Goal: Task Accomplishment & Management: Use online tool/utility

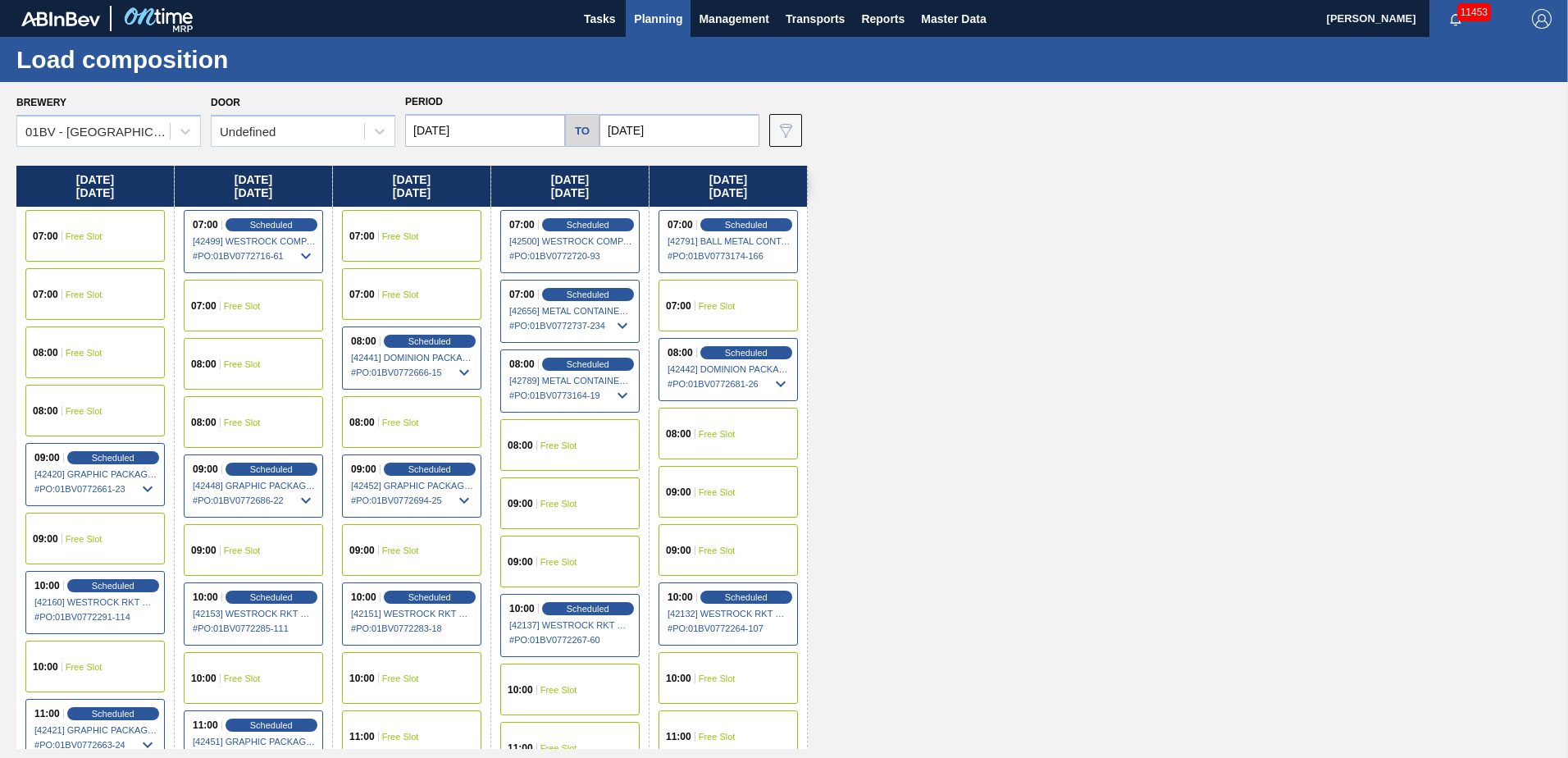
click at [1549, 20] on img "button" at bounding box center [1542, 19] width 20 height 20
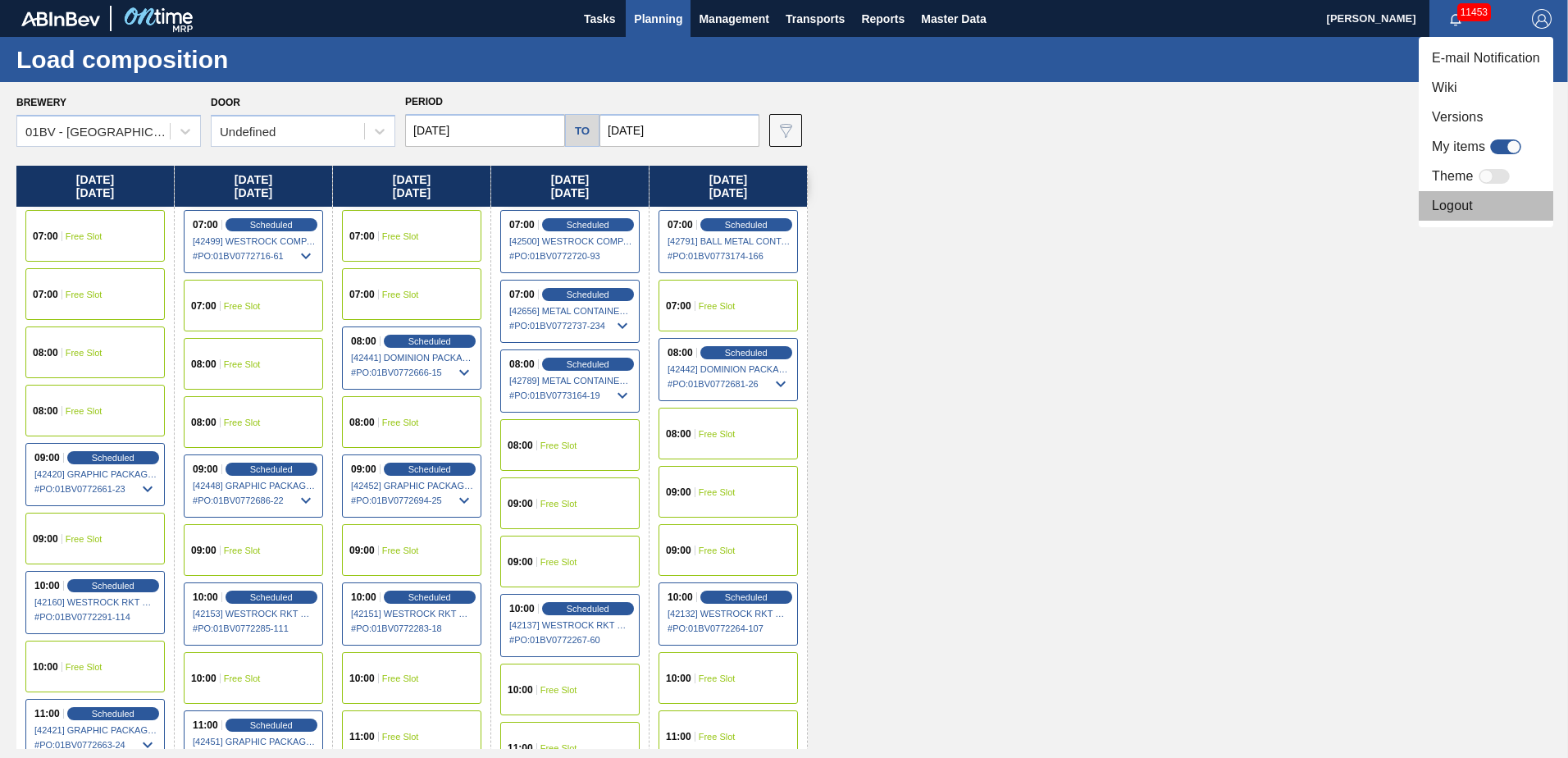
click at [1455, 211] on li "Logout" at bounding box center [1486, 205] width 134 height 29
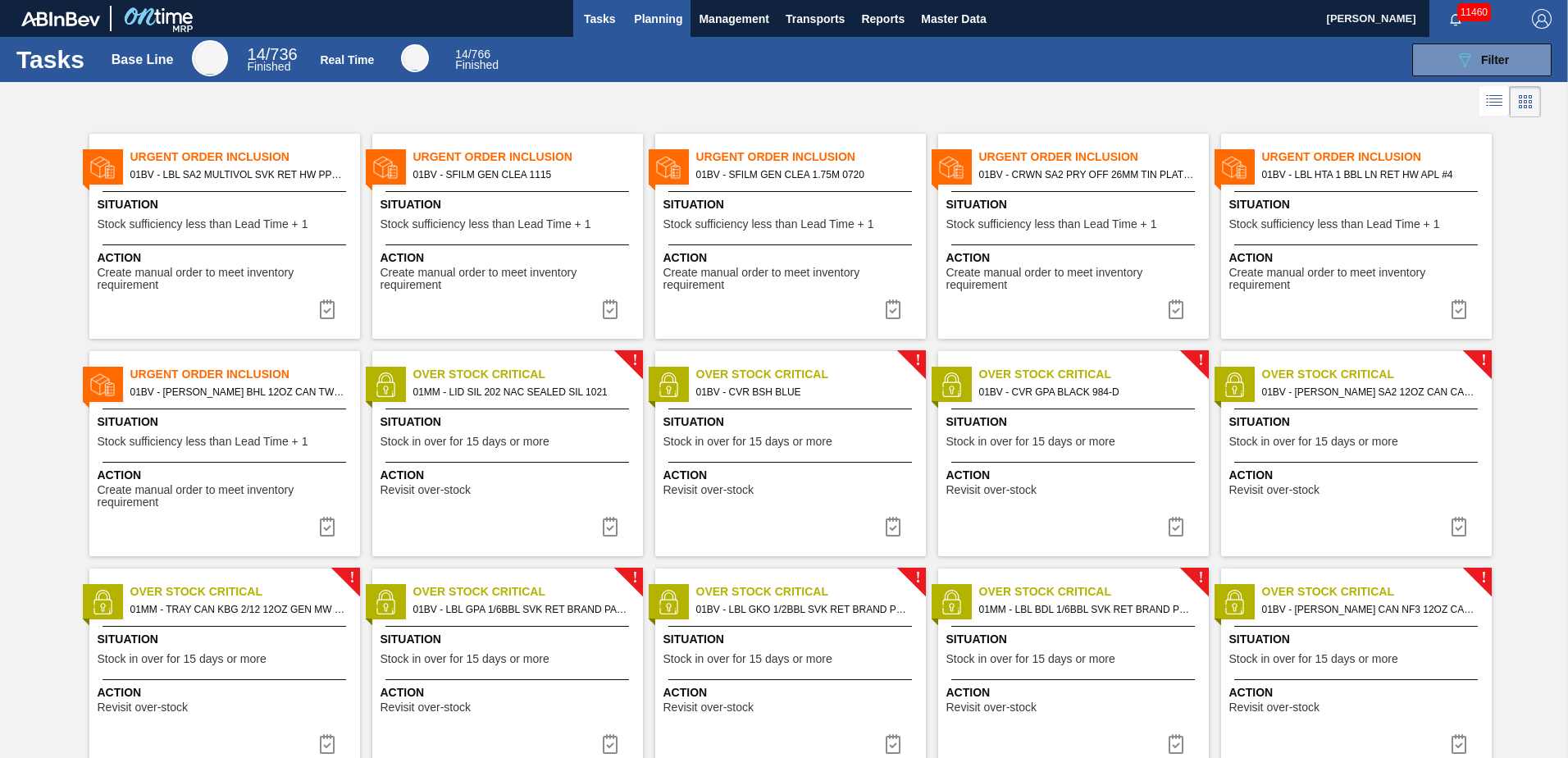
click at [647, 20] on span "Planning" at bounding box center [657, 19] width 48 height 20
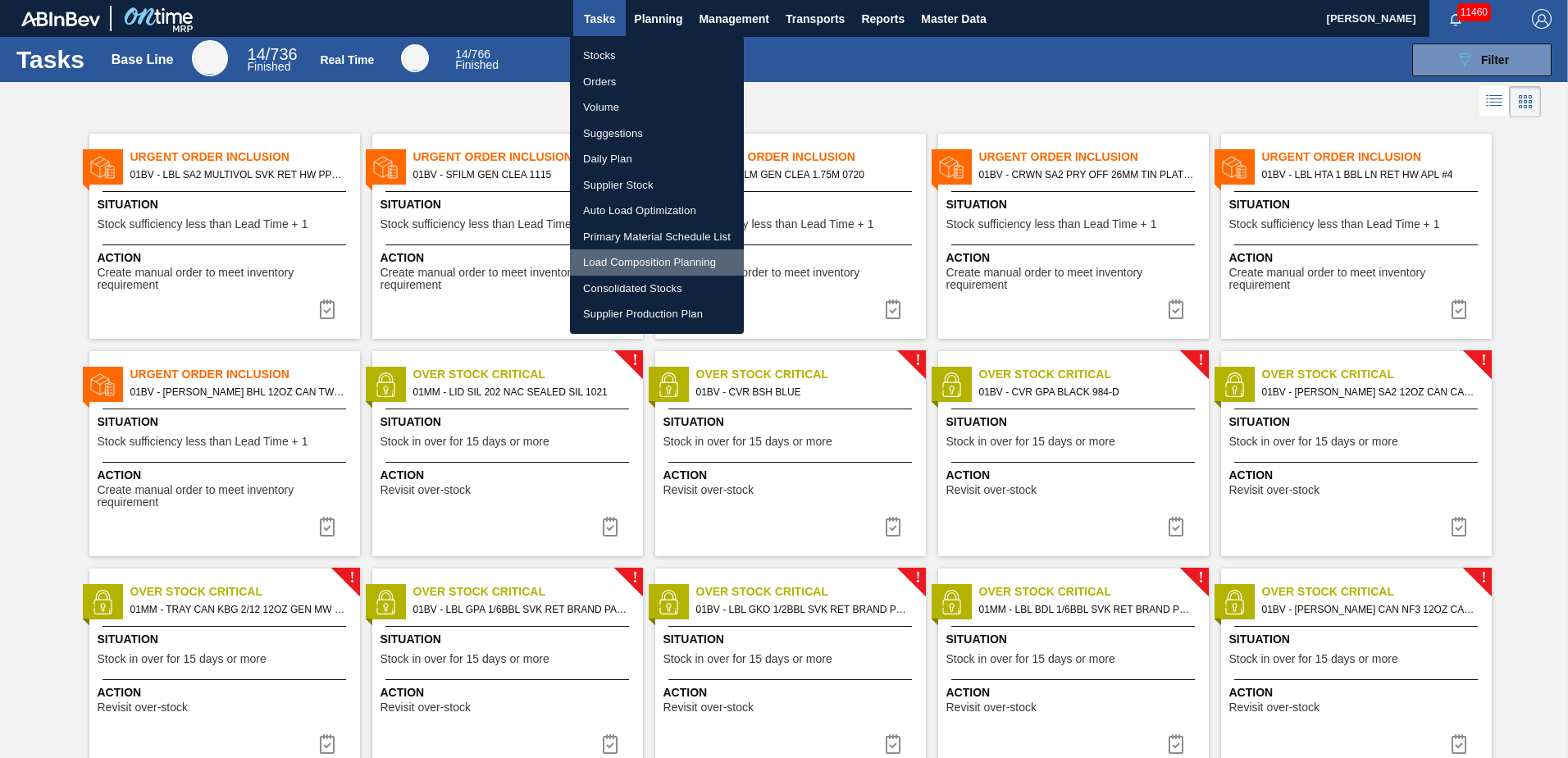
click at [620, 263] on li "Load Composition Planning" at bounding box center [657, 263] width 174 height 26
checkbox input "true"
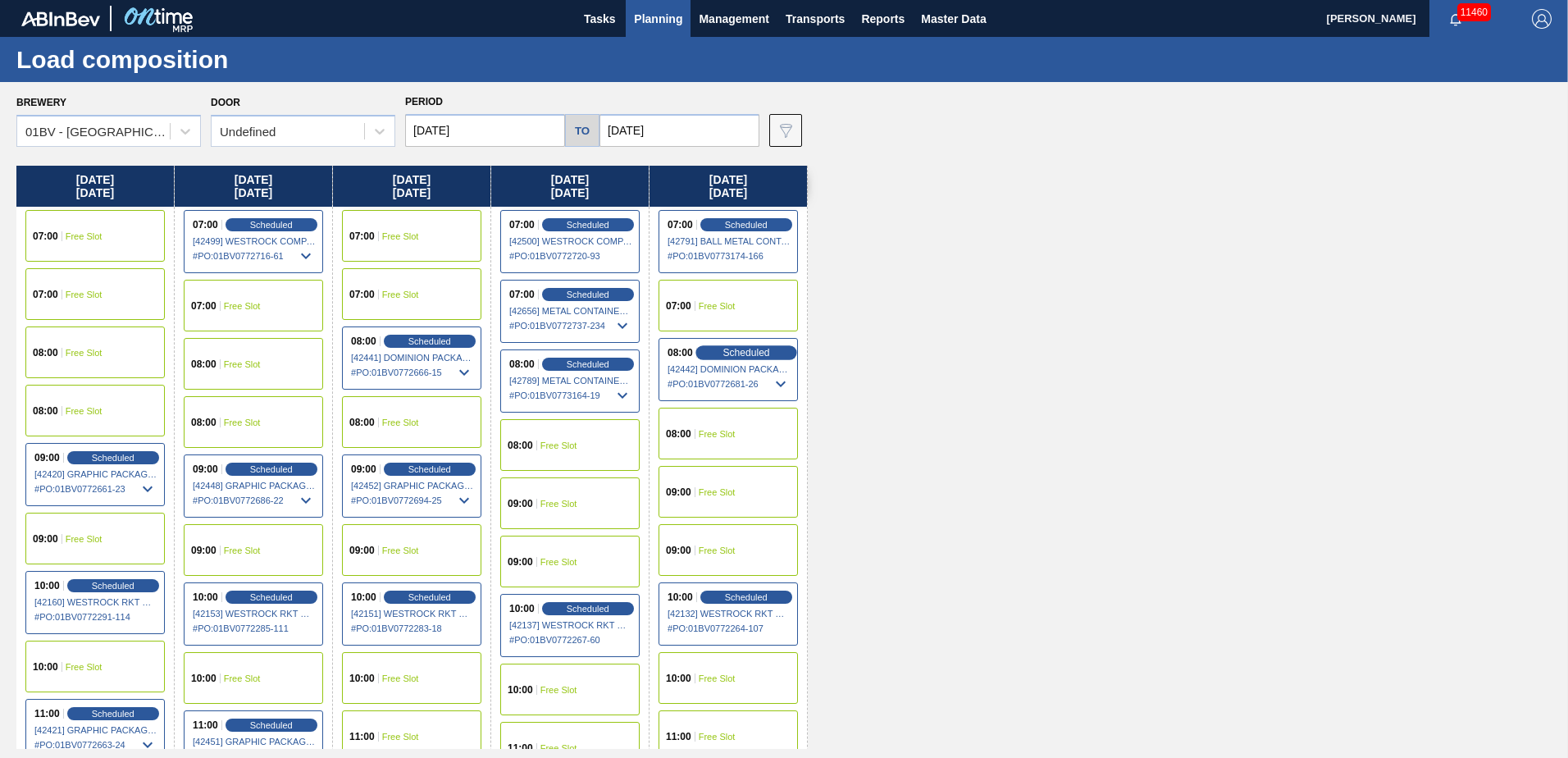
click at [726, 353] on span "Scheduled" at bounding box center [745, 352] width 46 height 10
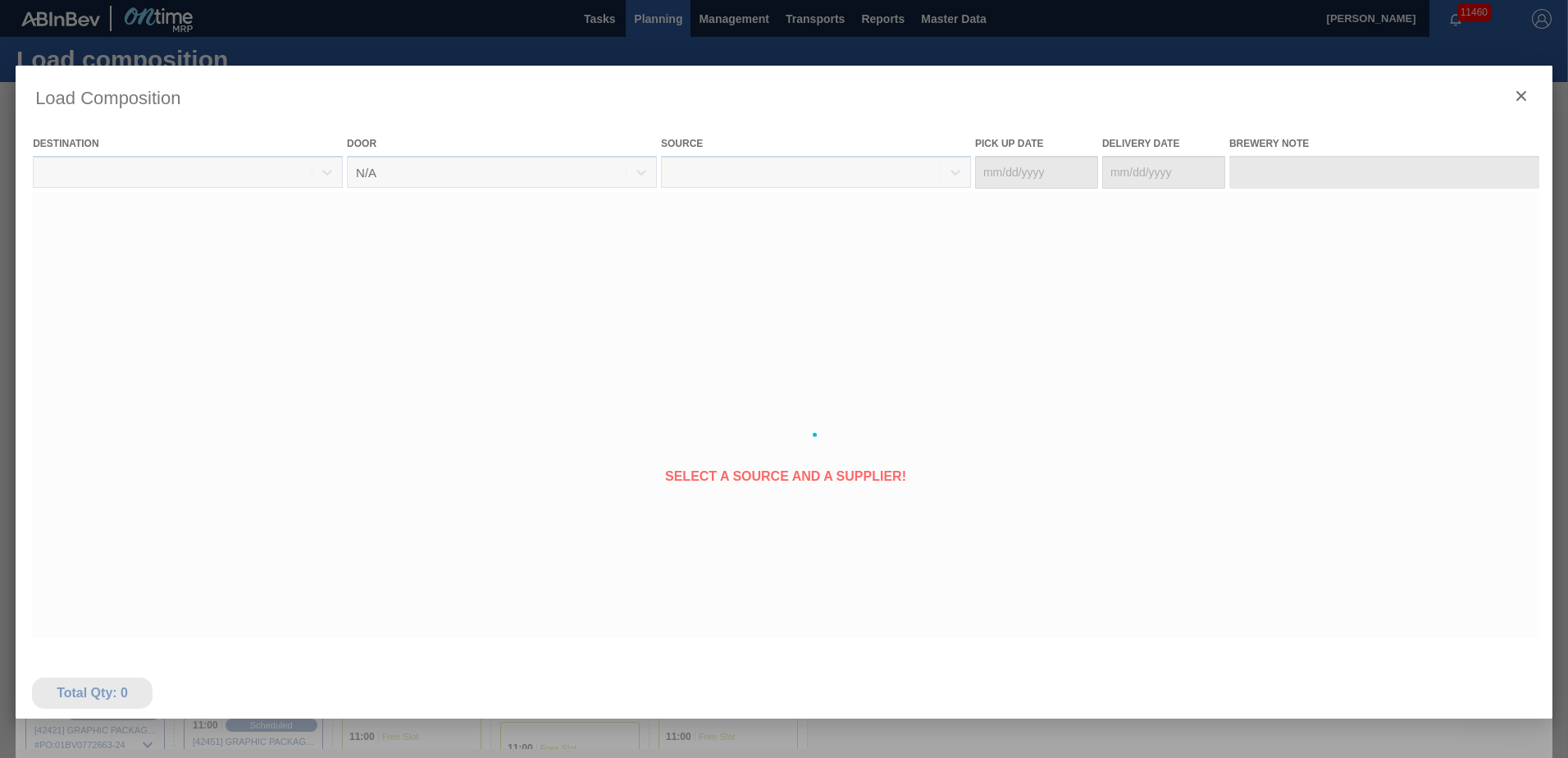
type Date "[DATE]"
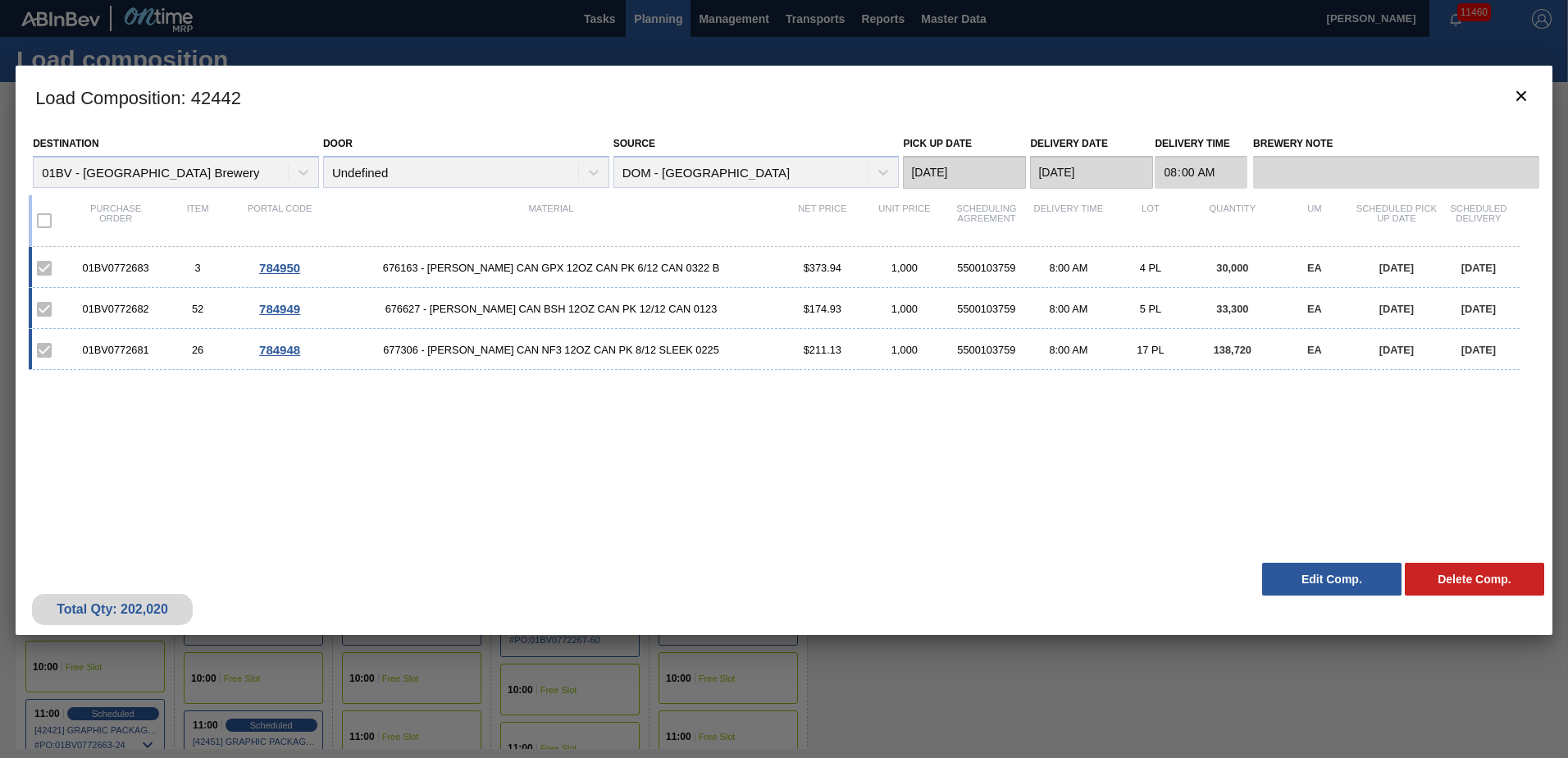
click at [1304, 582] on button "Edit Comp." at bounding box center [1332, 579] width 140 height 33
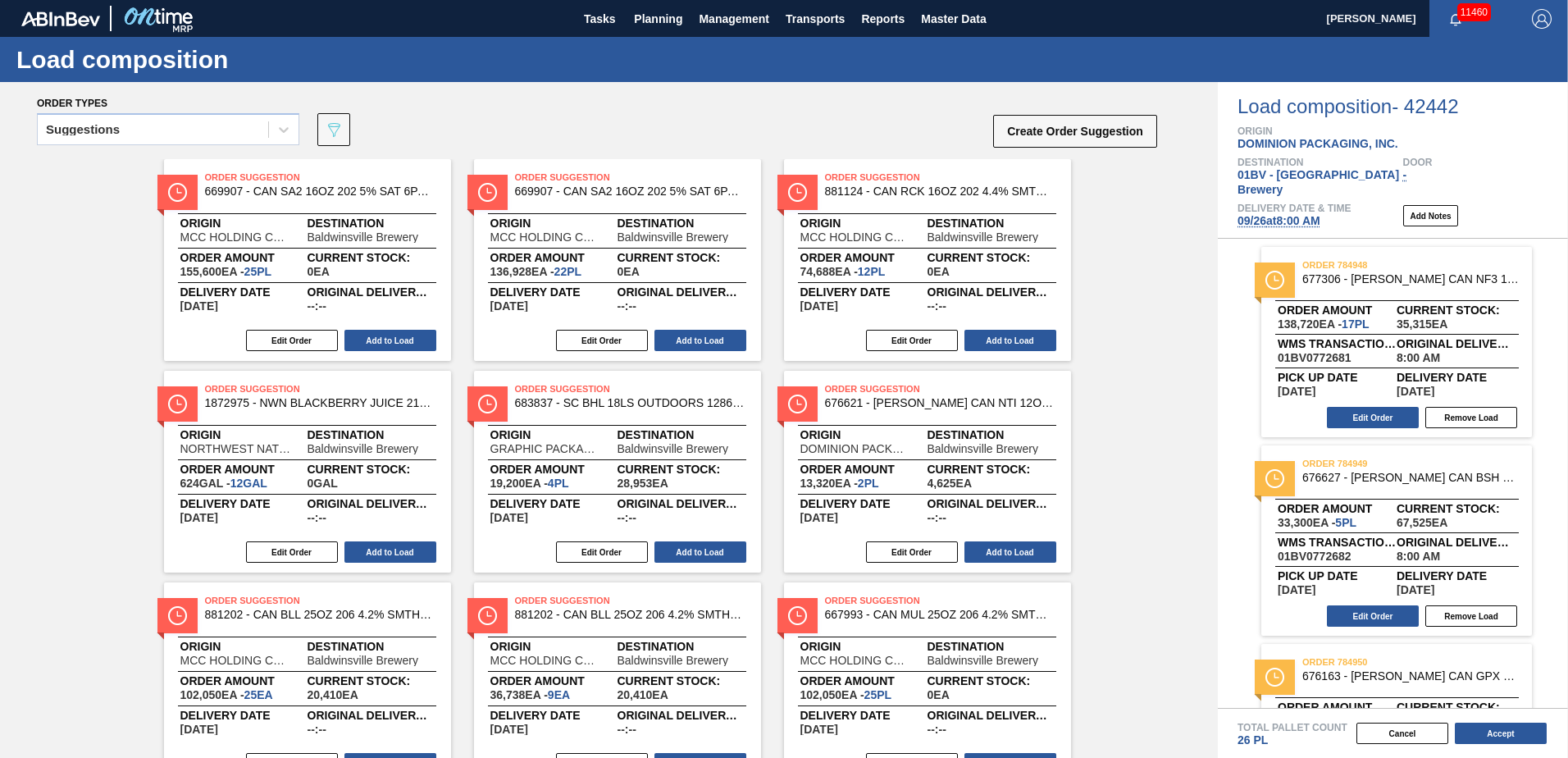
click at [1277, 215] on span "09/26 at 8:00 AM" at bounding box center [1279, 221] width 83 height 13
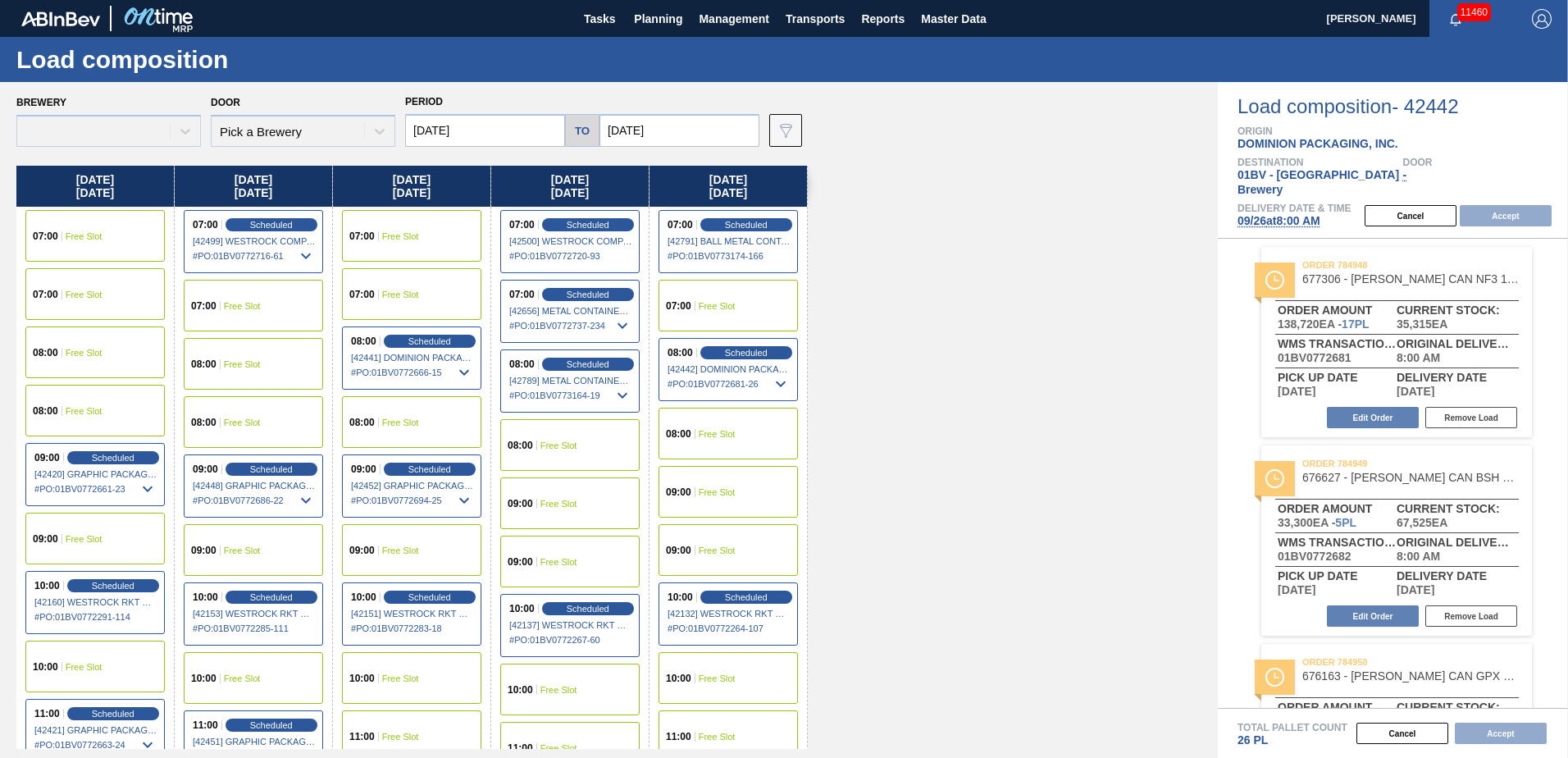
type input "[DATE]"
type input "10/03/2025"
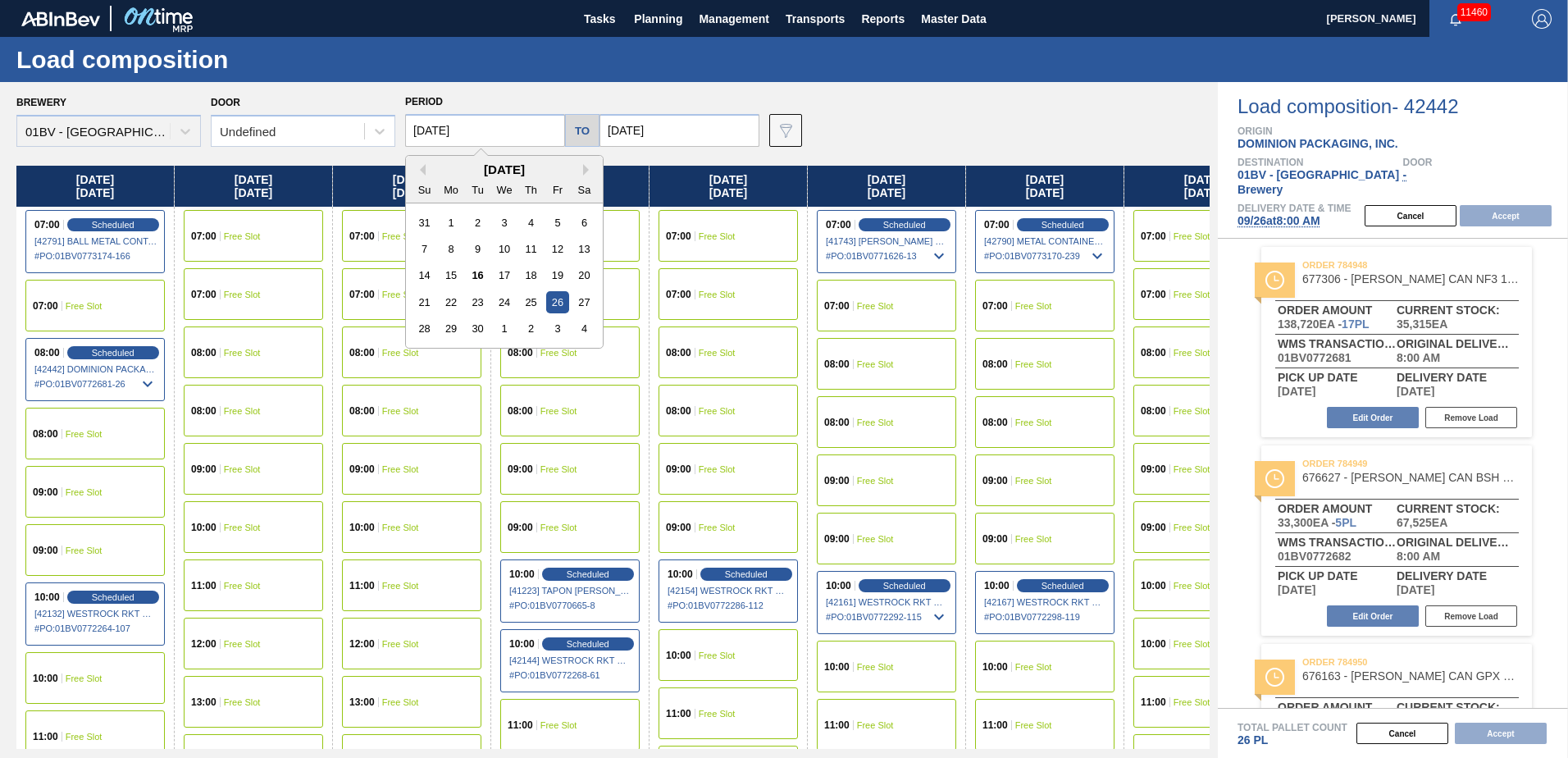
click at [487, 134] on input "[DATE]" at bounding box center [485, 130] width 160 height 33
click at [448, 306] on div "22" at bounding box center [451, 301] width 22 height 22
type input "[DATE]"
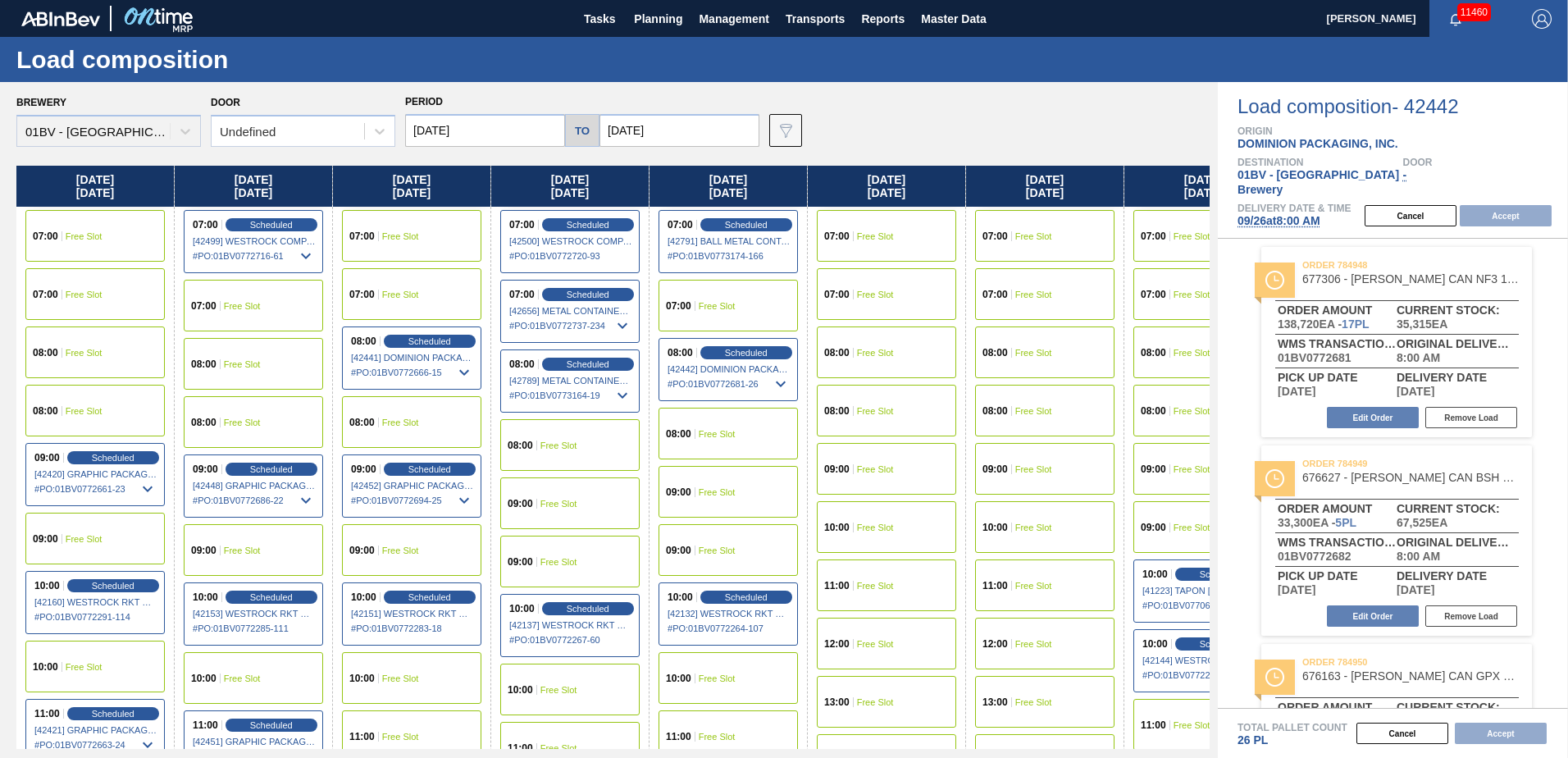
click at [663, 135] on input "10/03/2025" at bounding box center [679, 130] width 160 height 33
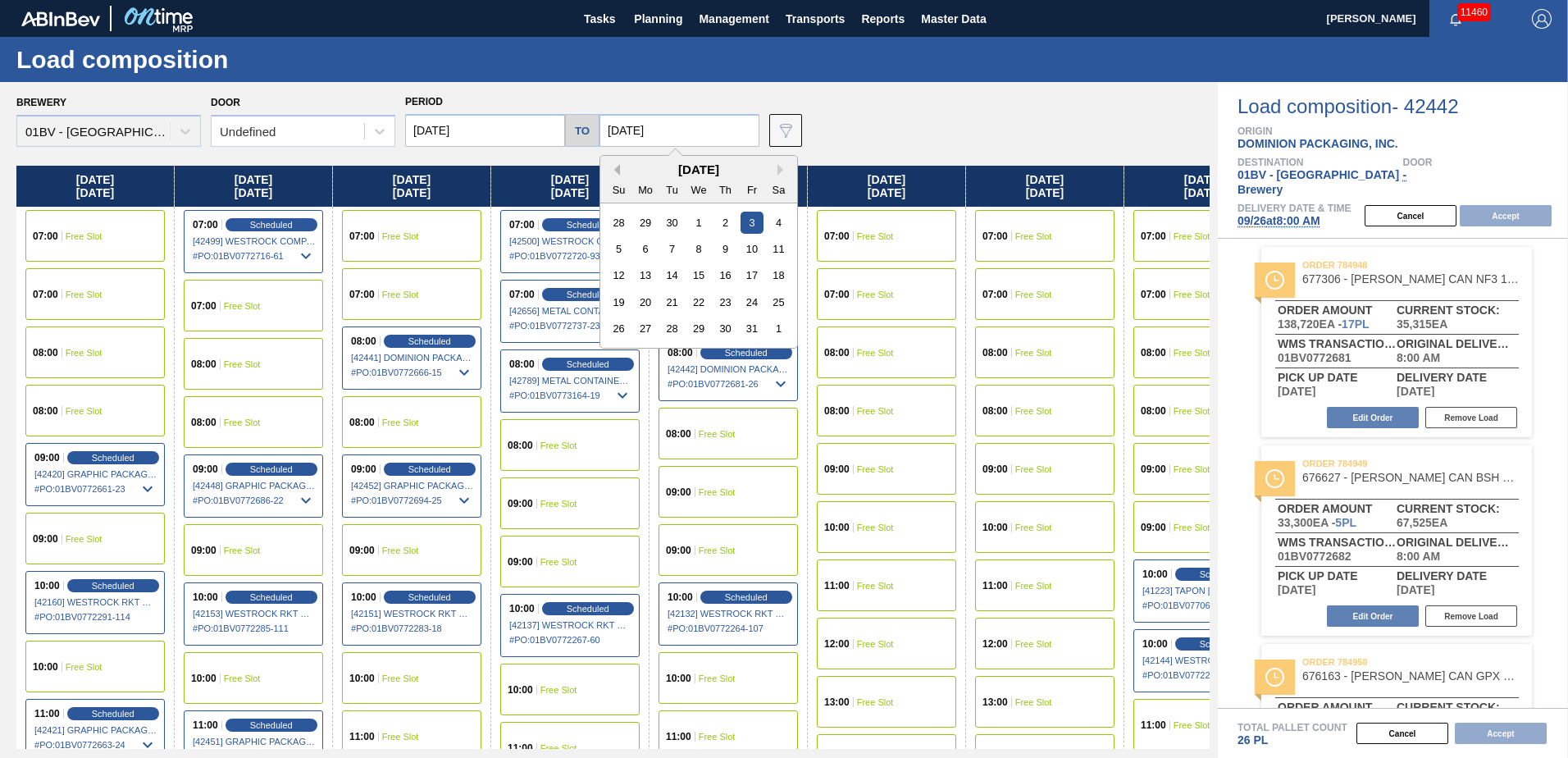
click at [612, 167] on button "Previous Month" at bounding box center [614, 170] width 11 height 11
click at [743, 298] on div "26" at bounding box center [751, 301] width 22 height 22
type input "[DATE]"
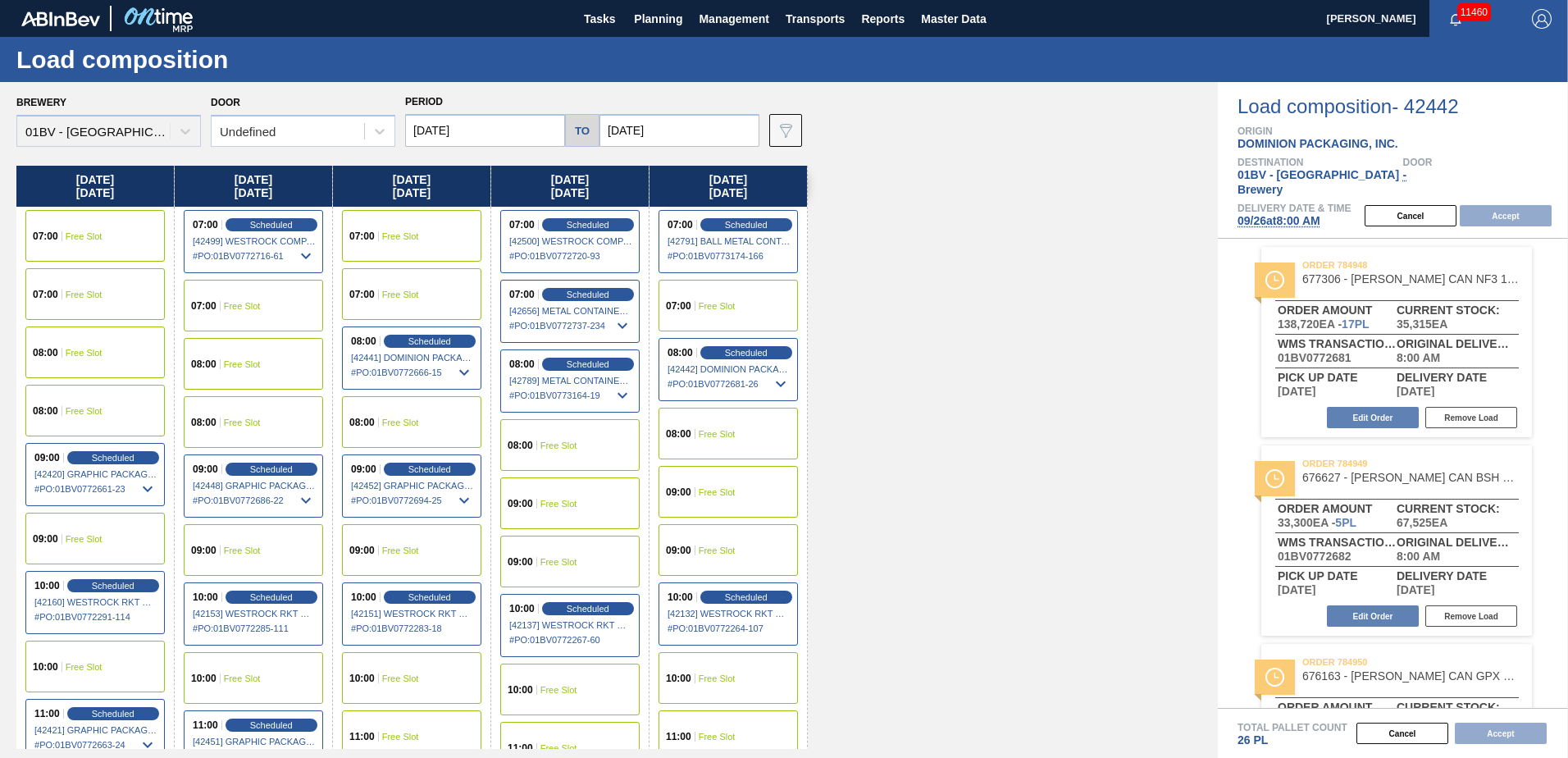
click at [227, 359] on span "Free Slot" at bounding box center [242, 364] width 37 height 9
click at [1514, 205] on button "Accept" at bounding box center [1506, 215] width 92 height 22
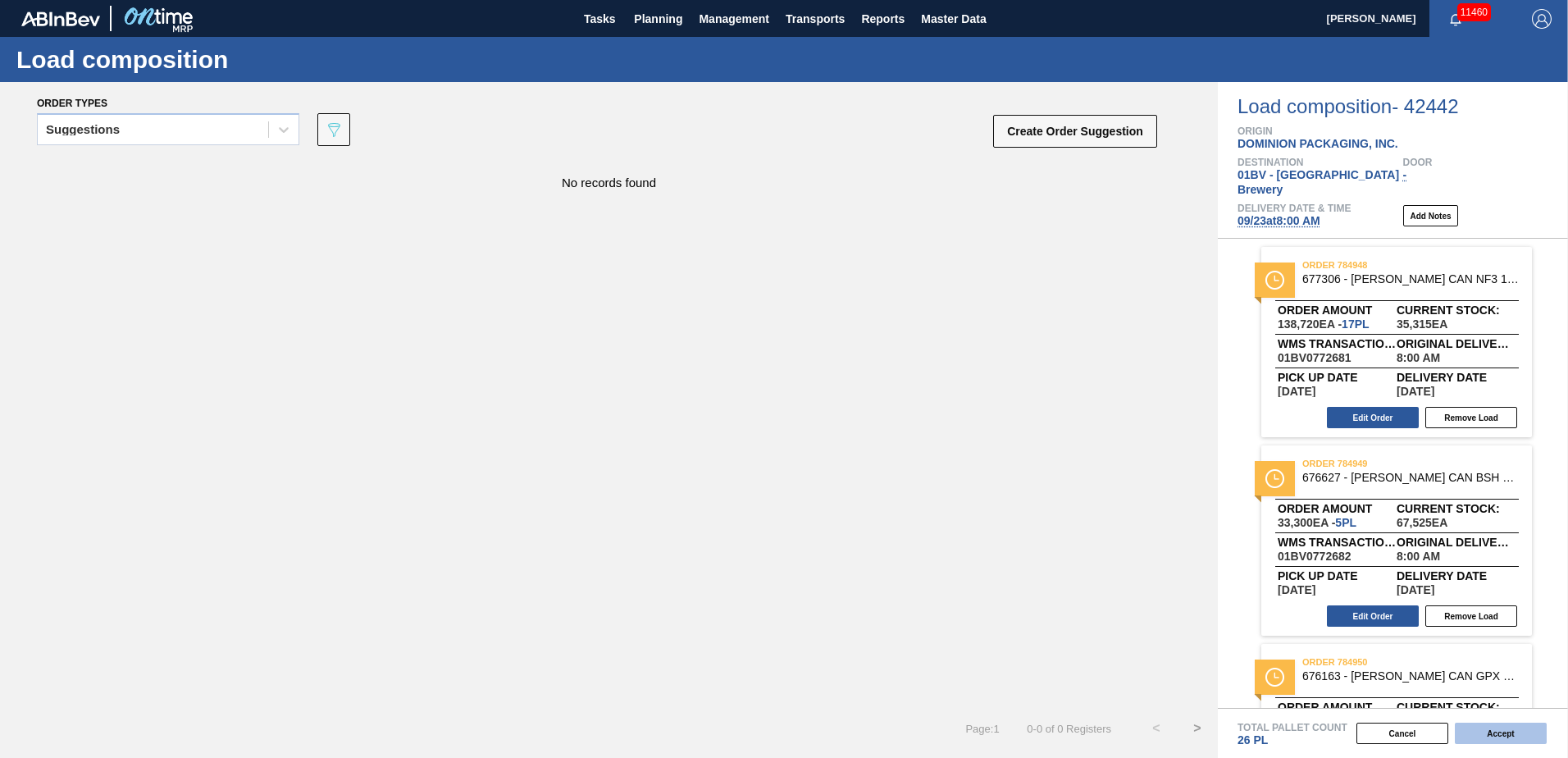
click at [1492, 729] on button "Accept" at bounding box center [1500, 733] width 92 height 22
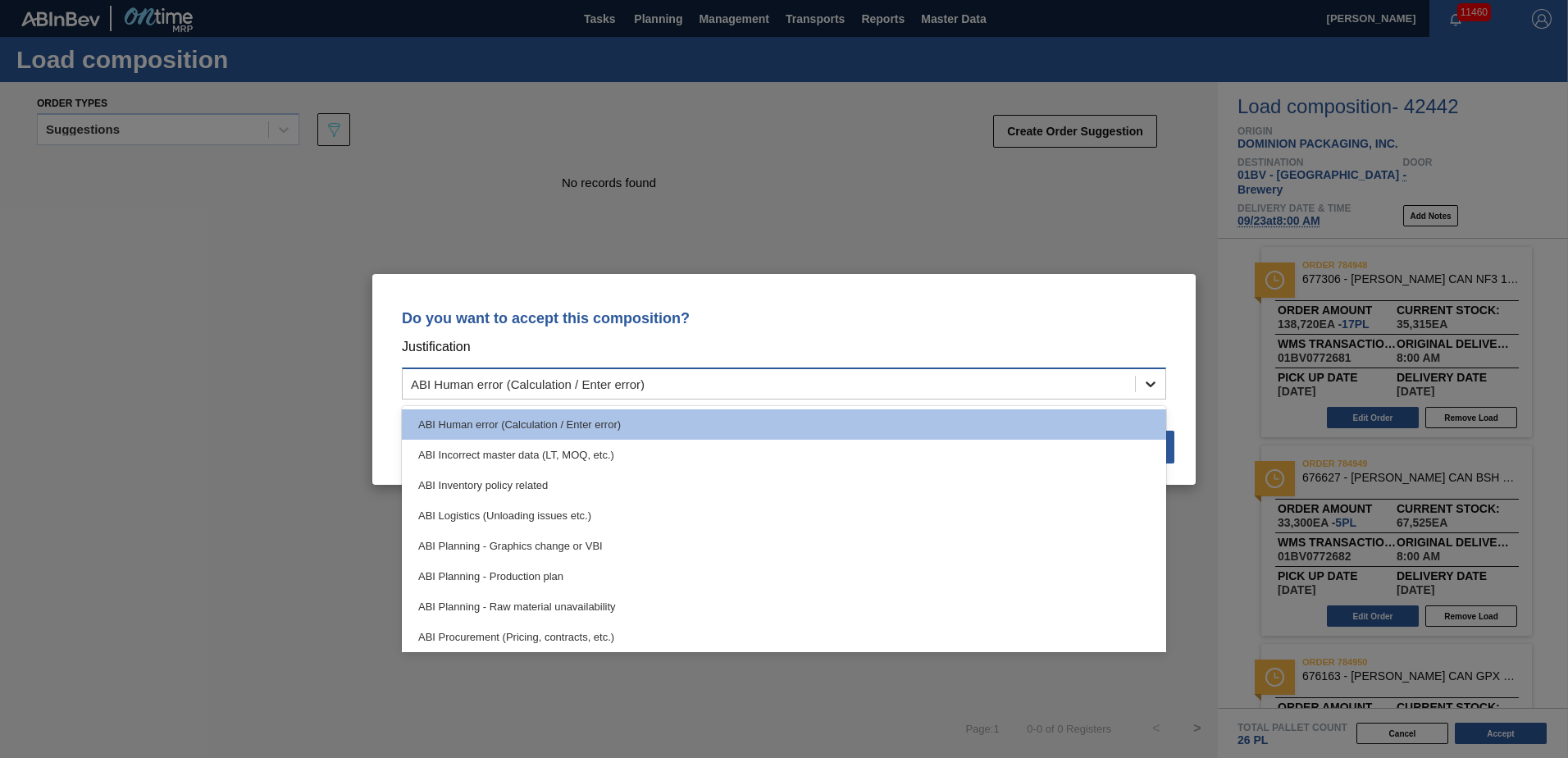
click at [1151, 387] on icon at bounding box center [1150, 384] width 16 height 16
click at [526, 573] on div "ABI Planning - Production plan" at bounding box center [783, 577] width 764 height 30
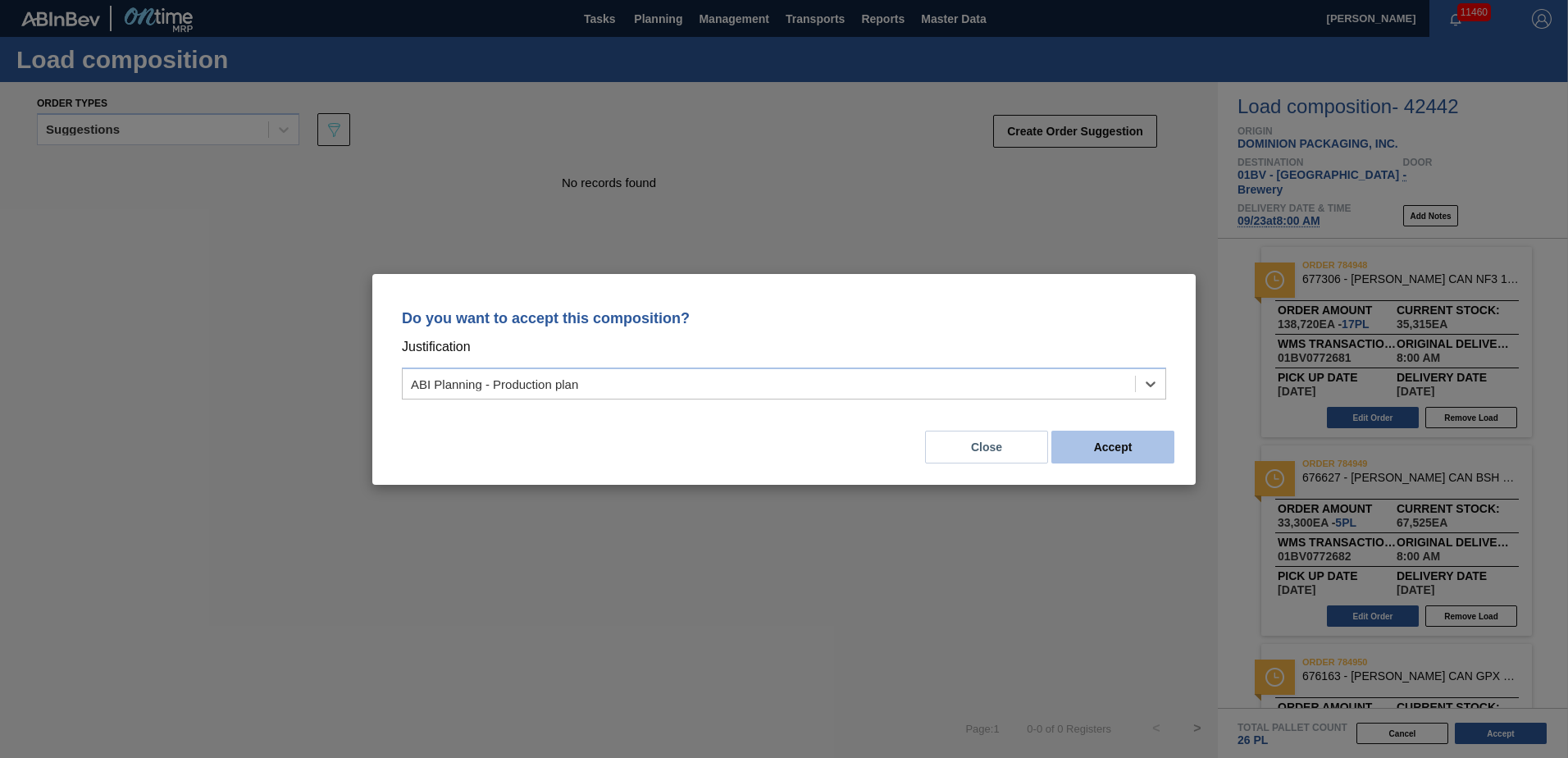
click at [1106, 454] on button "Accept" at bounding box center [1113, 447] width 123 height 33
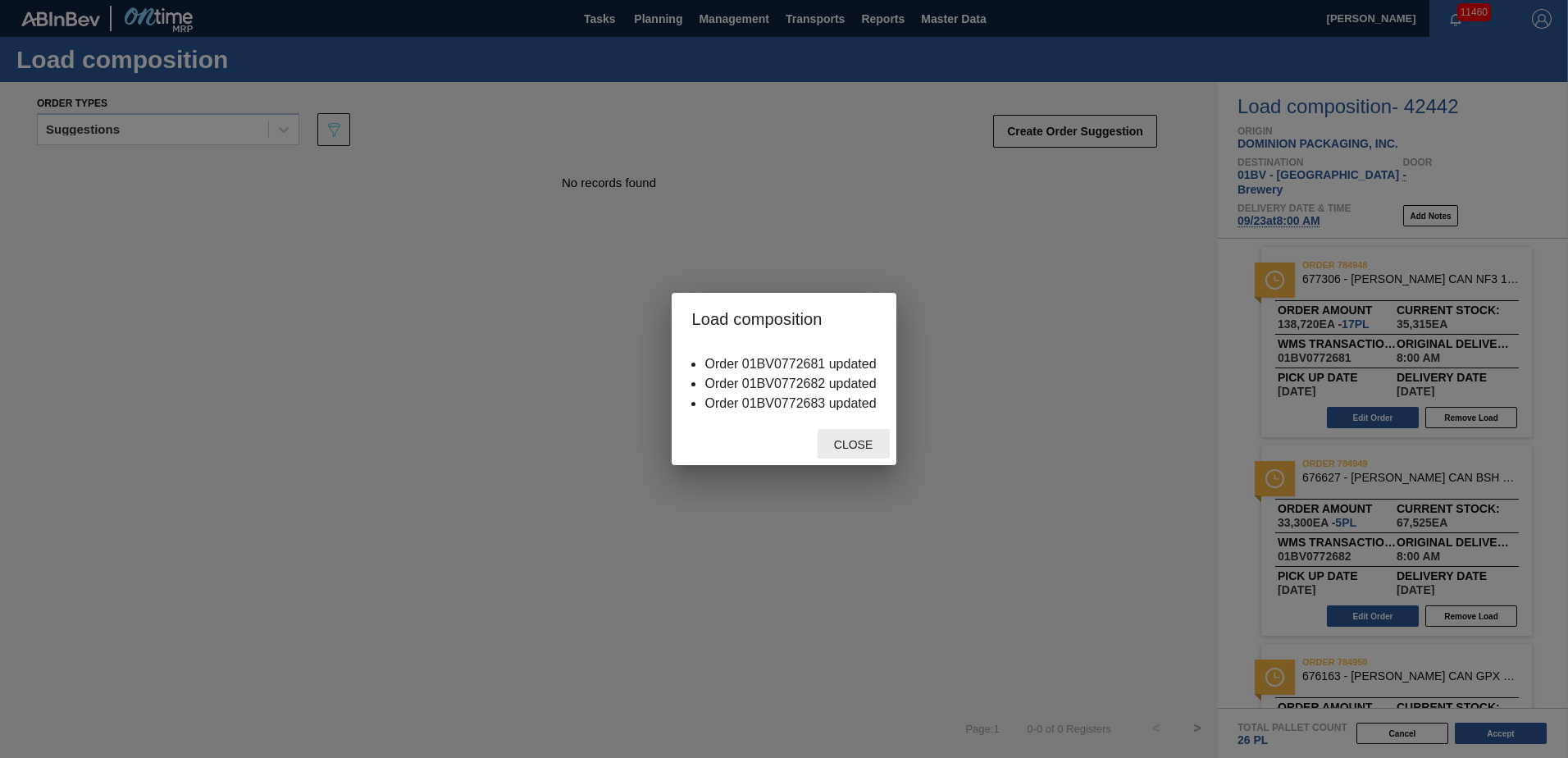
click at [848, 446] on span "Close" at bounding box center [853, 445] width 65 height 13
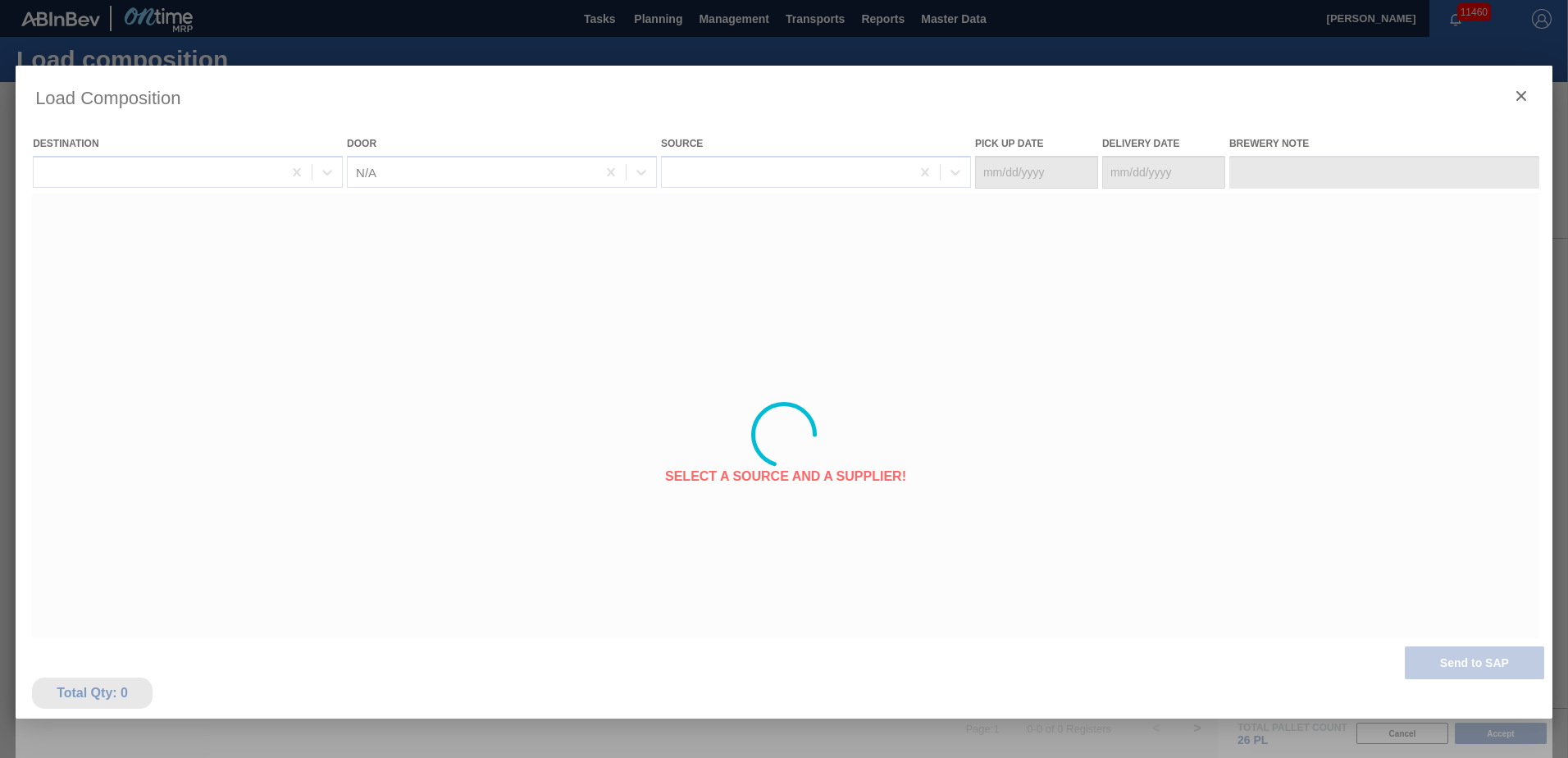
type Date "[DATE]"
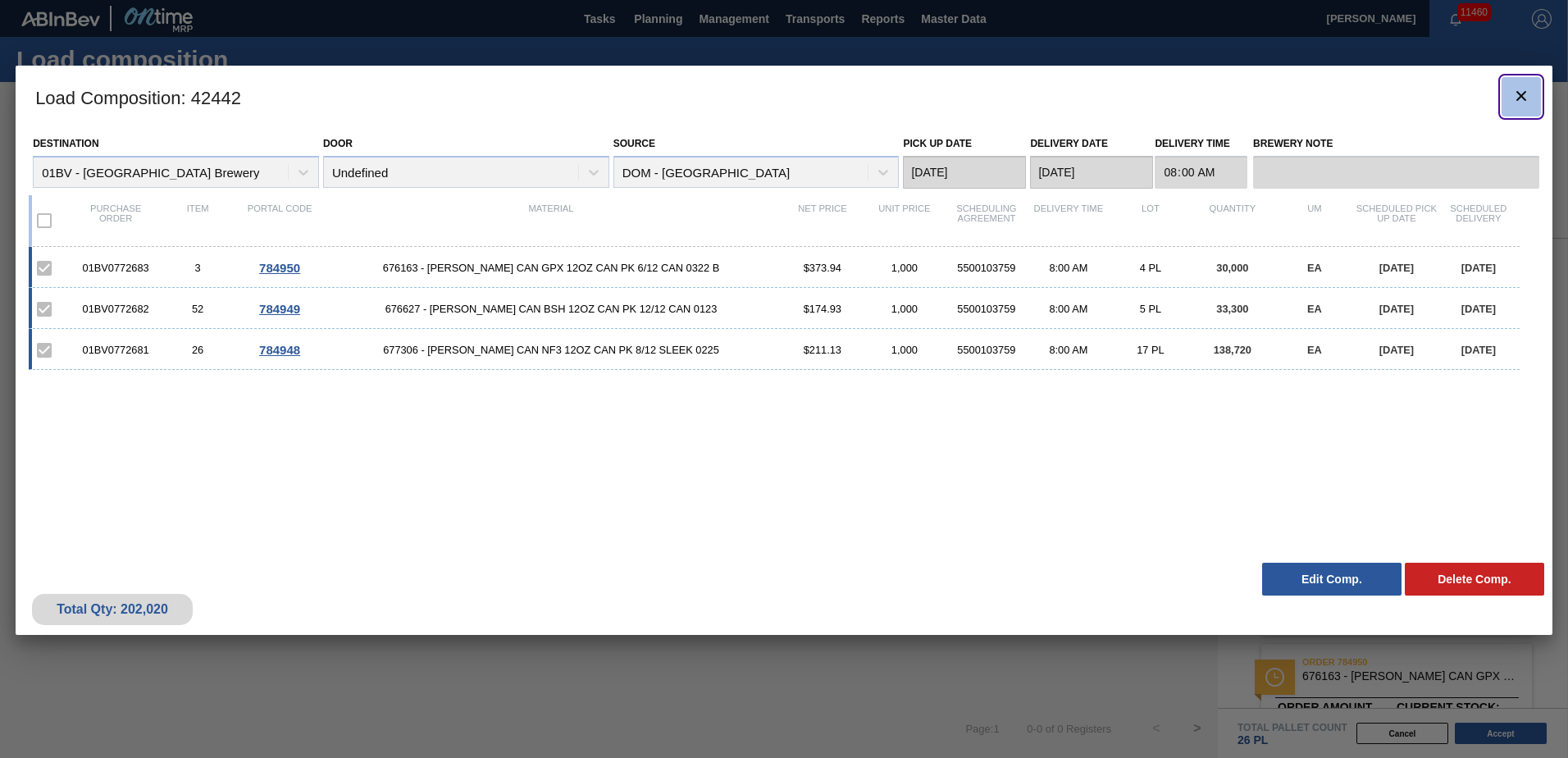
click at [1520, 93] on icon "botão de ícone" at bounding box center [1521, 95] width 20 height 20
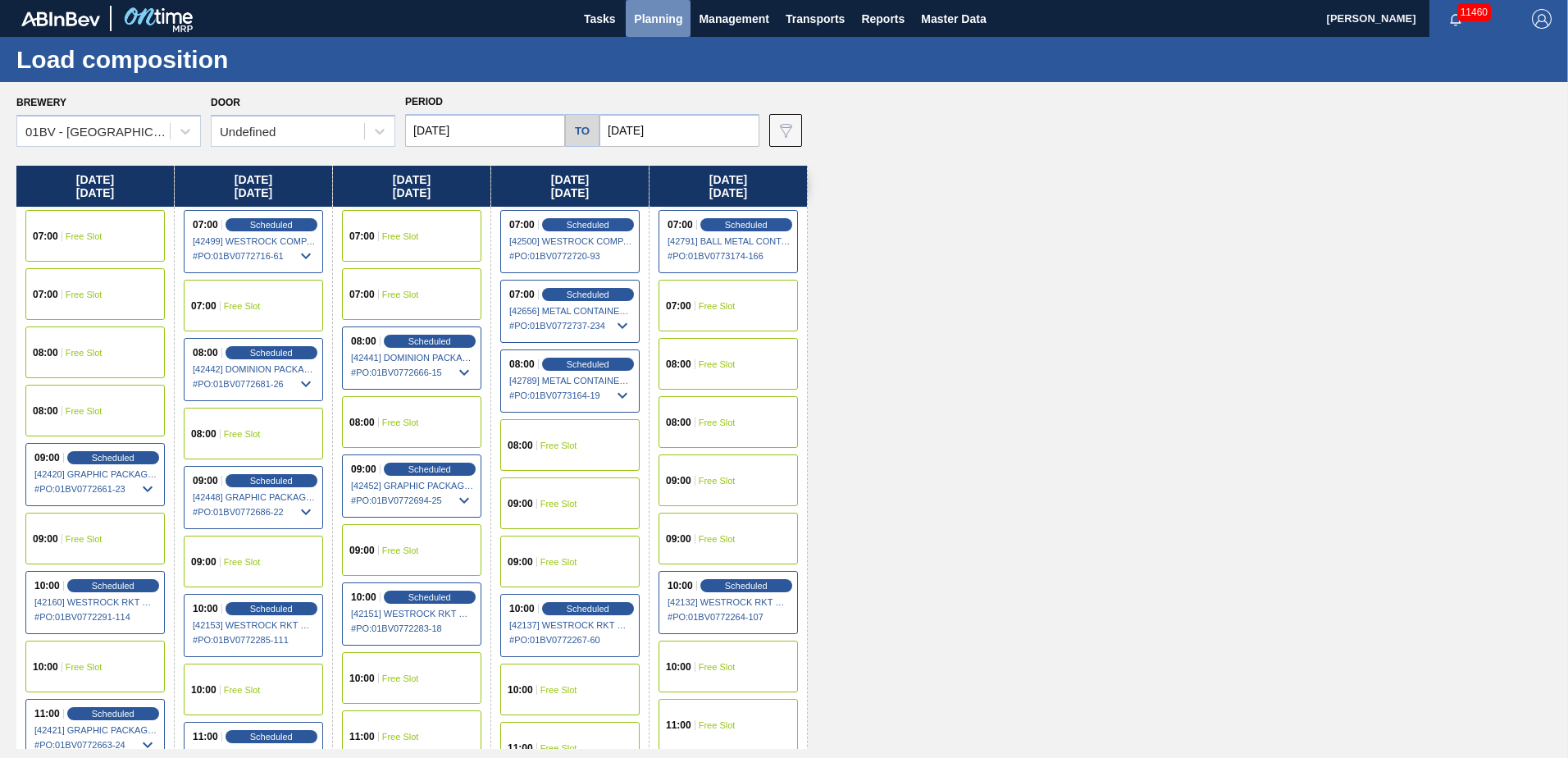
click at [665, 22] on span "Planning" at bounding box center [657, 19] width 48 height 20
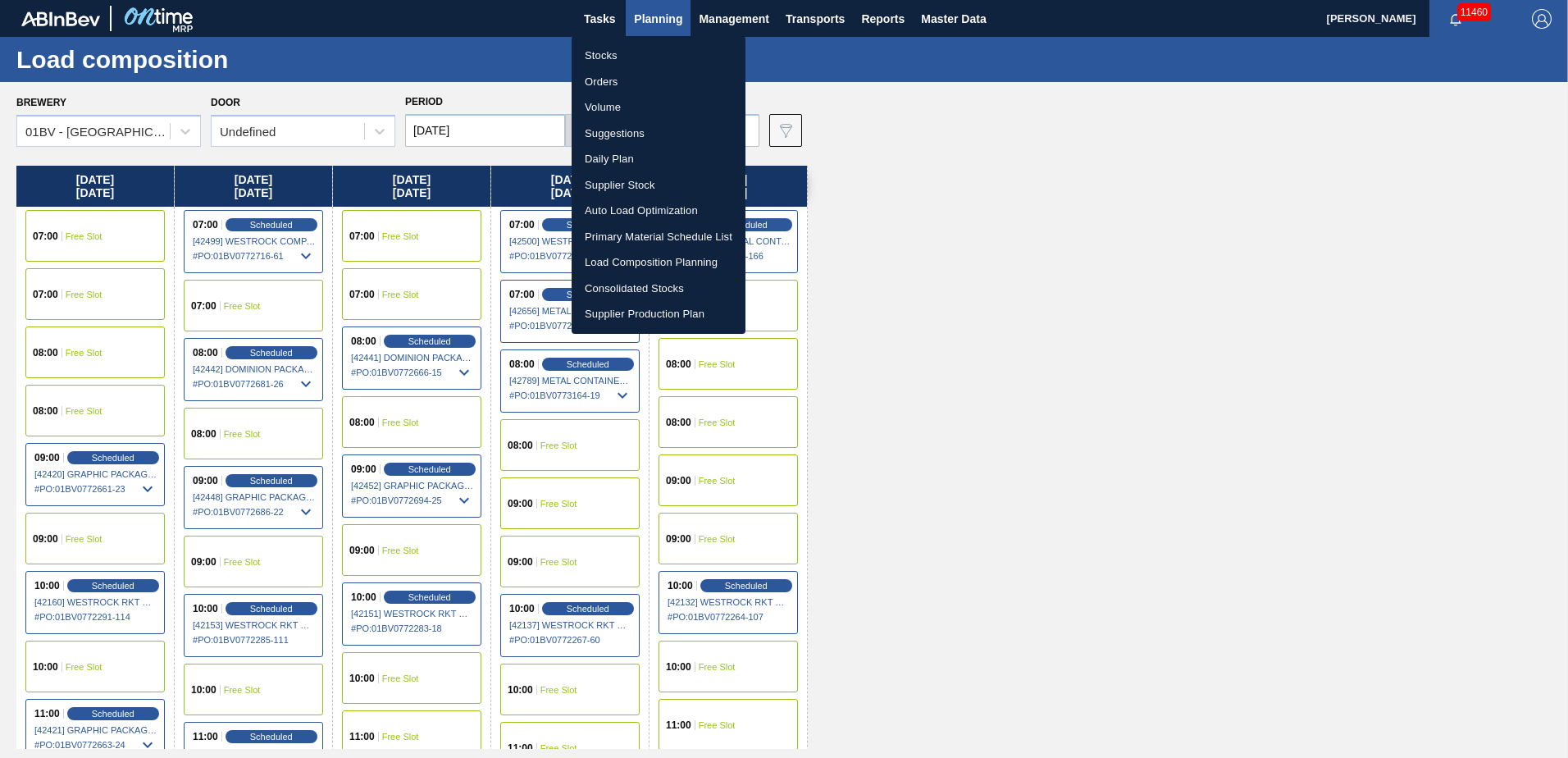
drag, startPoint x: 601, startPoint y: 134, endPoint x: 617, endPoint y: 134, distance: 16.0
click at [601, 134] on li "Suggestions" at bounding box center [658, 134] width 174 height 26
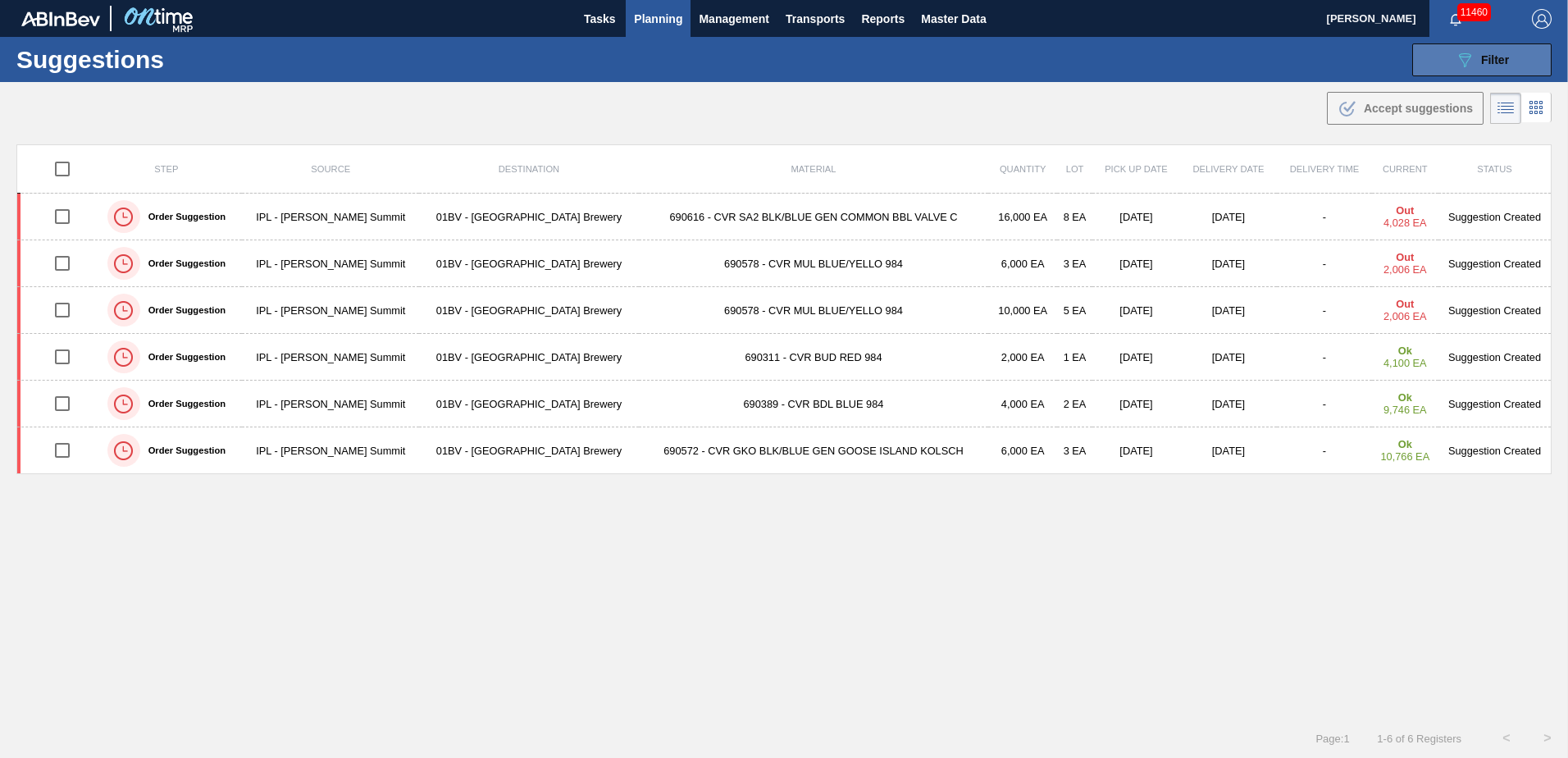
click at [1474, 58] on div "089F7B8B-B2A5-4AFE-B5C0-19BA573D28AC Filter" at bounding box center [1481, 60] width 54 height 20
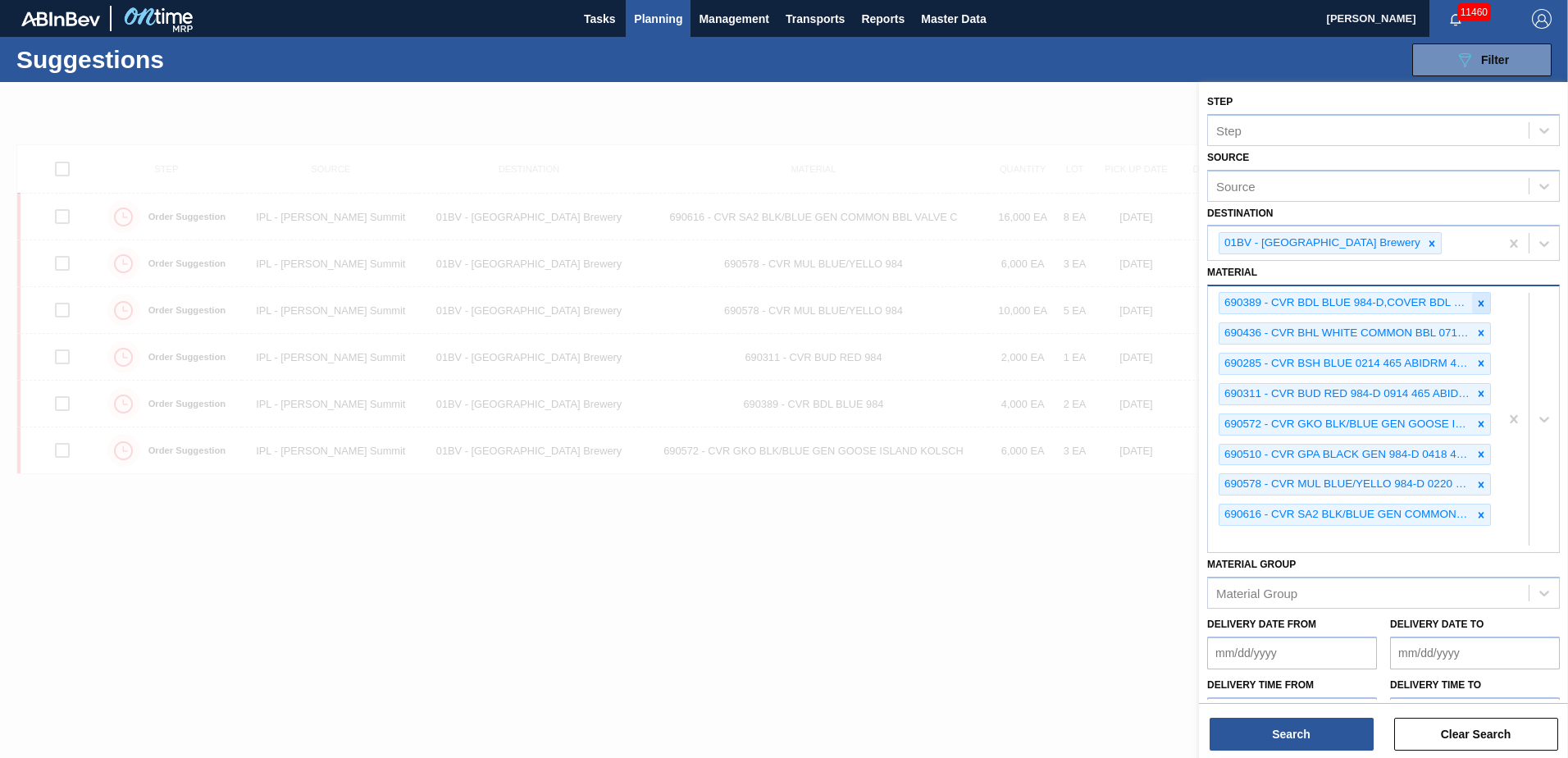
click at [1481, 303] on icon at bounding box center [1481, 303] width 11 height 11
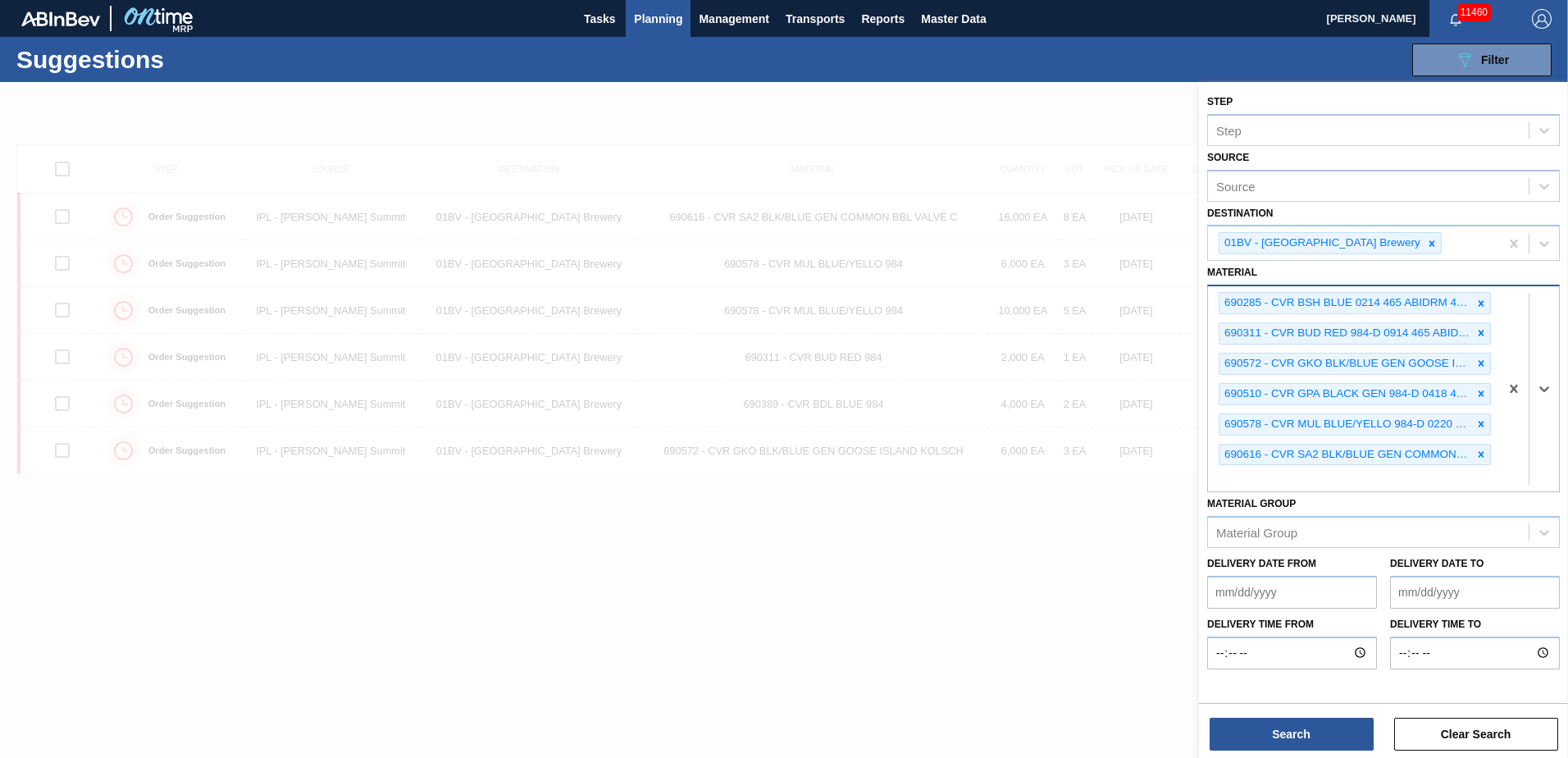
click at [1481, 303] on icon at bounding box center [1482, 303] width 6 height 6
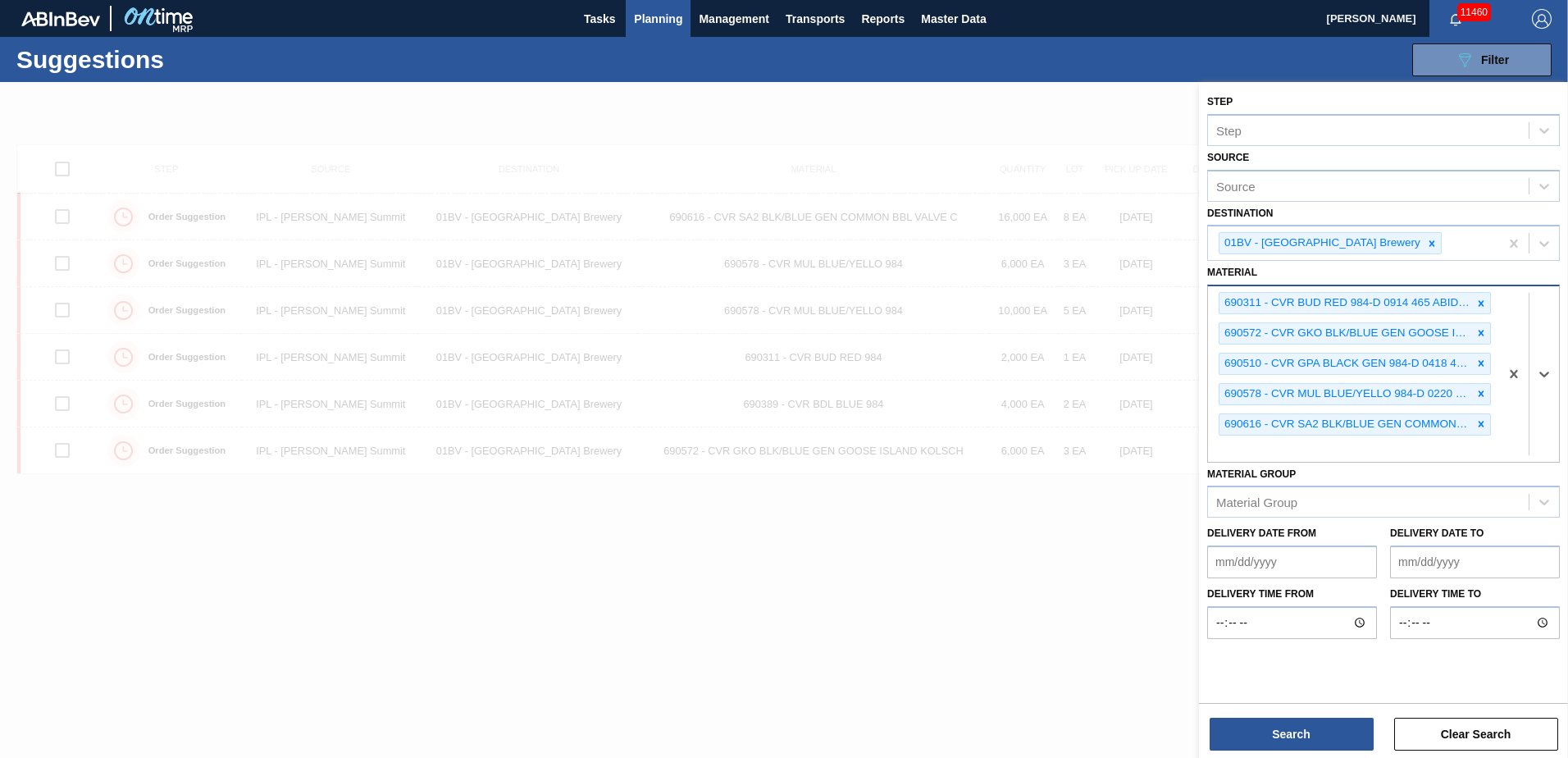
click at [1481, 303] on icon at bounding box center [1482, 303] width 6 height 6
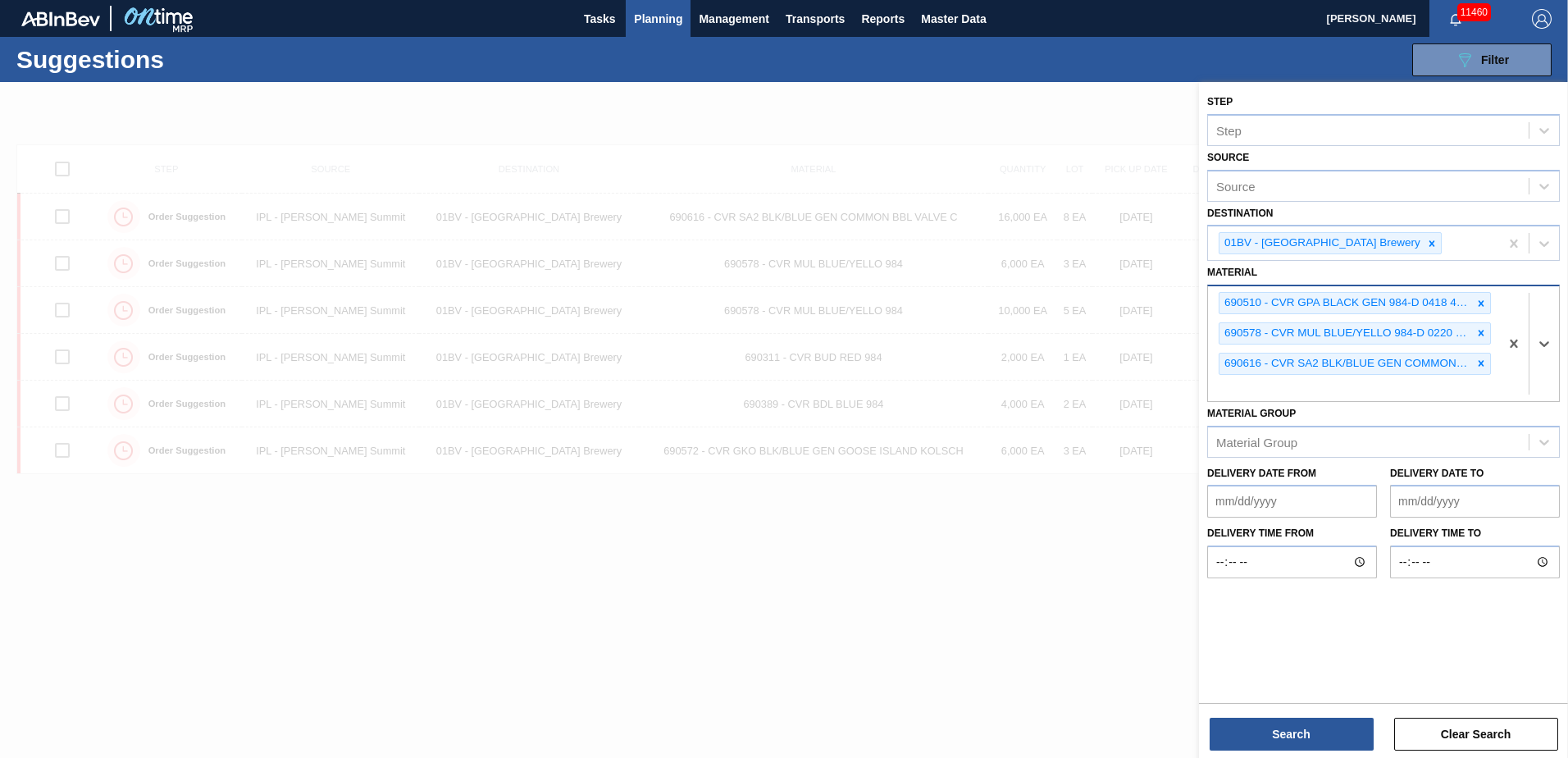
click at [1481, 302] on icon at bounding box center [1482, 303] width 6 height 6
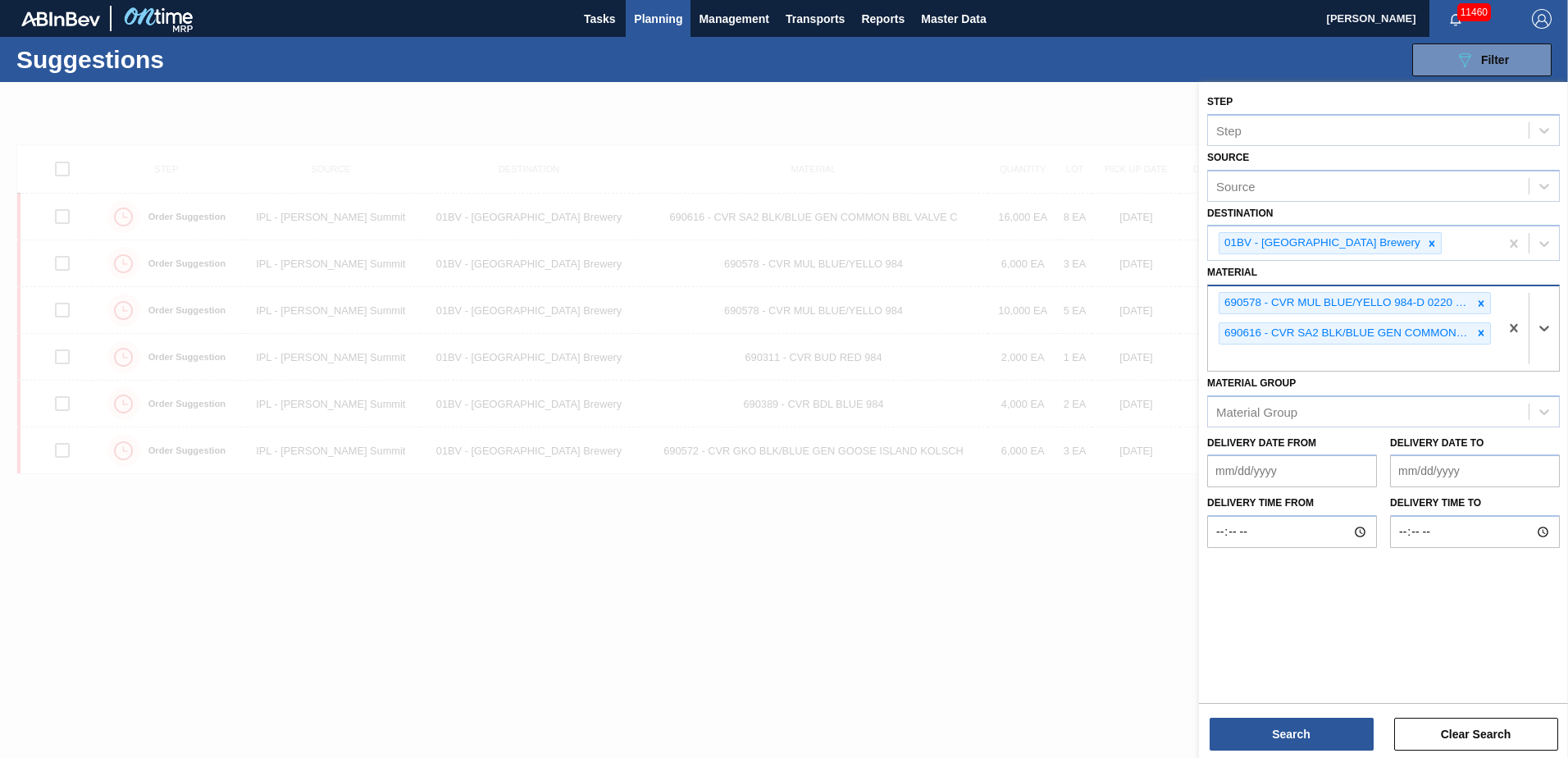
click at [1481, 302] on icon at bounding box center [1482, 303] width 6 height 6
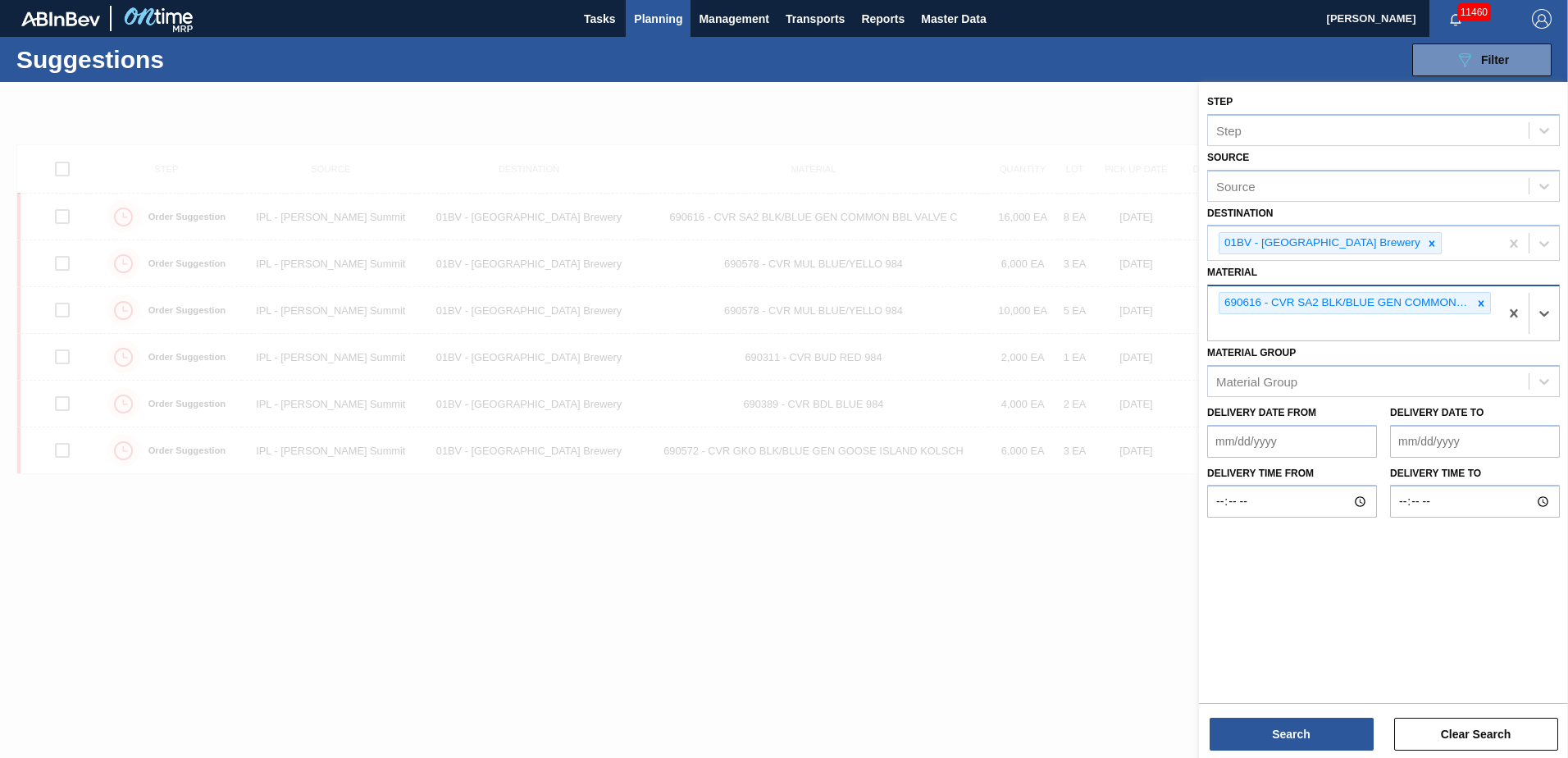
click at [1481, 302] on icon at bounding box center [1482, 303] width 6 height 6
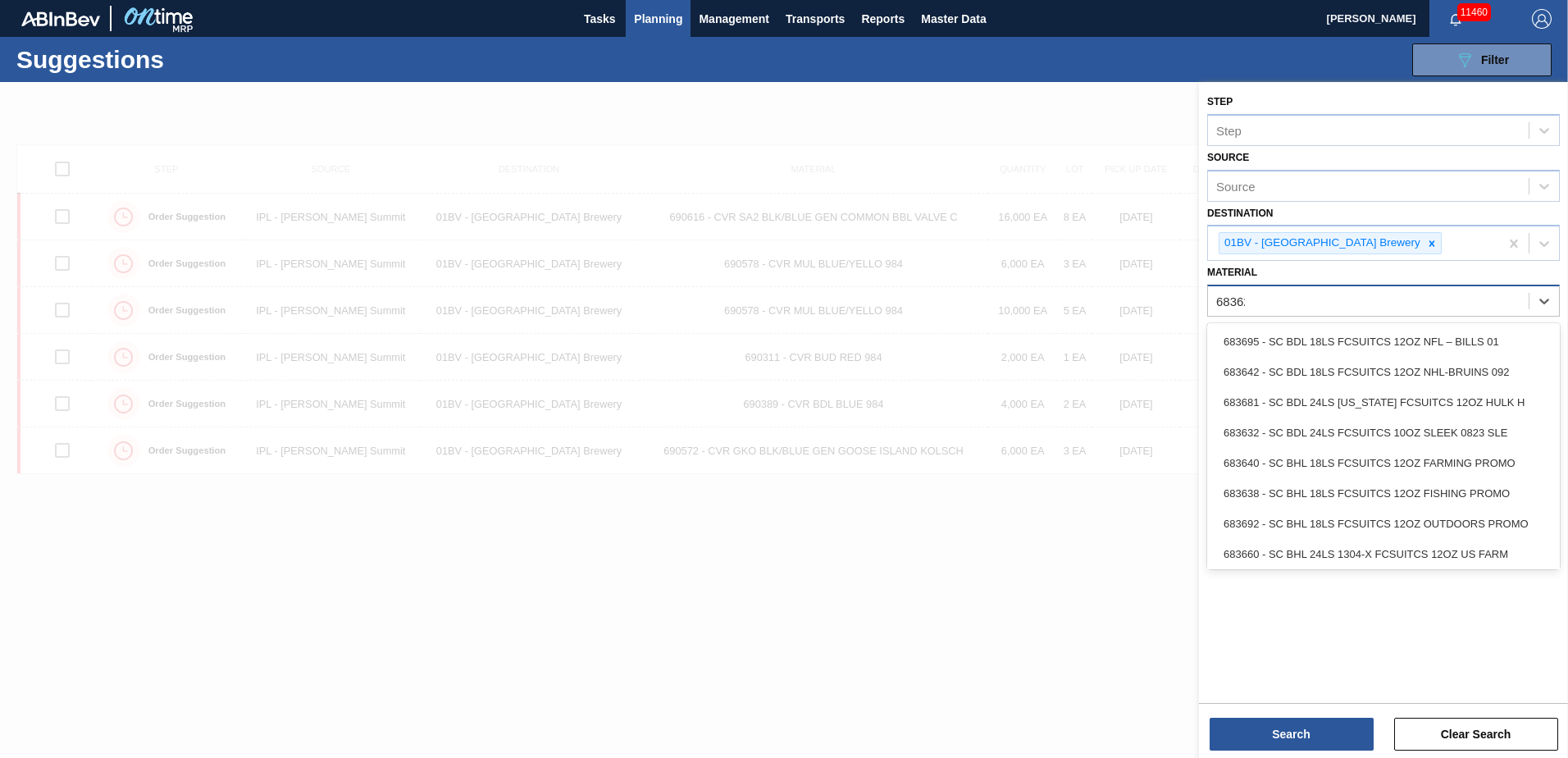
type input "683622"
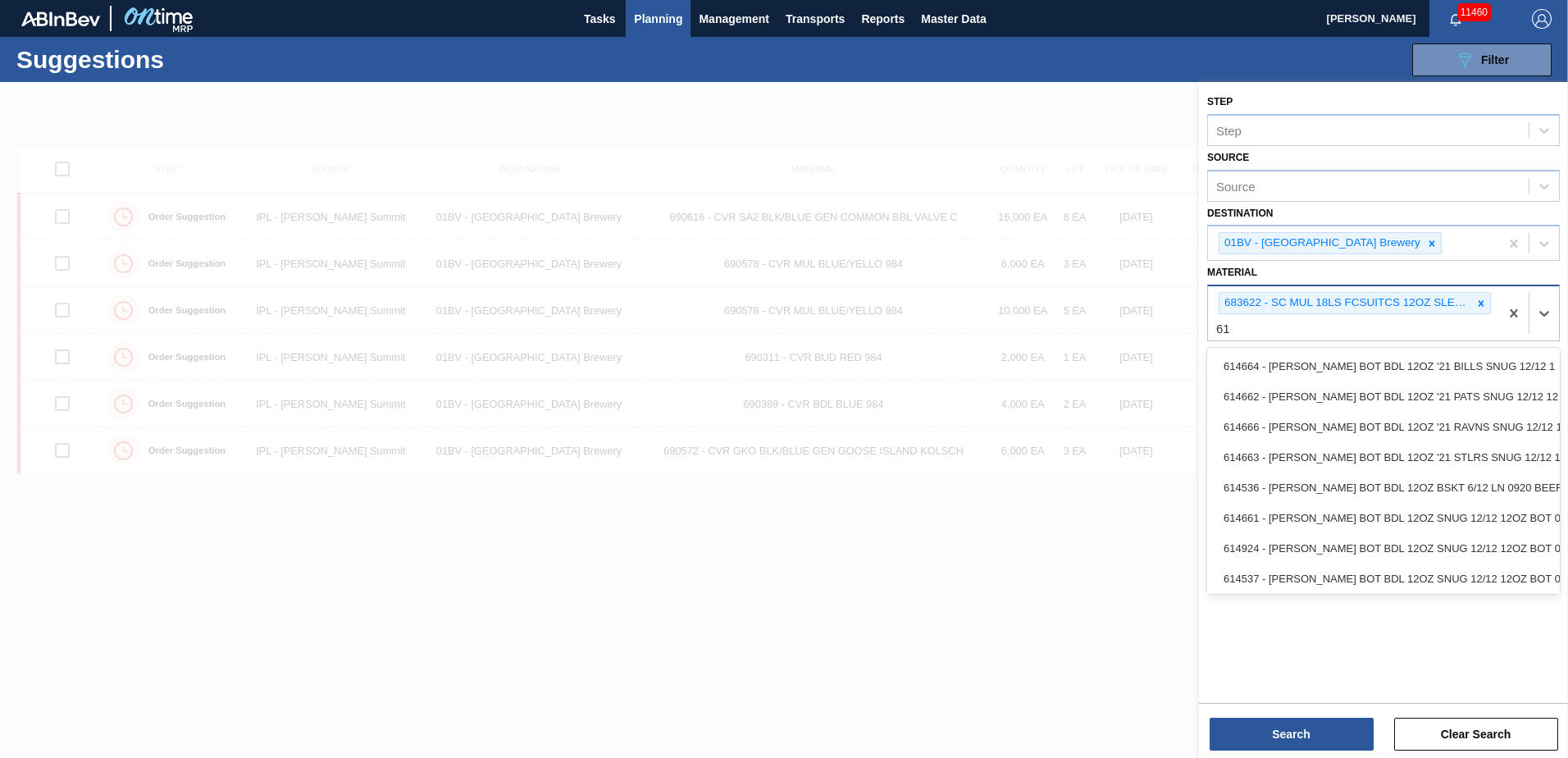
type input "6"
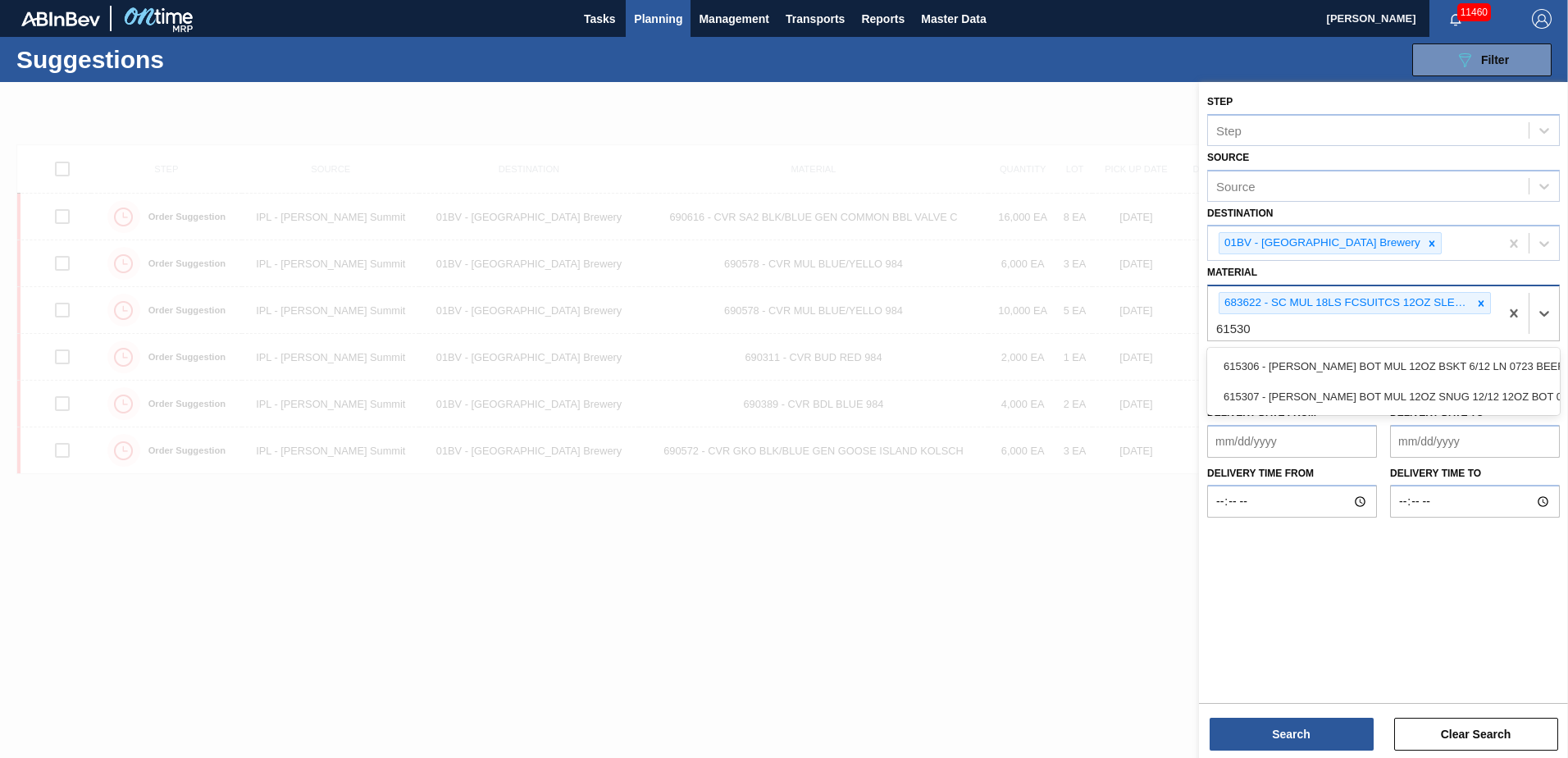
type input "615307"
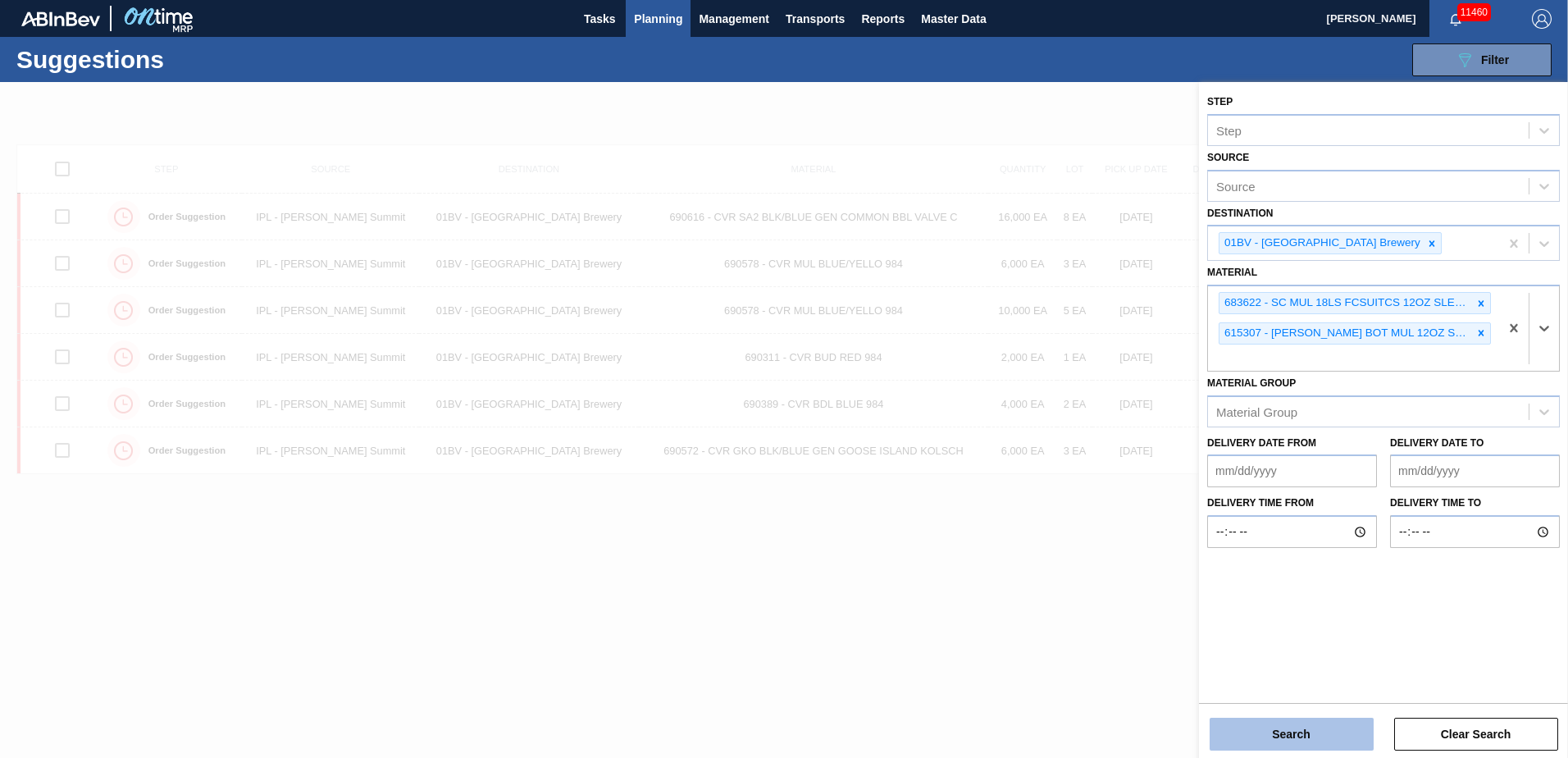
click at [1280, 738] on button "Search" at bounding box center [1292, 734] width 164 height 33
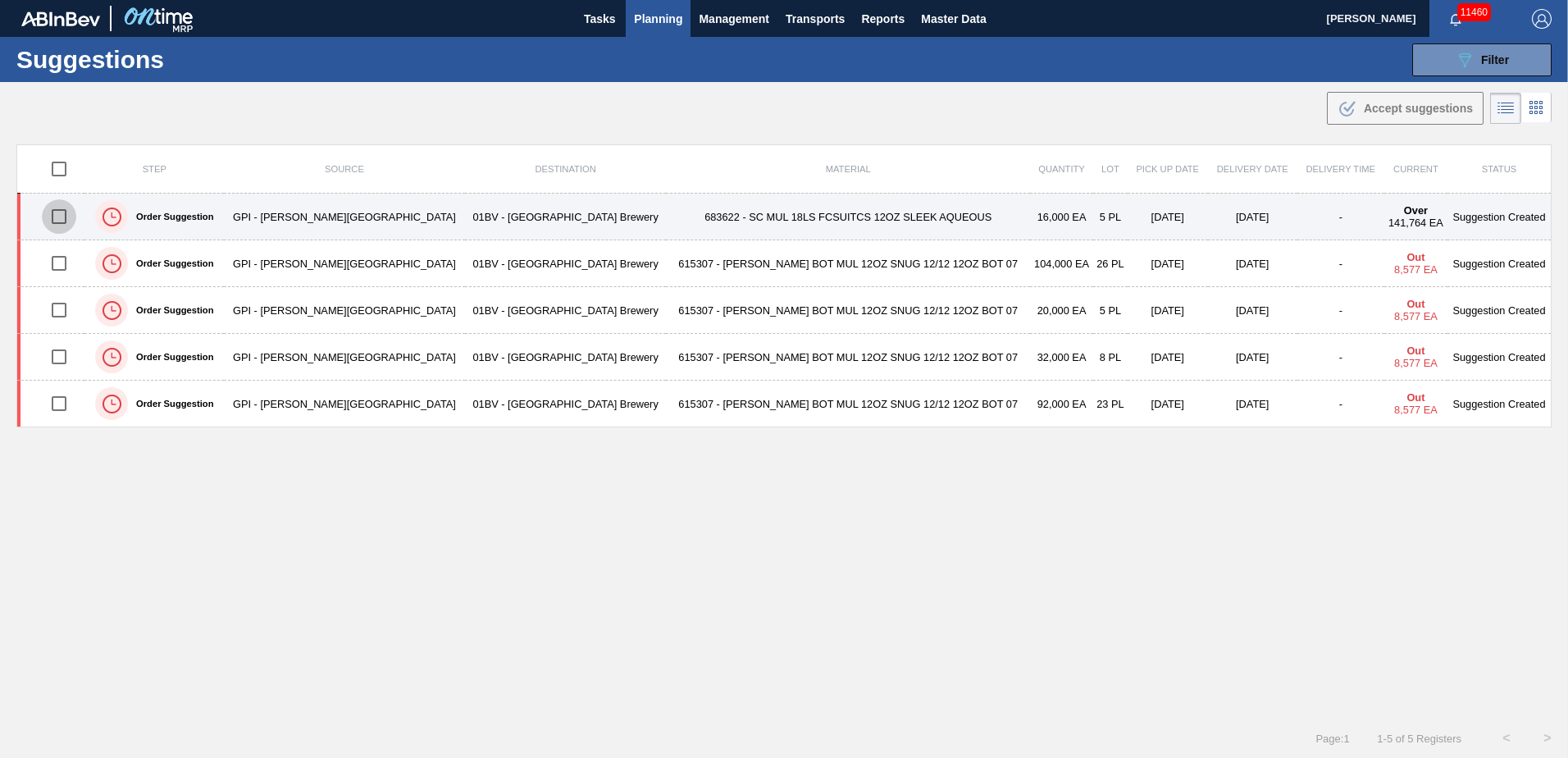
click at [63, 220] on input "checkbox" at bounding box center [59, 216] width 34 height 34
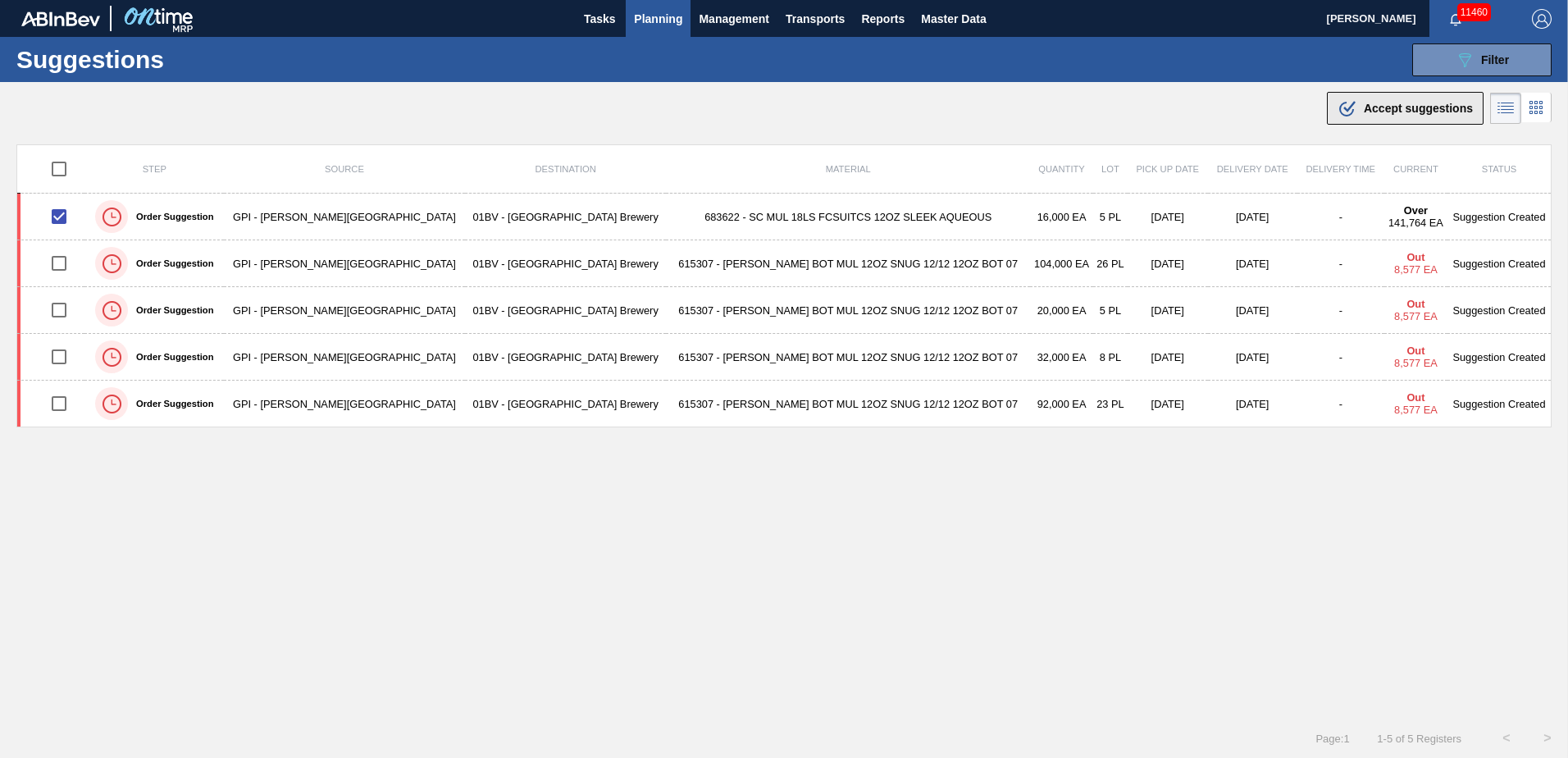
click at [1392, 106] on span "Accept suggestions" at bounding box center [1418, 109] width 109 height 13
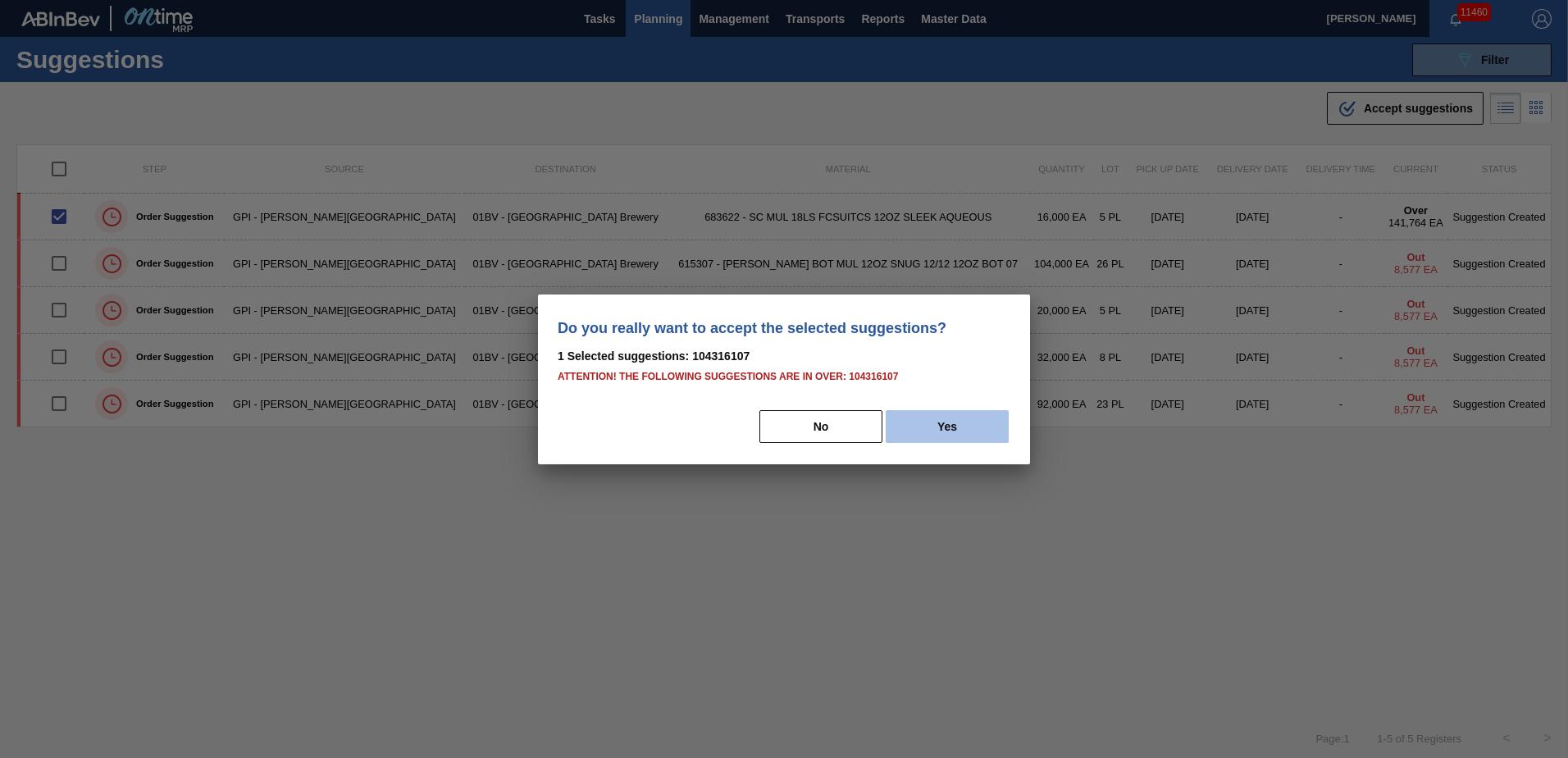
click at [975, 430] on button "Yes" at bounding box center [947, 426] width 123 height 33
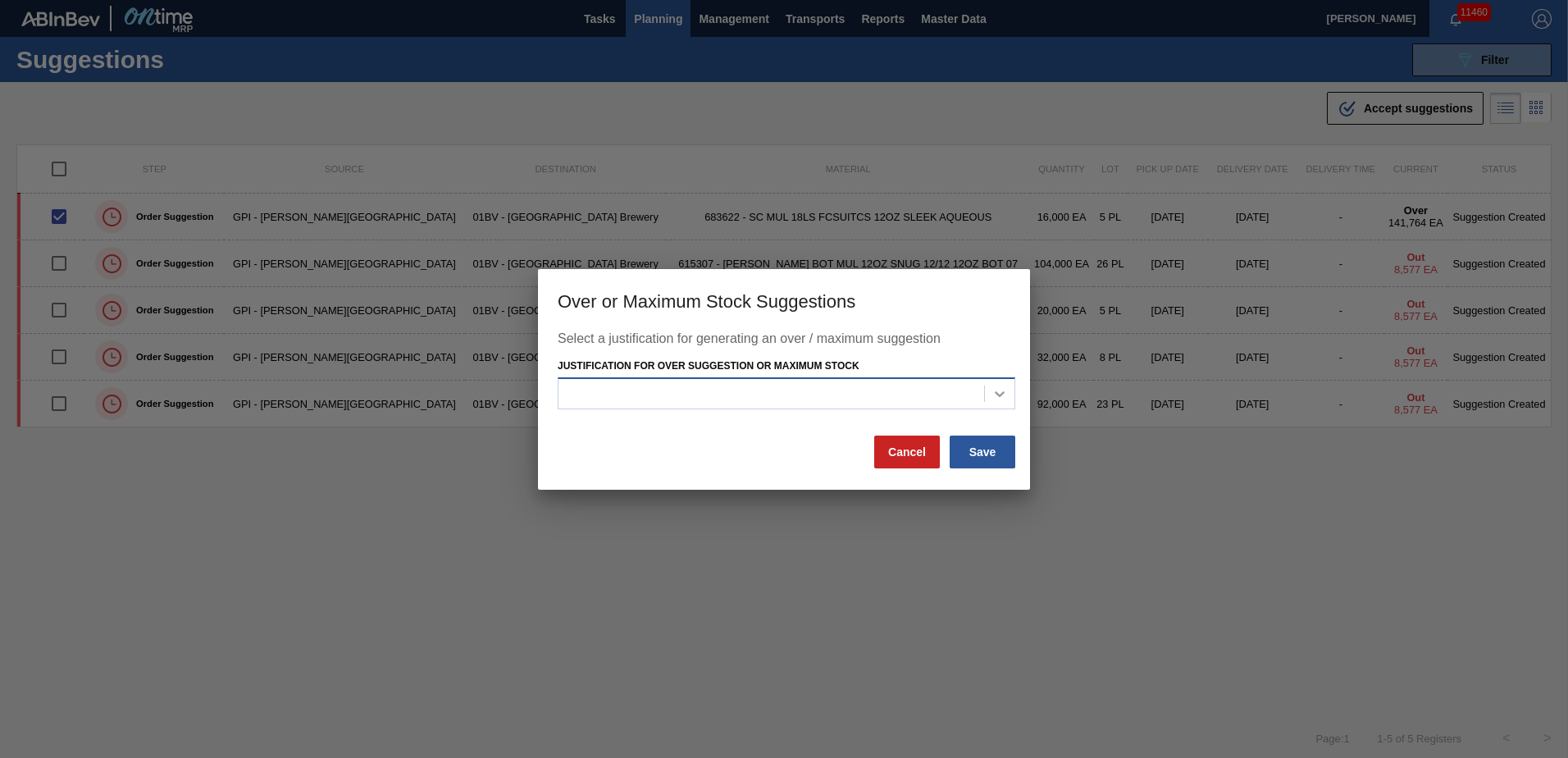
click at [998, 394] on icon at bounding box center [999, 394] width 9 height 6
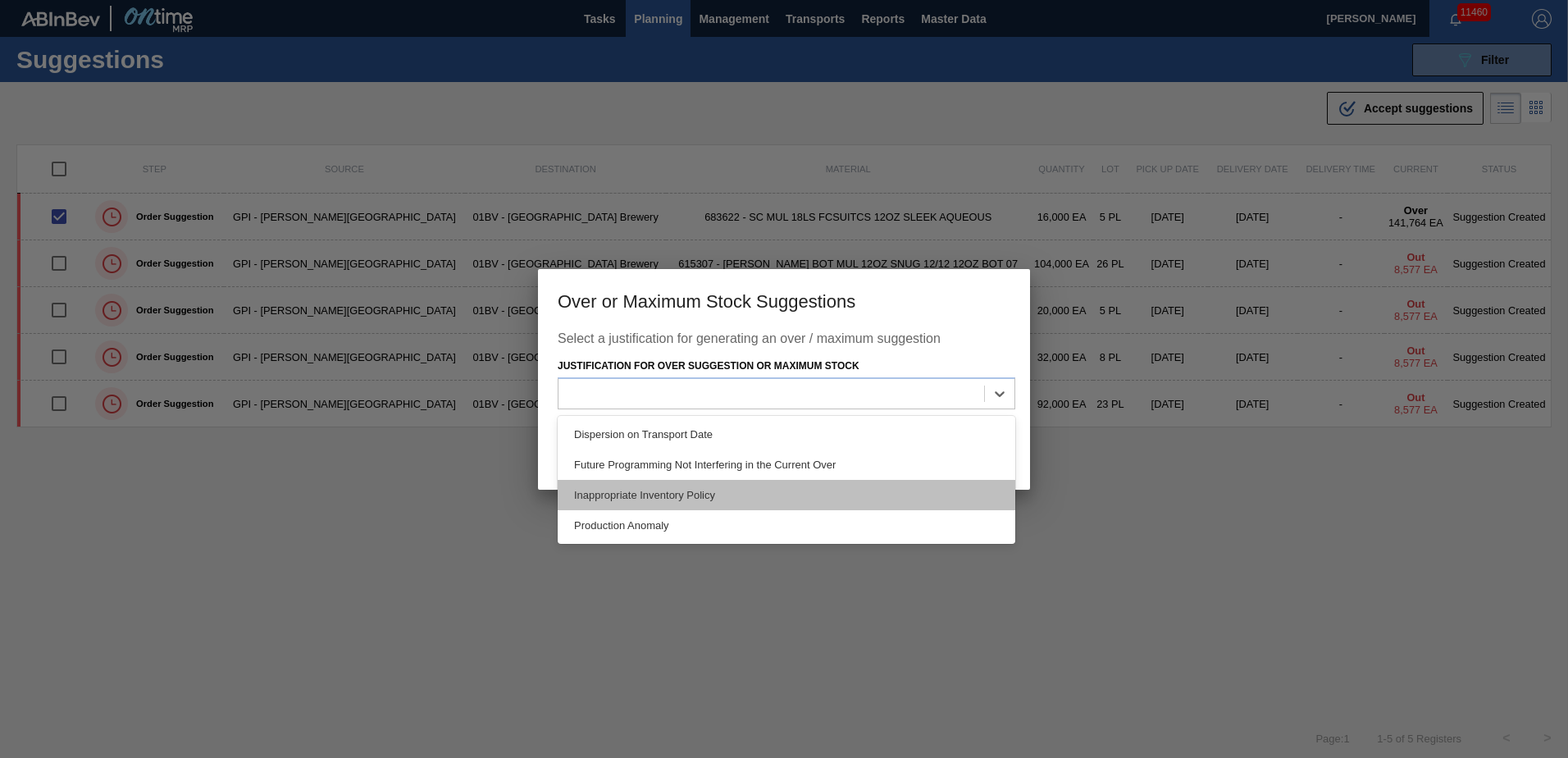
click at [703, 497] on div "Inappropriate Inventory Policy" at bounding box center [786, 495] width 458 height 30
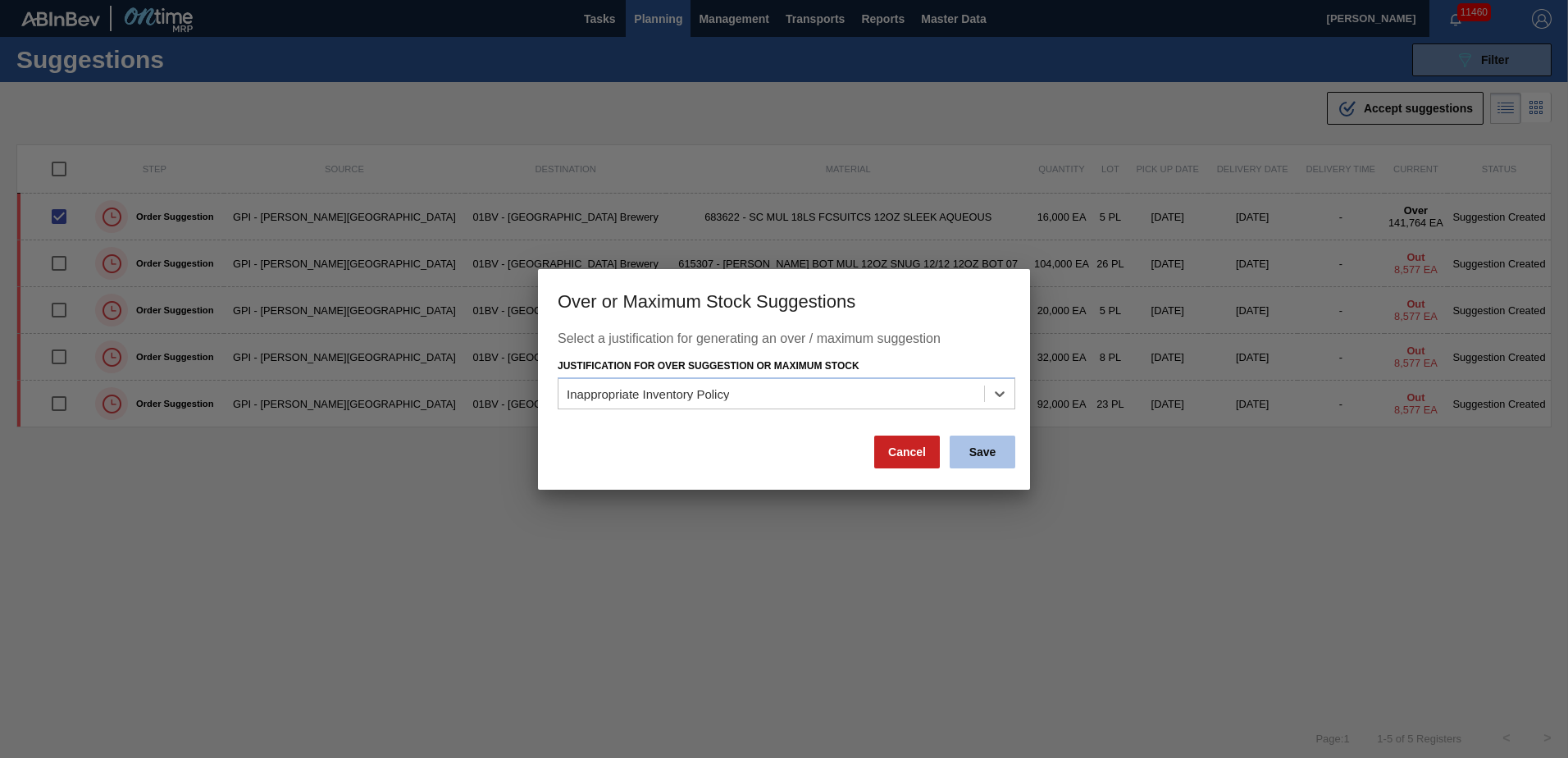
click at [981, 451] on button "Save" at bounding box center [982, 452] width 65 height 33
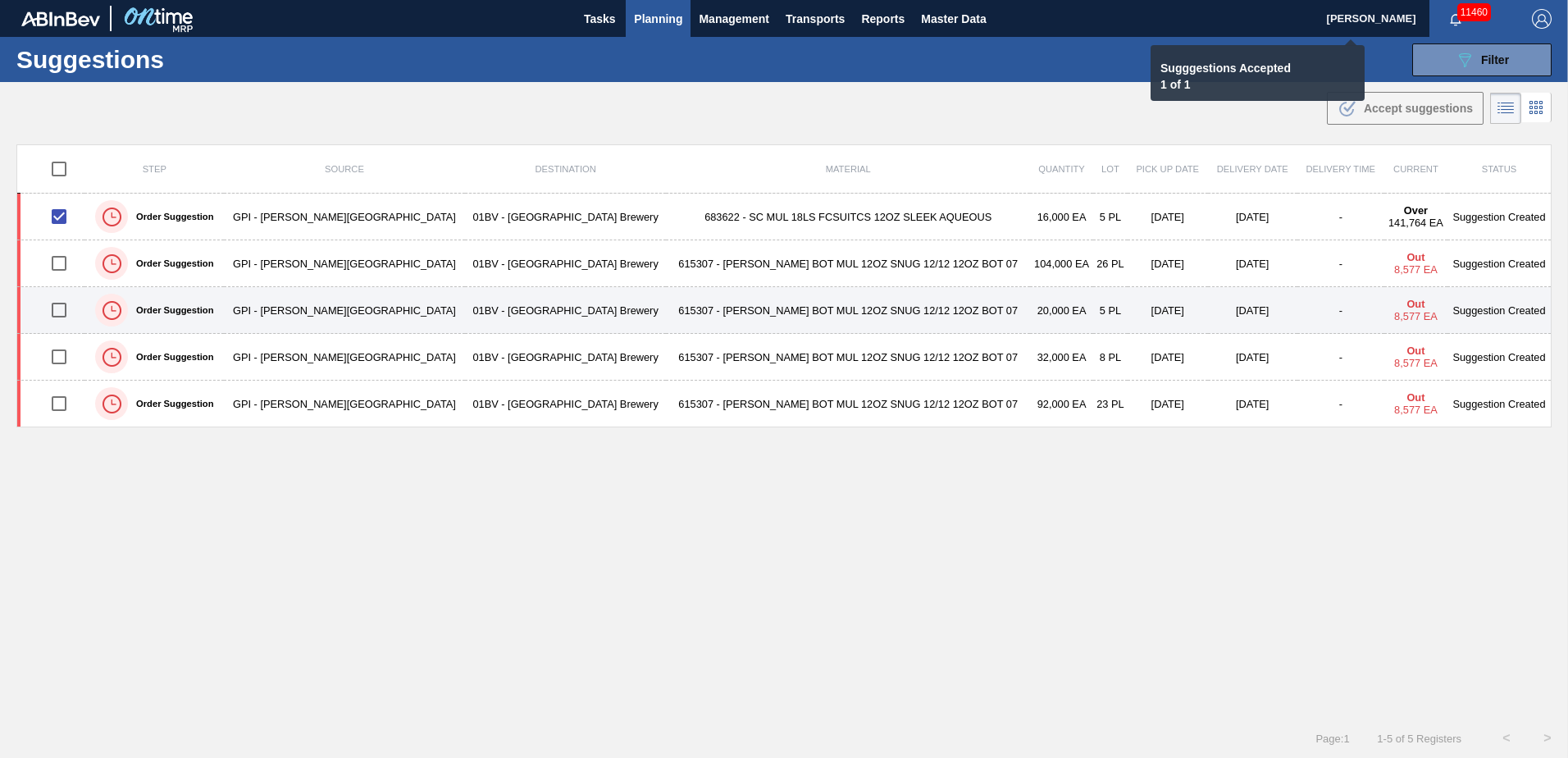
checkbox input "false"
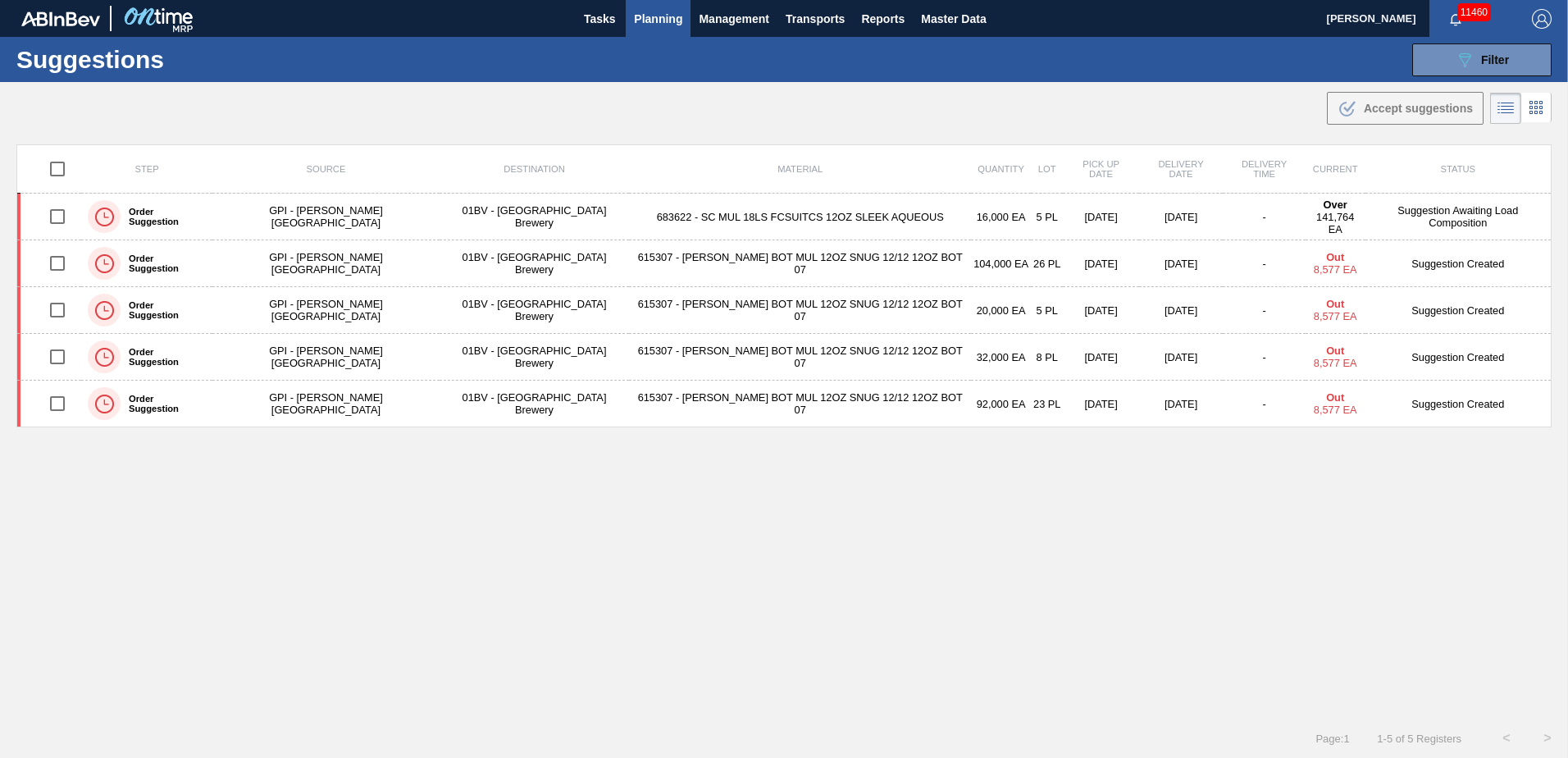
click at [65, 310] on input "checkbox" at bounding box center [58, 310] width 34 height 34
checkbox input "true"
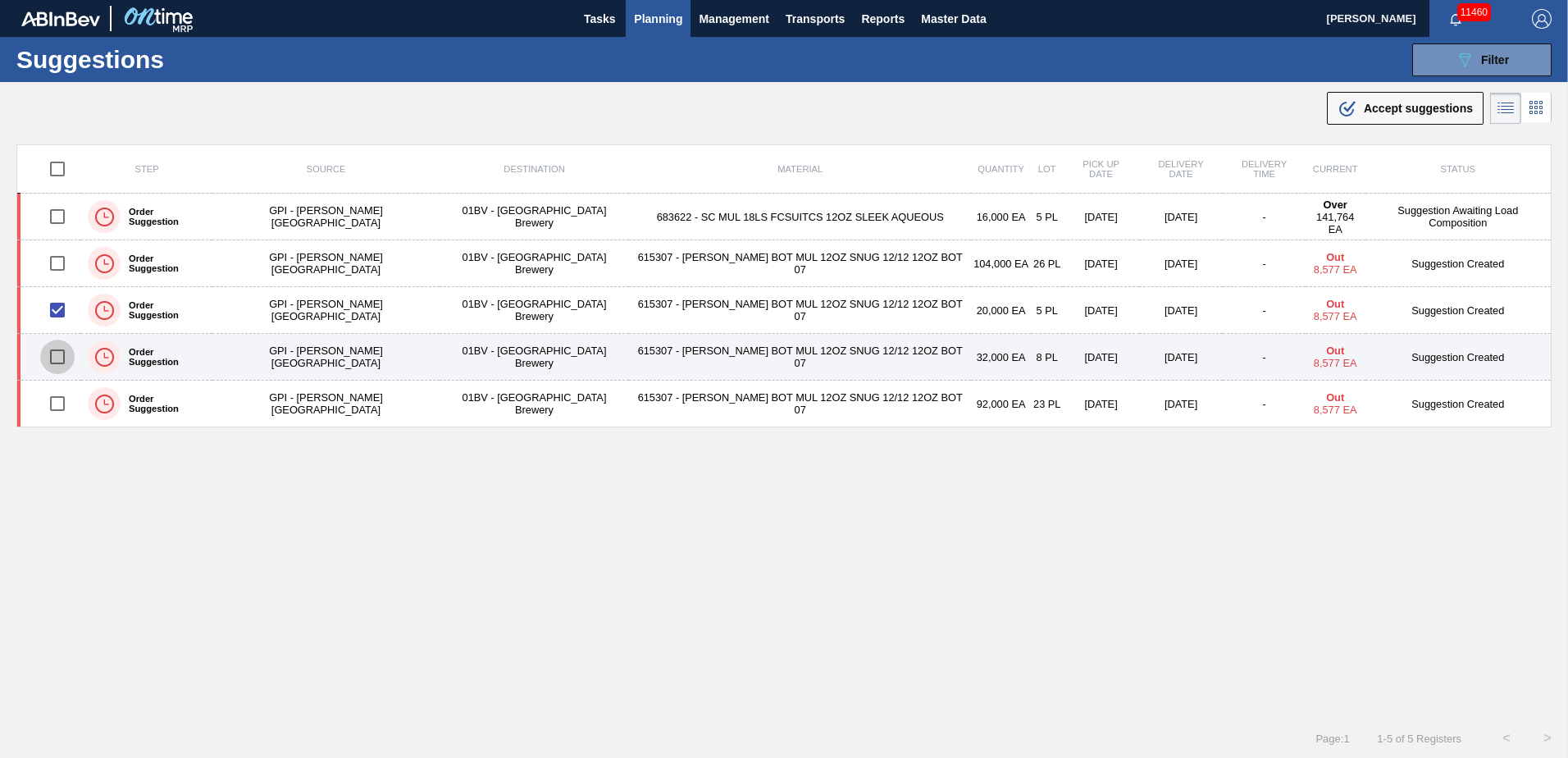
click at [63, 357] on input "checkbox" at bounding box center [58, 356] width 34 height 34
checkbox input "true"
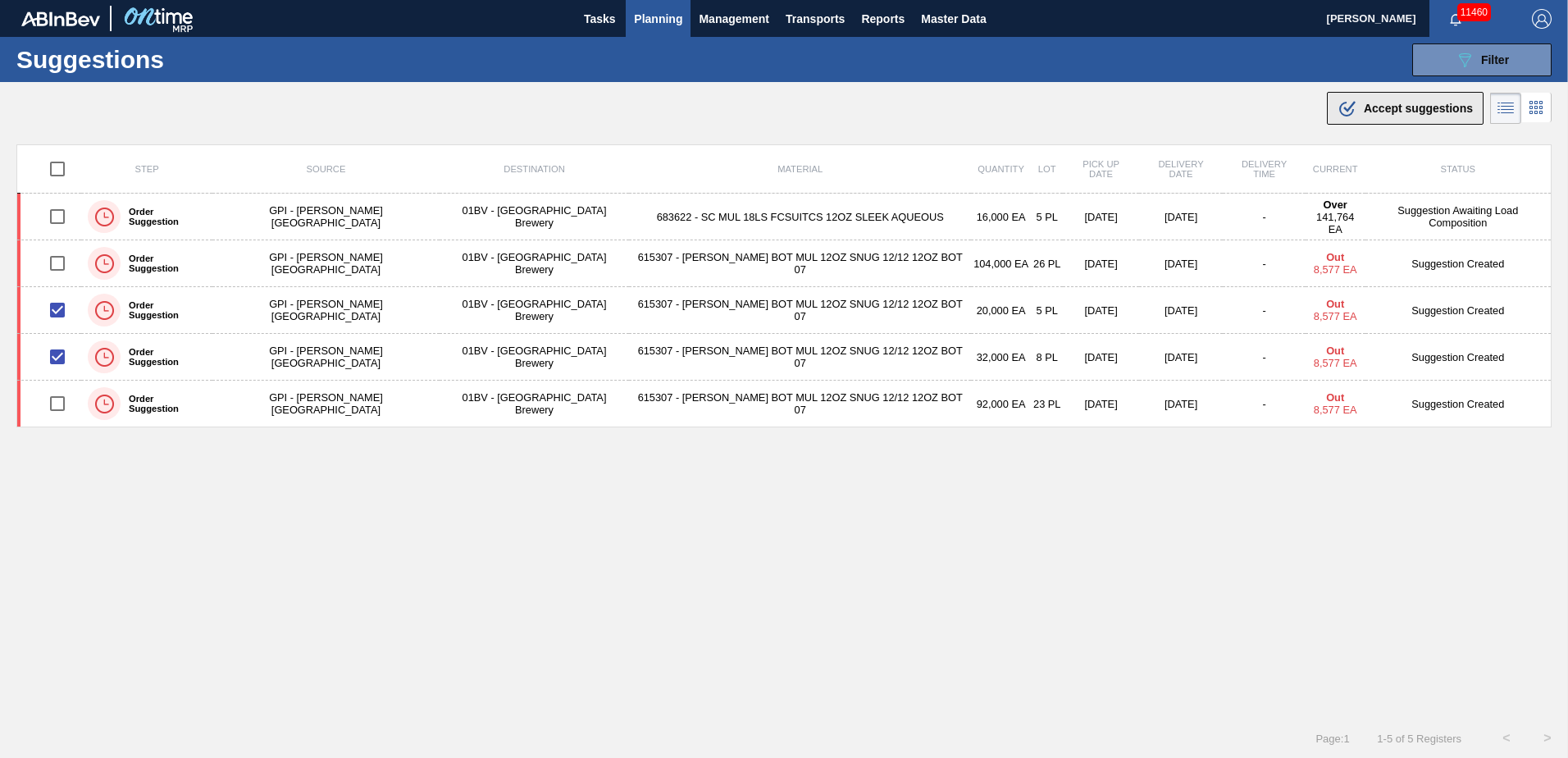
click at [1373, 112] on span "Accept suggestions" at bounding box center [1418, 109] width 109 height 13
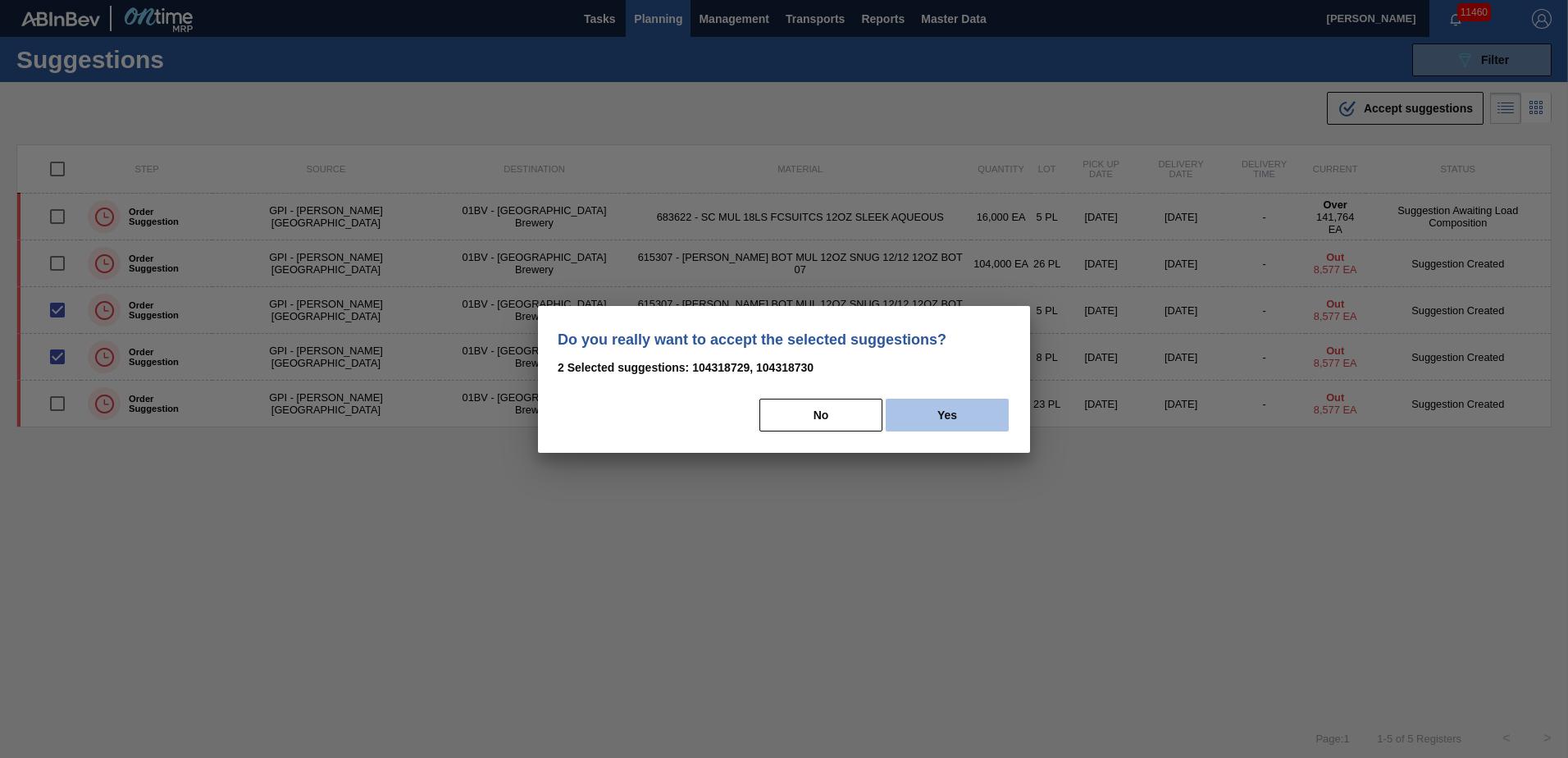
click at [976, 415] on button "Yes" at bounding box center [947, 415] width 123 height 33
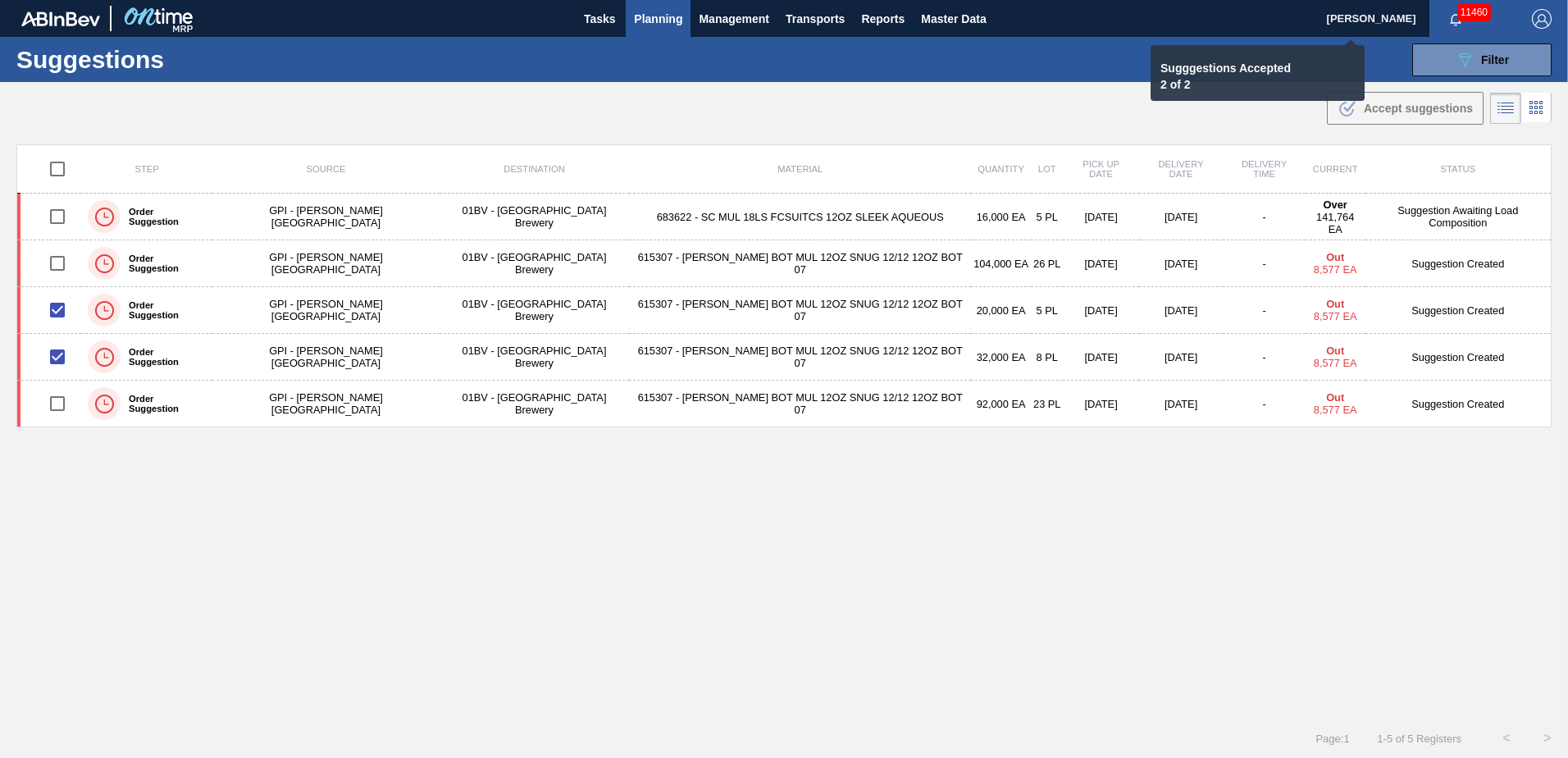
checkbox input "false"
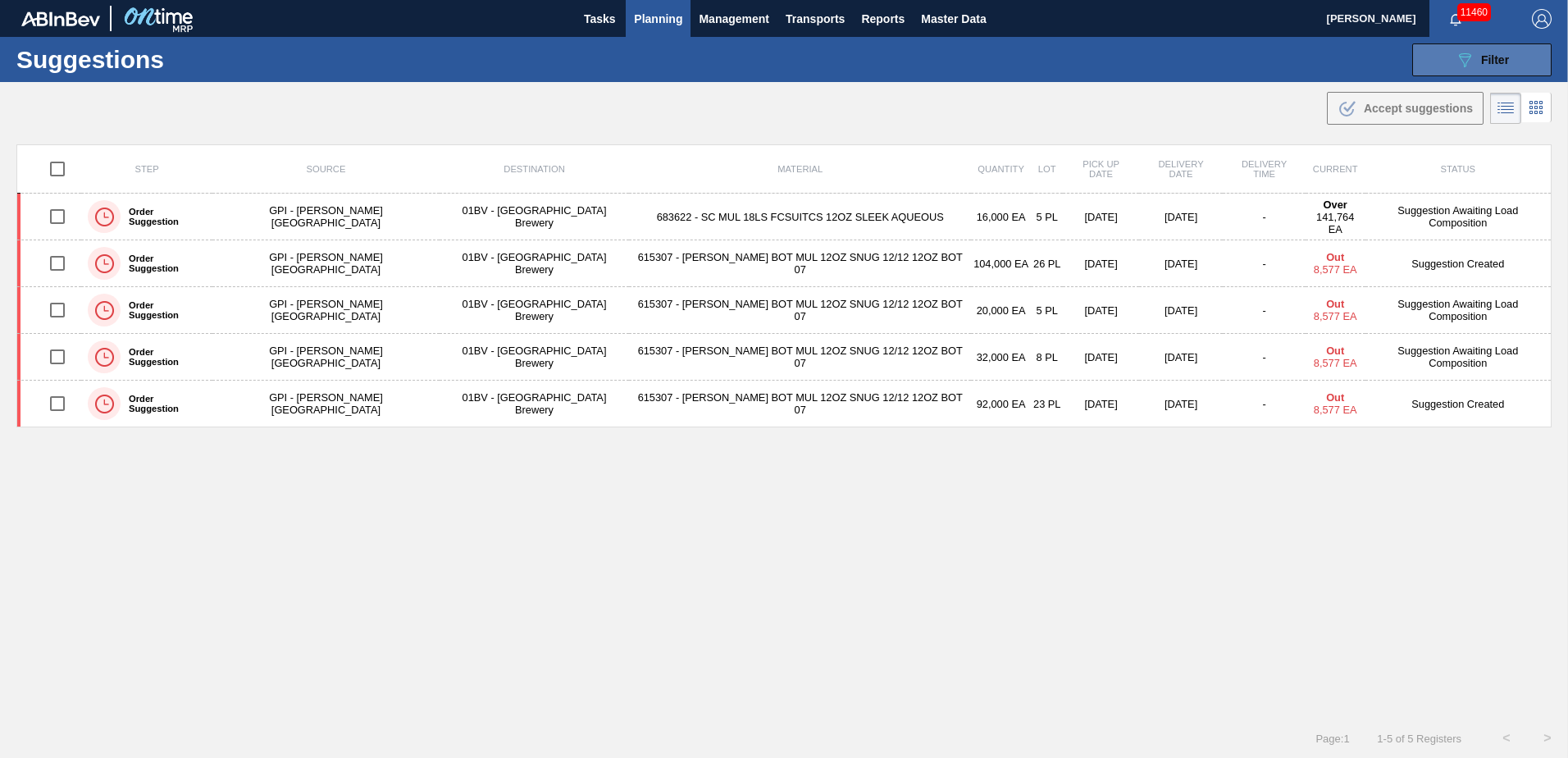
click at [1461, 60] on icon "089F7B8B-B2A5-4AFE-B5C0-19BA573D28AC" at bounding box center [1464, 60] width 20 height 20
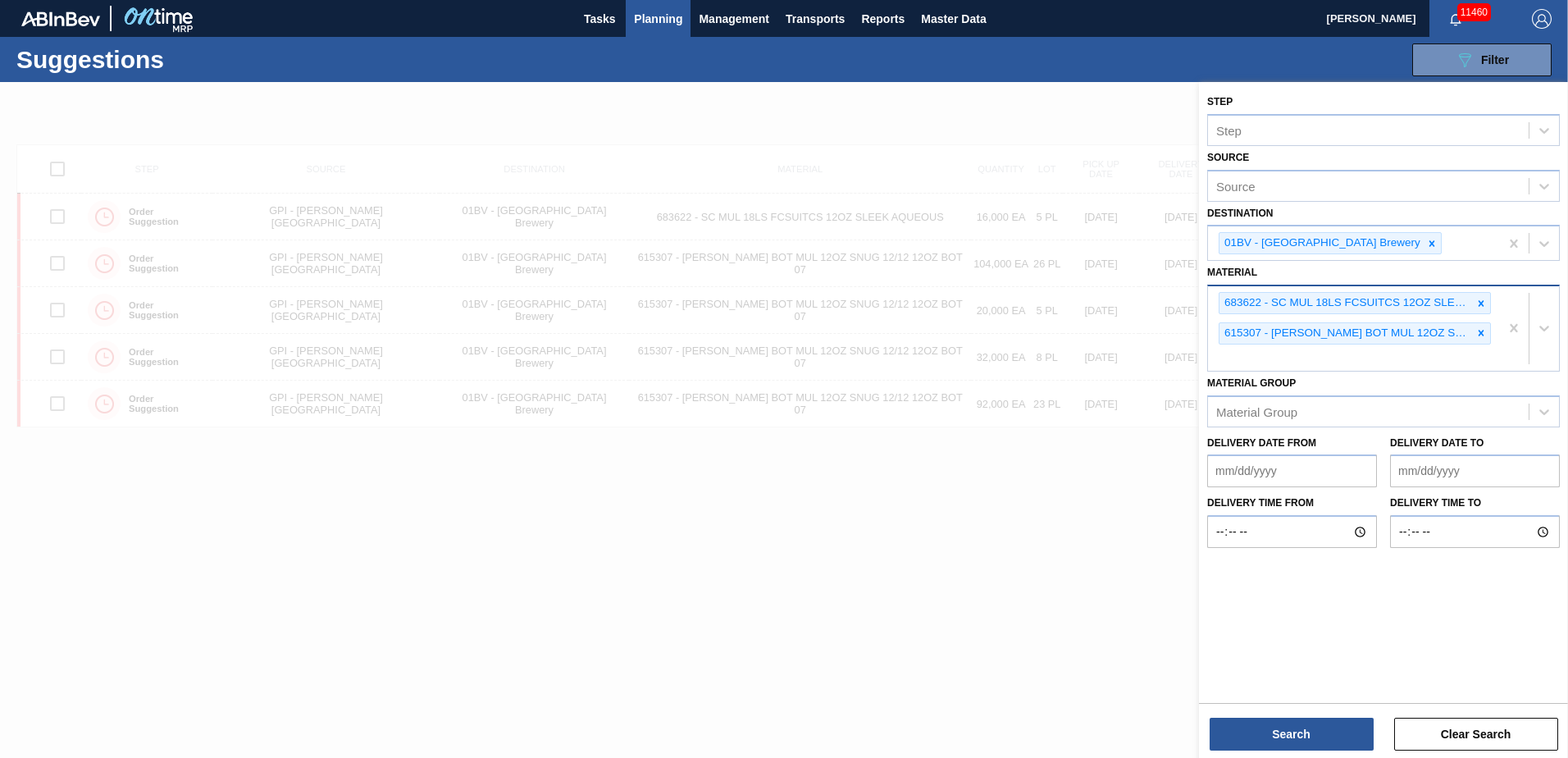
click at [1252, 356] on div "683622 - SC MUL 18LS FCSUITCS 12OZ SLEEK AQUEOUS 615307 - CARR BOT MUL 12OZ SNU…" at bounding box center [1354, 328] width 291 height 84
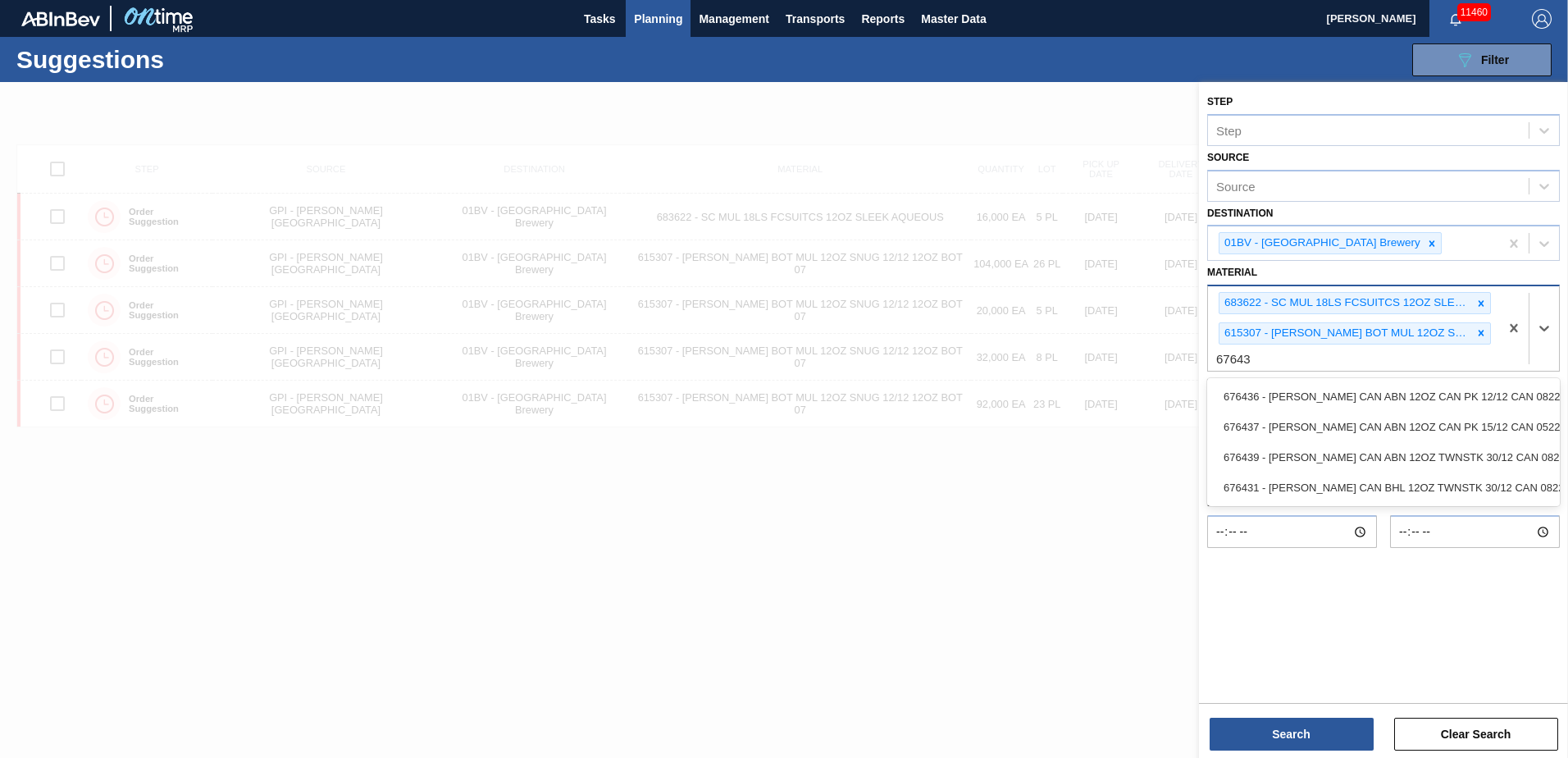
type input "676439"
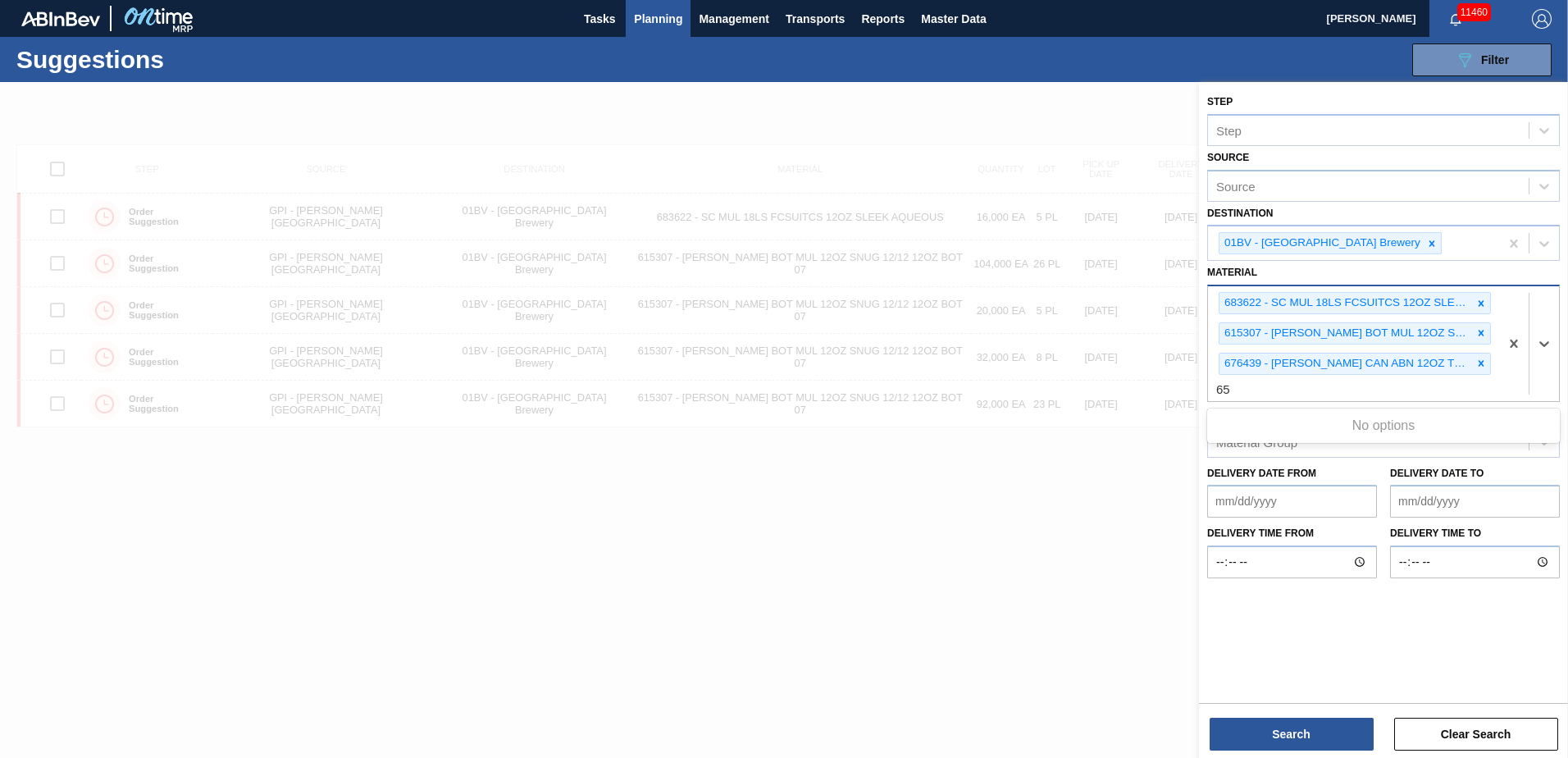
type input "6"
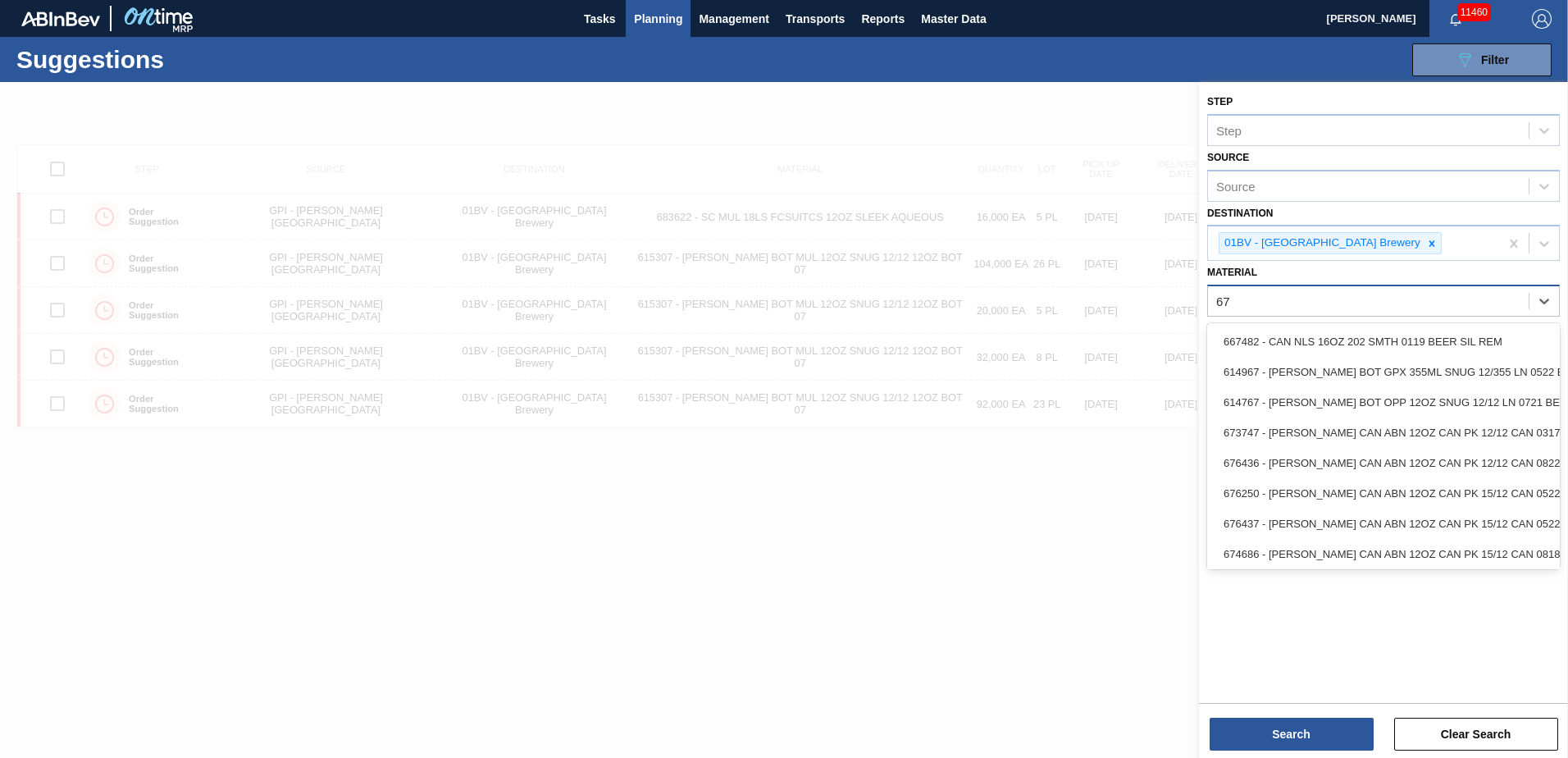
type input "6"
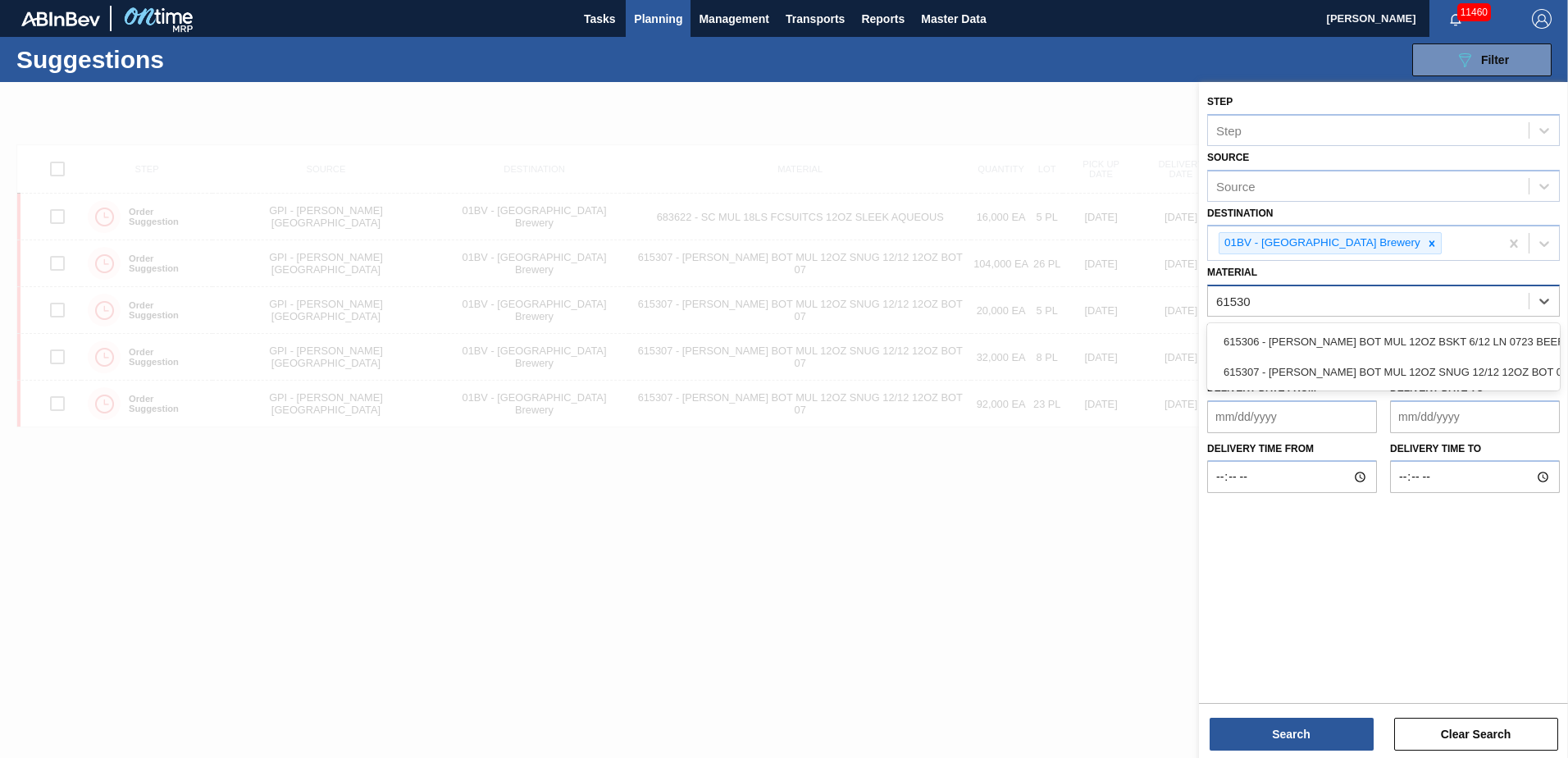
type input "615307"
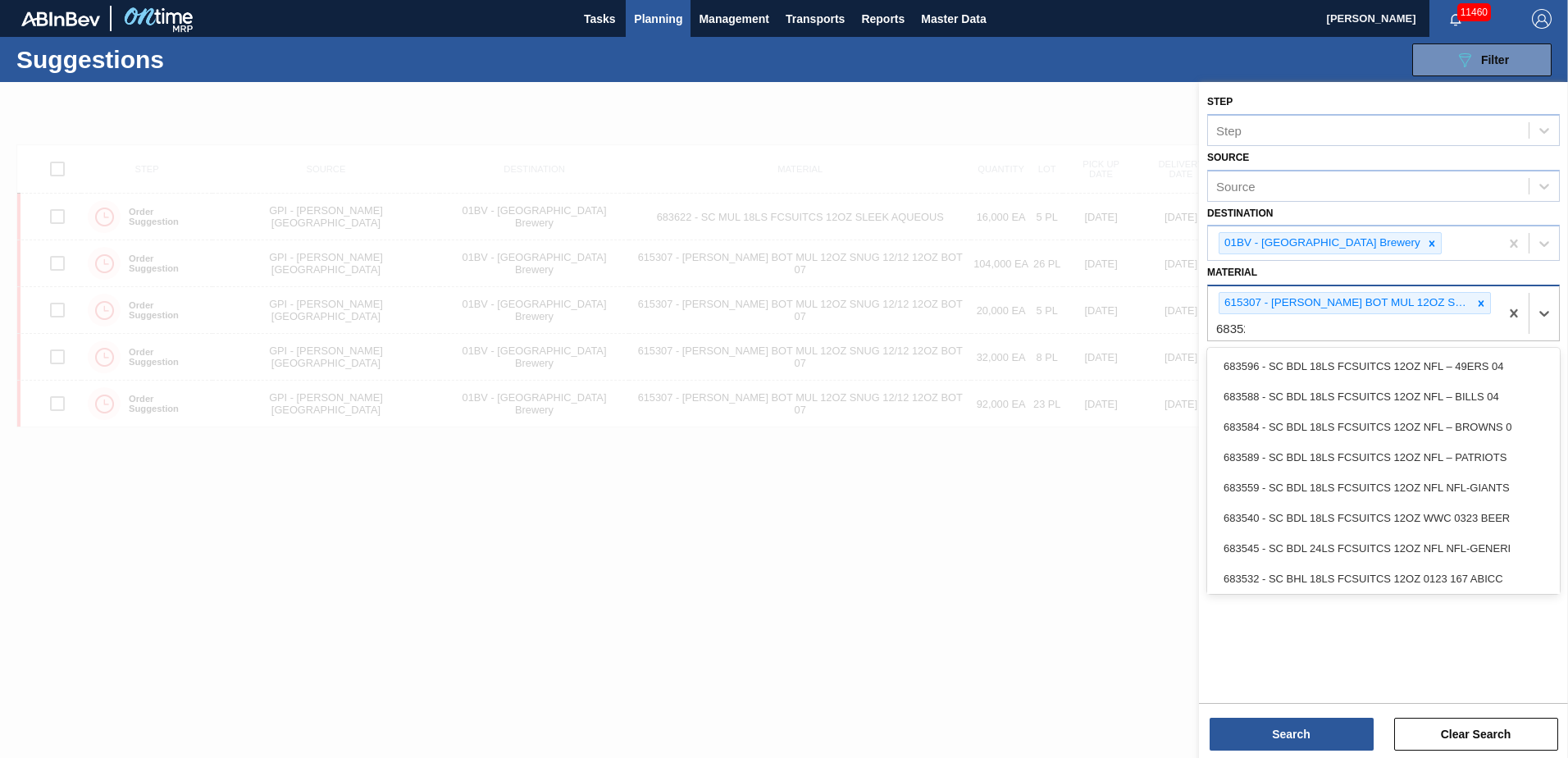
type input "683522"
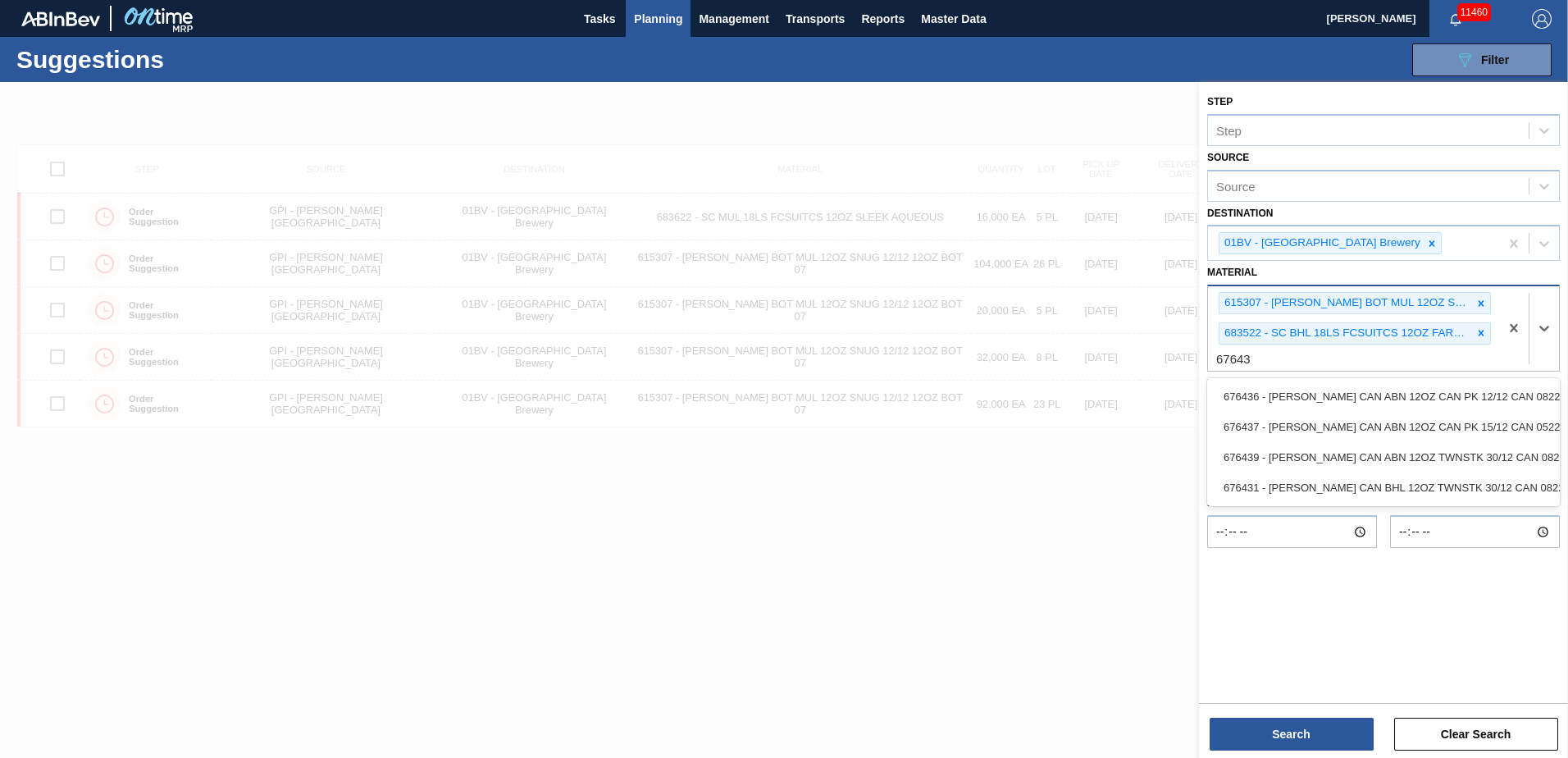
type input "676439"
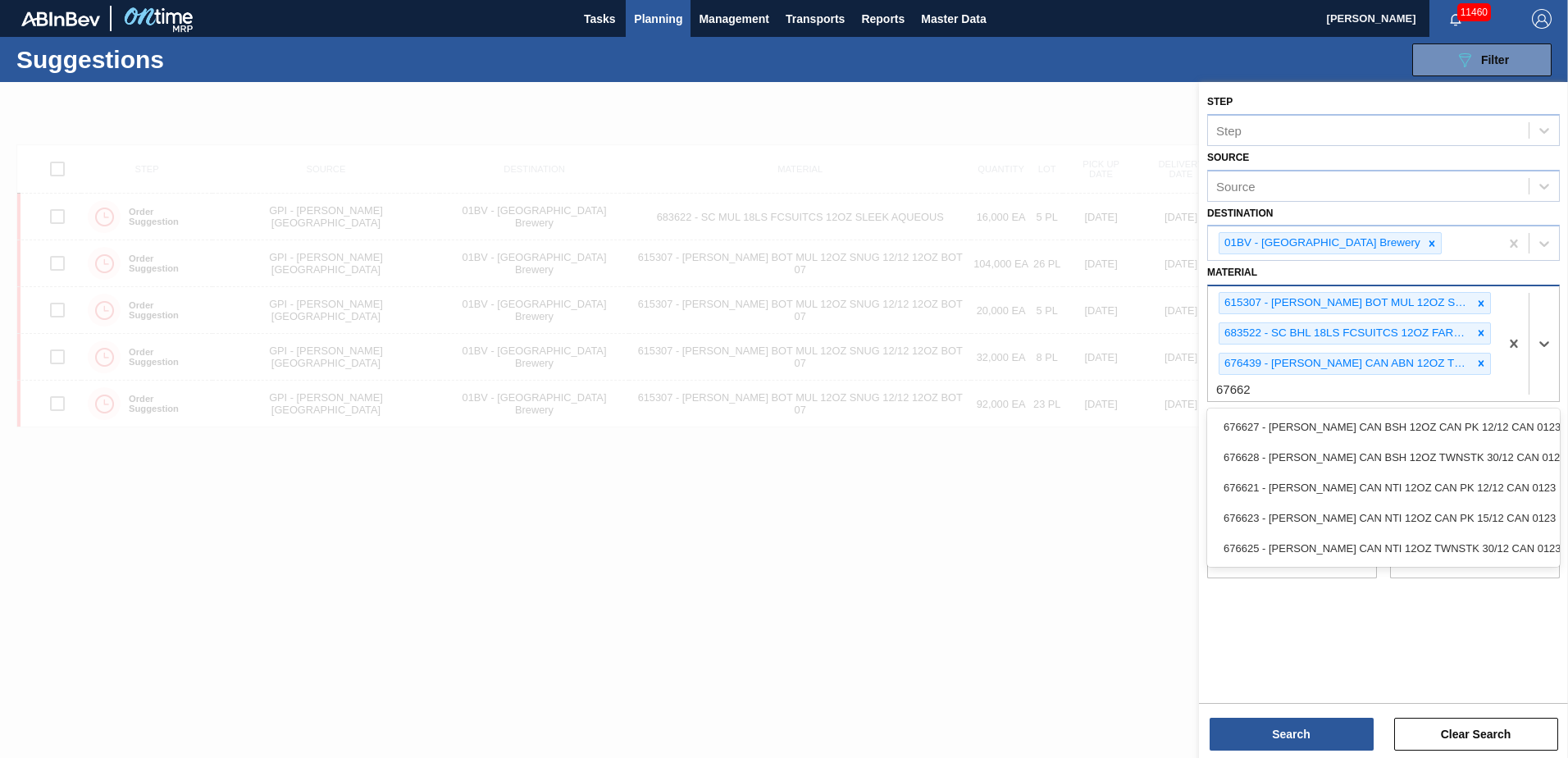
type input "676625"
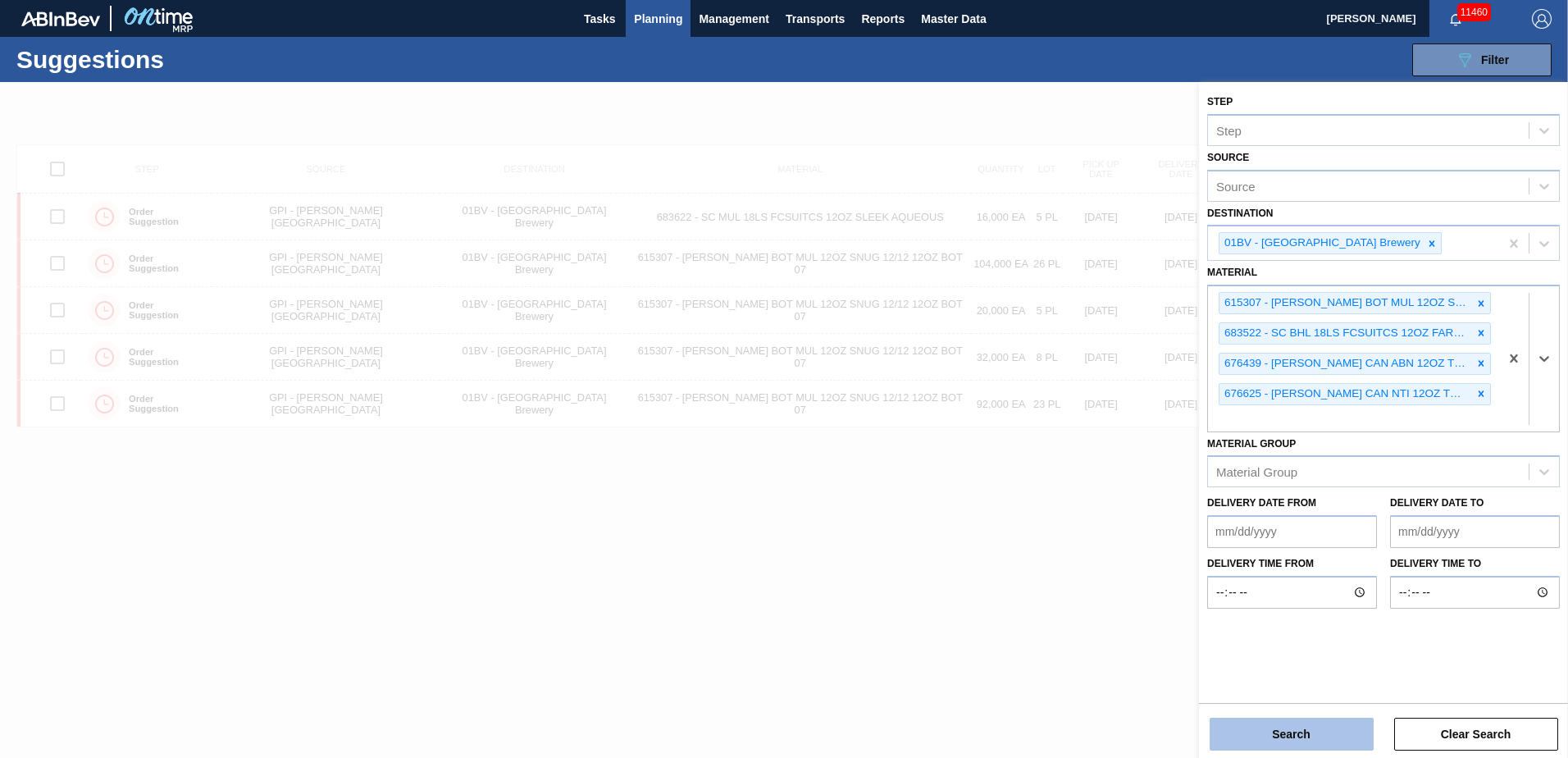
click at [1278, 741] on button "Search" at bounding box center [1292, 734] width 164 height 33
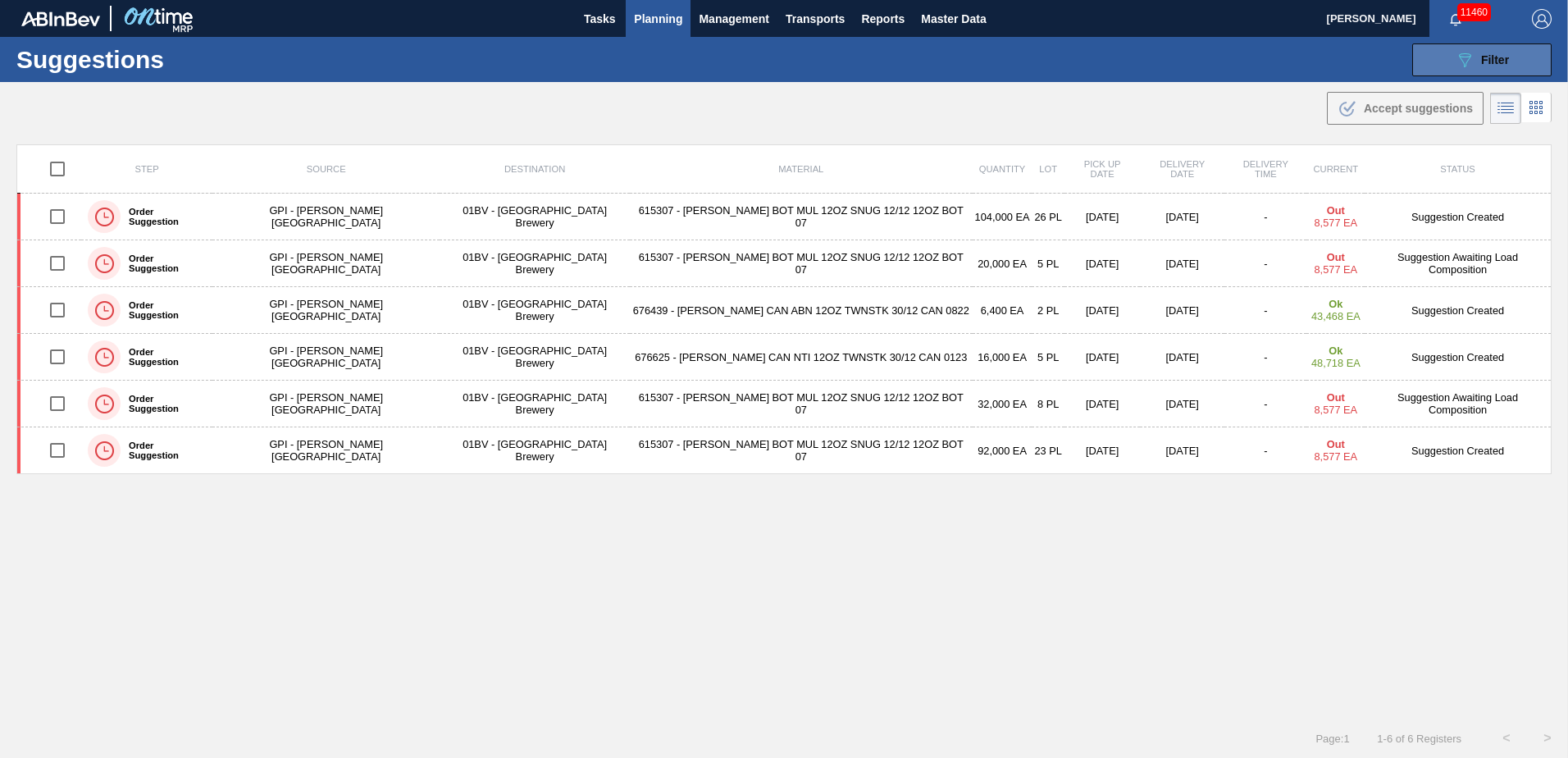
click at [1476, 52] on div "089F7B8B-B2A5-4AFE-B5C0-19BA573D28AC Filter" at bounding box center [1481, 60] width 54 height 20
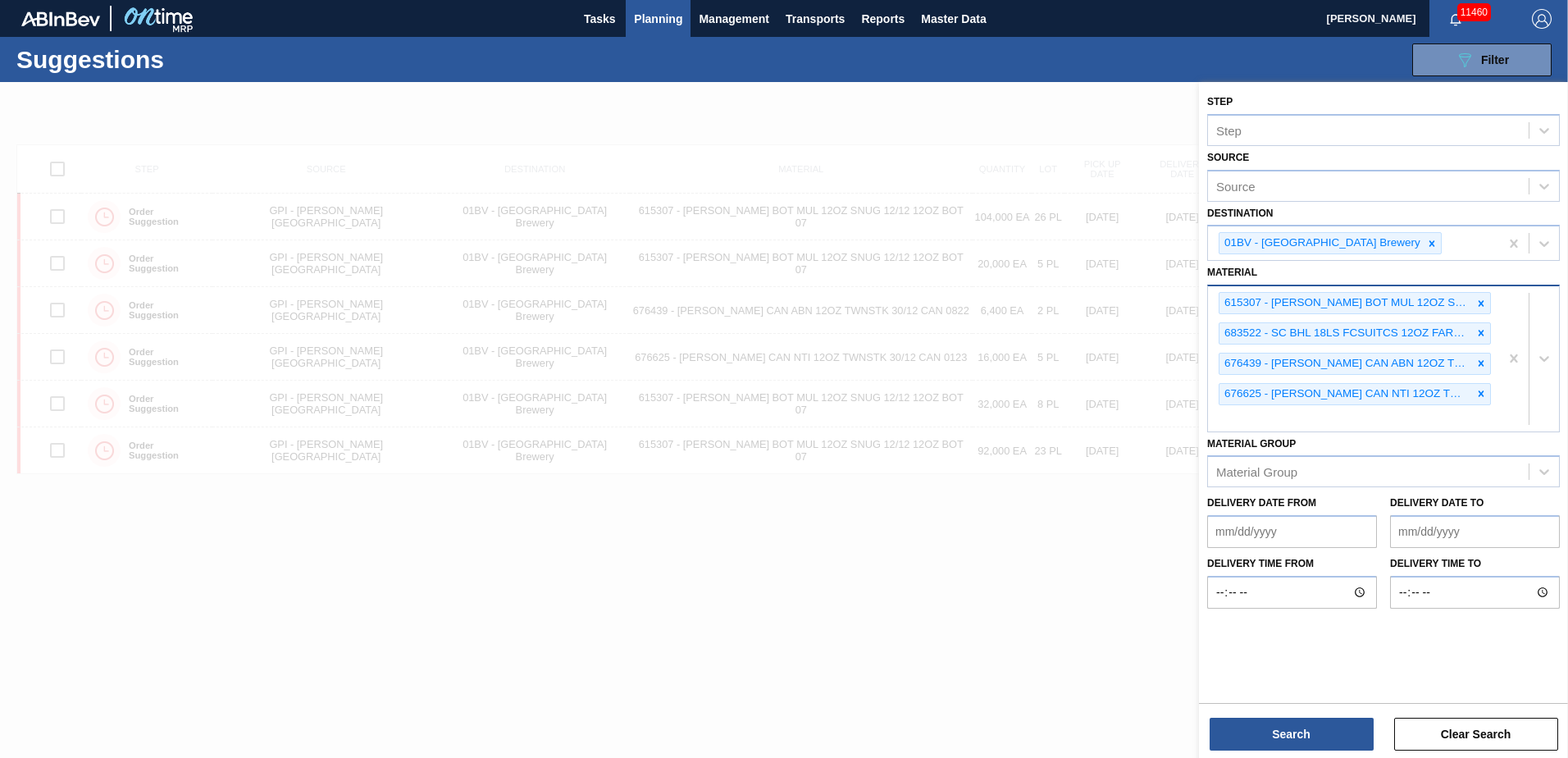
drag, startPoint x: 1307, startPoint y: 416, endPoint x: 1296, endPoint y: 420, distance: 11.7
click at [1306, 417] on div "615307 - CARR BOT MUL 12OZ SNUG 12/12 12OZ BOT 07 683522 - SC BHL 18LS FCSUITCS…" at bounding box center [1354, 359] width 291 height 146
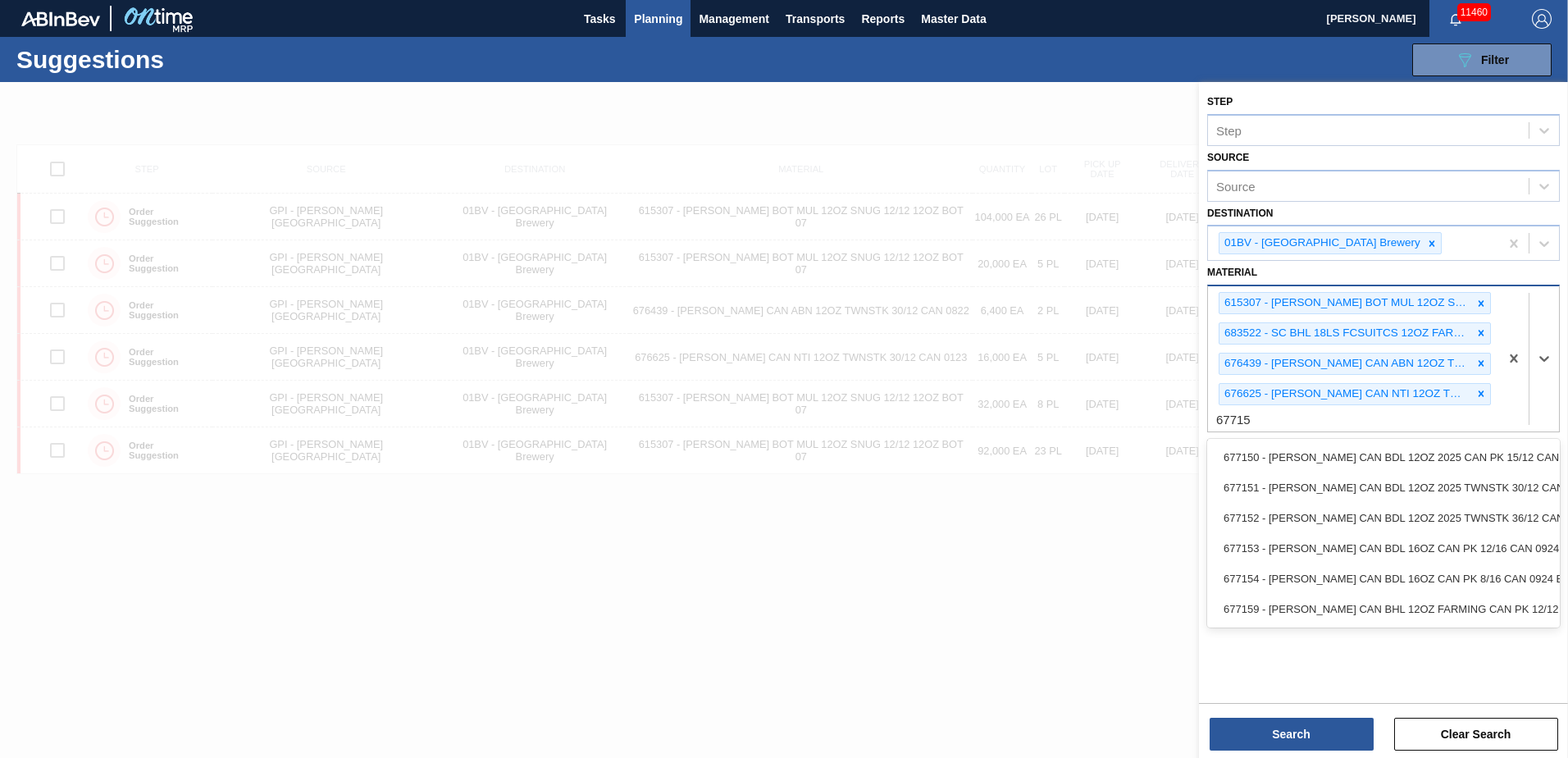
type input "677151"
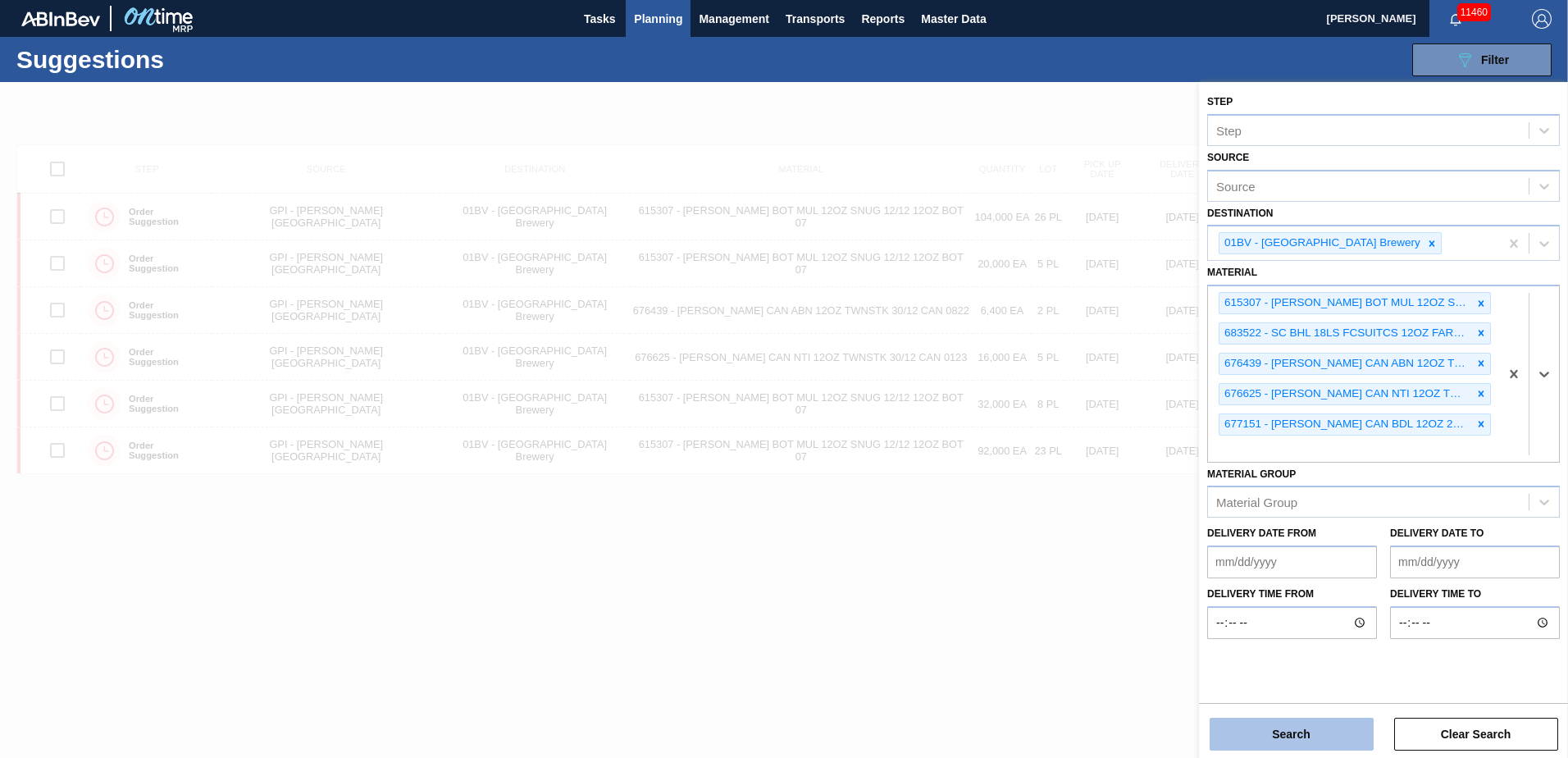
click at [1270, 742] on button "Search" at bounding box center [1292, 734] width 164 height 33
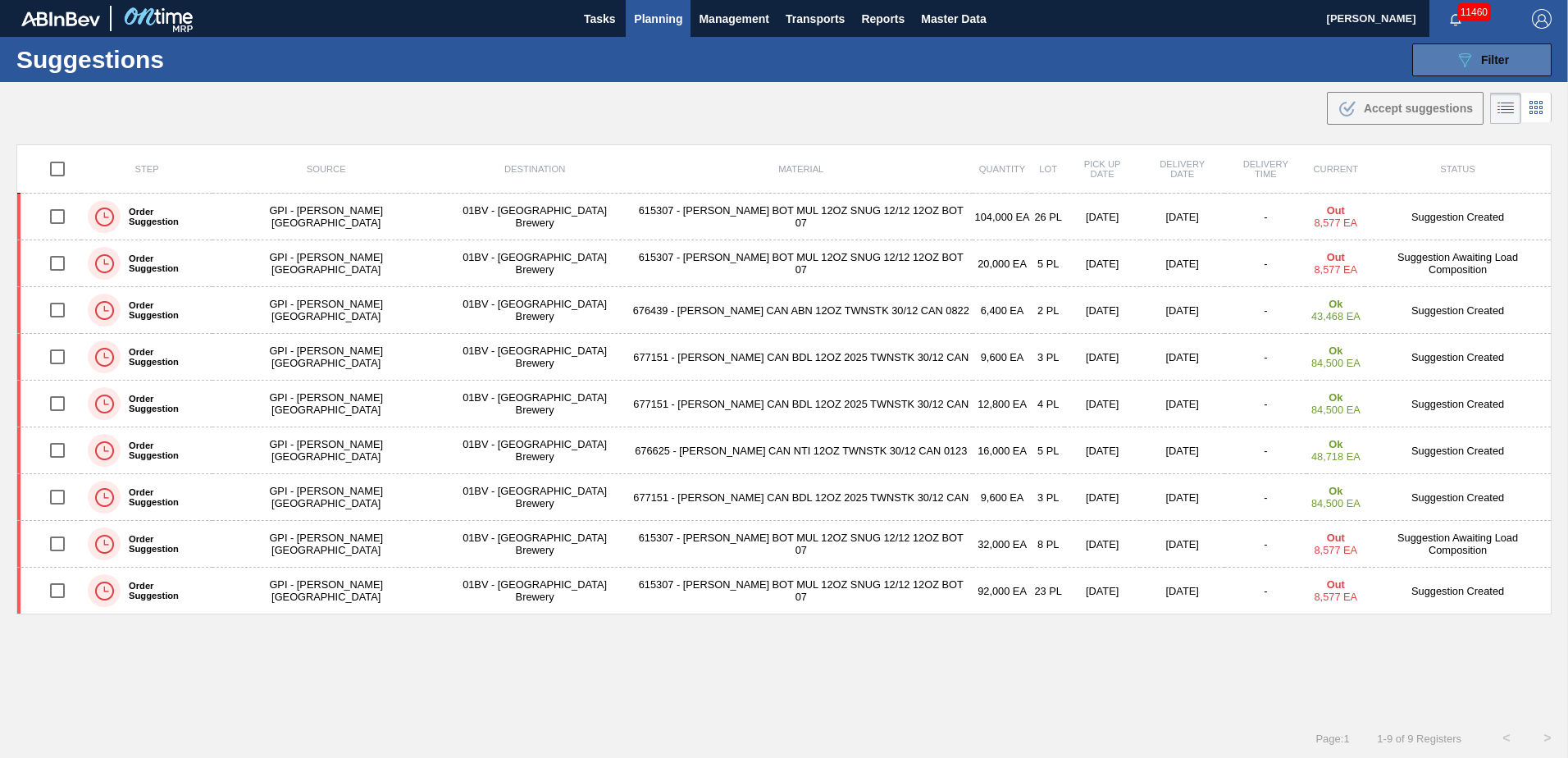
click at [1482, 51] on div "089F7B8B-B2A5-4AFE-B5C0-19BA573D28AC Filter" at bounding box center [1481, 60] width 54 height 20
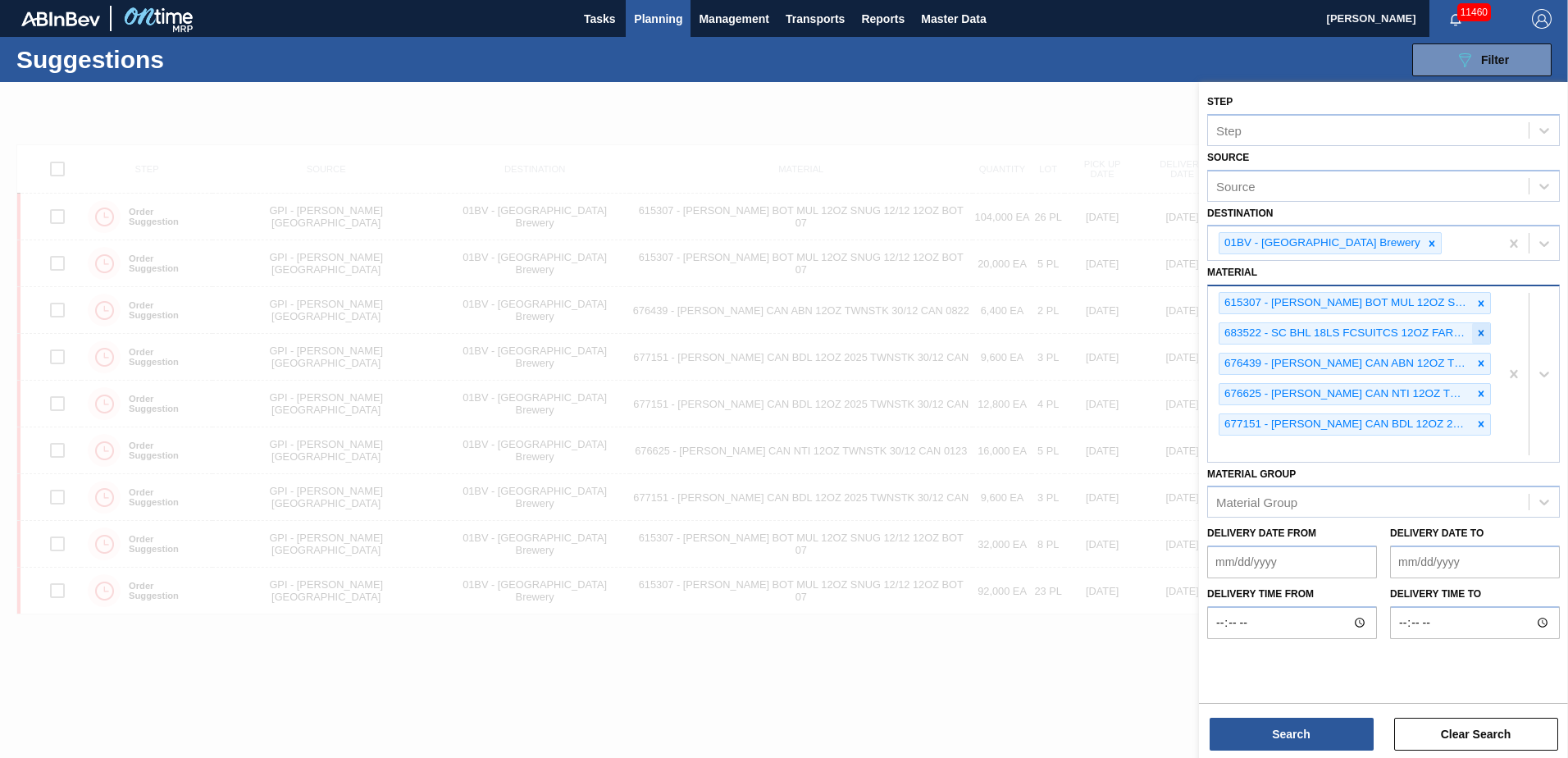
click at [1479, 329] on icon at bounding box center [1481, 333] width 11 height 11
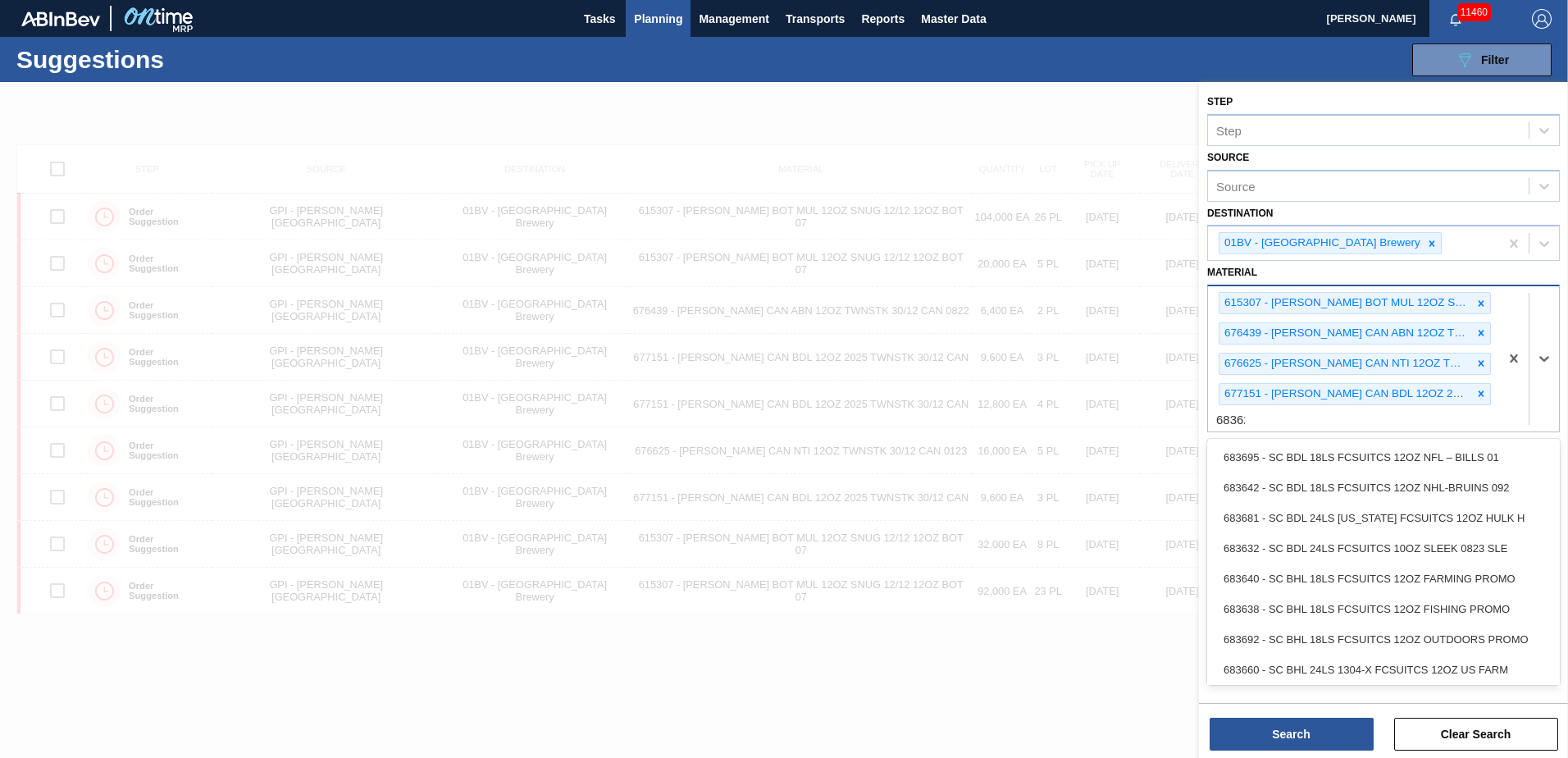
type input "683622"
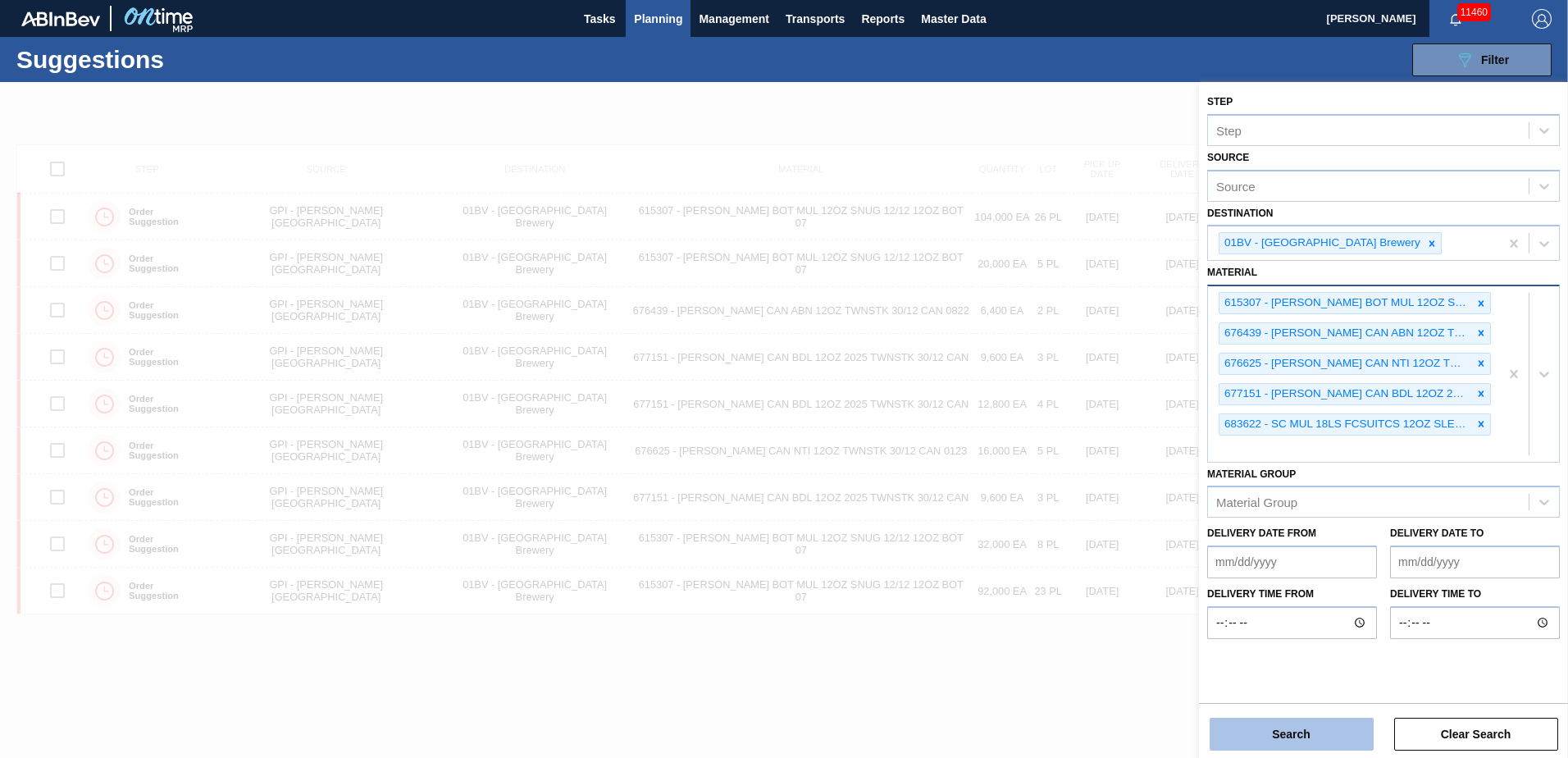
click at [1254, 731] on button "Search" at bounding box center [1292, 734] width 164 height 33
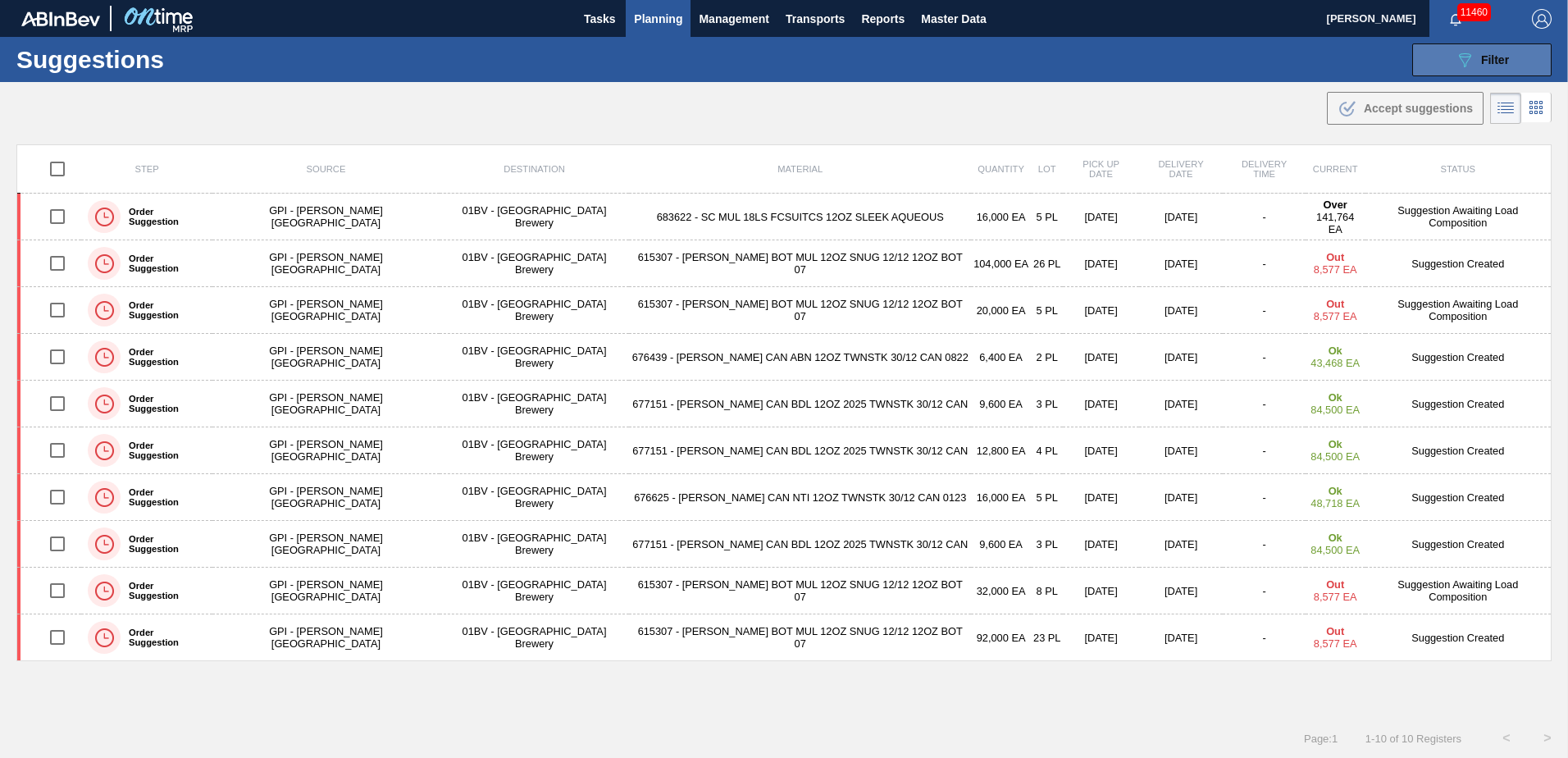
click at [1491, 60] on span "Filter" at bounding box center [1495, 60] width 28 height 13
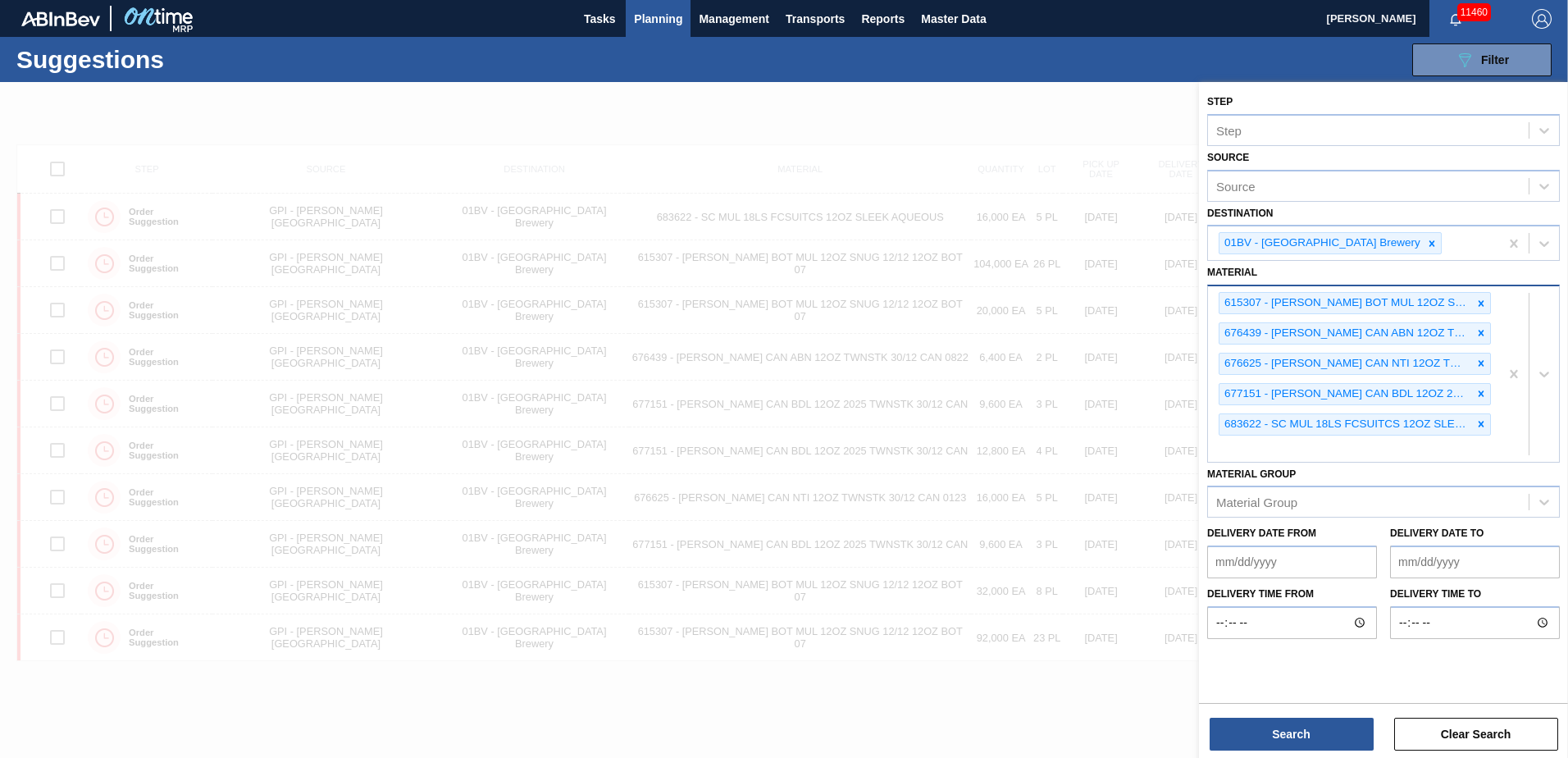
click at [1270, 450] on div "615307 - CARR BOT MUL 12OZ SNUG 12/12 12OZ BOT 07 676439 - CARR CAN ABN 12OZ TW…" at bounding box center [1354, 373] width 291 height 175
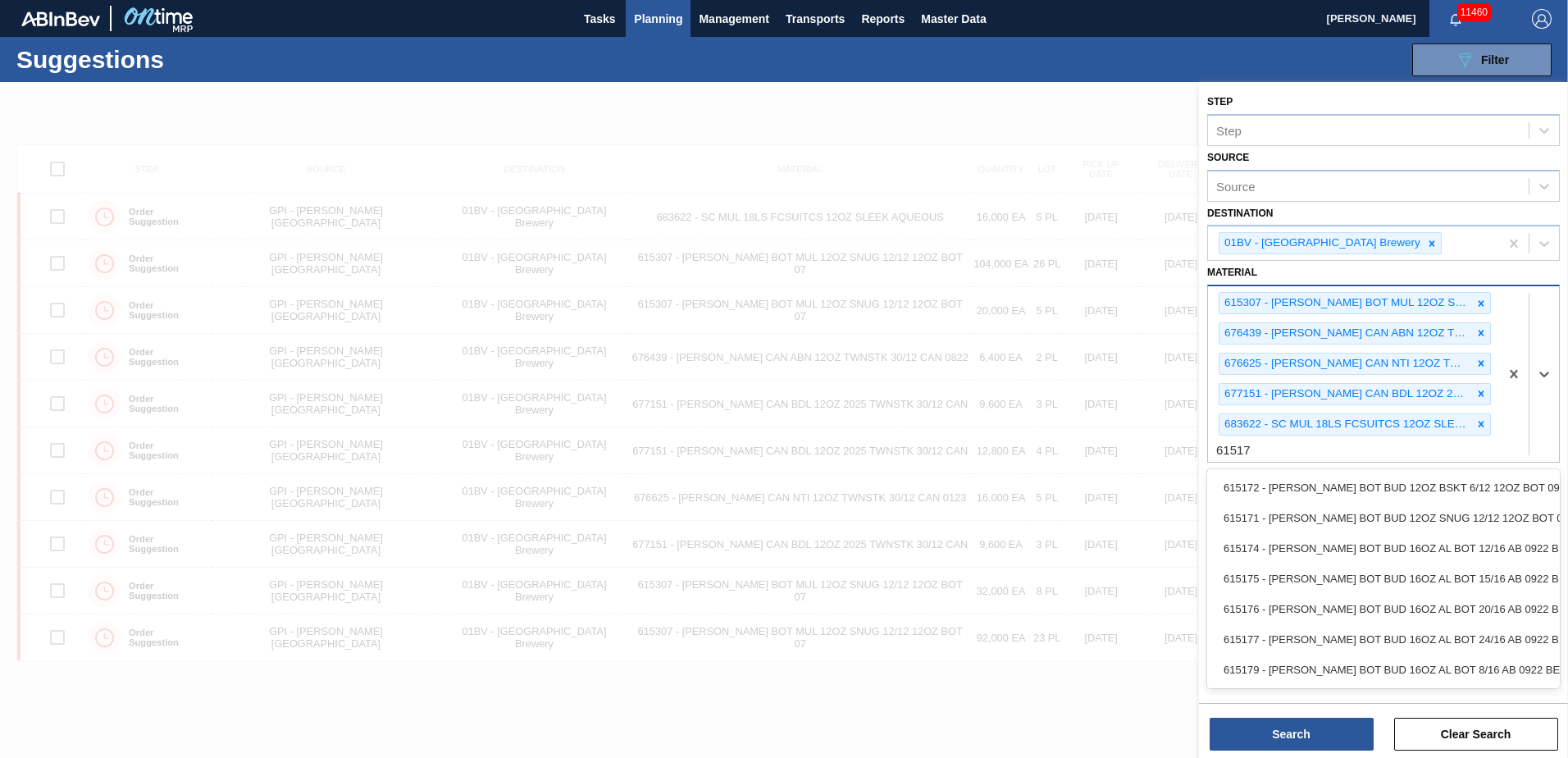
type input "615171"
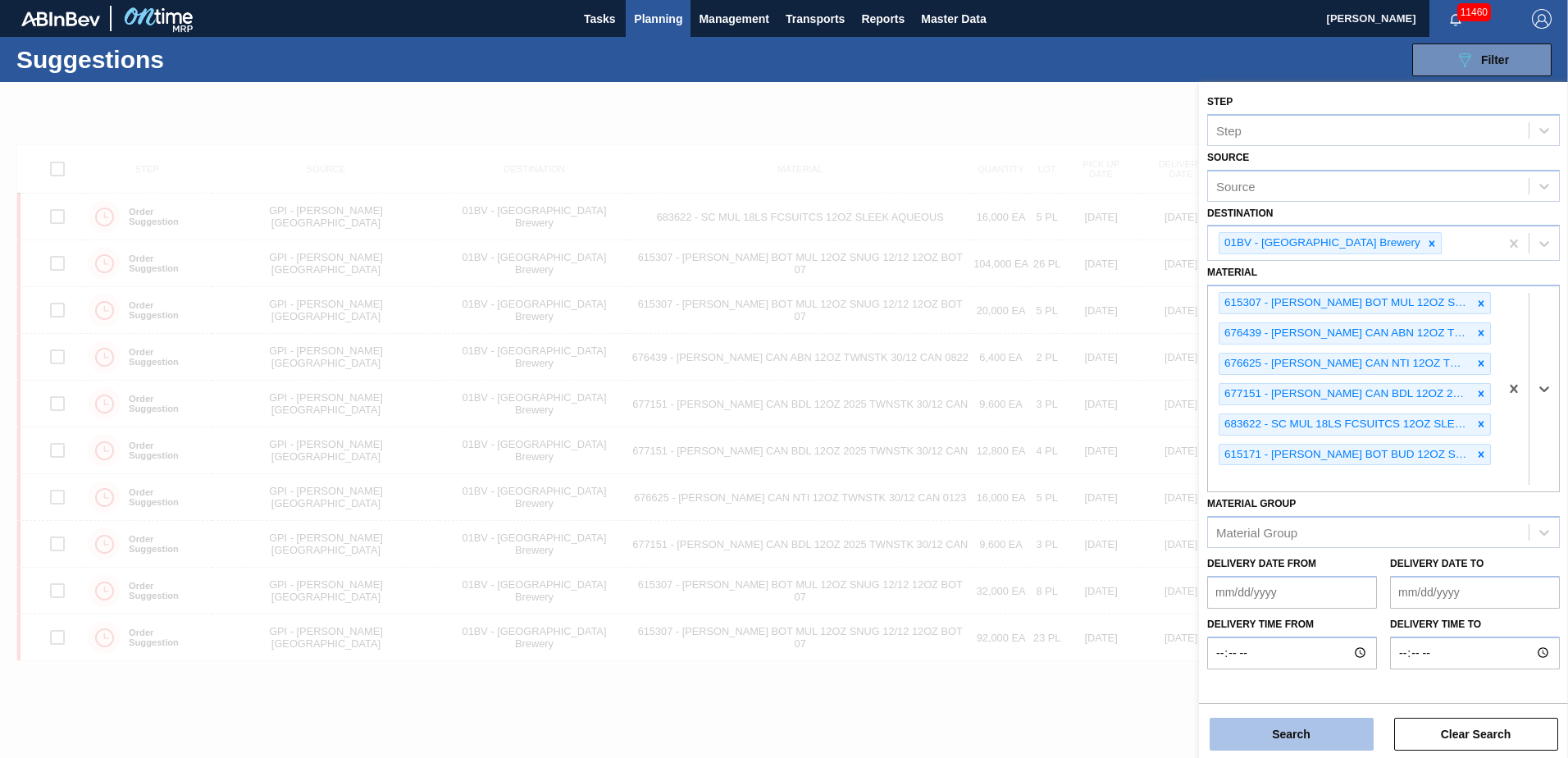
click at [1294, 735] on button "Search" at bounding box center [1292, 734] width 164 height 33
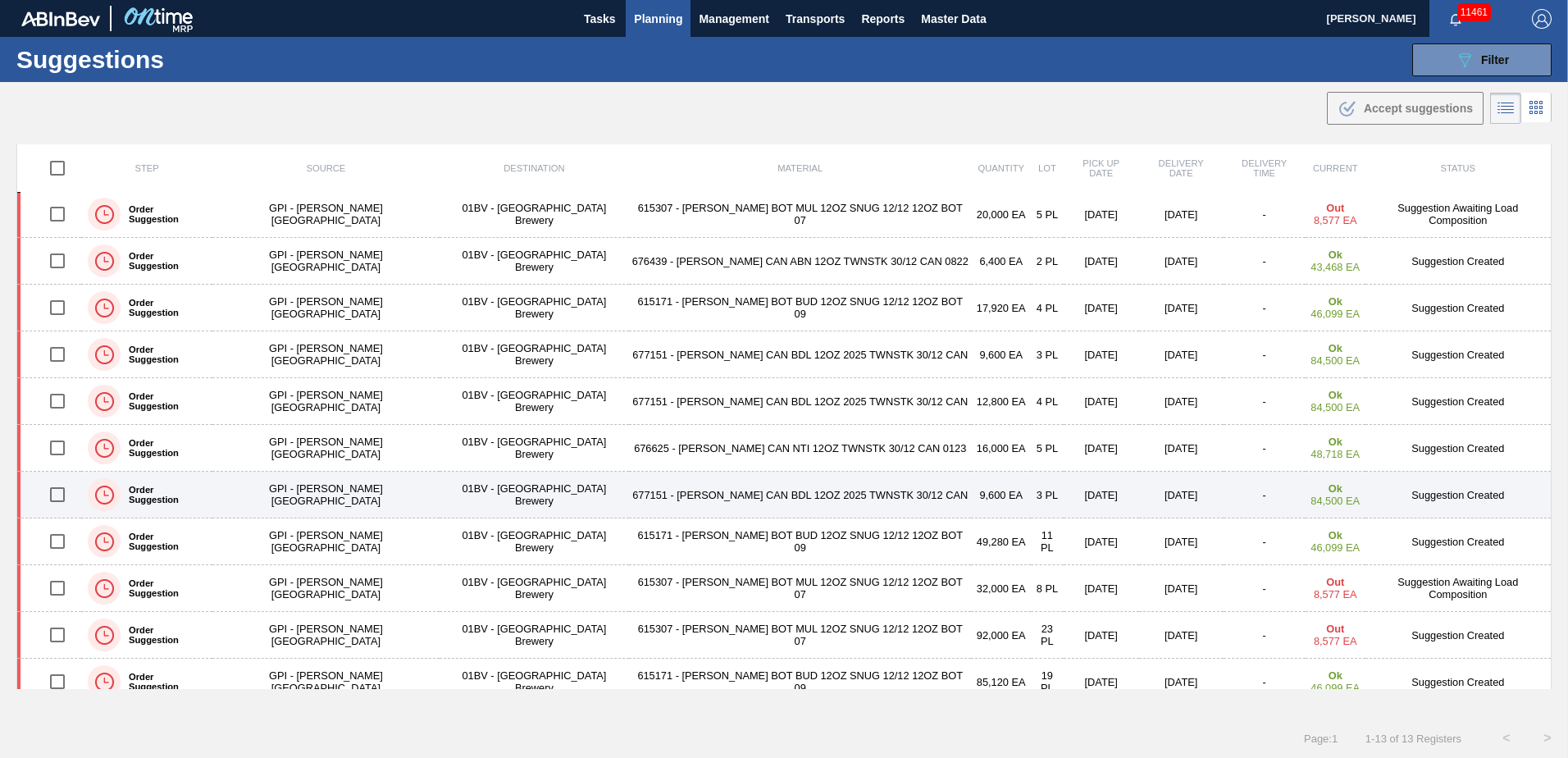
scroll to position [112, 0]
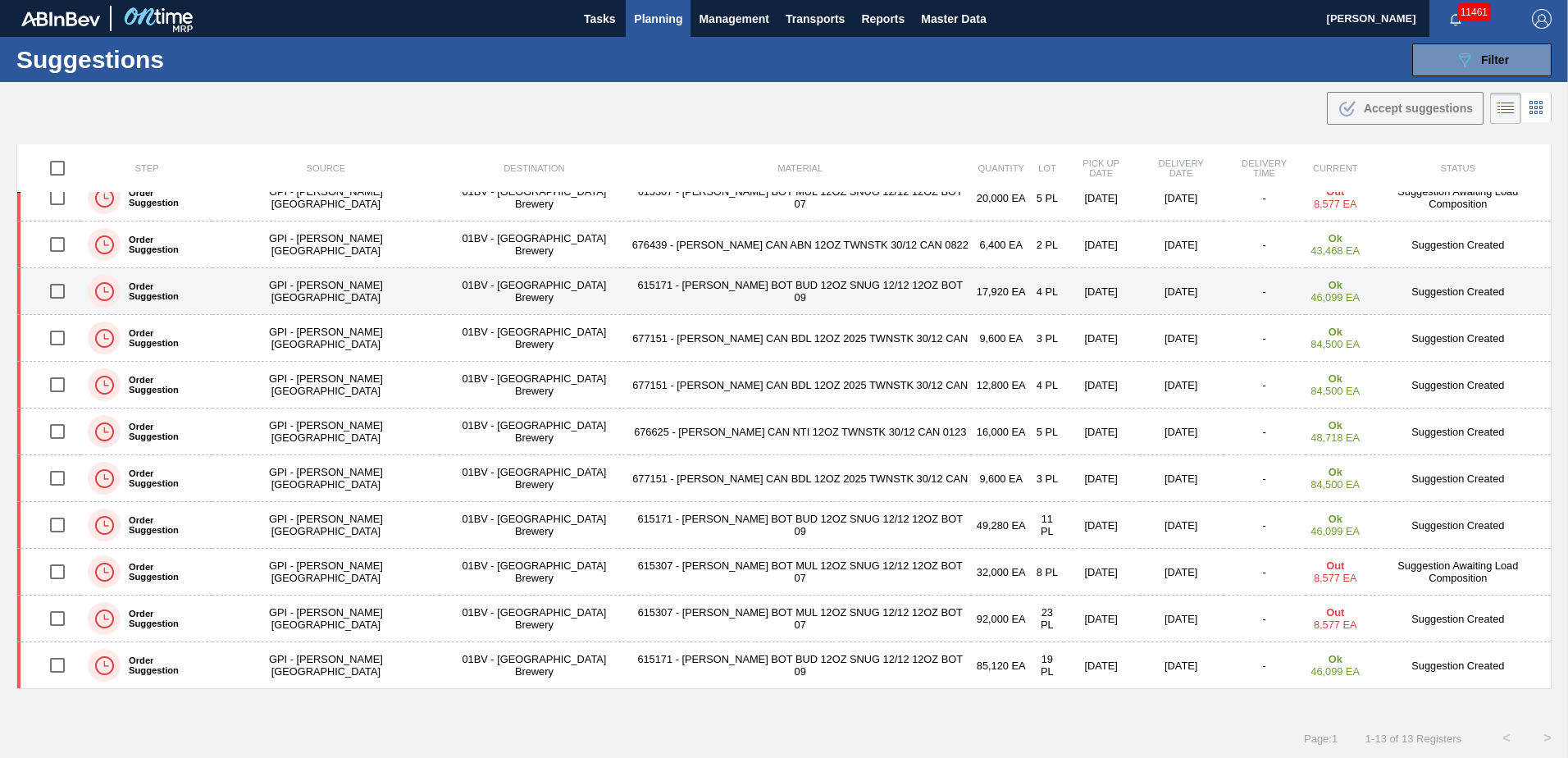
drag, startPoint x: 60, startPoint y: 290, endPoint x: 121, endPoint y: 308, distance: 63.6
click at [60, 290] on input "checkbox" at bounding box center [58, 291] width 34 height 34
checkbox input "true"
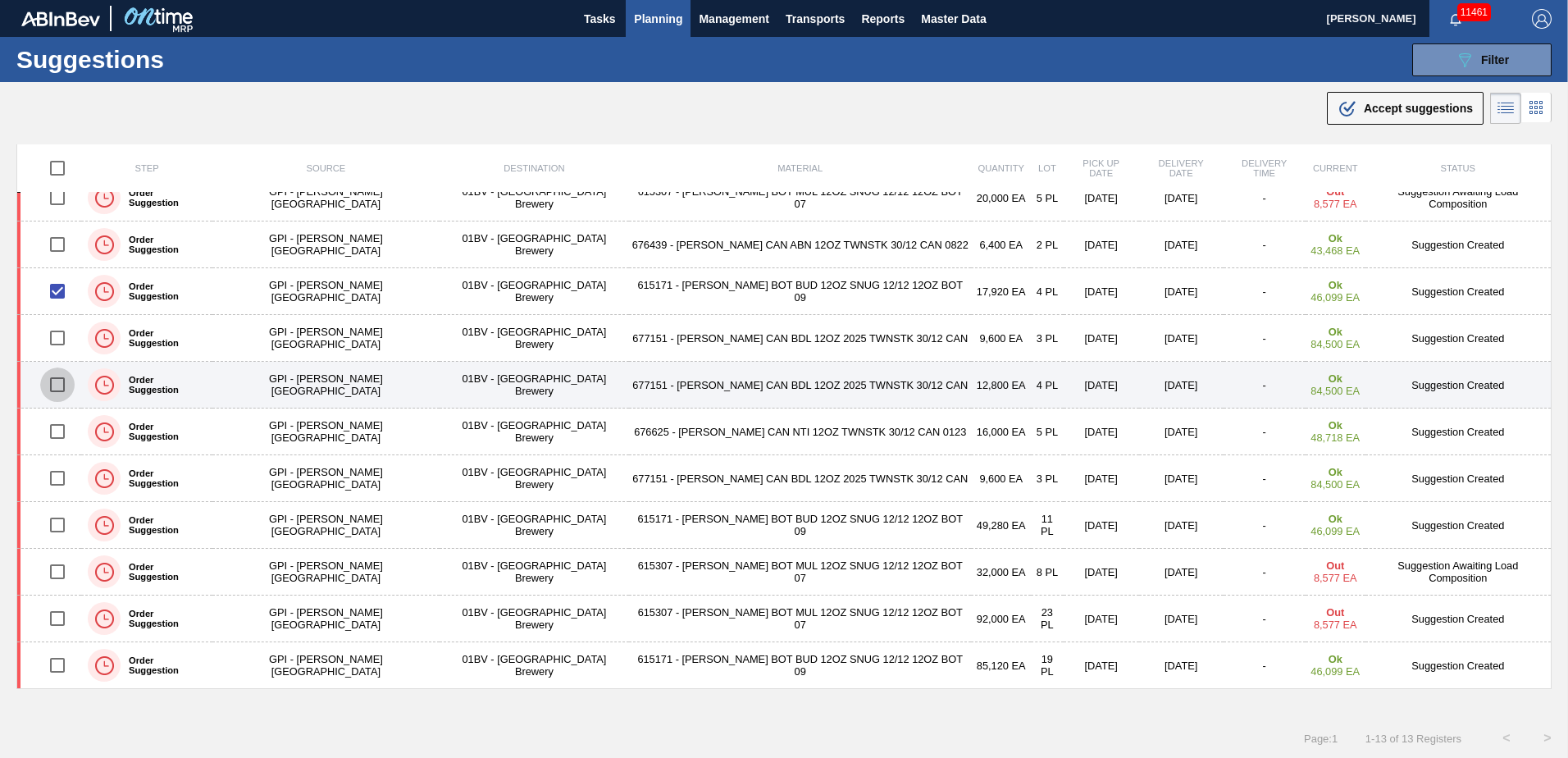
drag, startPoint x: 57, startPoint y: 385, endPoint x: 101, endPoint y: 381, distance: 44.2
click at [56, 385] on input "checkbox" at bounding box center [58, 385] width 34 height 34
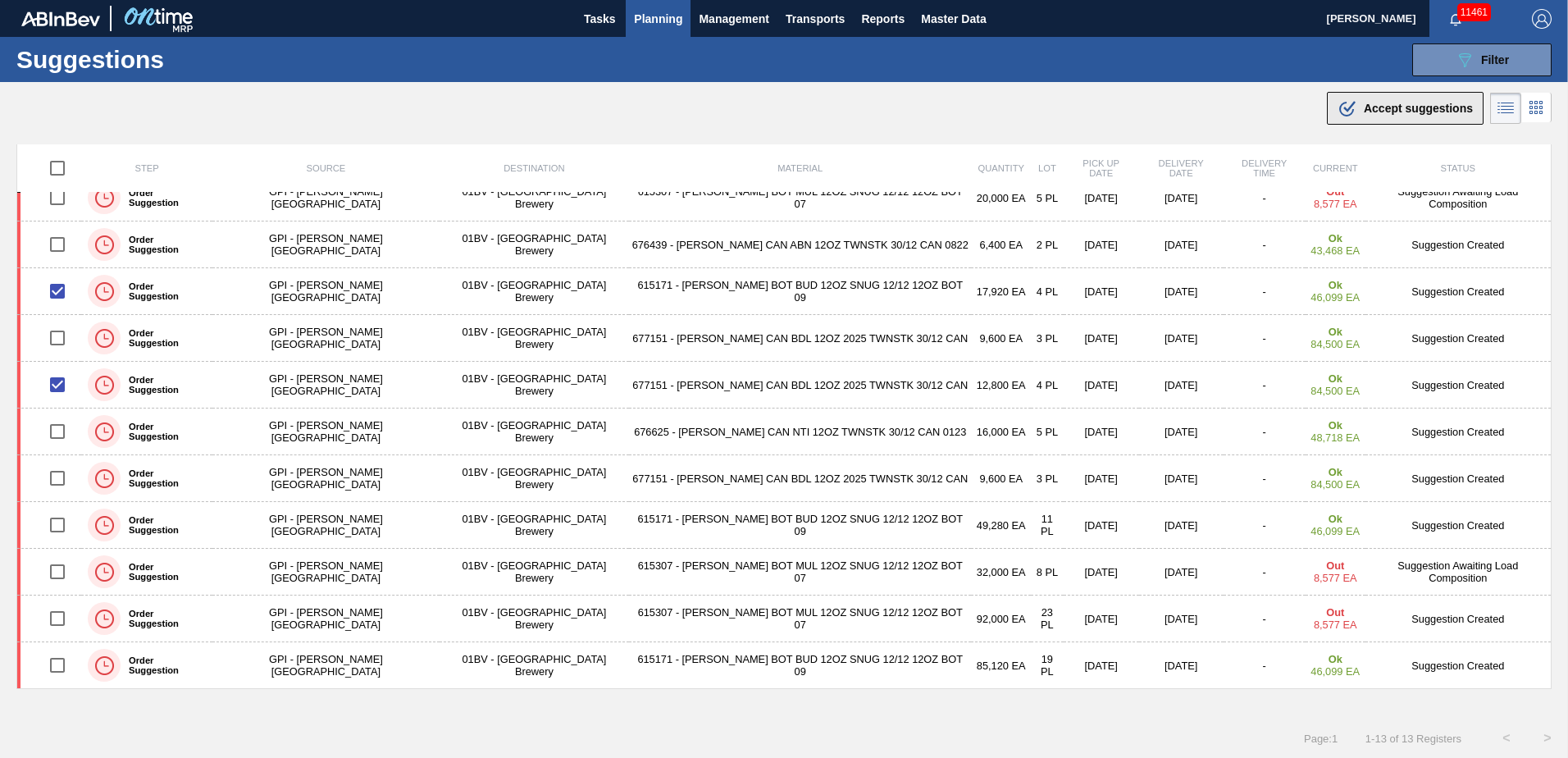
click at [1371, 109] on span "Accept suggestions" at bounding box center [1418, 109] width 109 height 13
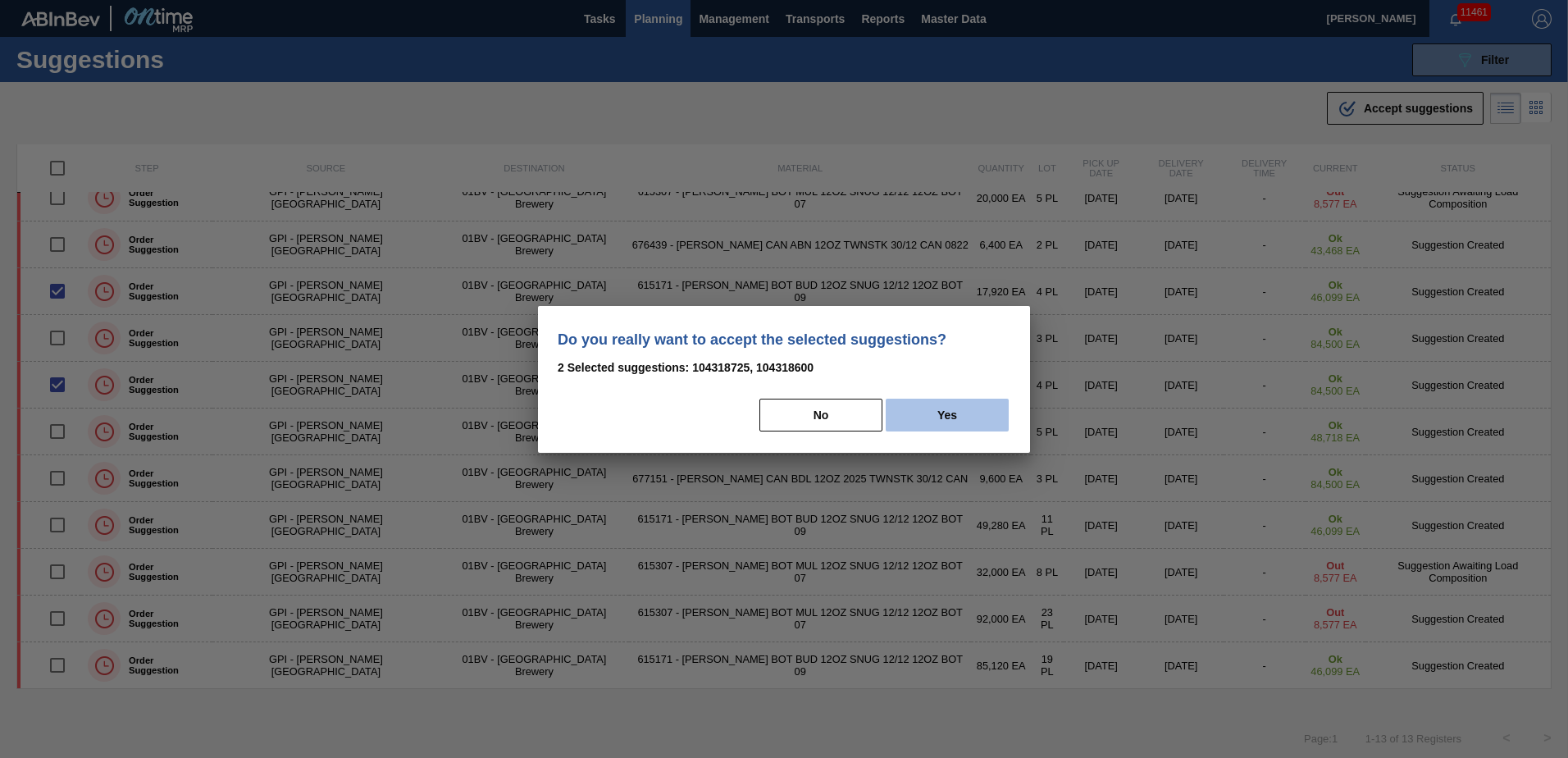
click at [984, 420] on button "Yes" at bounding box center [947, 415] width 123 height 33
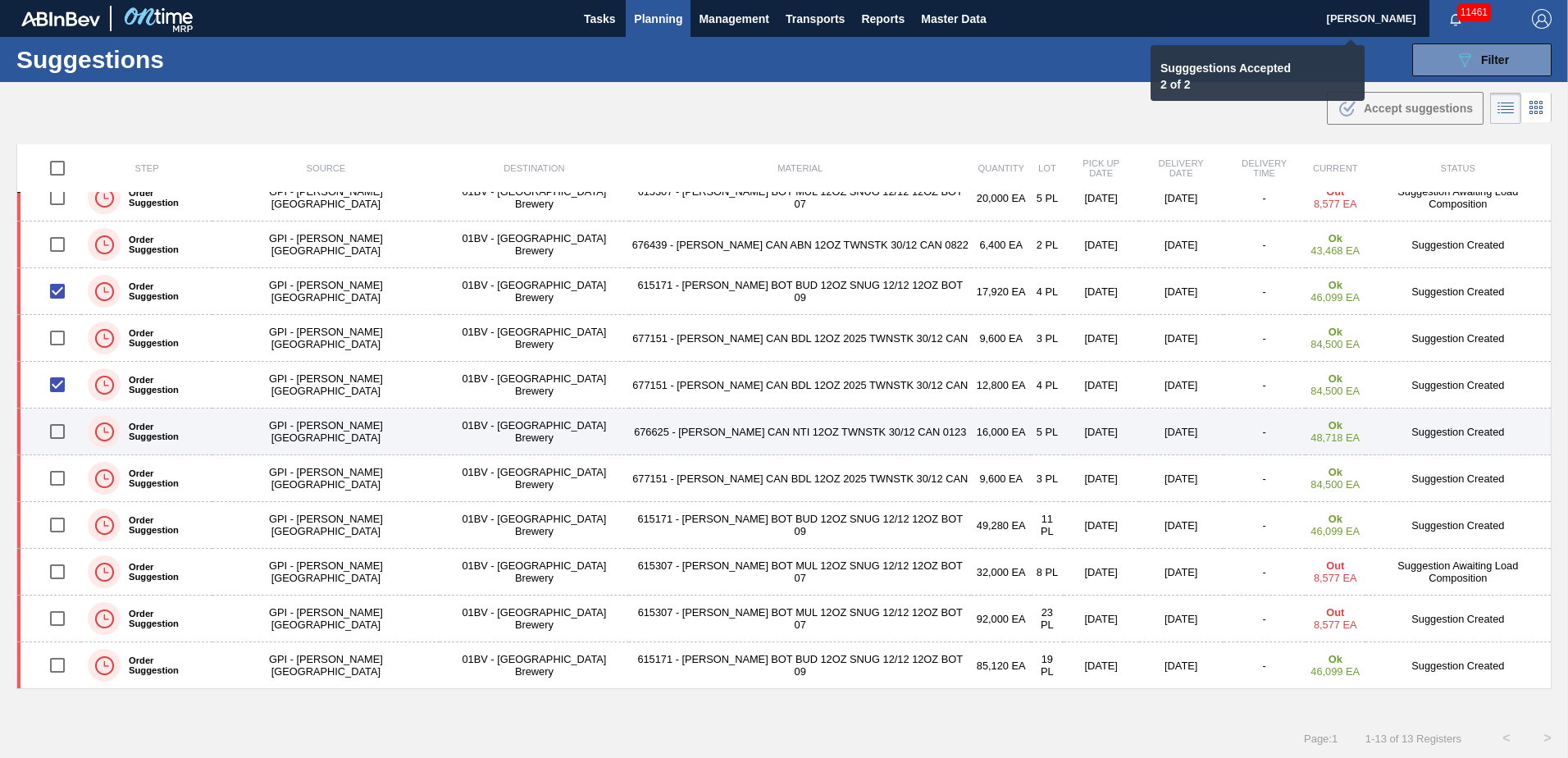
checkbox input "false"
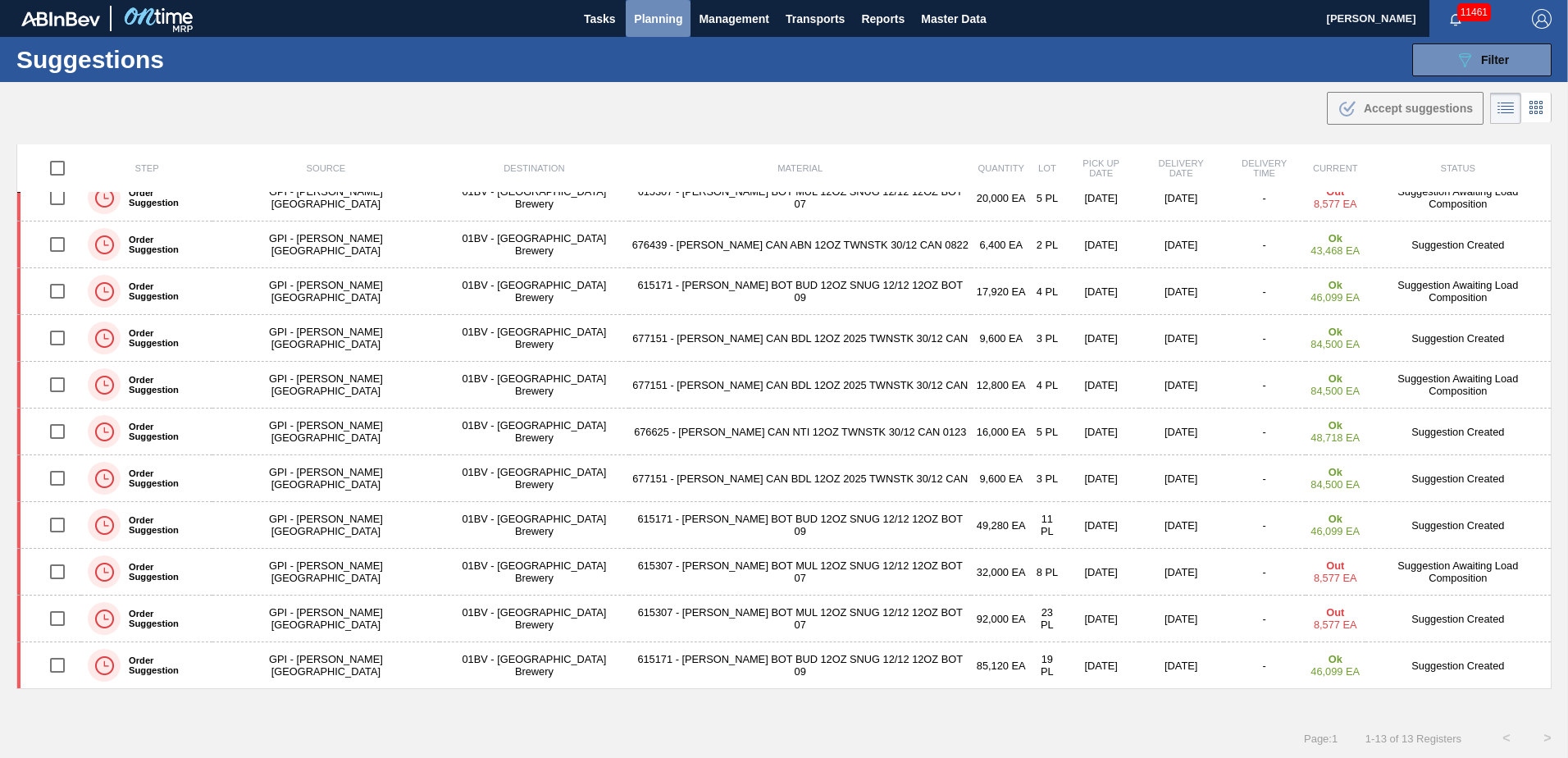
drag, startPoint x: 644, startPoint y: 16, endPoint x: 657, endPoint y: 103, distance: 88.0
click at [645, 16] on span "Planning" at bounding box center [657, 19] width 48 height 20
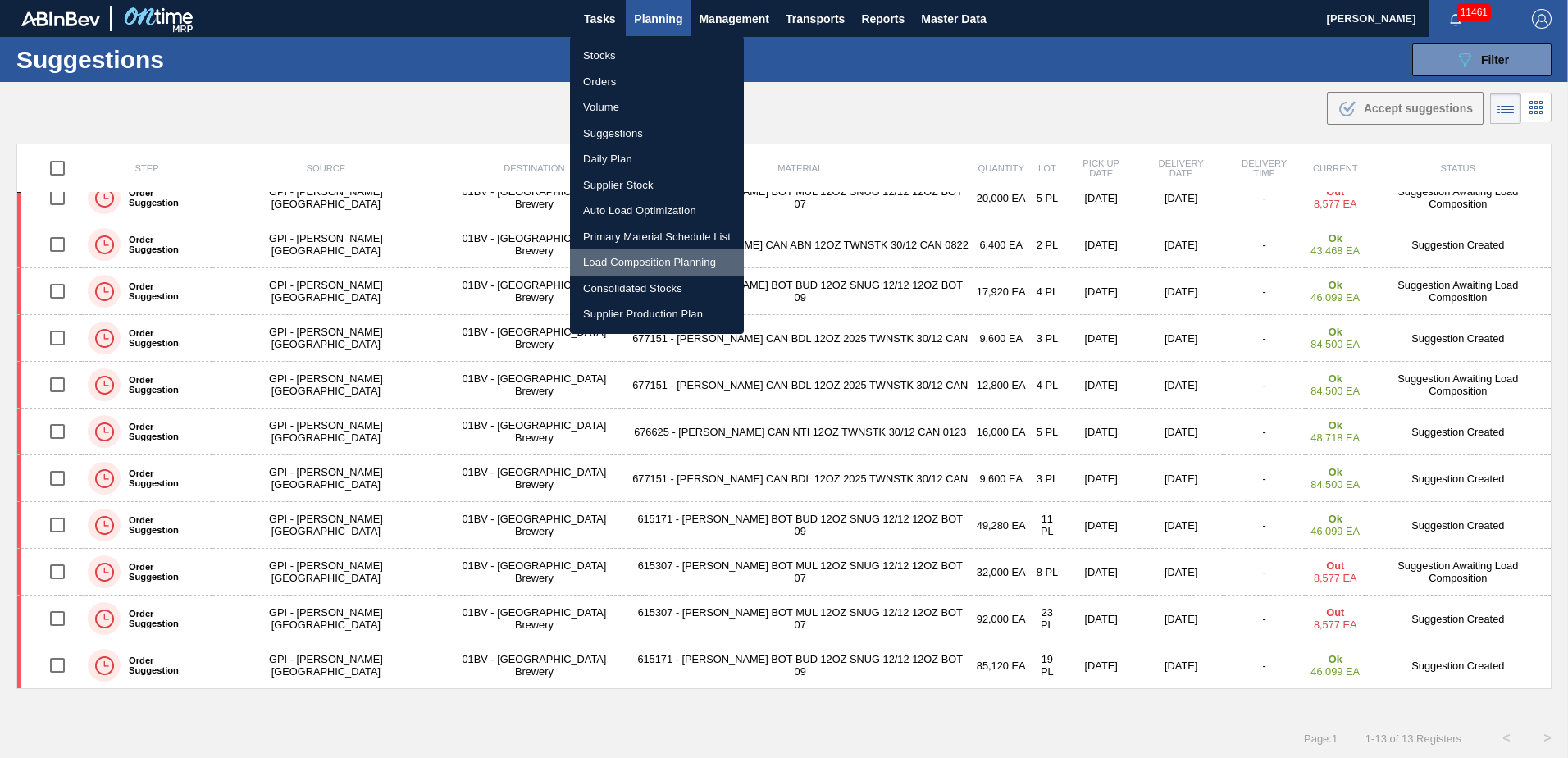
click at [642, 261] on li "Load Composition Planning" at bounding box center [657, 263] width 174 height 26
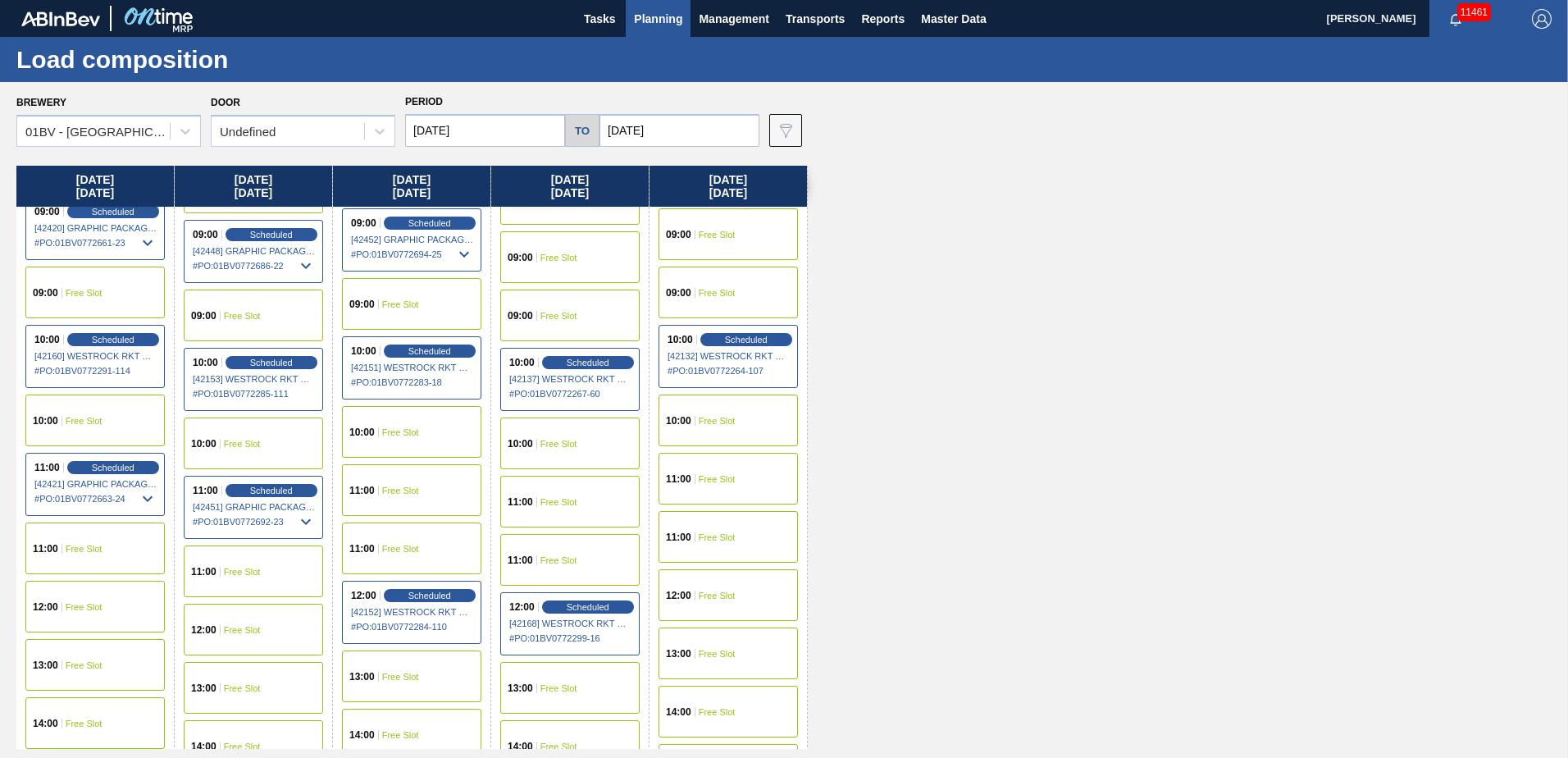
scroll to position [328, 0]
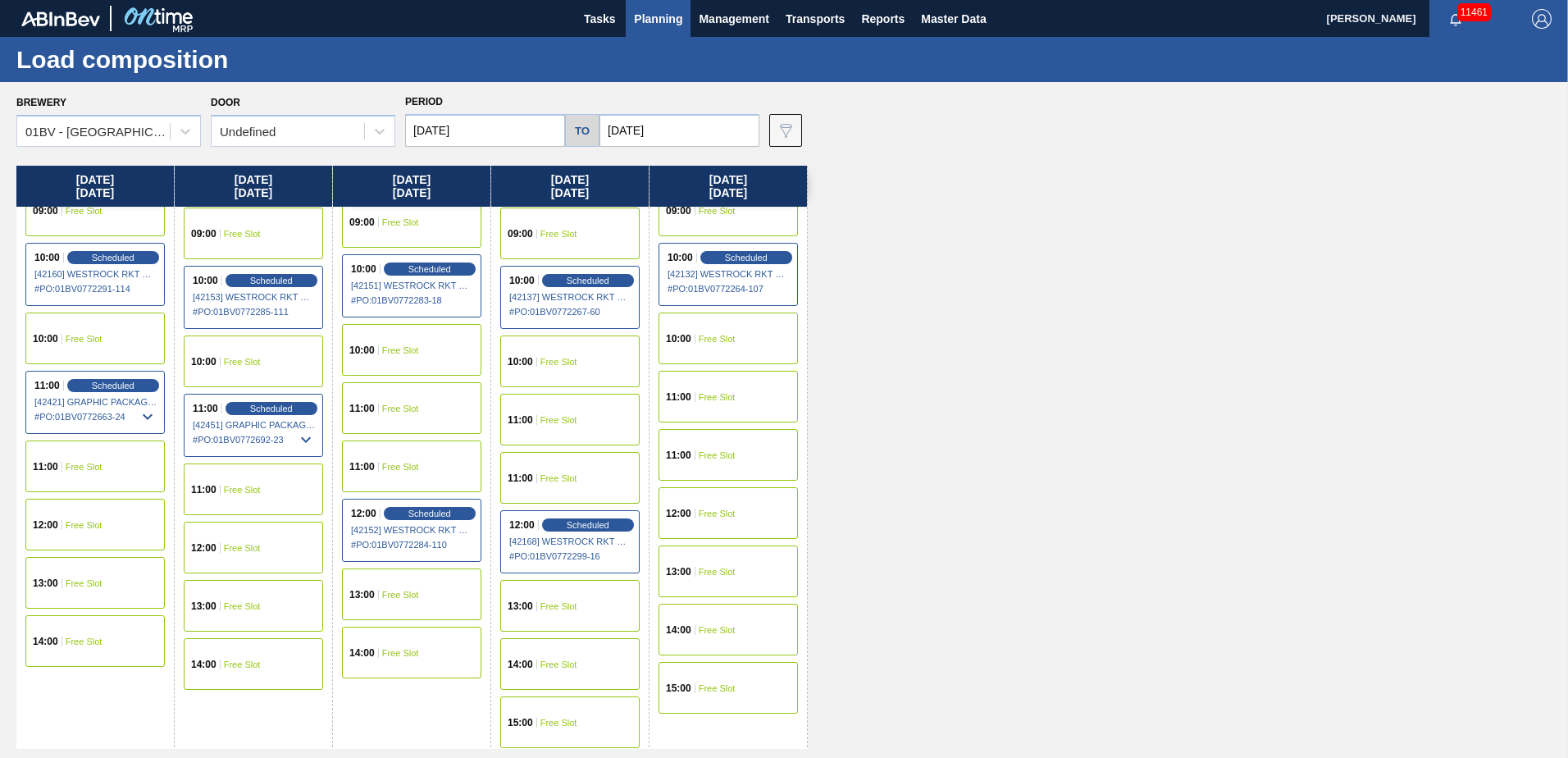
click at [81, 519] on div "12:00 Free Slot" at bounding box center [95, 525] width 140 height 52
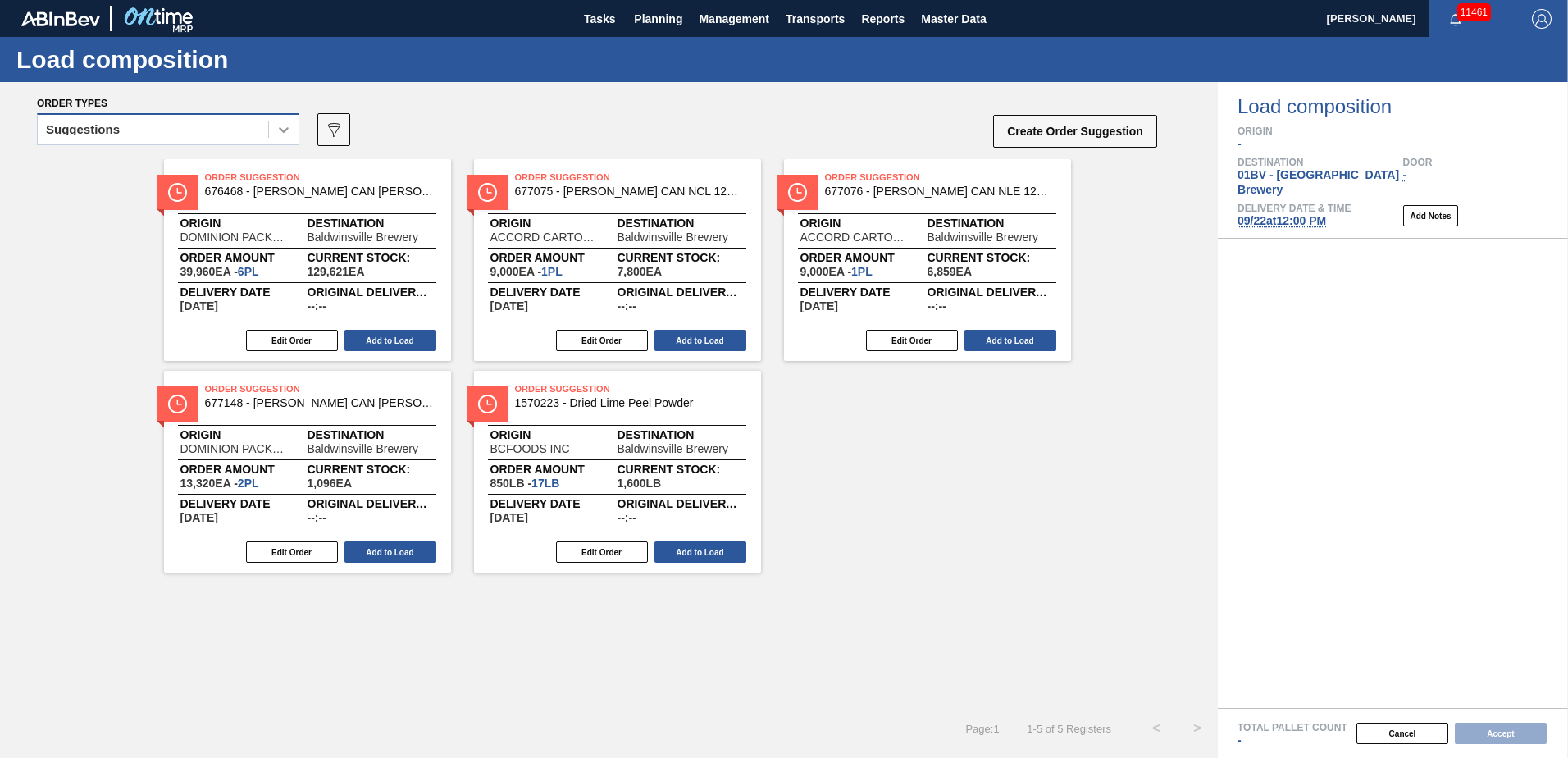
click at [283, 134] on icon at bounding box center [283, 129] width 16 height 16
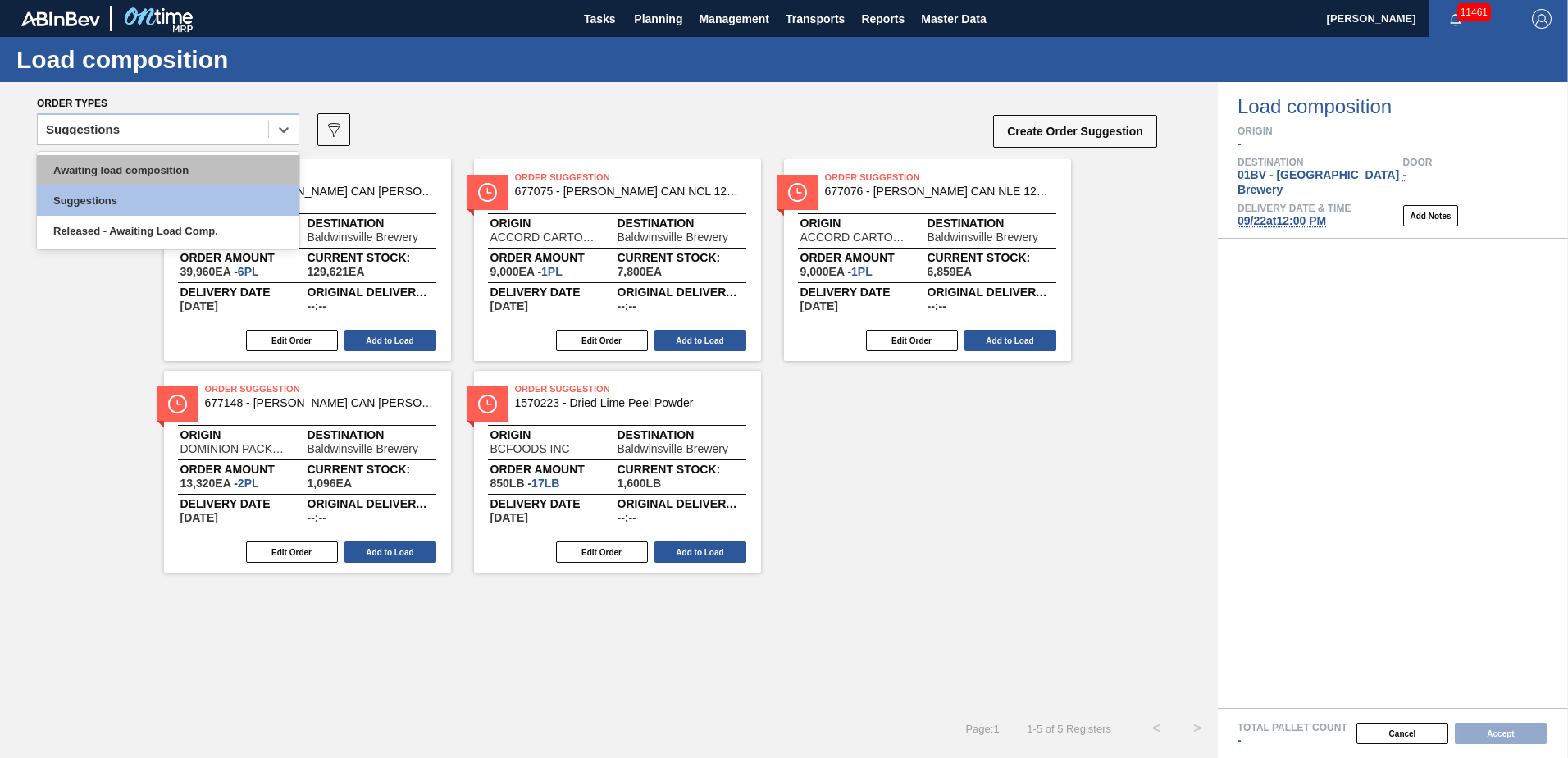
click at [192, 184] on div "Awaiting load composition" at bounding box center [168, 170] width 263 height 30
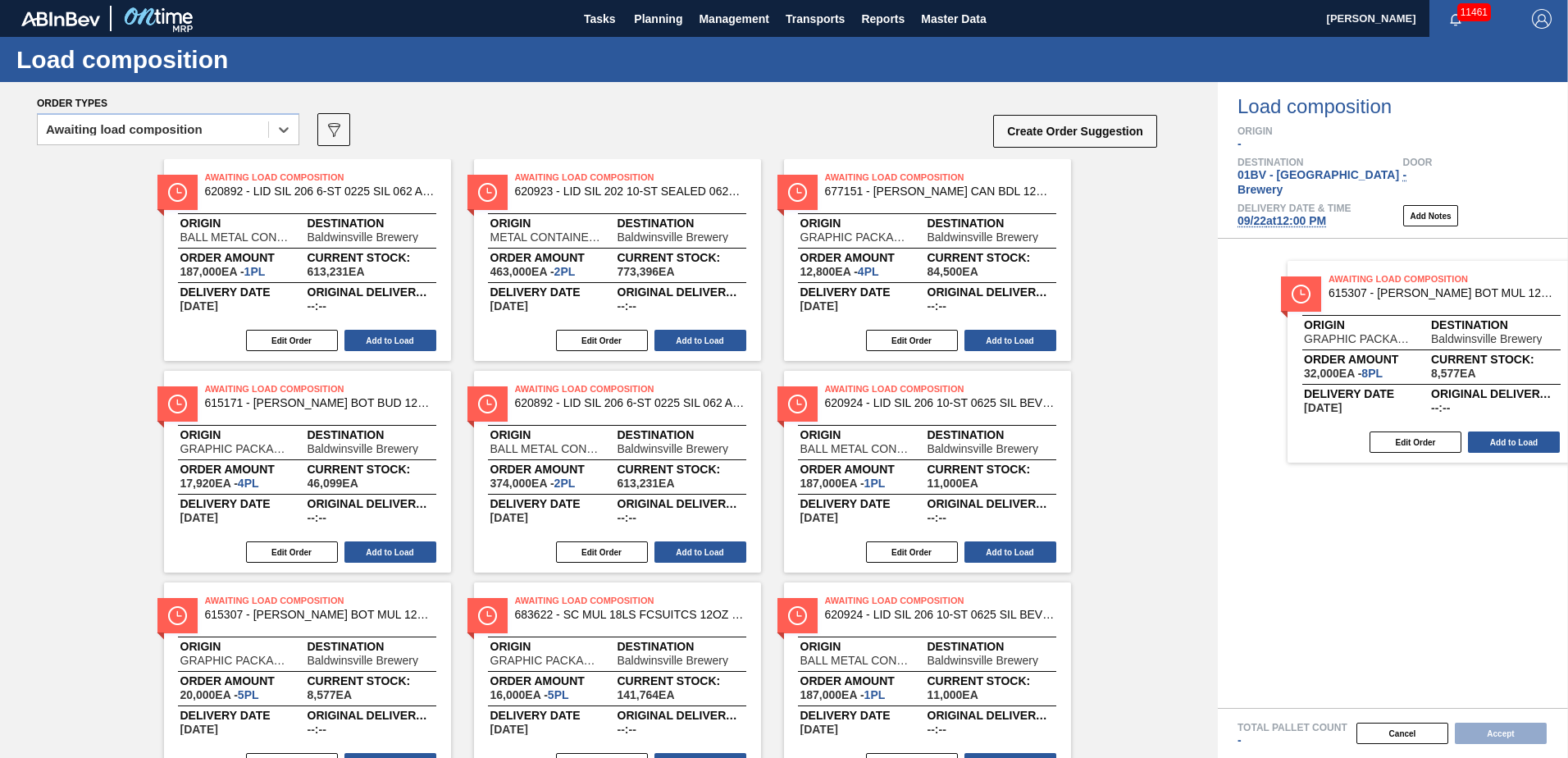
drag, startPoint x: 228, startPoint y: 190, endPoint x: 1361, endPoint y: 292, distance: 1137.6
click at [1361, 292] on div "Order types option Awaiting load composition, selected. Select is focused ,type…" at bounding box center [784, 421] width 1568 height 677
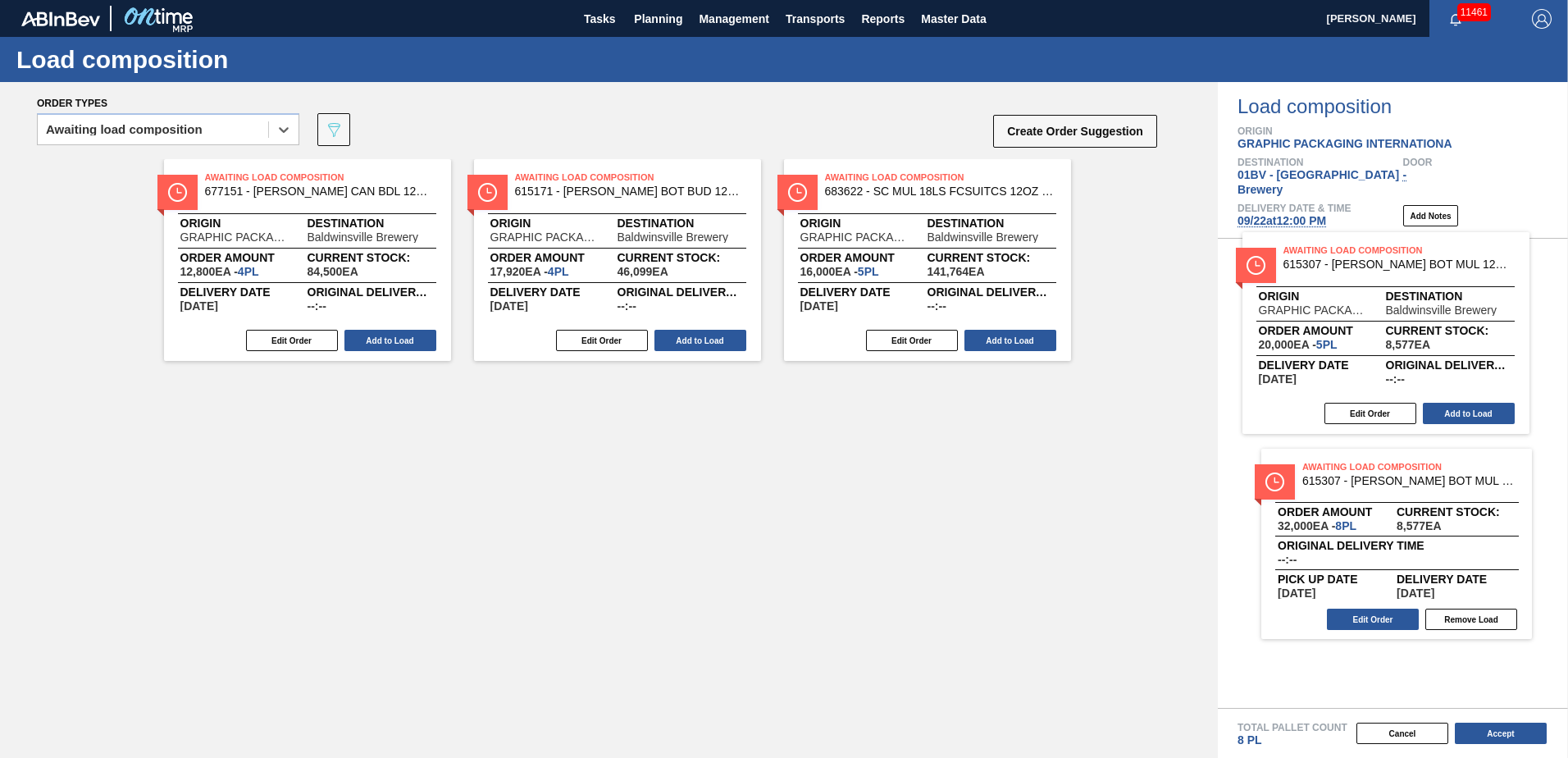
drag, startPoint x: 863, startPoint y: 189, endPoint x: 1340, endPoint y: 266, distance: 483.2
click at [1340, 266] on div "Order types option Awaiting load composition, selected. Select is focused ,type…" at bounding box center [784, 421] width 1568 height 677
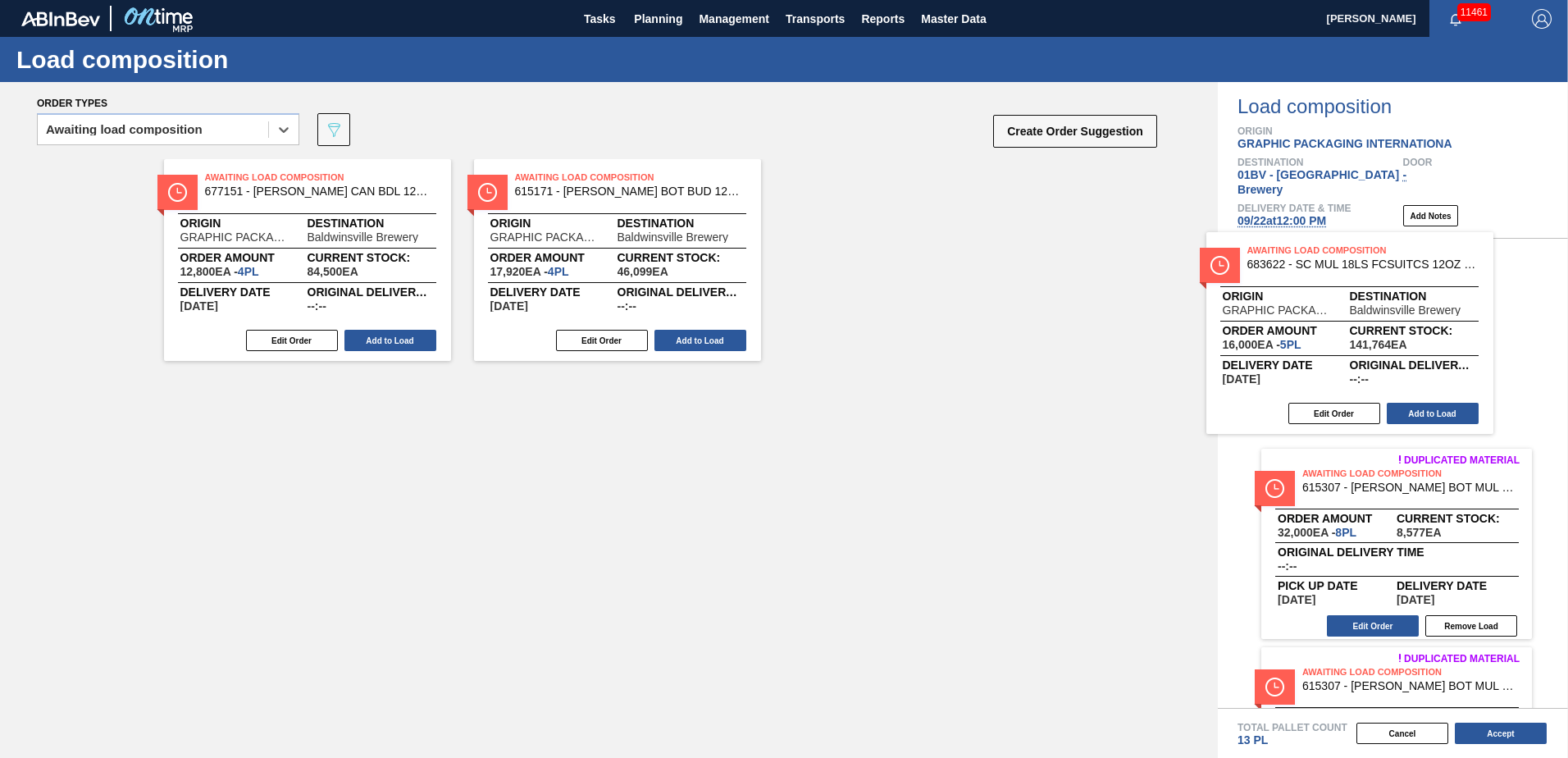
drag, startPoint x: 840, startPoint y: 202, endPoint x: 1362, endPoint y: 290, distance: 529.4
click at [1362, 290] on div "Order types option Awaiting load composition, selected. Select is focused ,type…" at bounding box center [784, 421] width 1568 height 677
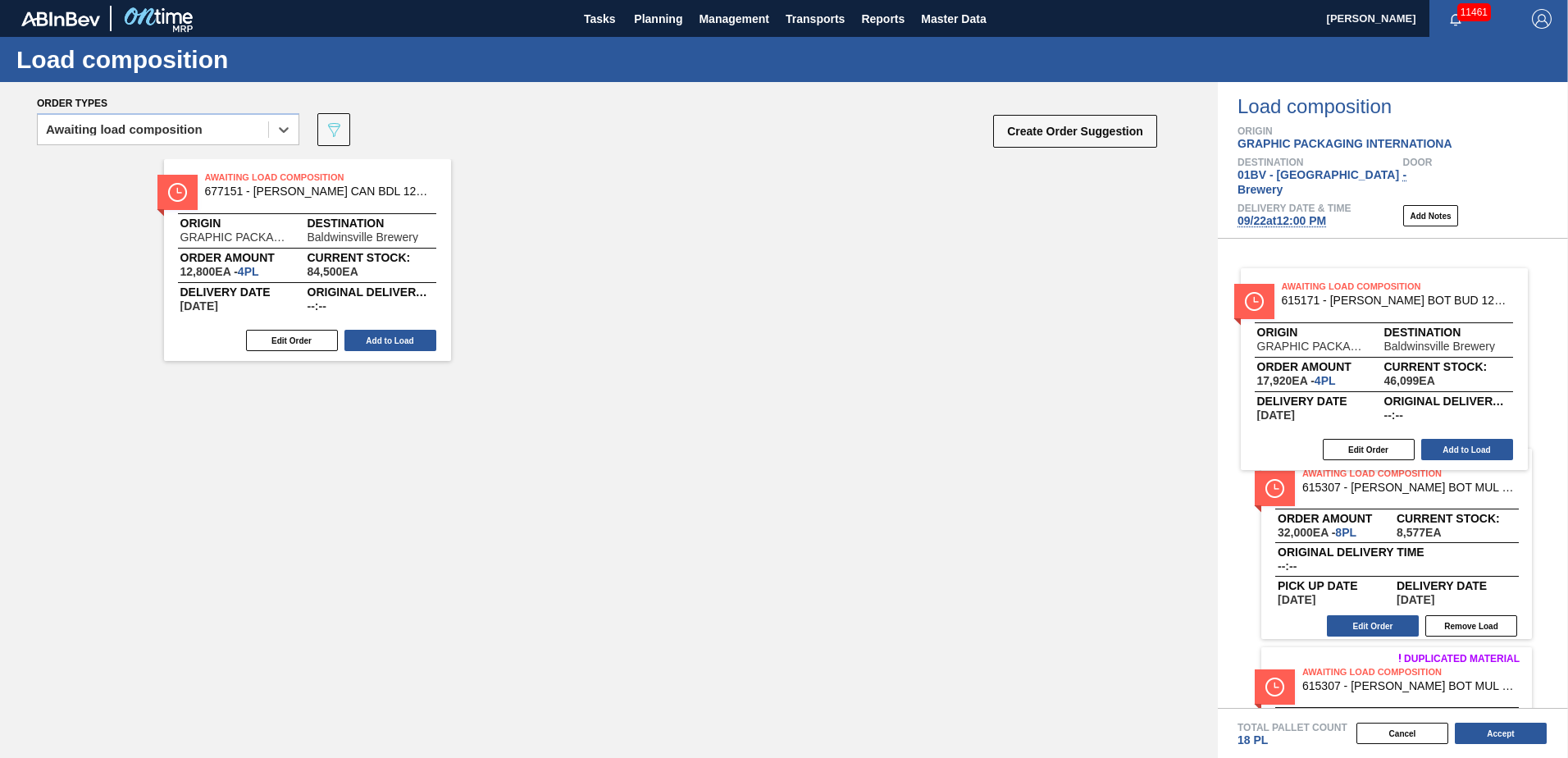
drag, startPoint x: 542, startPoint y: 196, endPoint x: 1318, endPoint y: 304, distance: 783.5
click at [1318, 304] on div "Order types option Awaiting load composition, selected. Select is focused ,type…" at bounding box center [784, 421] width 1568 height 677
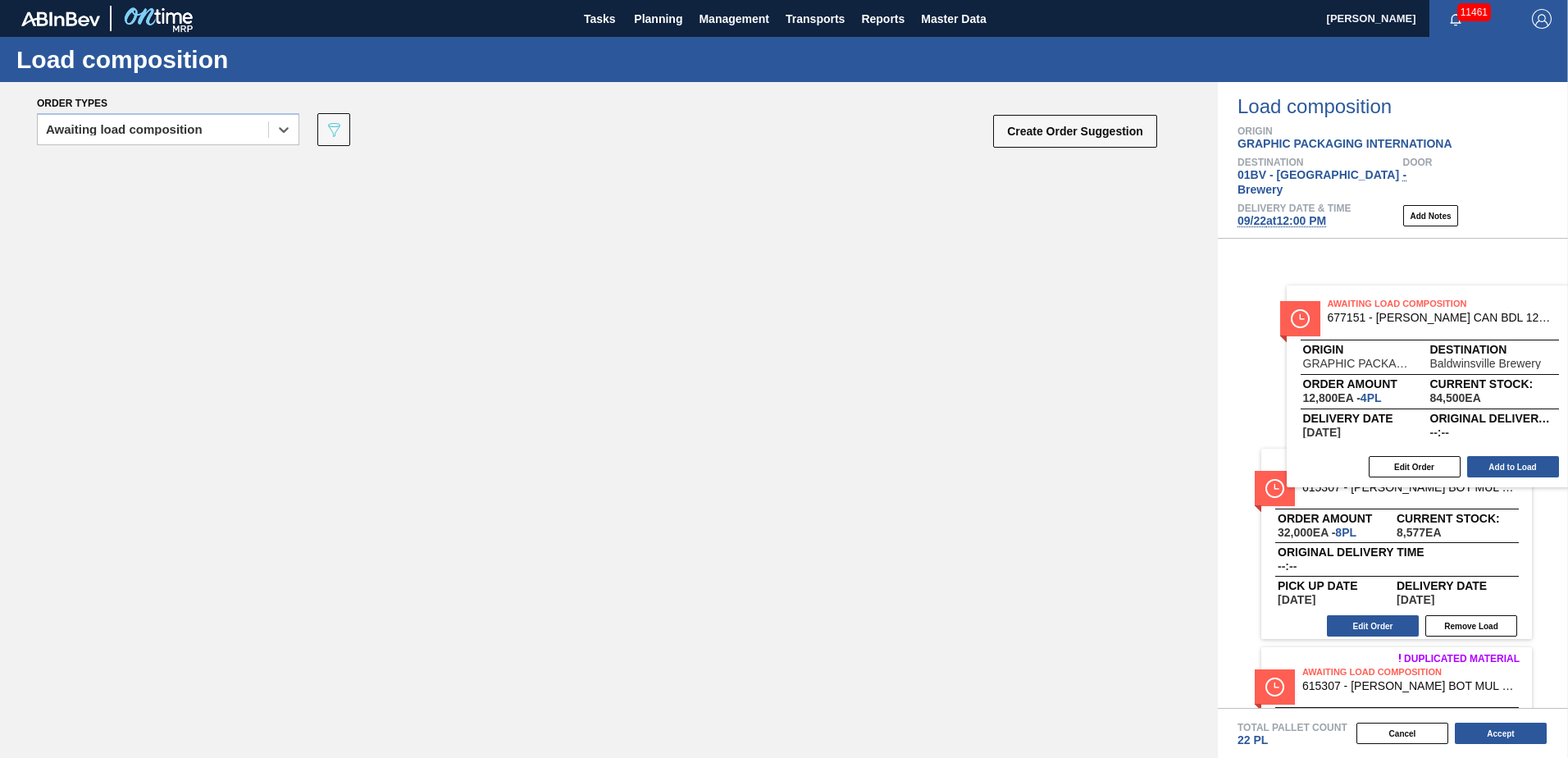
drag, startPoint x: 298, startPoint y: 205, endPoint x: 1461, endPoint y: 333, distance: 1170.0
click at [1461, 333] on div "Order types option Awaiting load composition, selected. Select is focused ,type…" at bounding box center [784, 421] width 1568 height 677
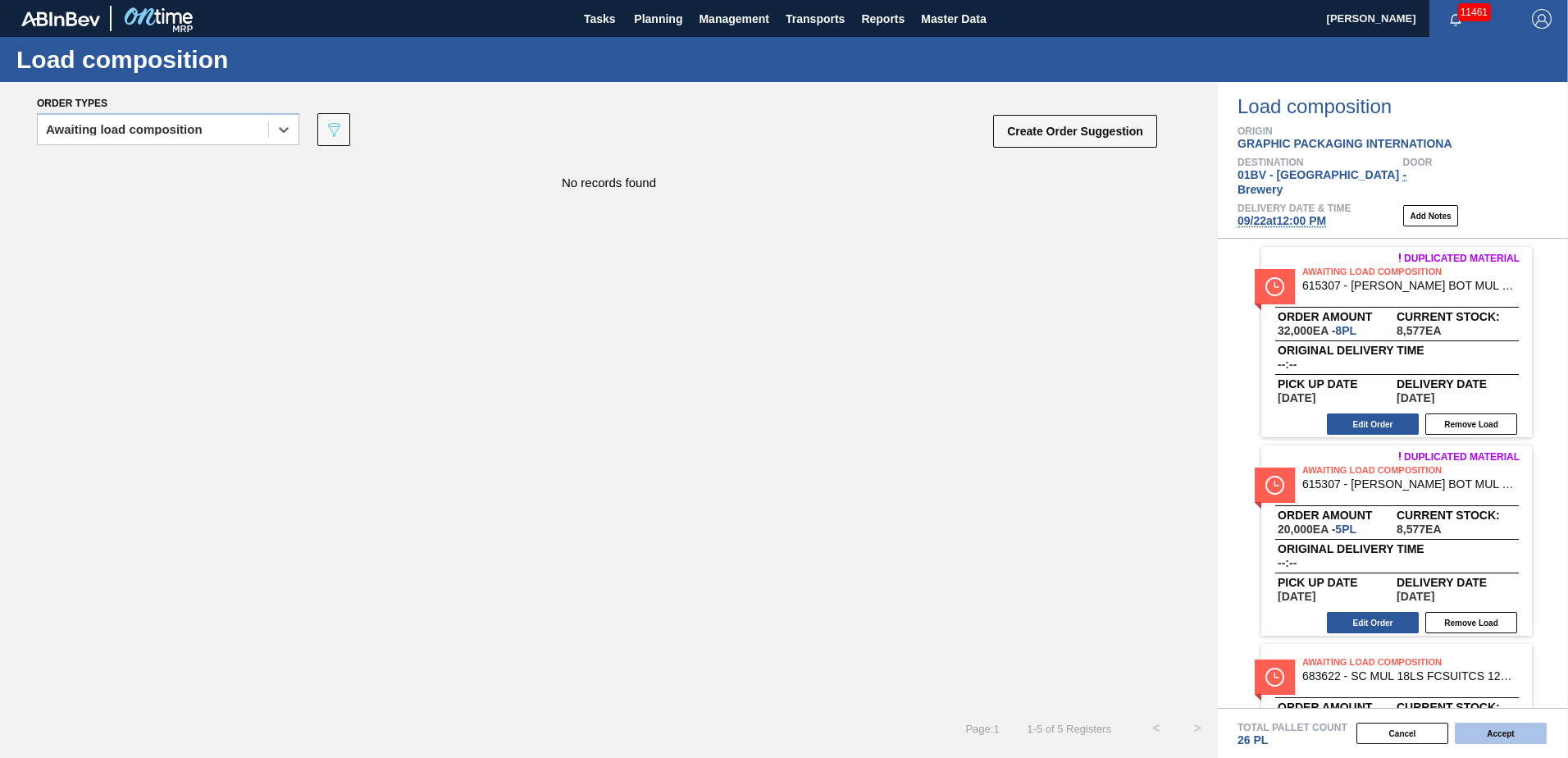
click at [1508, 732] on button "Accept" at bounding box center [1500, 733] width 92 height 22
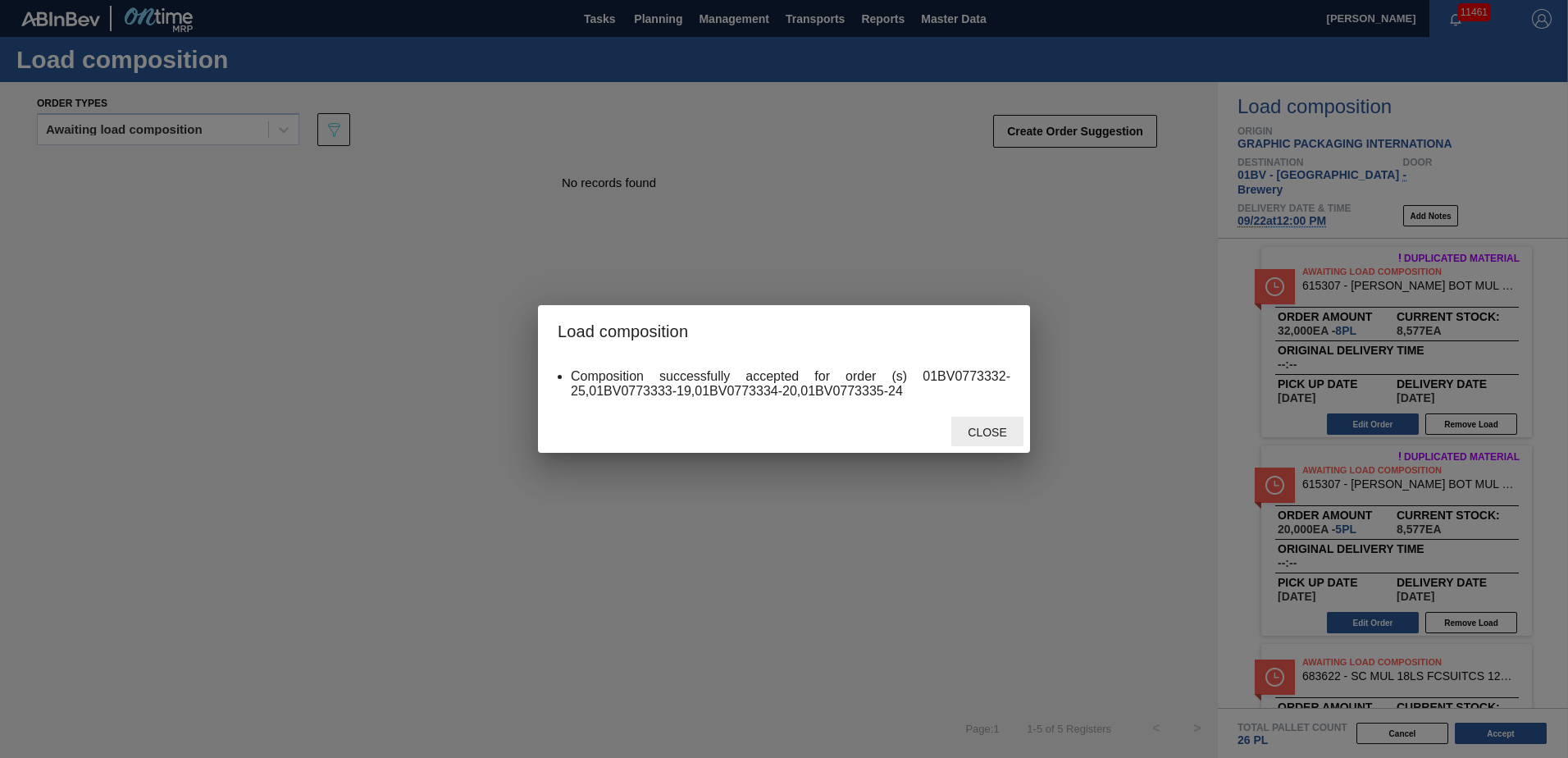
click at [981, 436] on span "Close" at bounding box center [987, 433] width 65 height 13
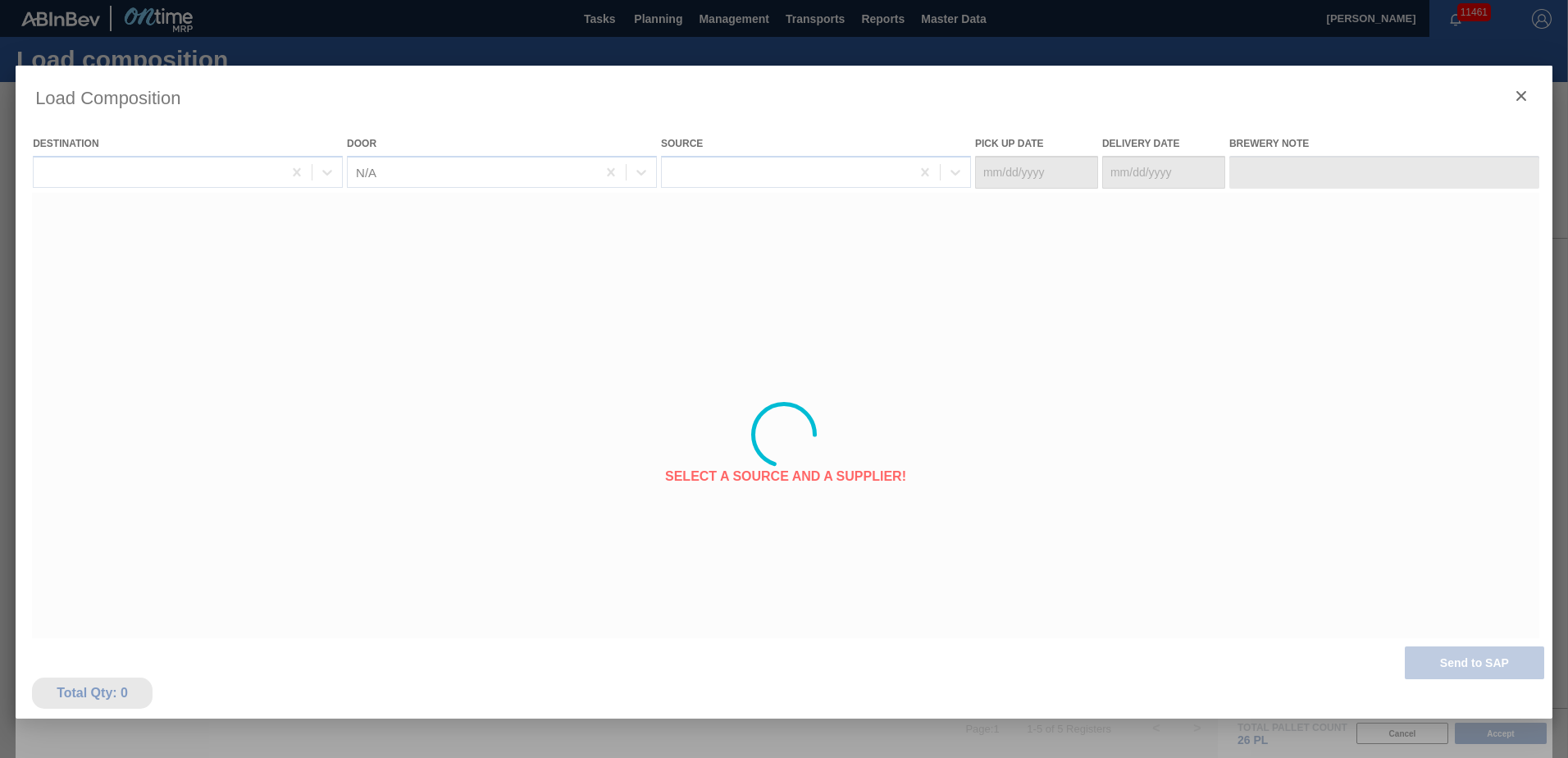
type Date "09/18/2025"
type Date "[DATE]"
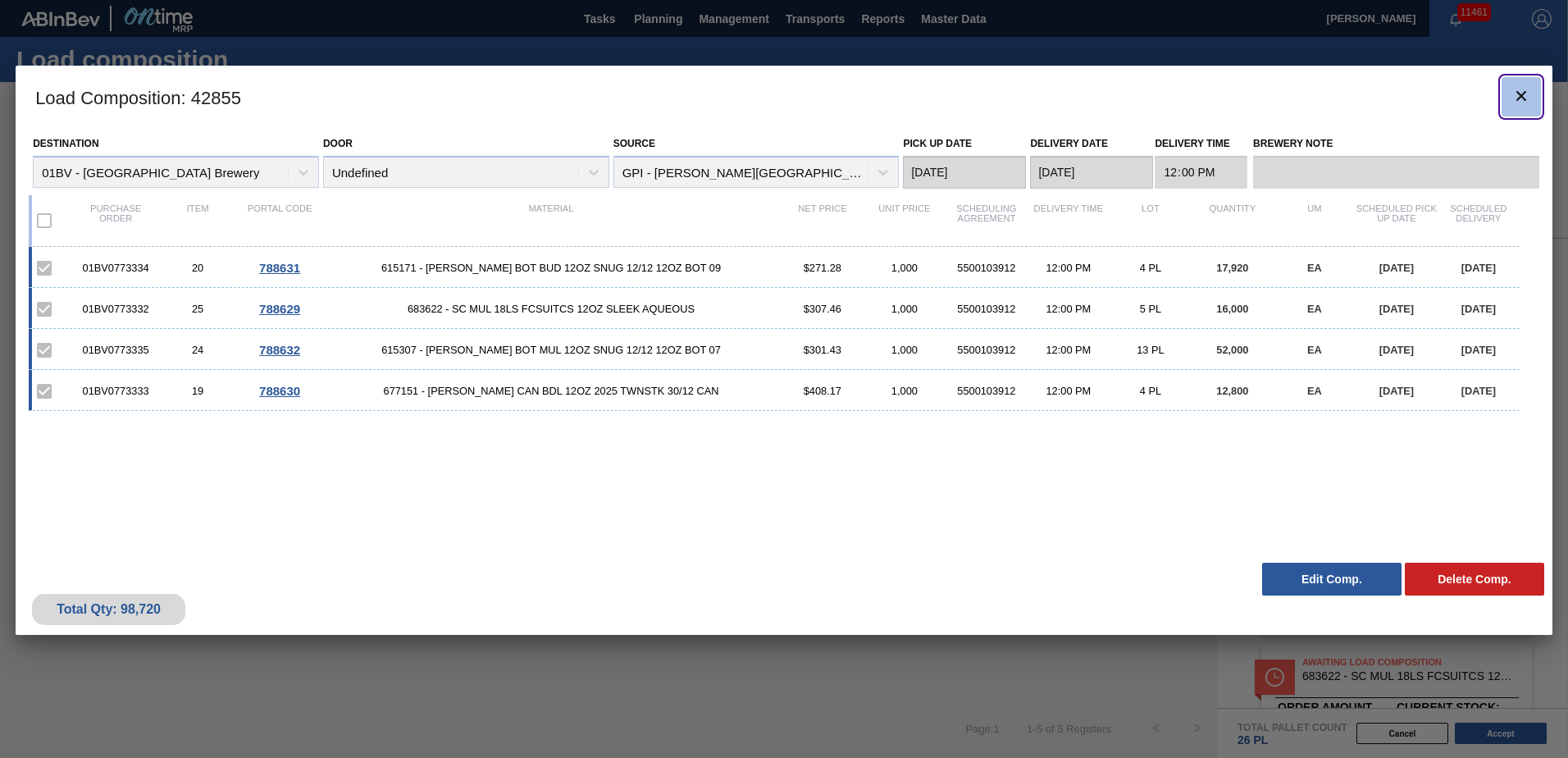
click at [1524, 103] on icon "botão de ícone" at bounding box center [1521, 95] width 20 height 20
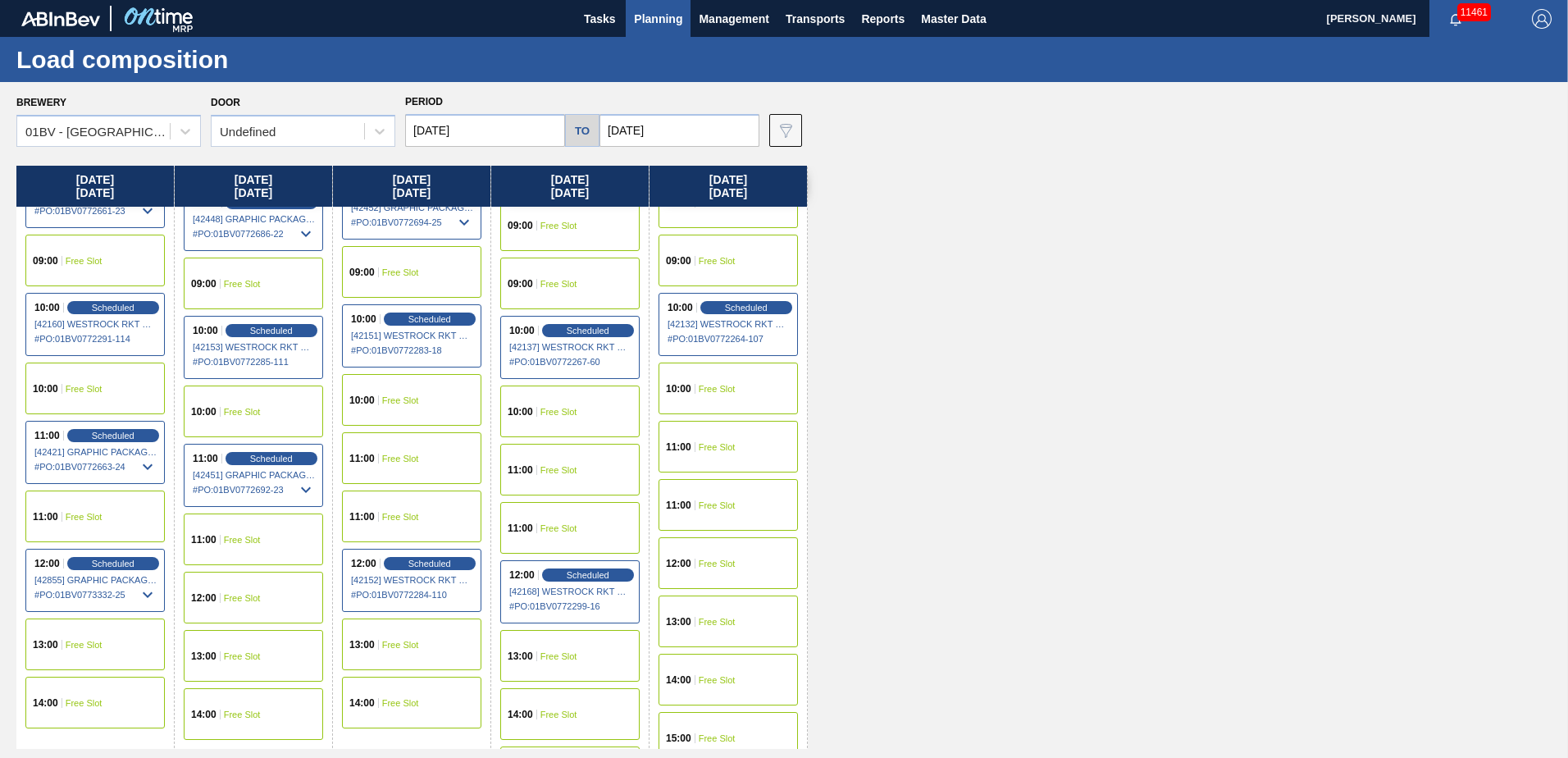
scroll to position [328, 0]
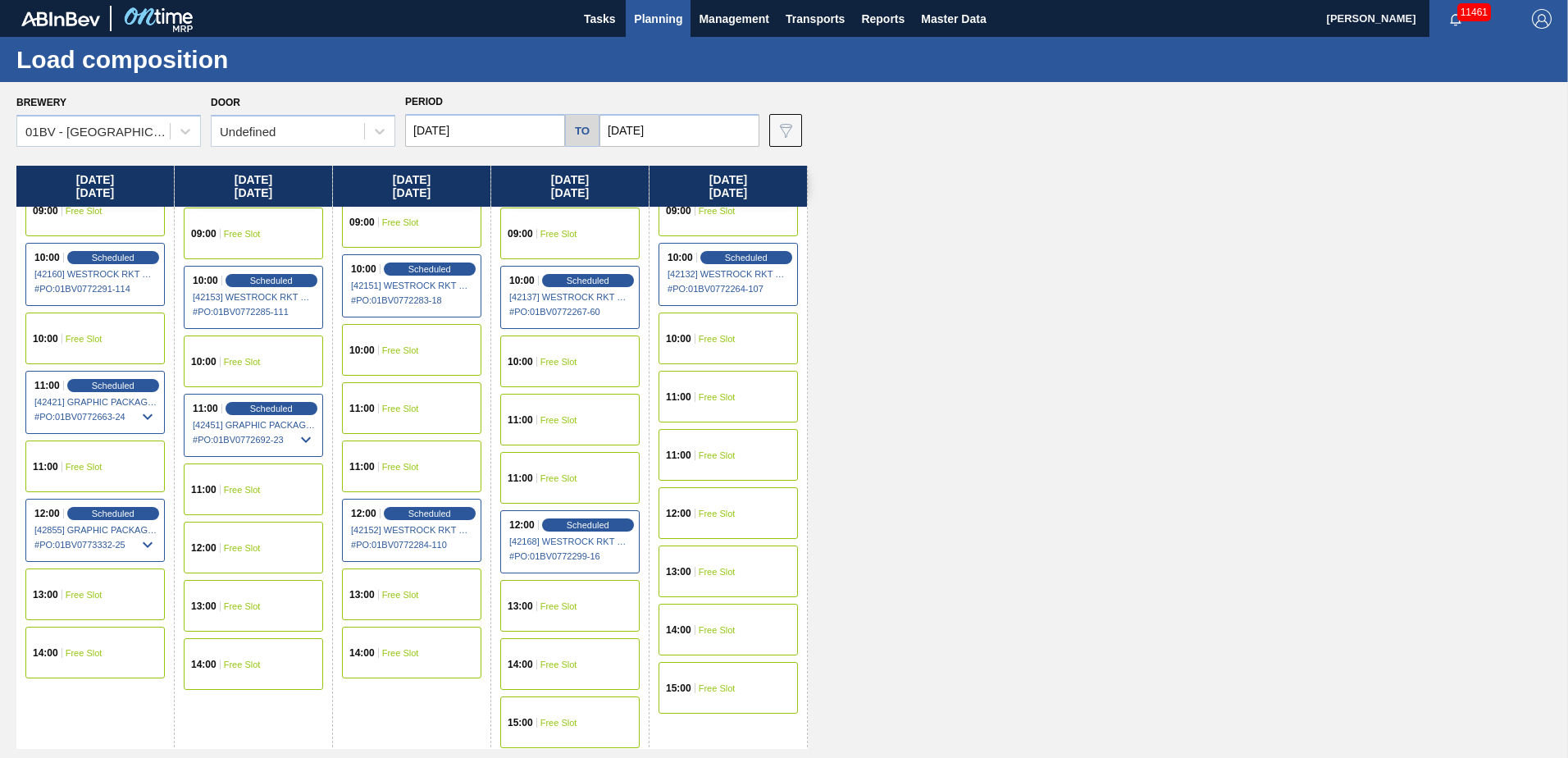
click at [645, 18] on span "Planning" at bounding box center [657, 19] width 48 height 20
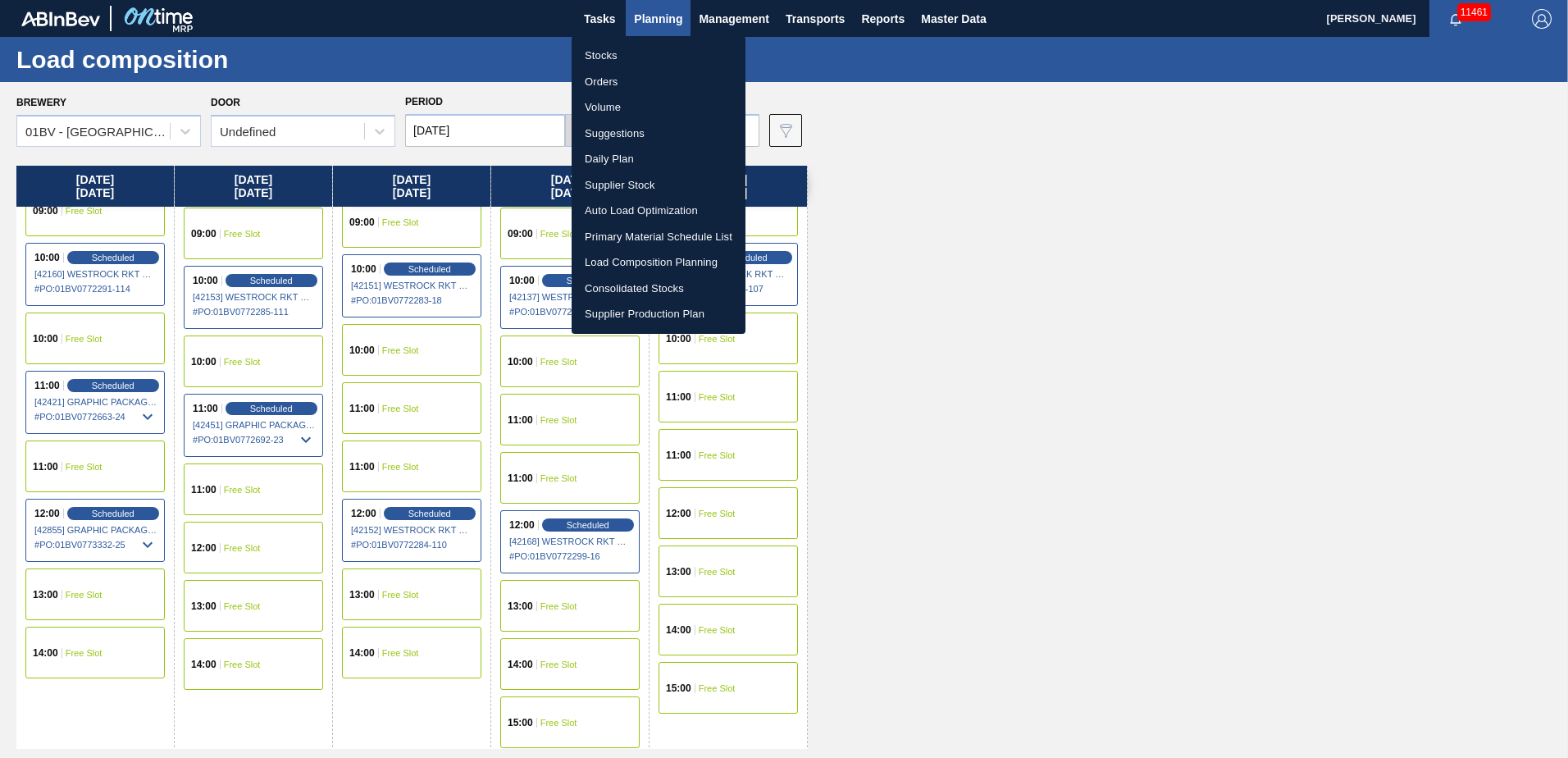
click at [635, 133] on li "Suggestions" at bounding box center [658, 134] width 174 height 26
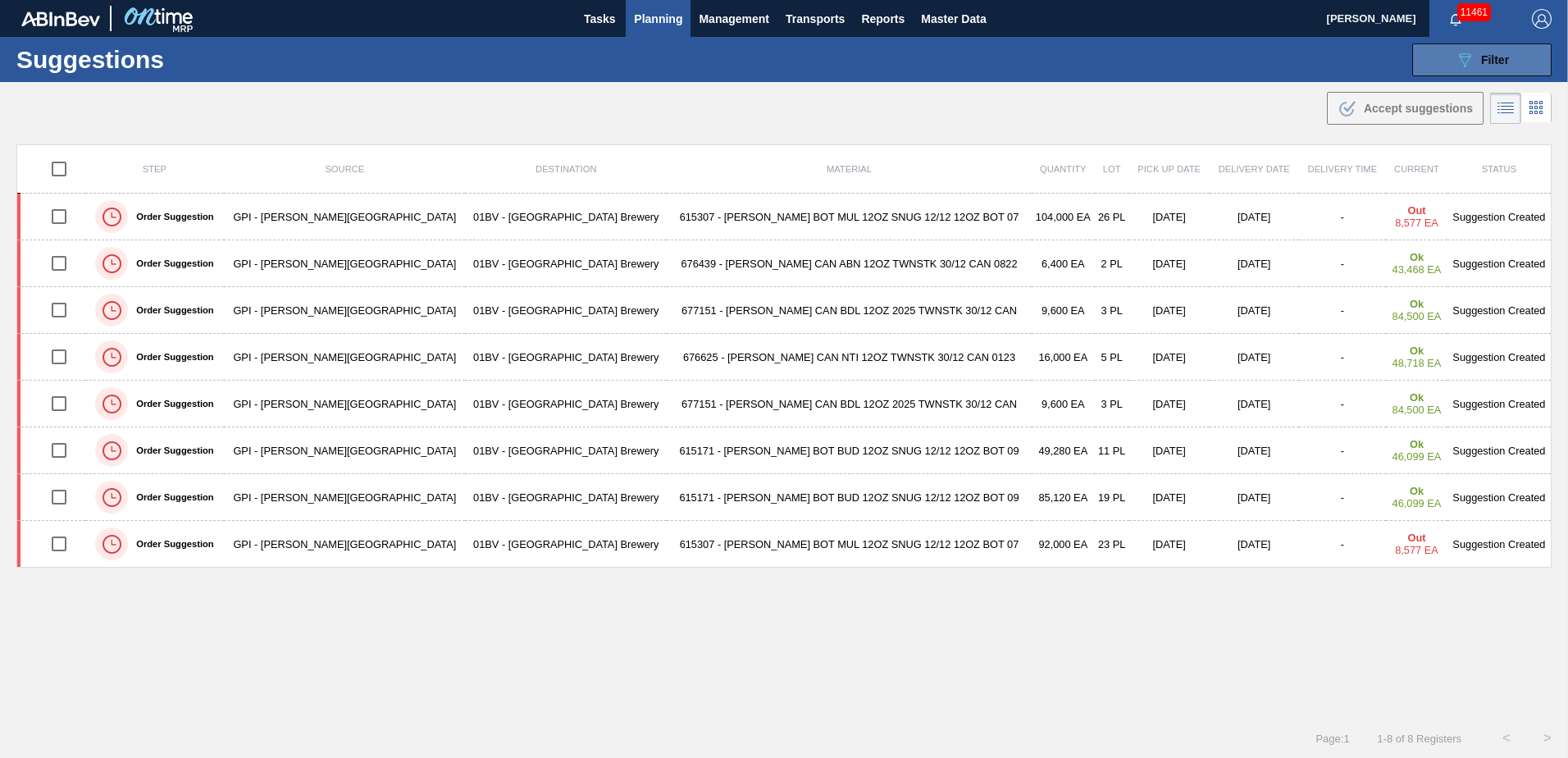
click at [1485, 54] on span "Filter" at bounding box center [1495, 60] width 28 height 13
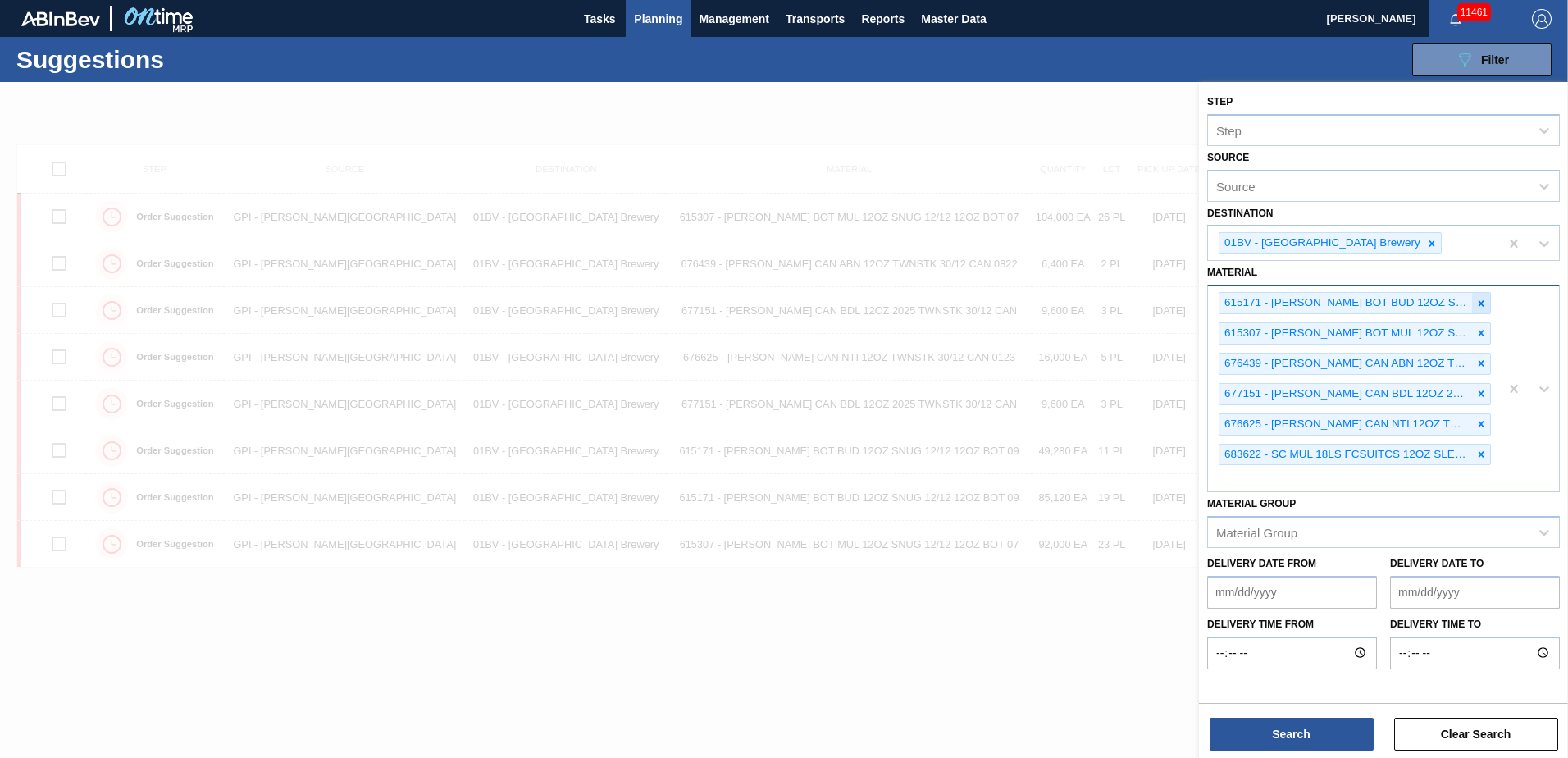
click at [1484, 302] on icon at bounding box center [1481, 303] width 11 height 11
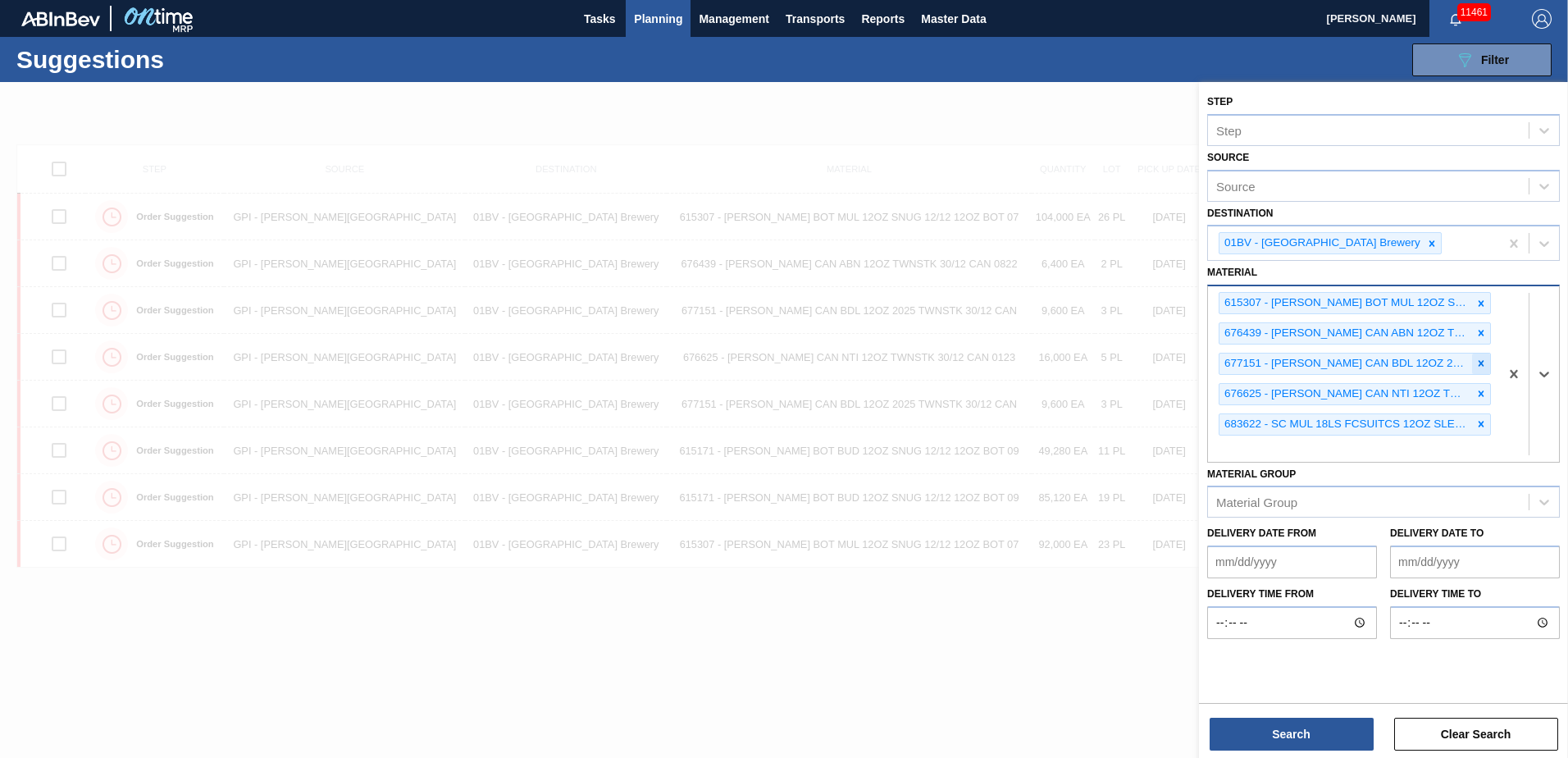
click at [1480, 361] on icon at bounding box center [1481, 364] width 11 height 11
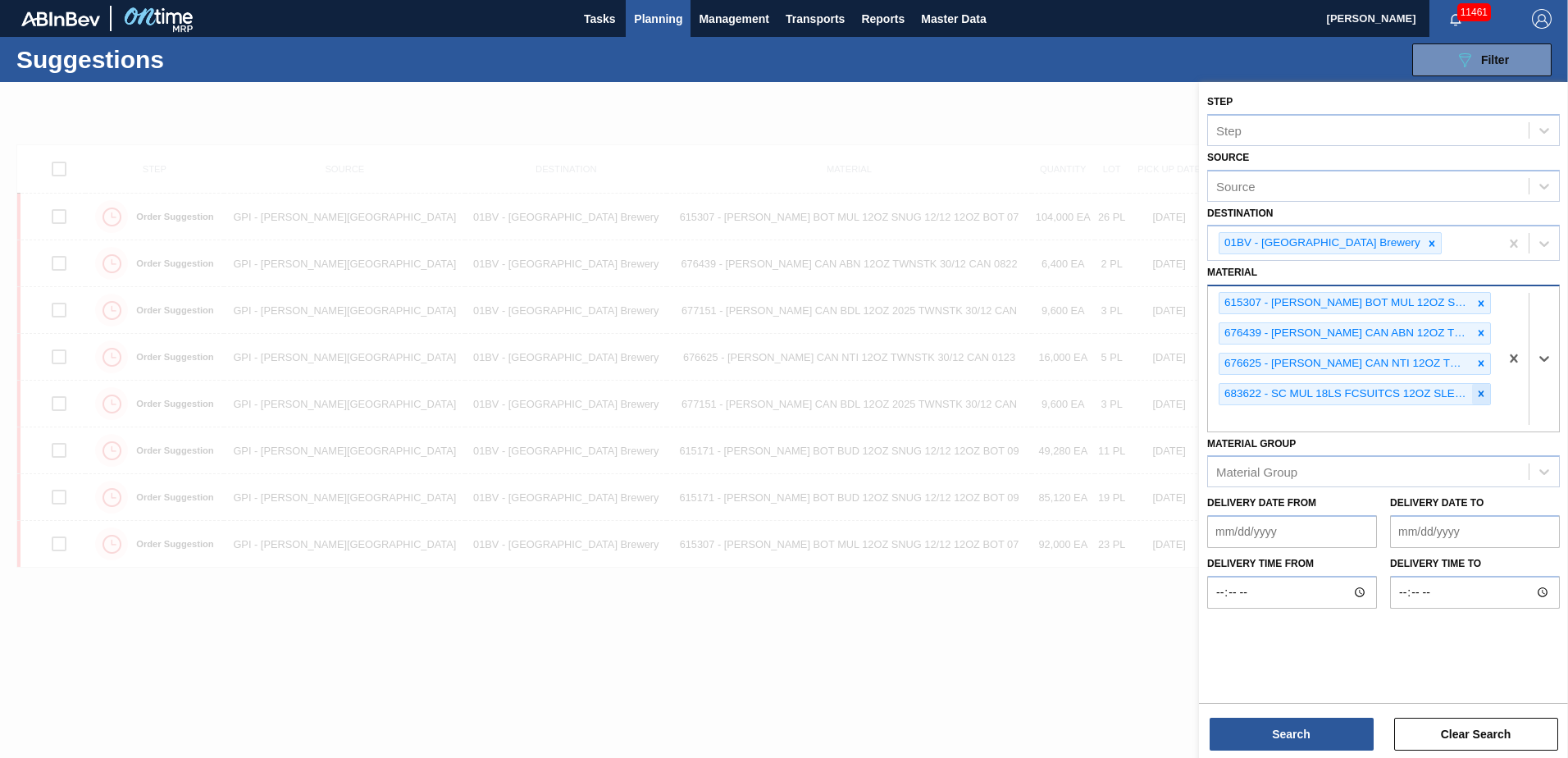
click at [1474, 390] on div at bounding box center [1481, 394] width 18 height 21
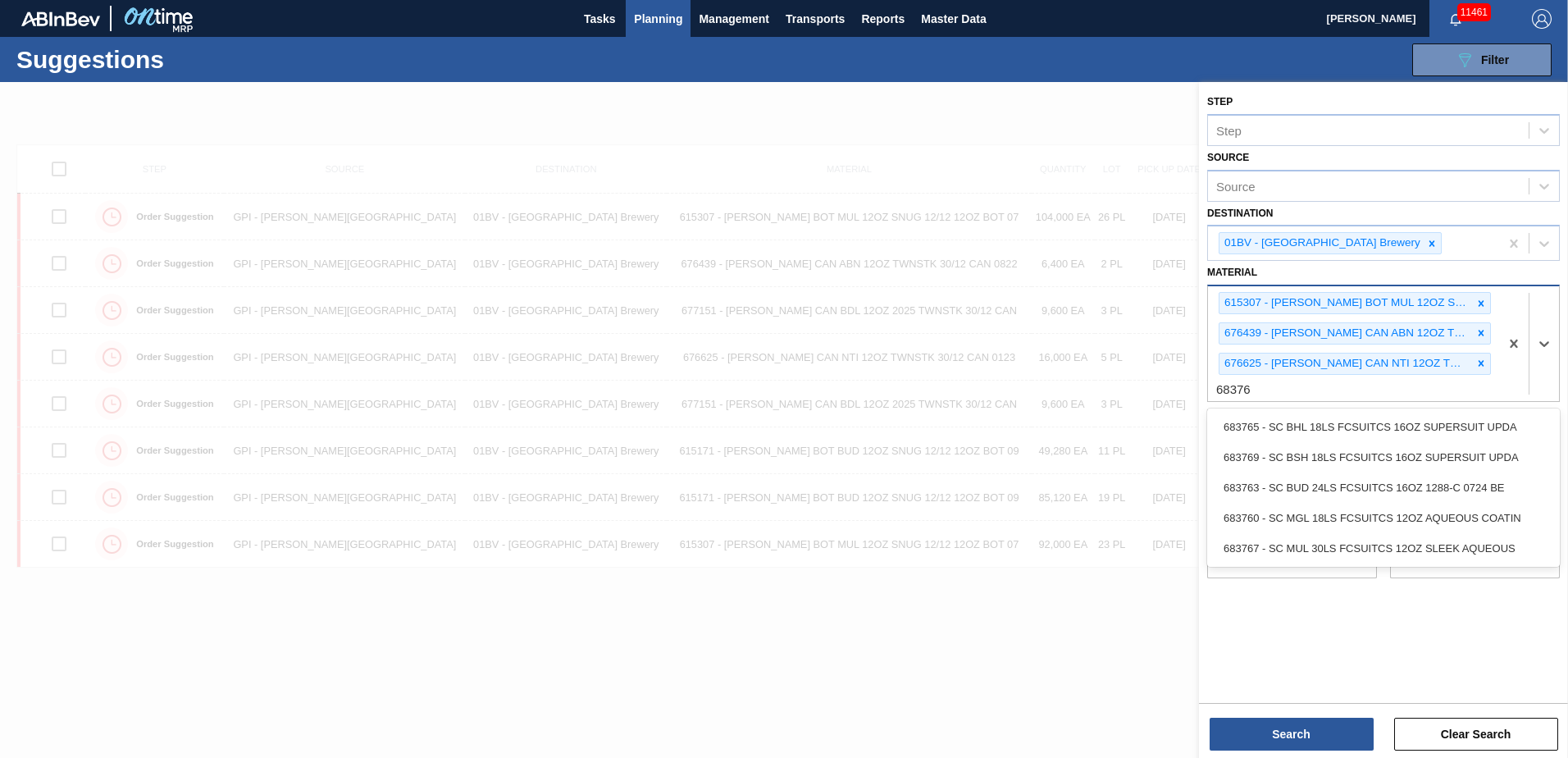
type input "683767"
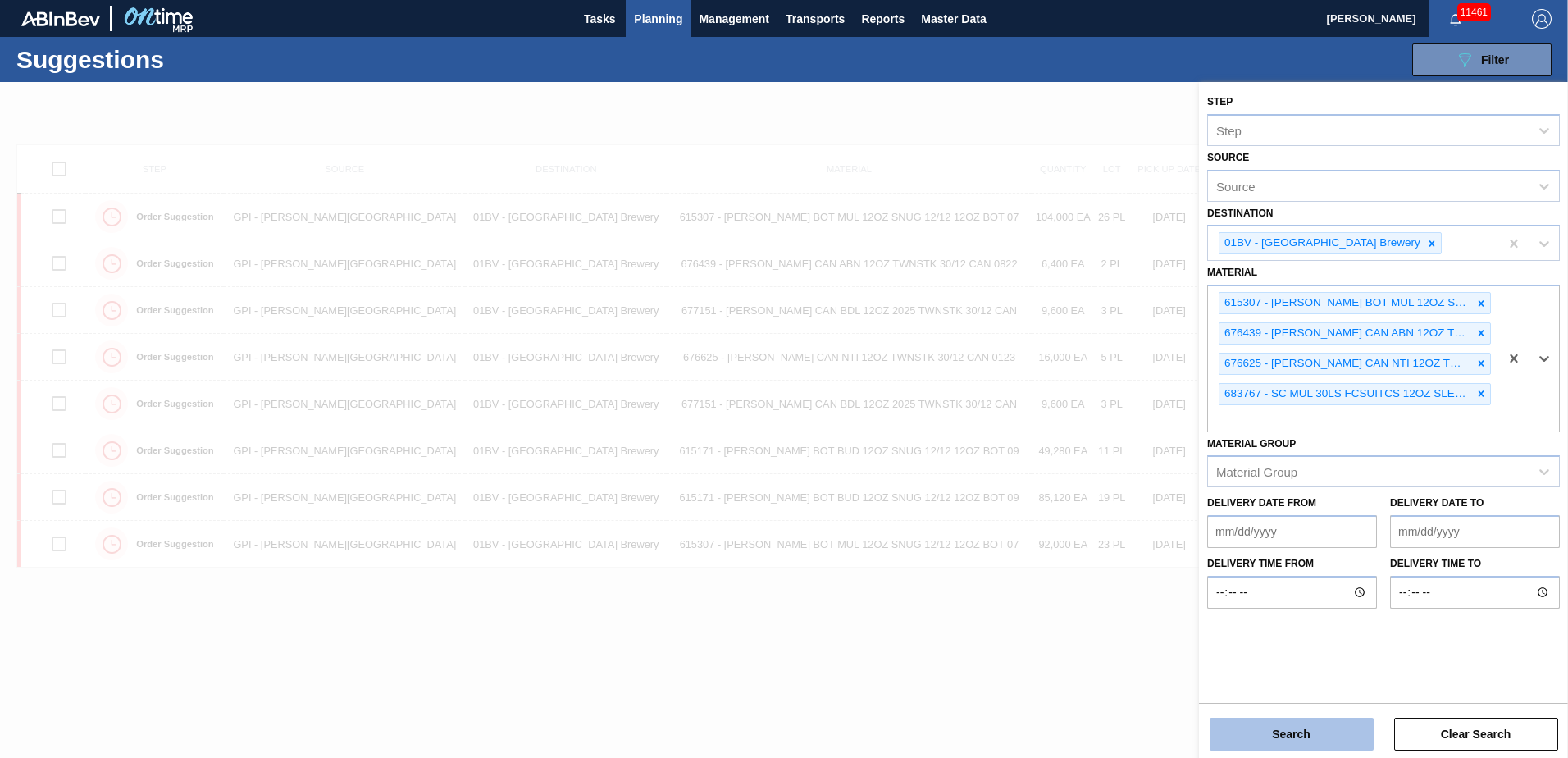
click at [1270, 742] on button "Search" at bounding box center [1292, 734] width 164 height 33
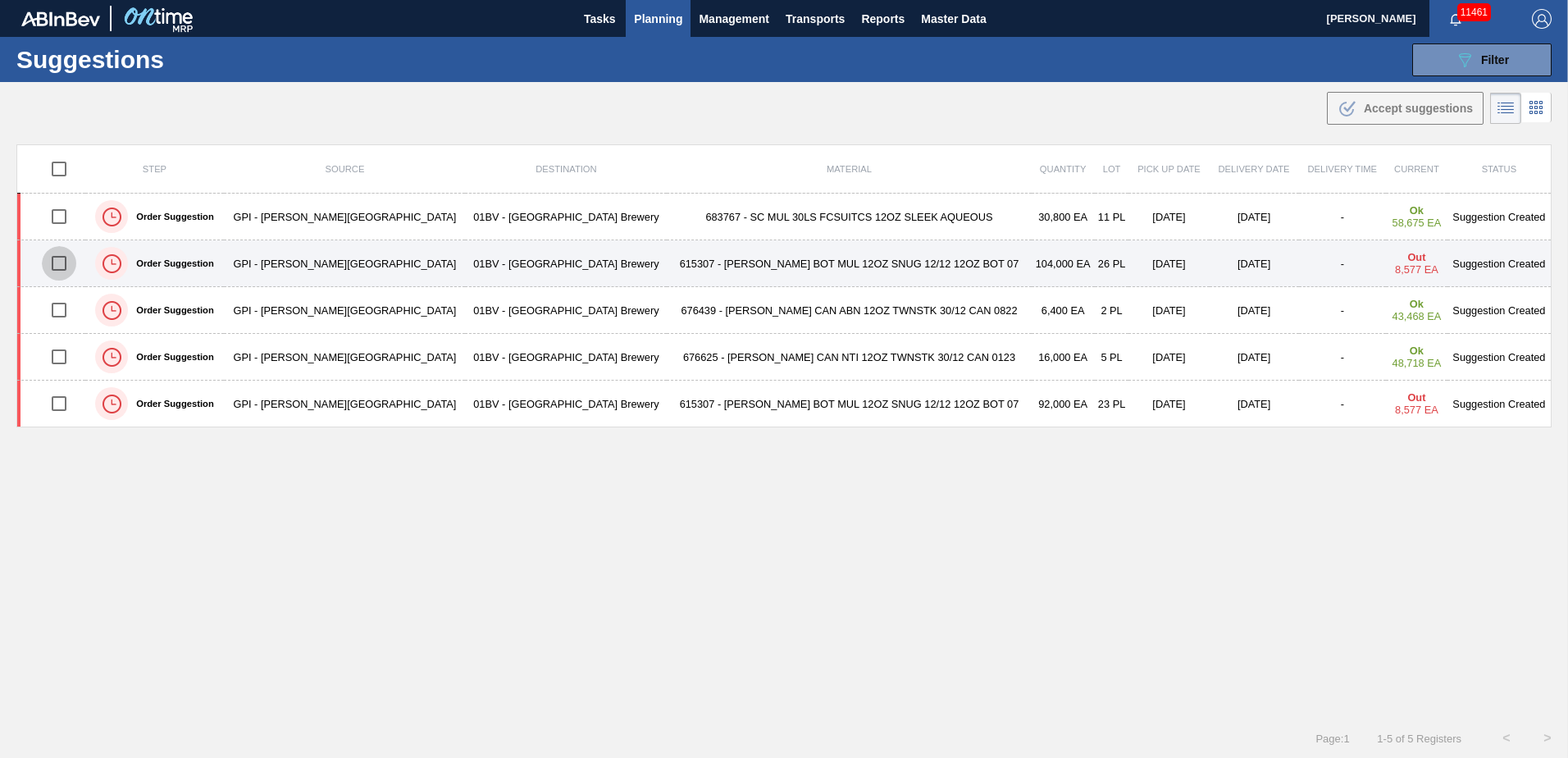
click at [53, 259] on input "checkbox" at bounding box center [59, 264] width 34 height 34
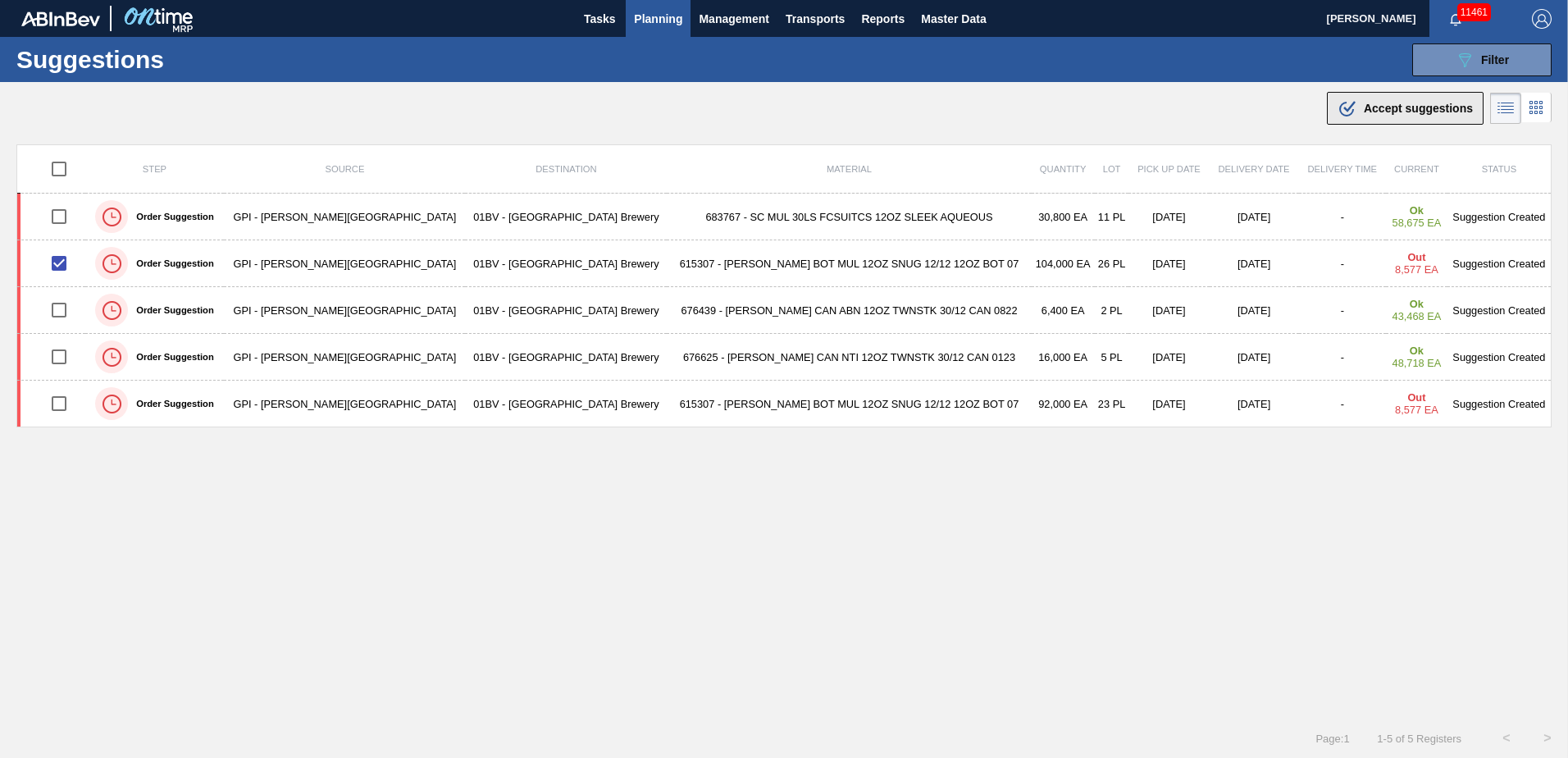
click at [1411, 108] on span "Accept suggestions" at bounding box center [1418, 109] width 109 height 13
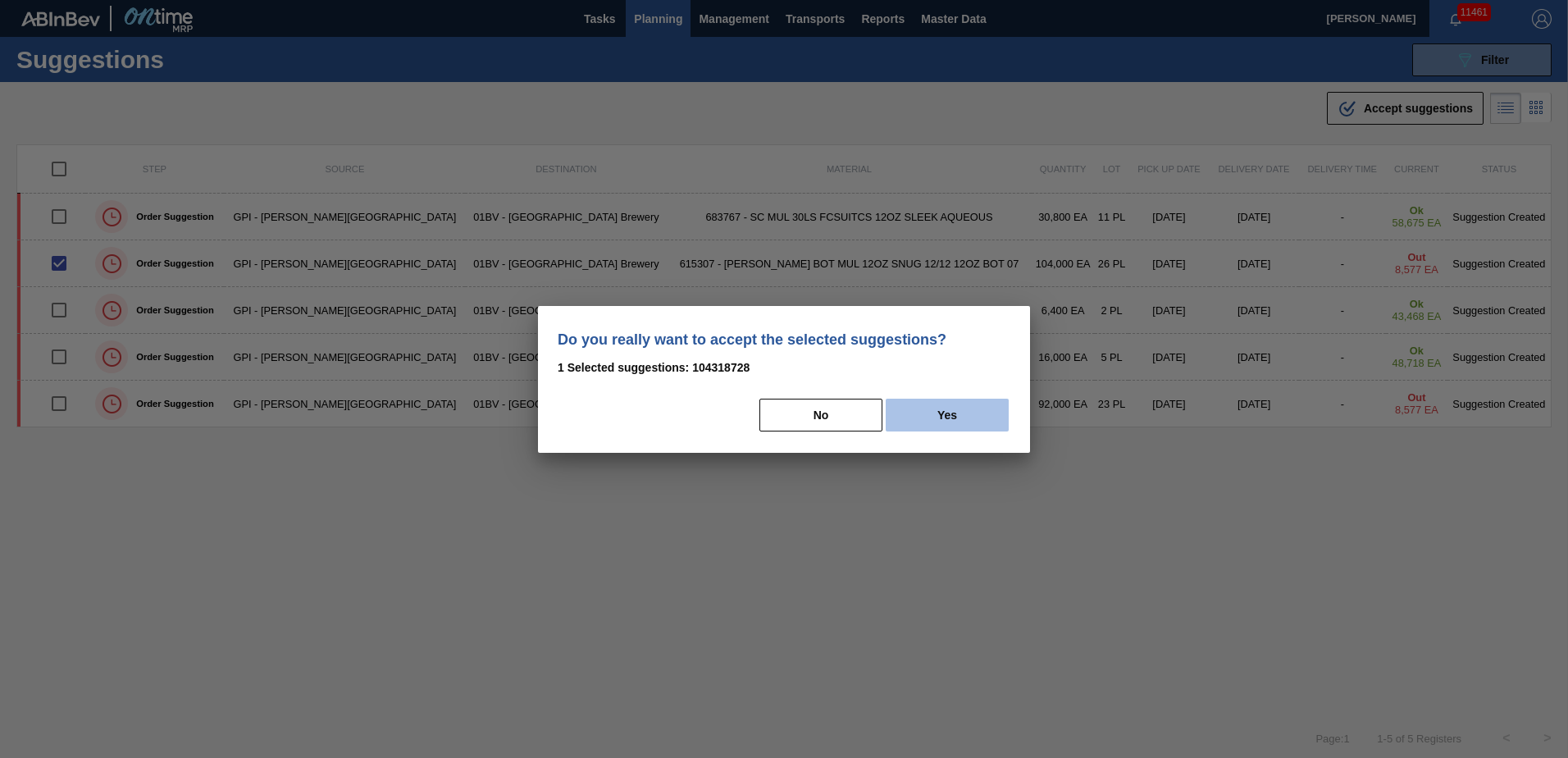
click at [968, 416] on button "Yes" at bounding box center [947, 415] width 123 height 33
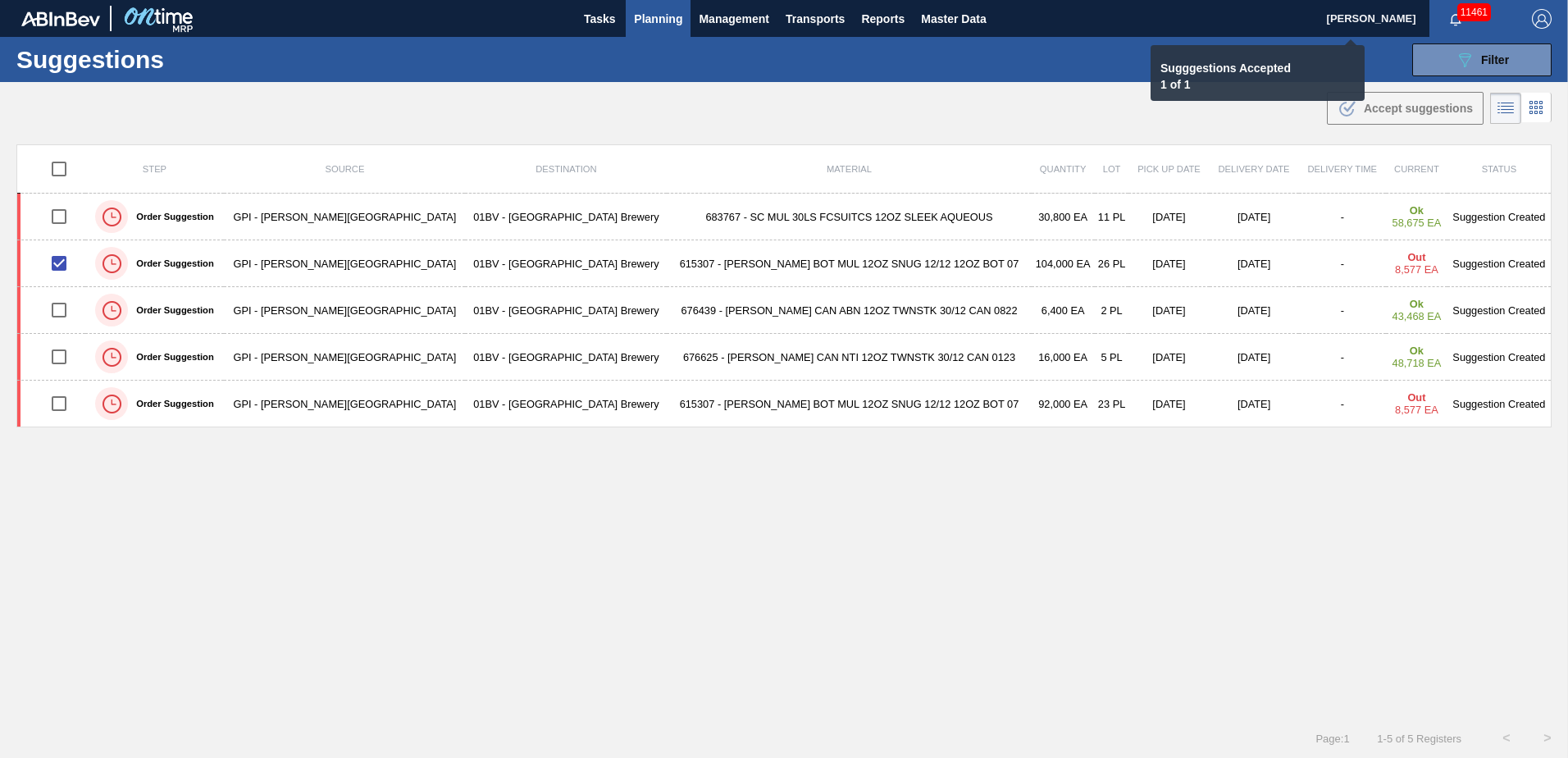
checkbox input "false"
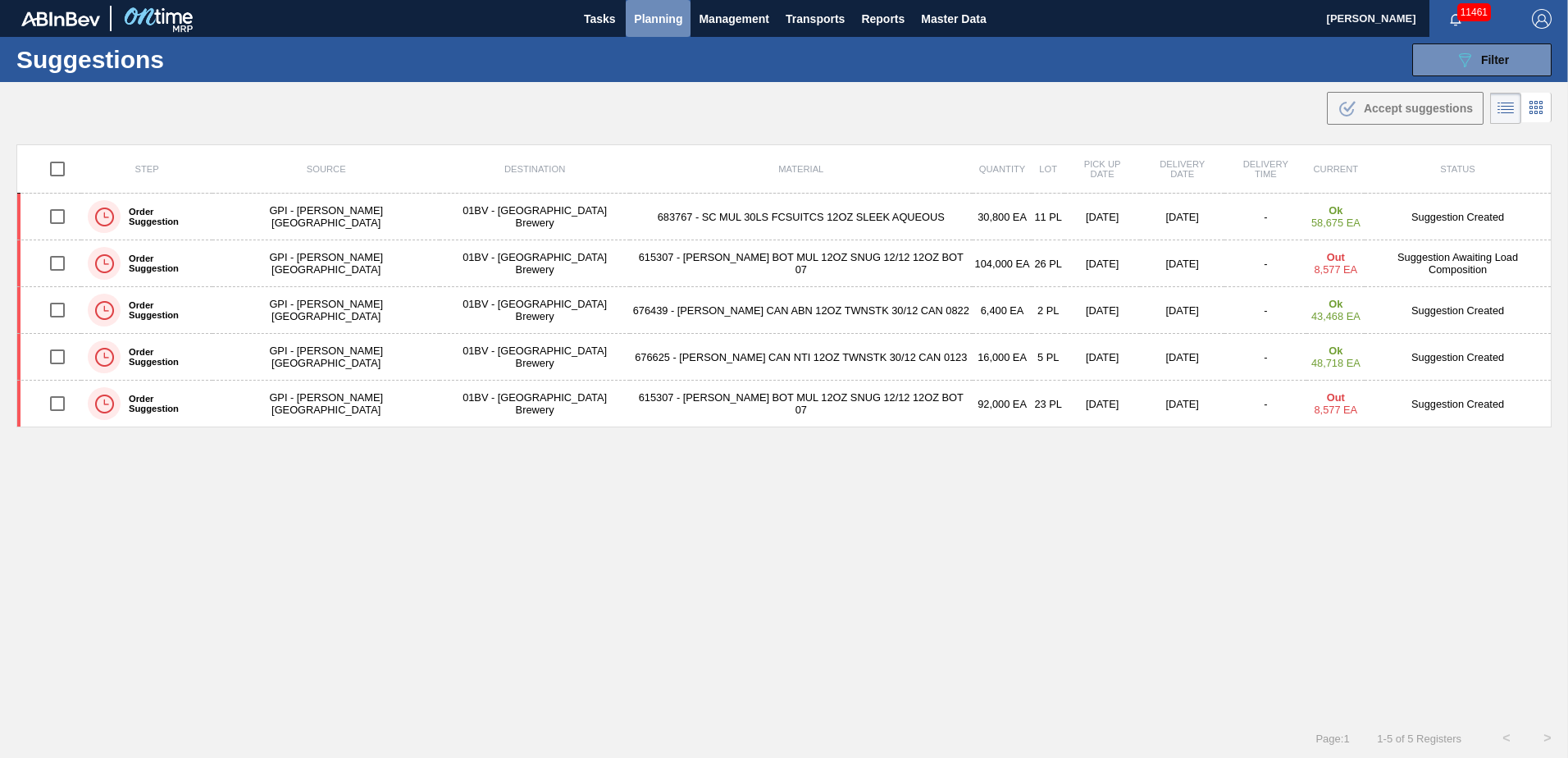
click at [654, 26] on span "Planning" at bounding box center [657, 19] width 48 height 20
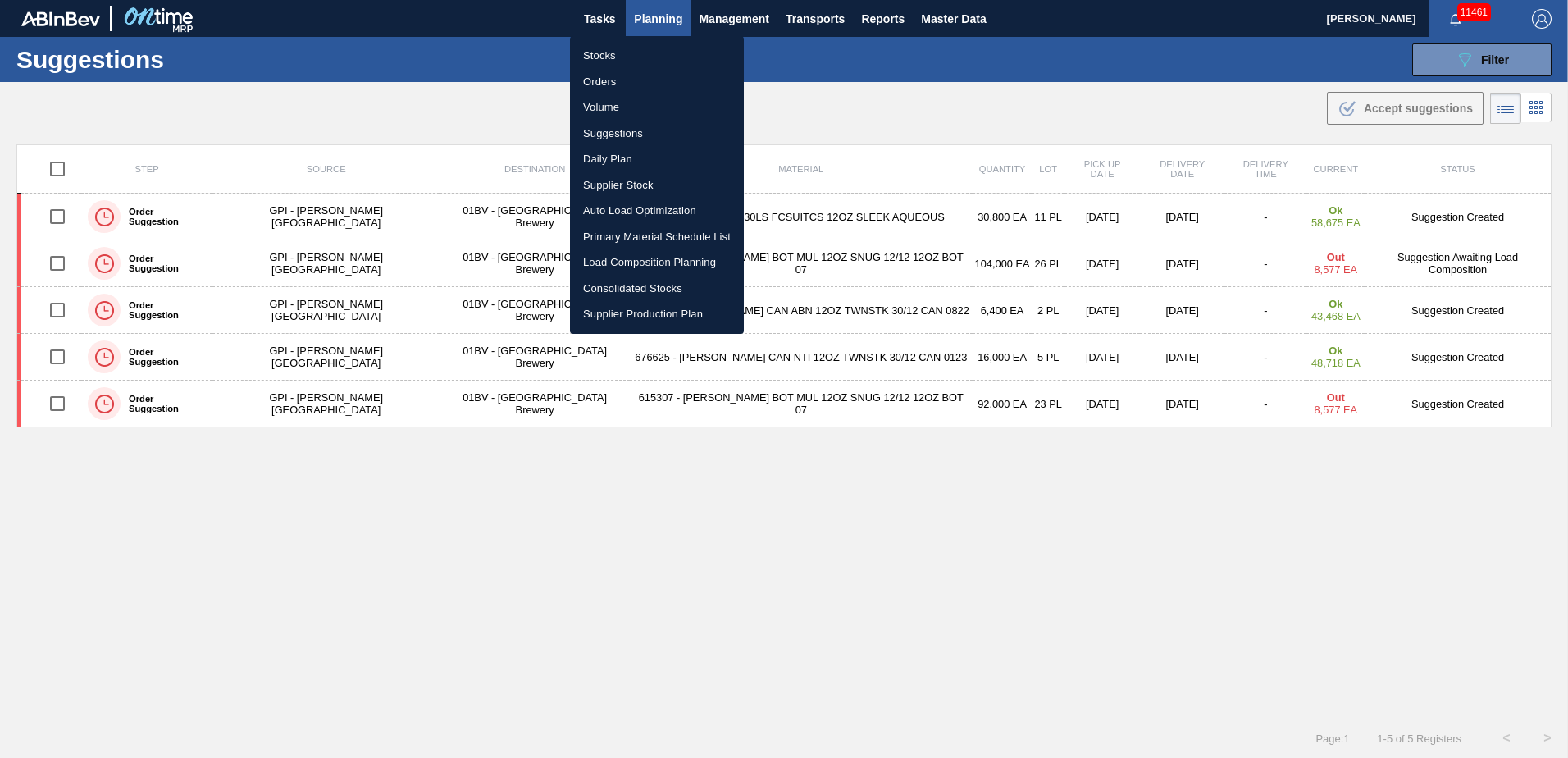
click at [644, 264] on li "Load Composition Planning" at bounding box center [657, 263] width 174 height 26
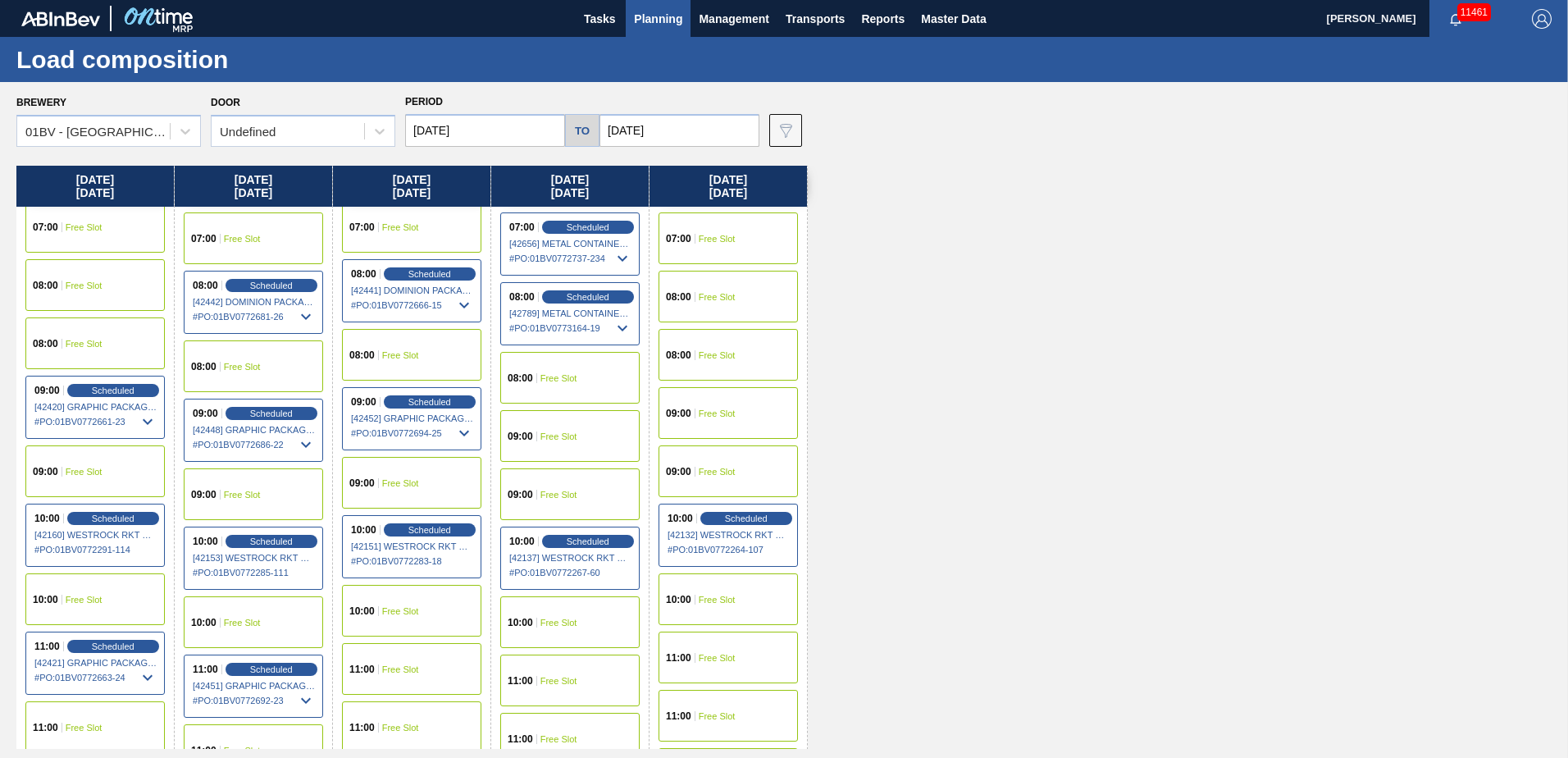
scroll to position [247, 0]
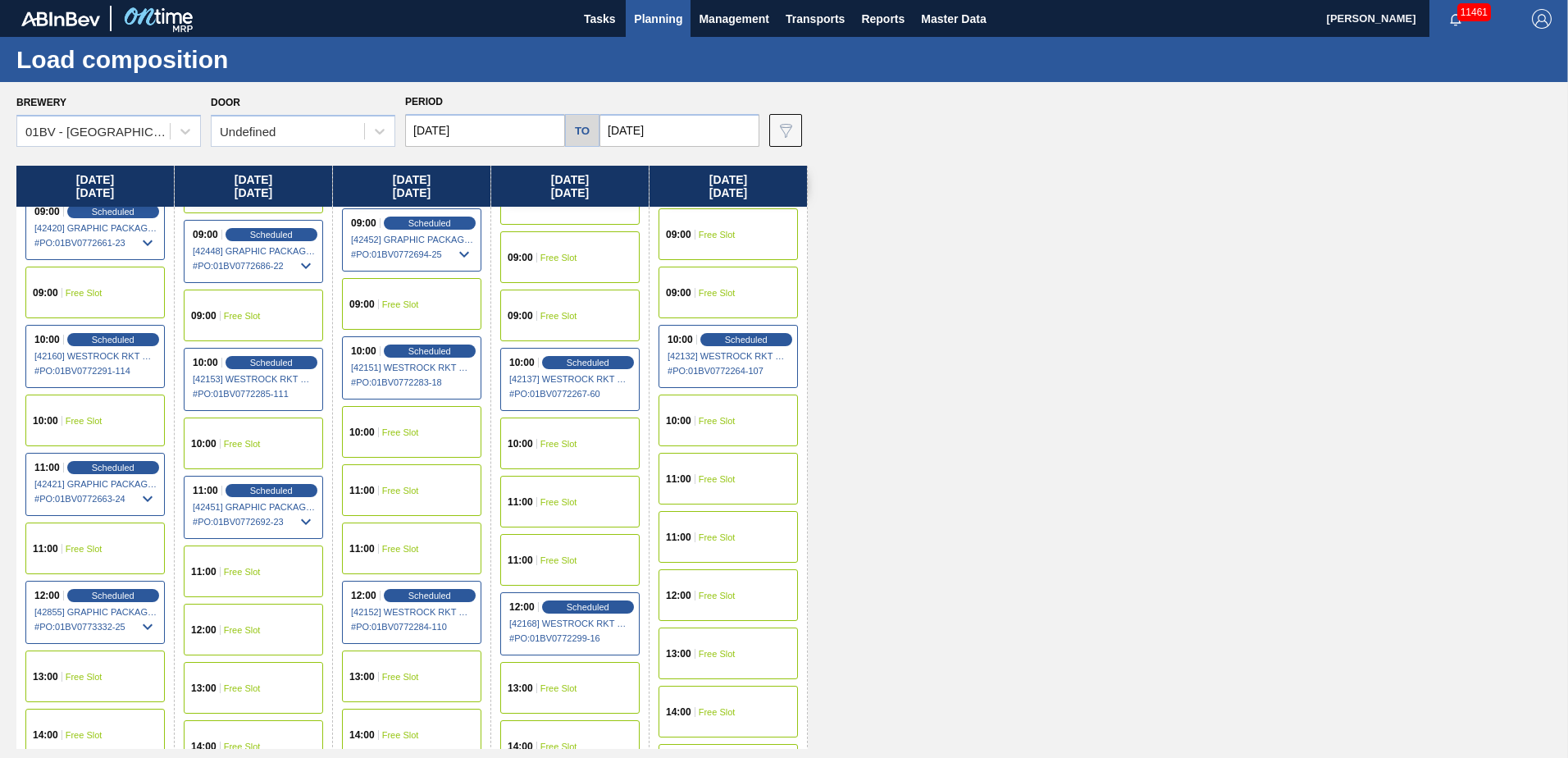
click at [395, 486] on span "Free Slot" at bounding box center [401, 491] width 37 height 9
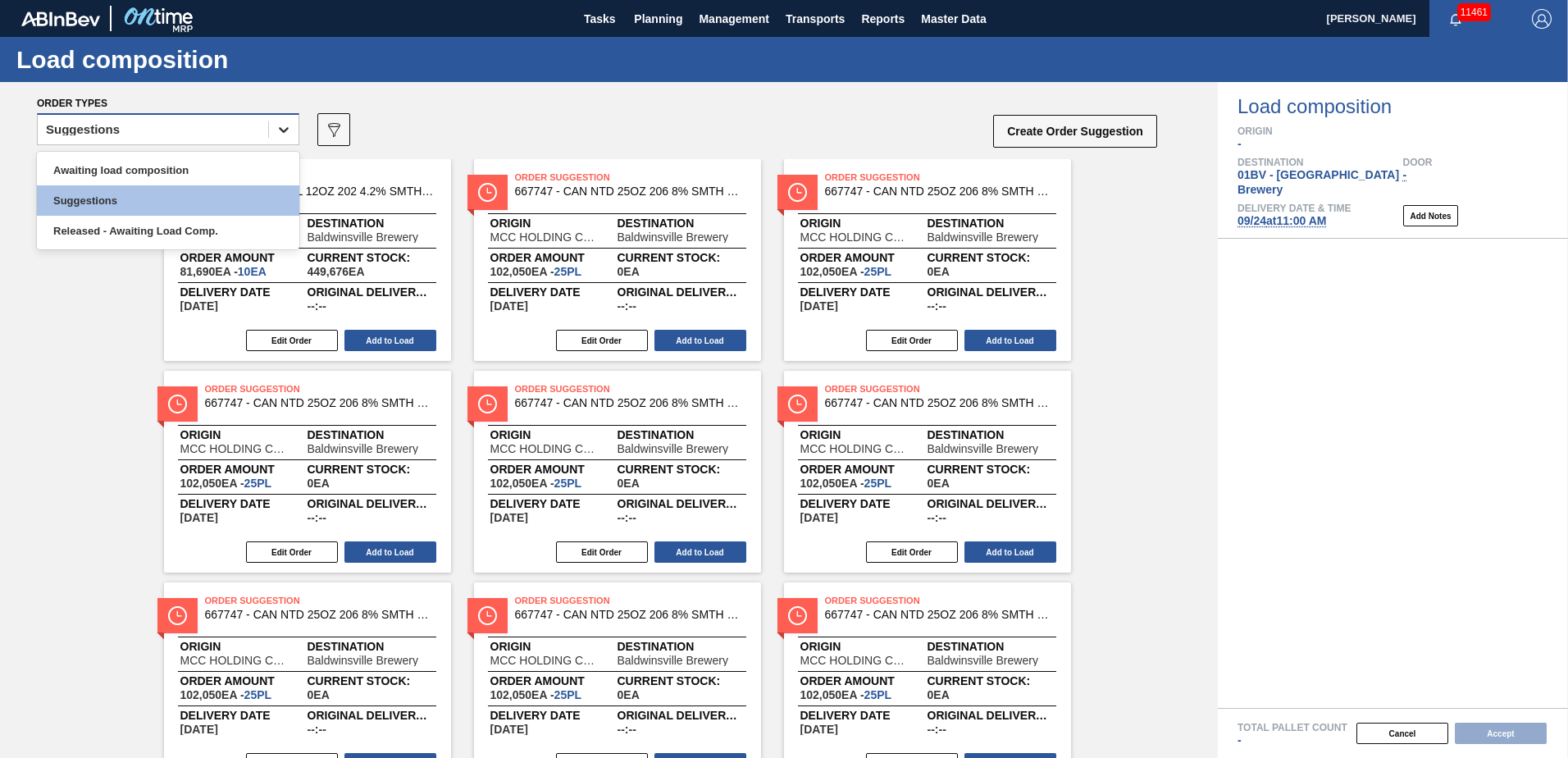
drag, startPoint x: 280, startPoint y: 128, endPoint x: 253, endPoint y: 140, distance: 29.5
click at [281, 128] on icon at bounding box center [283, 129] width 16 height 16
click at [201, 164] on div "Awaiting load composition" at bounding box center [168, 170] width 263 height 30
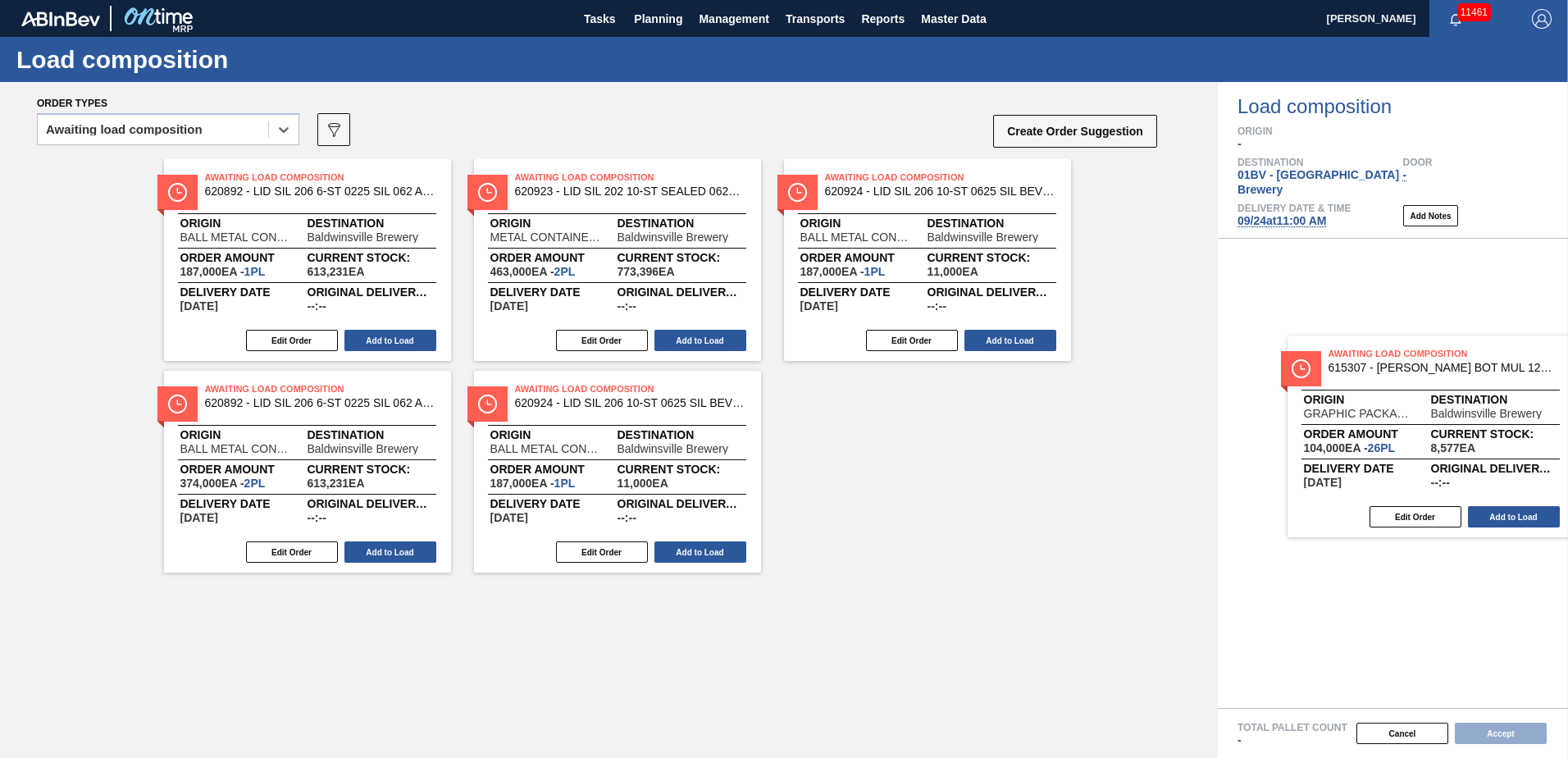
drag, startPoint x: 526, startPoint y: 394, endPoint x: 1351, endPoint y: 358, distance: 825.8
click at [1351, 358] on div "Order types option Awaiting load composition, selected. Select is focused ,type…" at bounding box center [784, 421] width 1568 height 677
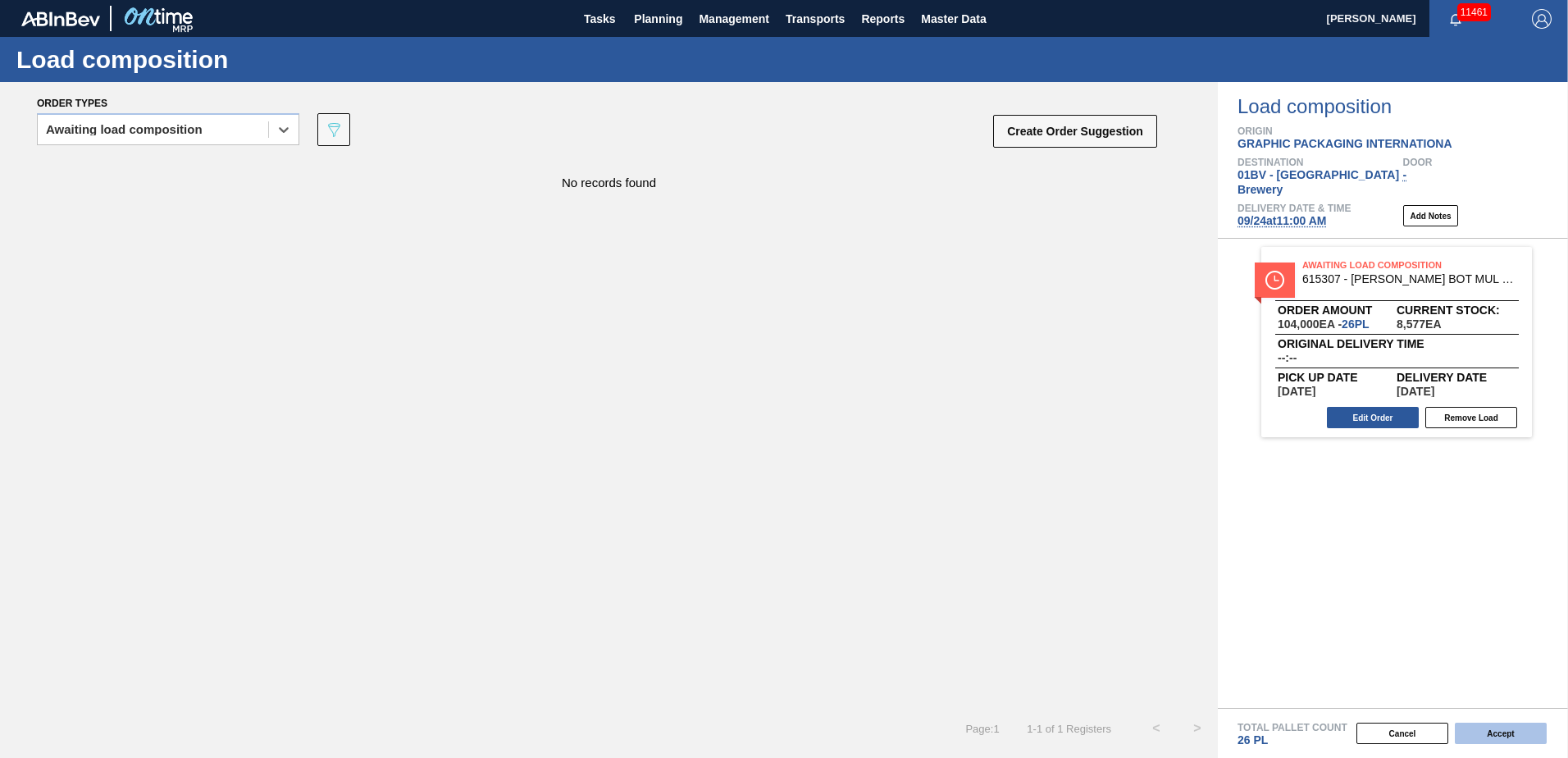
click at [1499, 732] on button "Accept" at bounding box center [1500, 733] width 92 height 22
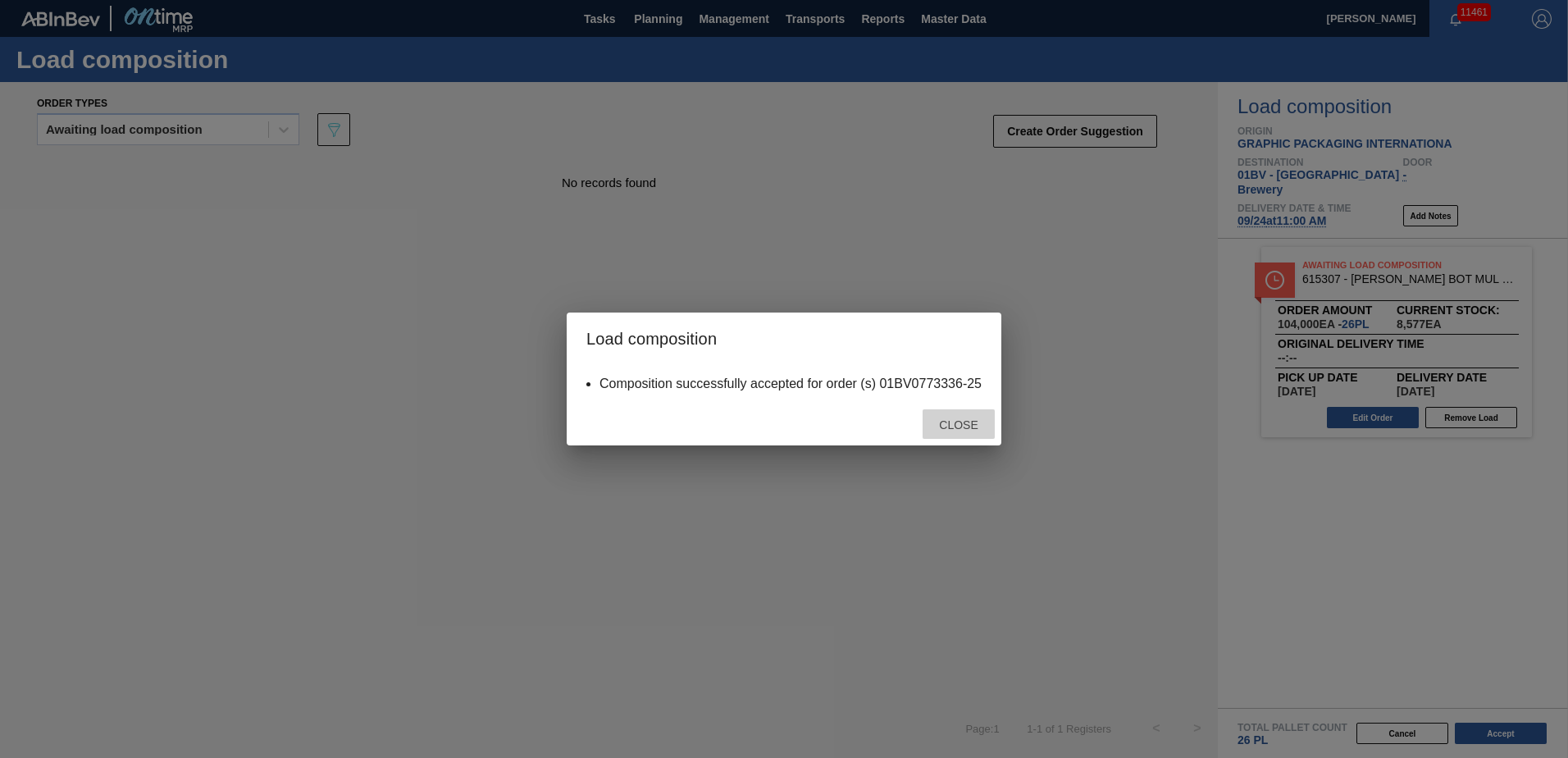
click at [971, 424] on span "Close" at bounding box center [958, 425] width 65 height 13
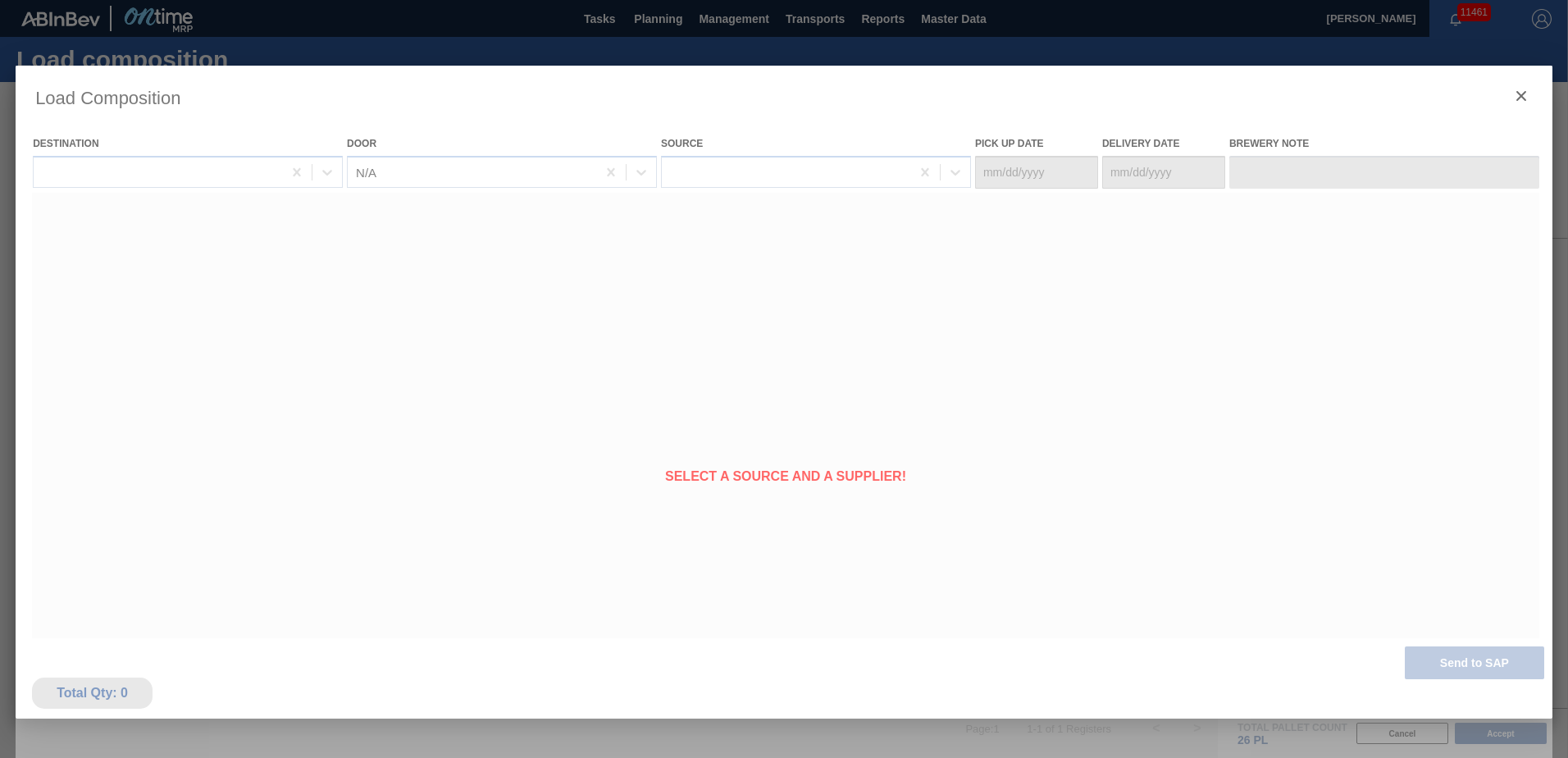
type Date "09/20/2025"
type Date "[DATE]"
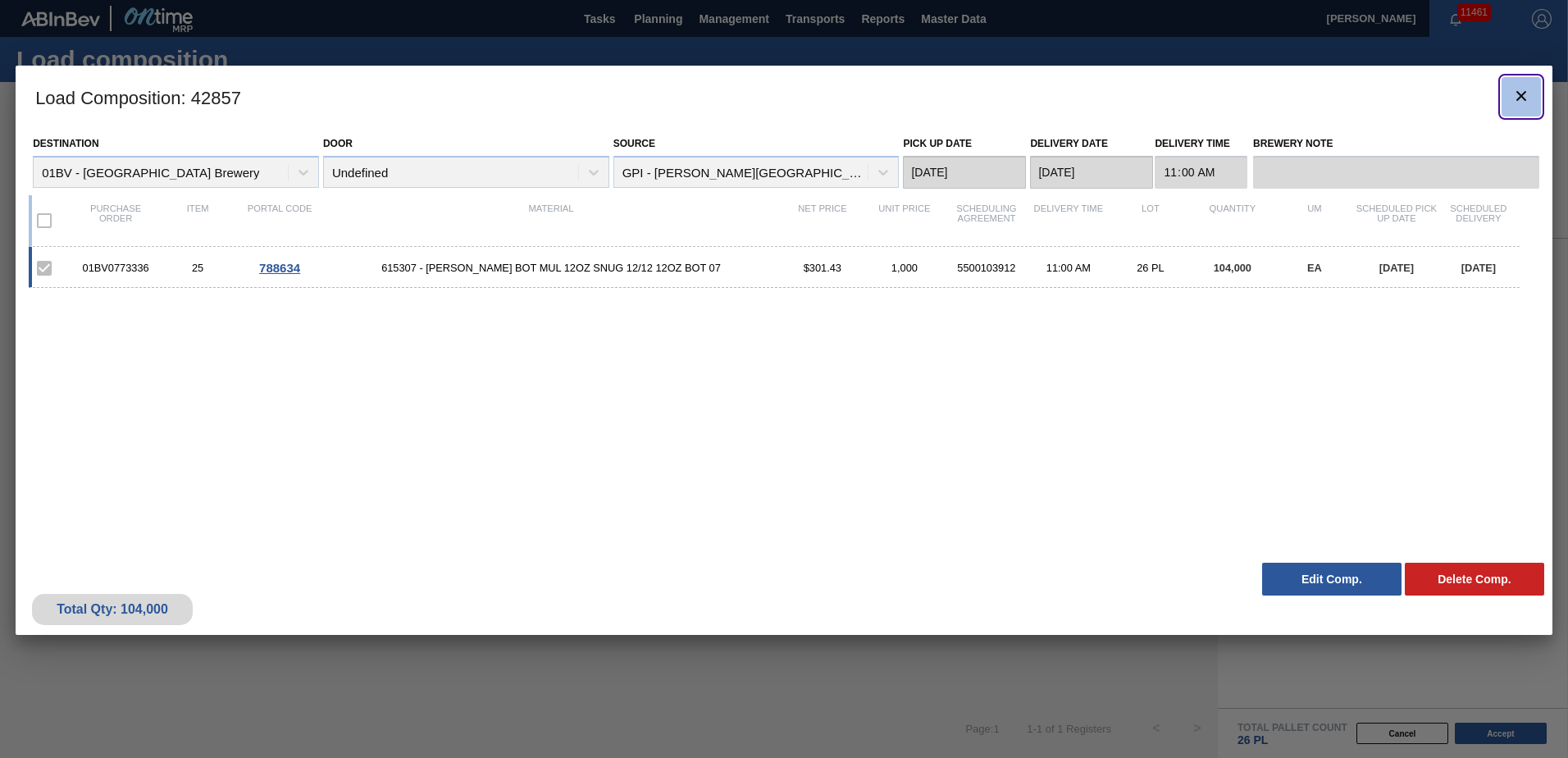
click at [1525, 92] on icon "botão de ícone" at bounding box center [1522, 95] width 9 height 9
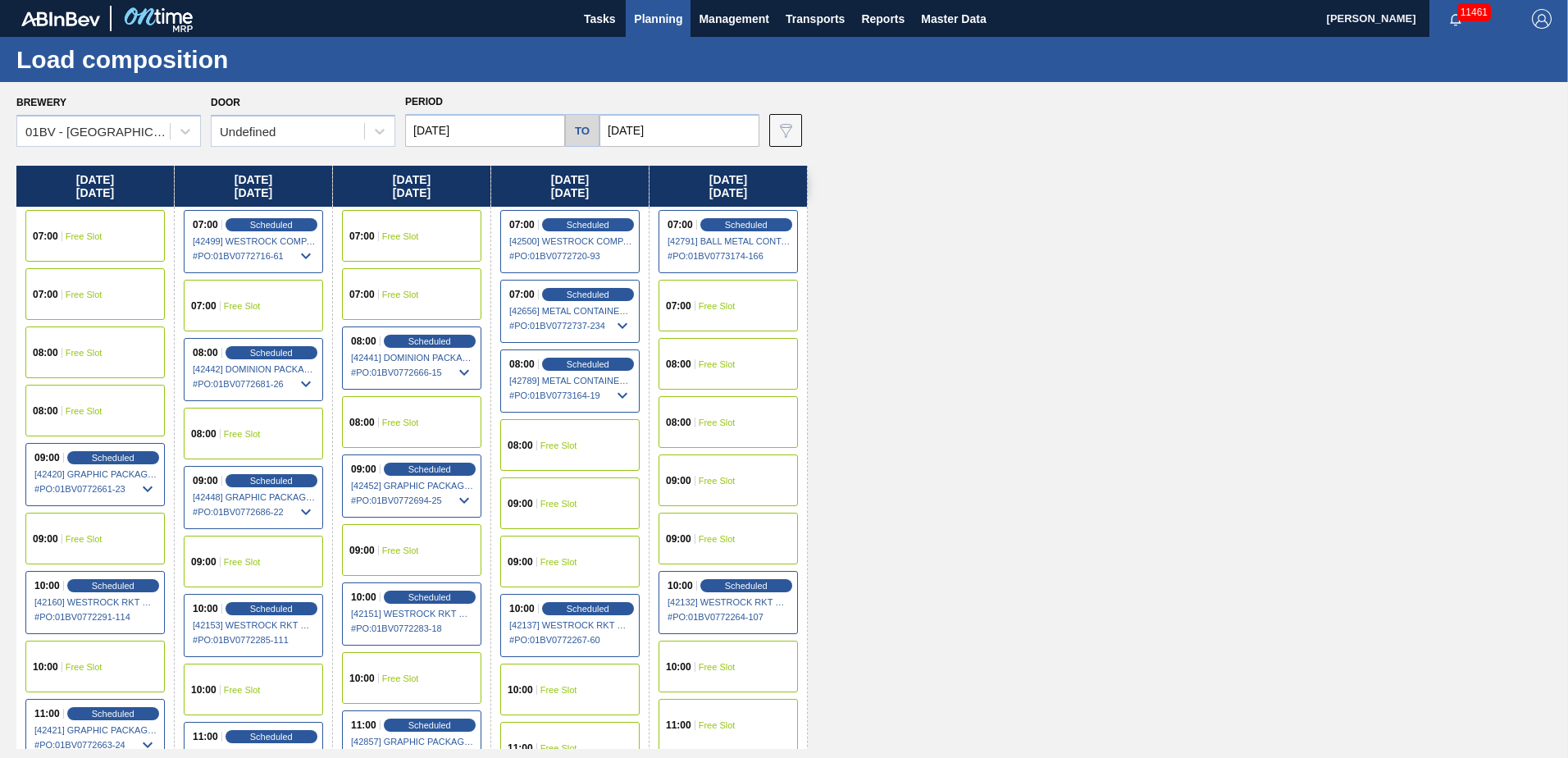
click at [646, 22] on span "Planning" at bounding box center [657, 19] width 48 height 20
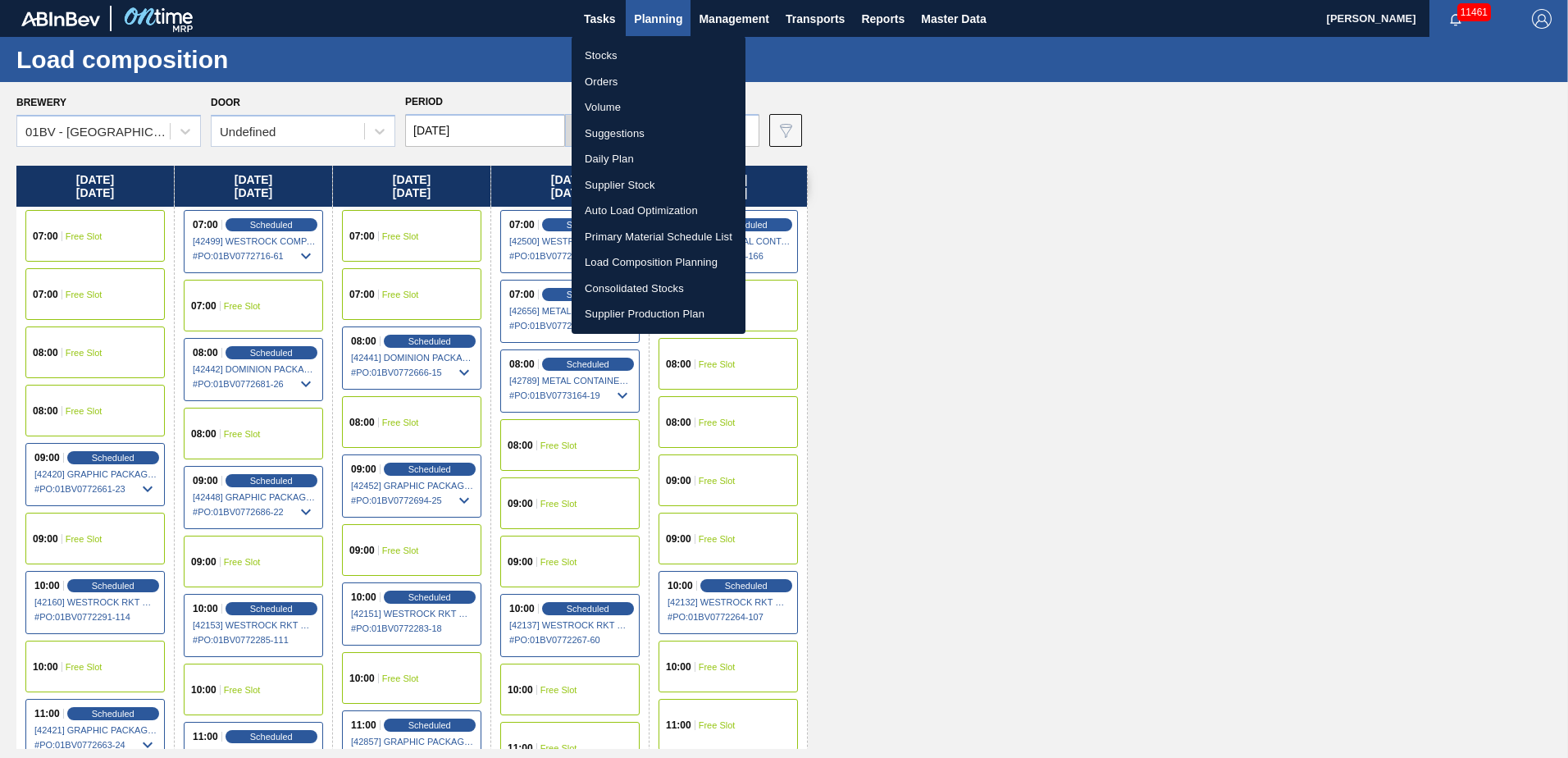
drag, startPoint x: 623, startPoint y: 140, endPoint x: 645, endPoint y: 129, distance: 24.6
click at [623, 138] on li "Suggestions" at bounding box center [658, 134] width 174 height 26
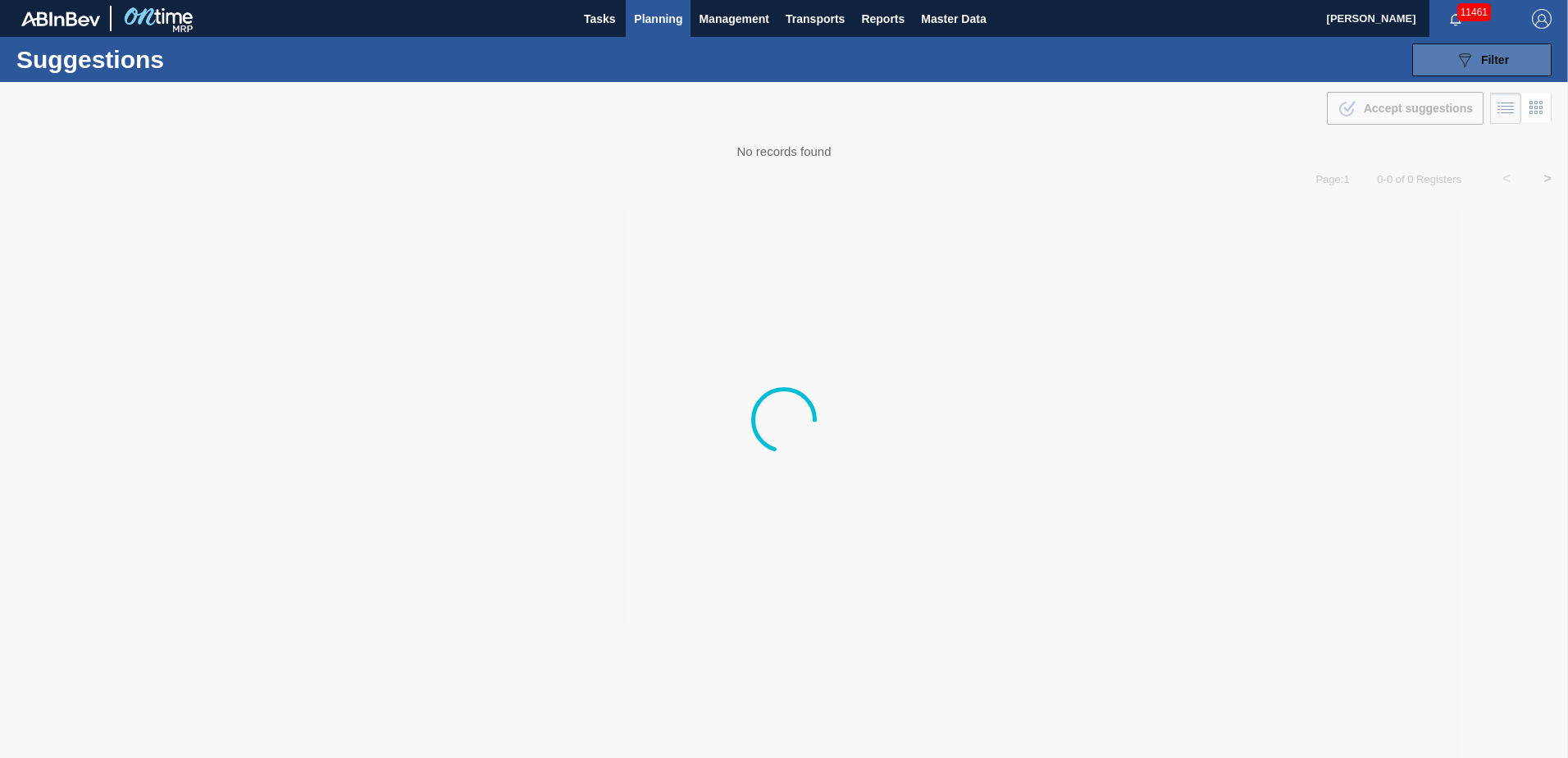
click at [1506, 60] on span "Filter" at bounding box center [1495, 60] width 28 height 13
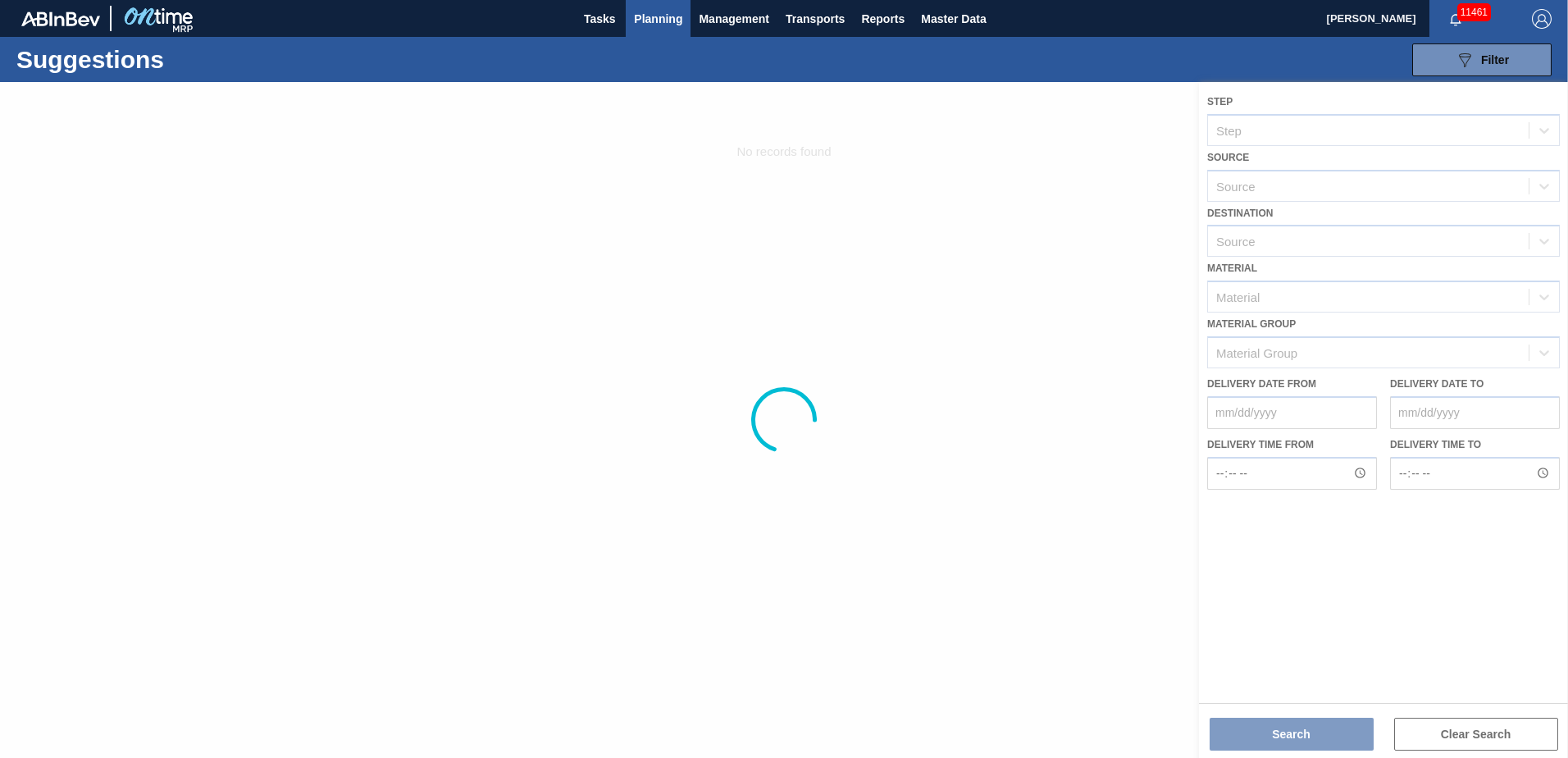
click at [1054, 156] on div at bounding box center [784, 421] width 1568 height 677
click at [1547, 20] on img "button" at bounding box center [1542, 19] width 20 height 20
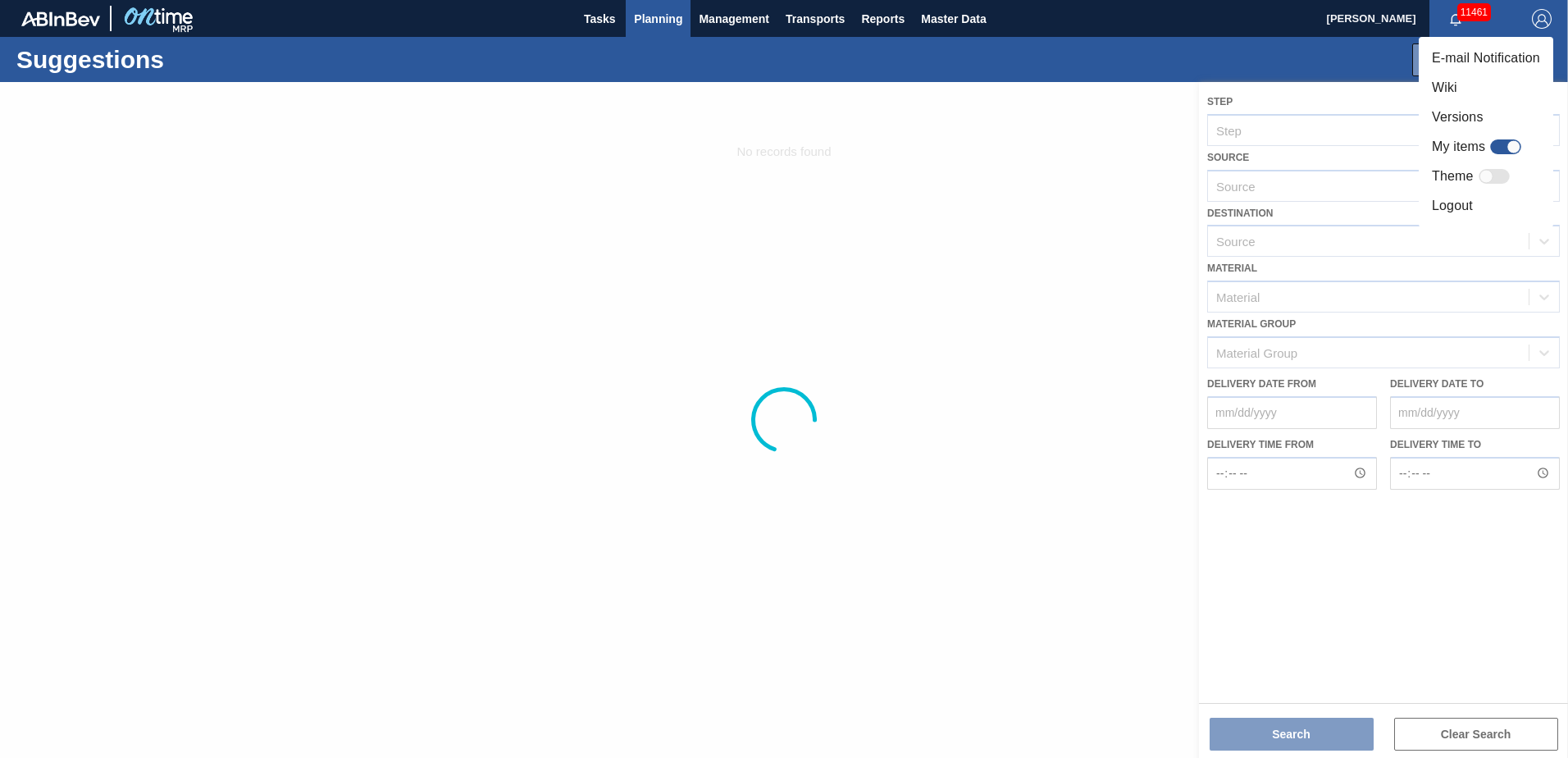
click at [1449, 208] on li "Logout" at bounding box center [1486, 205] width 134 height 29
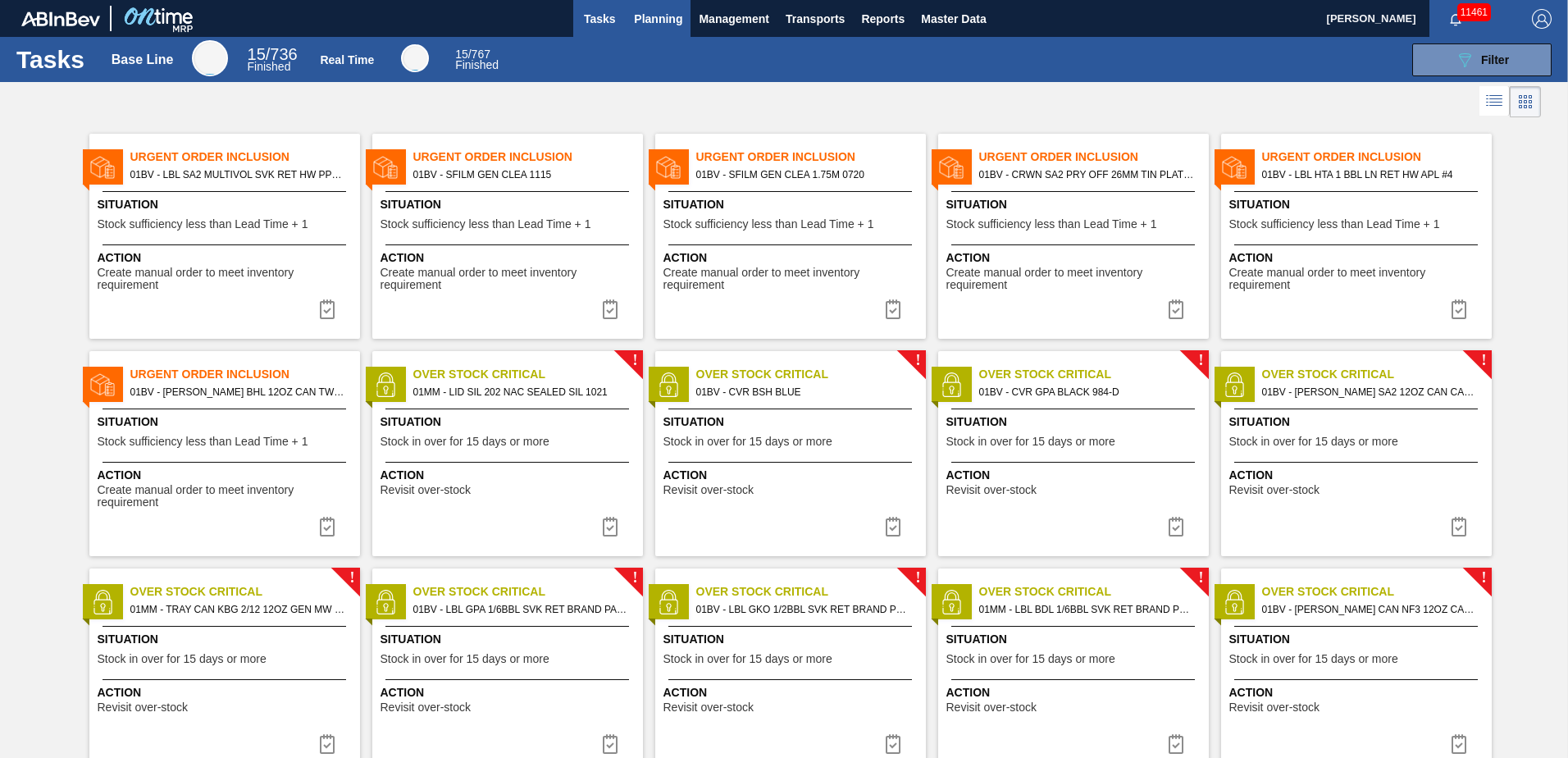
click at [663, 21] on span "Planning" at bounding box center [657, 19] width 48 height 20
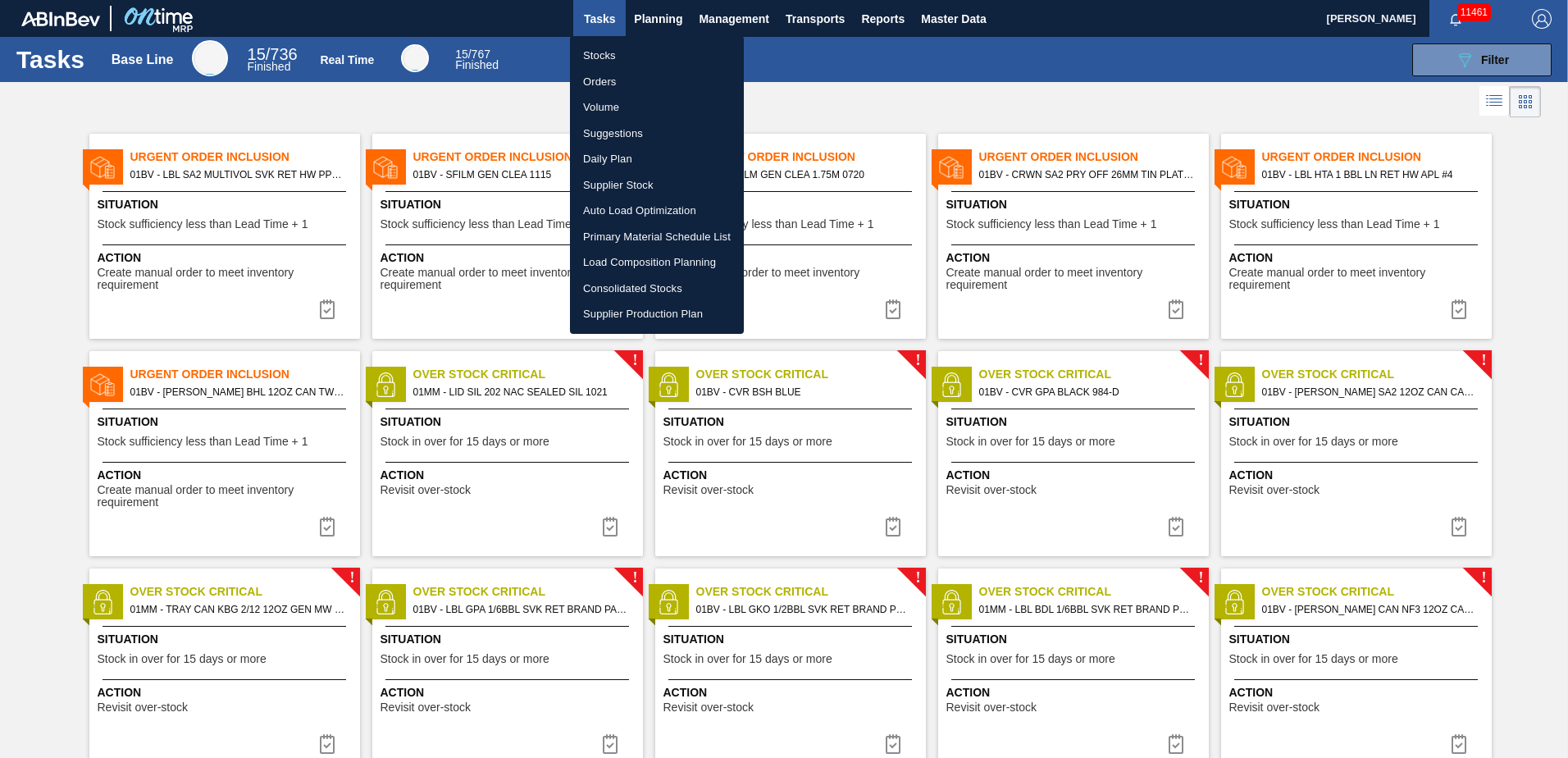
click at [619, 140] on li "Suggestions" at bounding box center [657, 134] width 174 height 26
checkbox input "true"
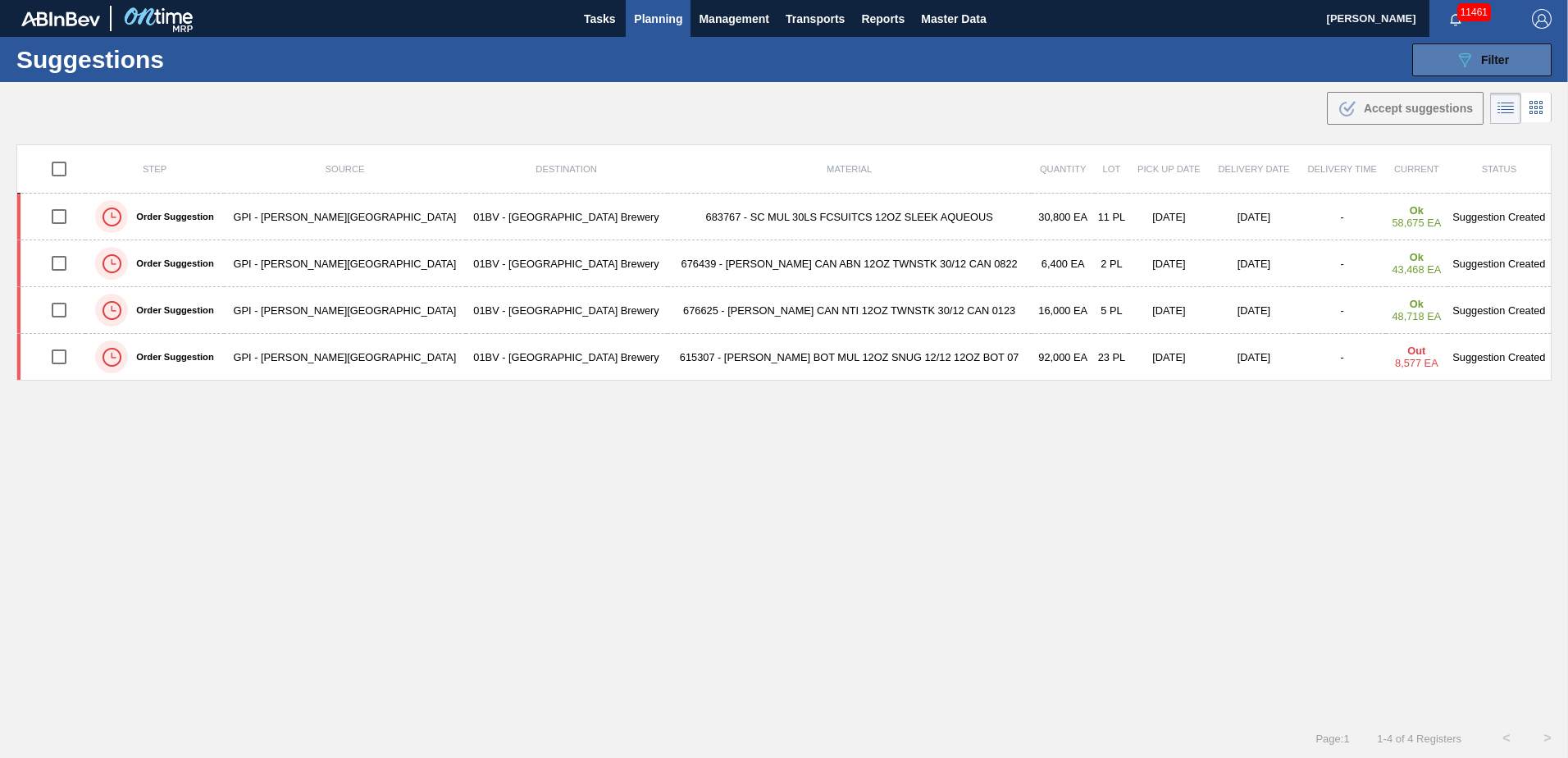
drag, startPoint x: 1468, startPoint y: 47, endPoint x: 1480, endPoint y: 56, distance: 15.0
click at [1469, 47] on button "089F7B8B-B2A5-4AFE-B5C0-19BA573D28AC Filter" at bounding box center [1482, 60] width 140 height 33
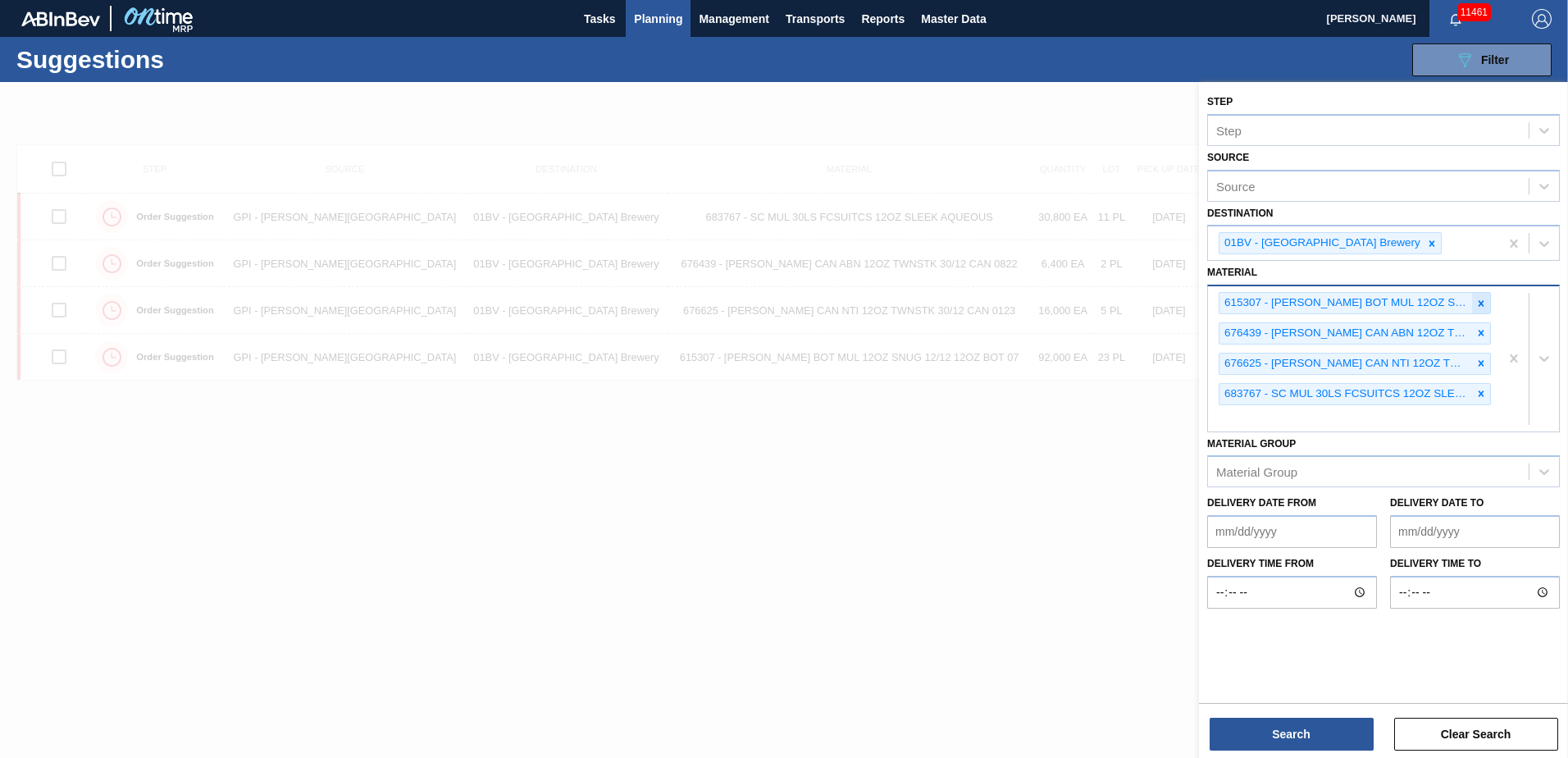
click at [1480, 302] on icon at bounding box center [1482, 303] width 6 height 6
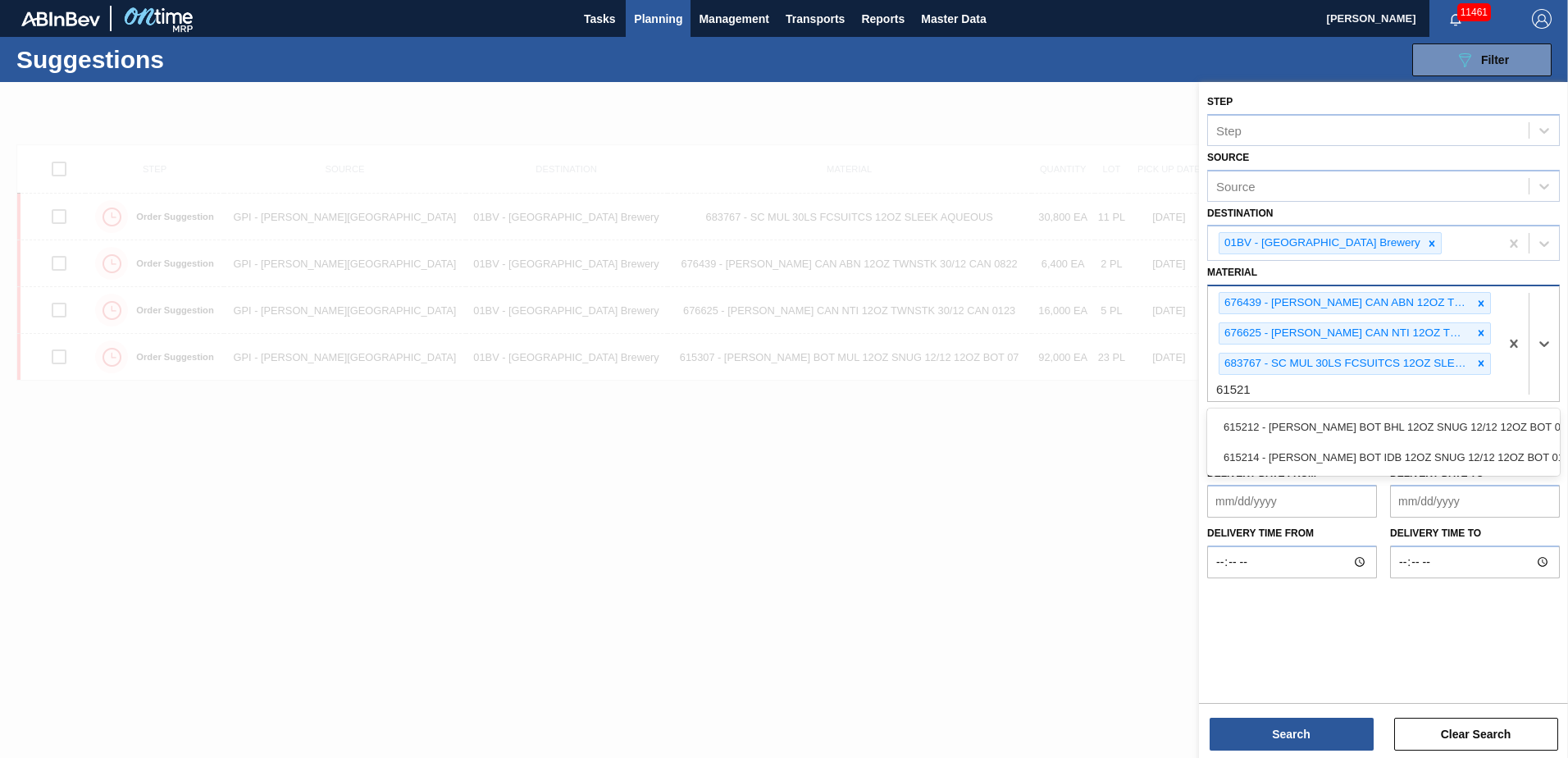
type input "615212"
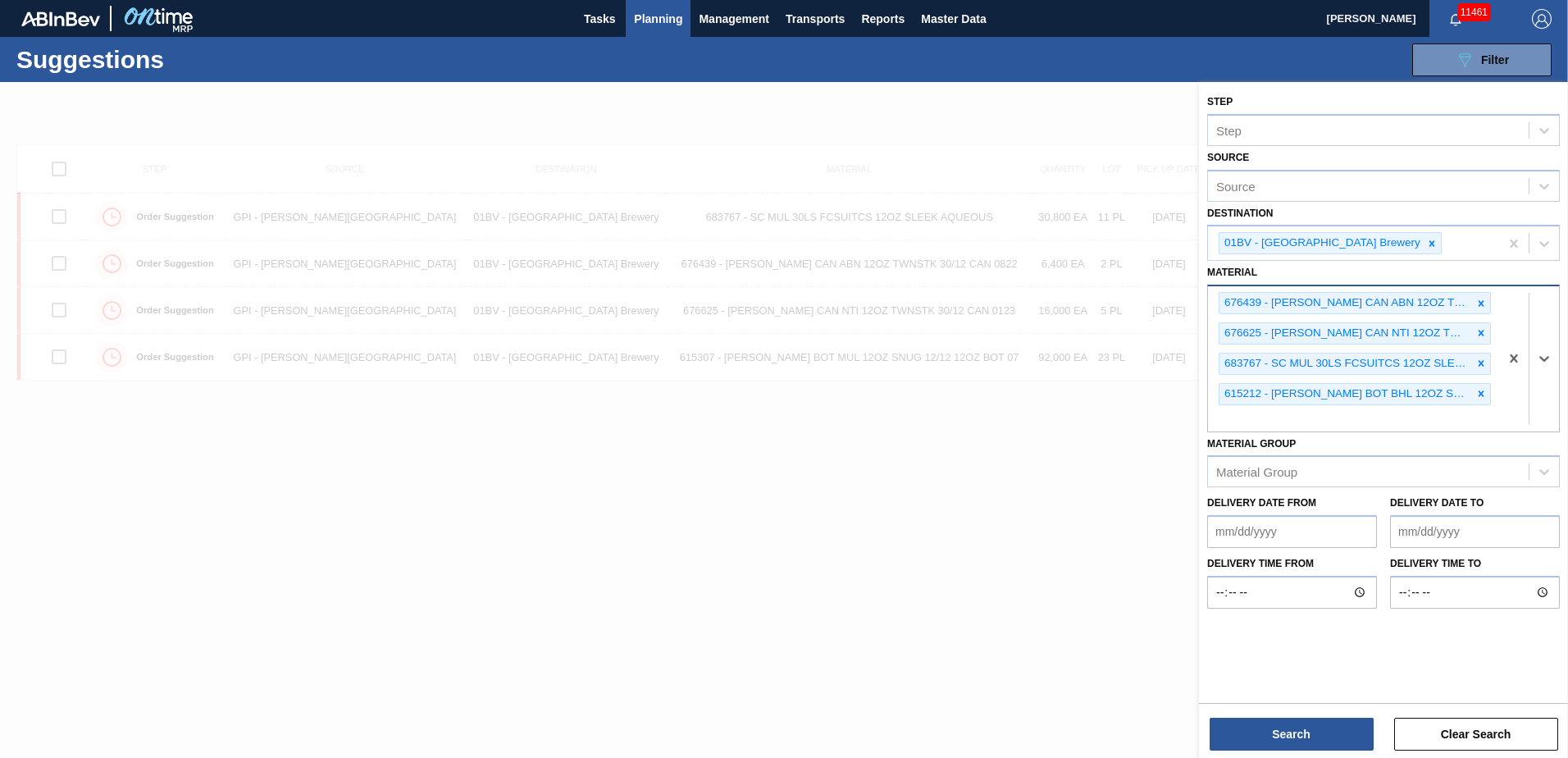
click at [1259, 420] on div "676439 - CARR CAN ABN 12OZ TWNSTK 30/12 CAN 0822 676625 - CARR CAN NTI 12OZ TWN…" at bounding box center [1354, 359] width 291 height 146
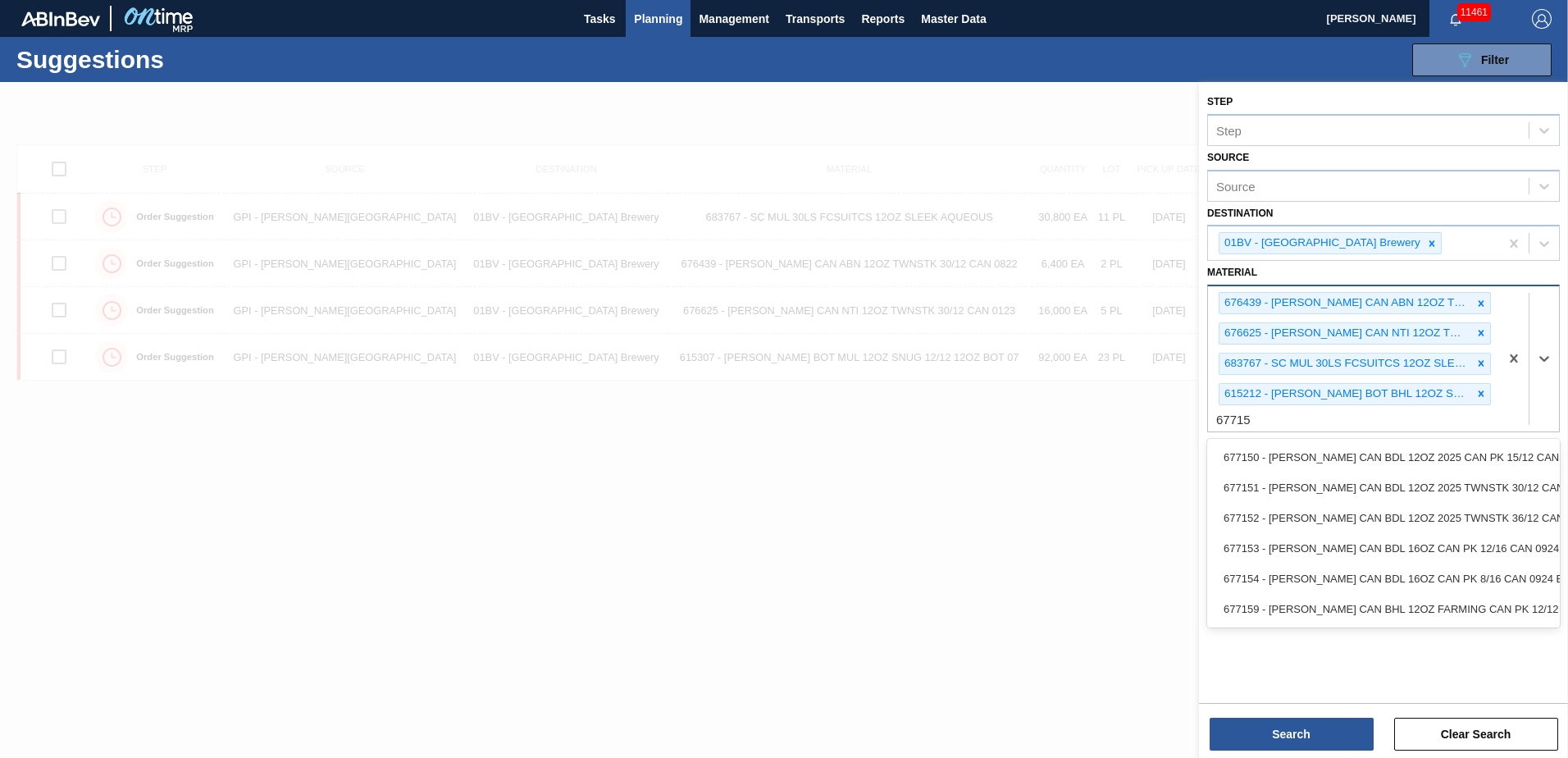
type input "677152"
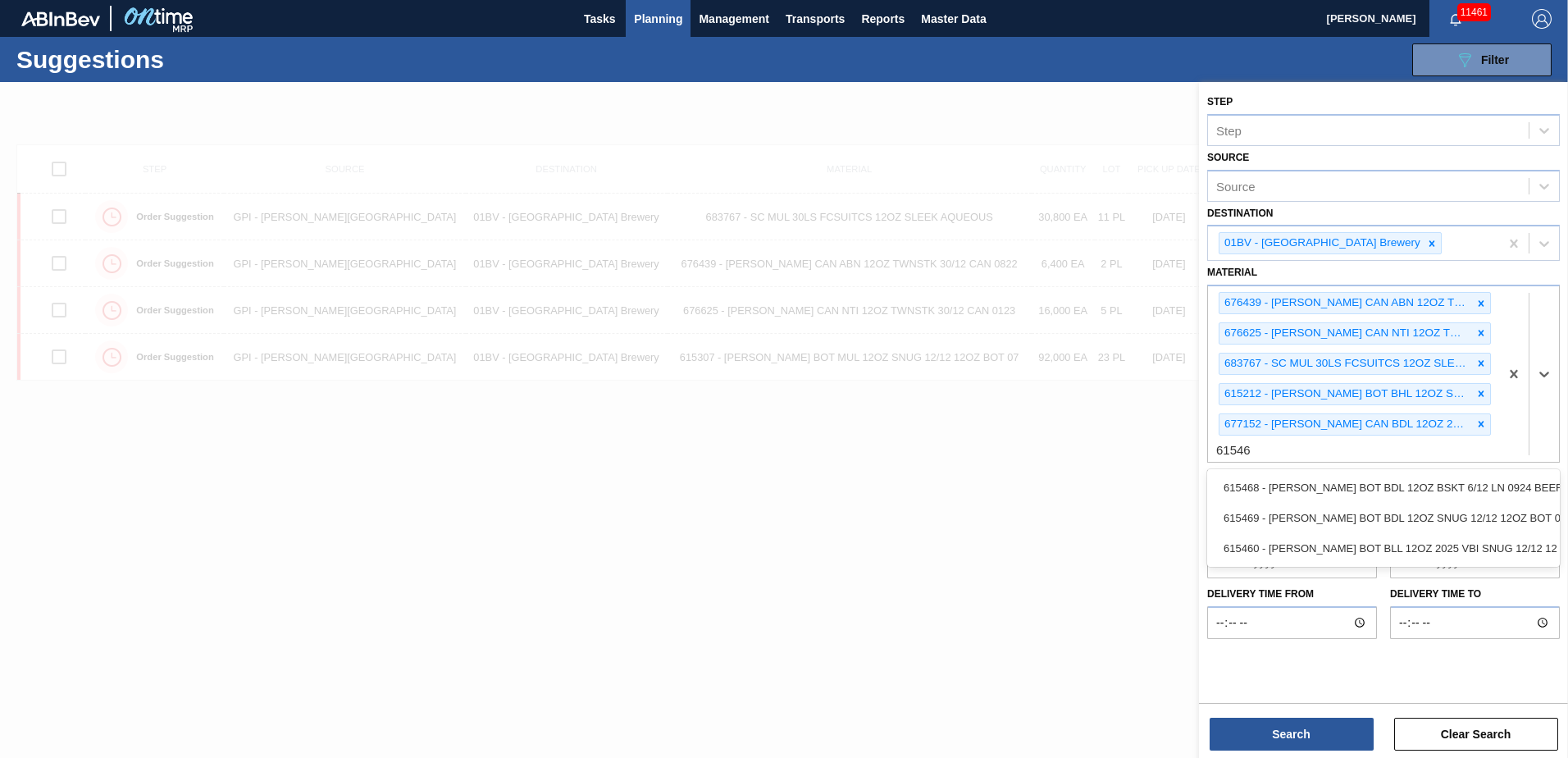
type input "615469"
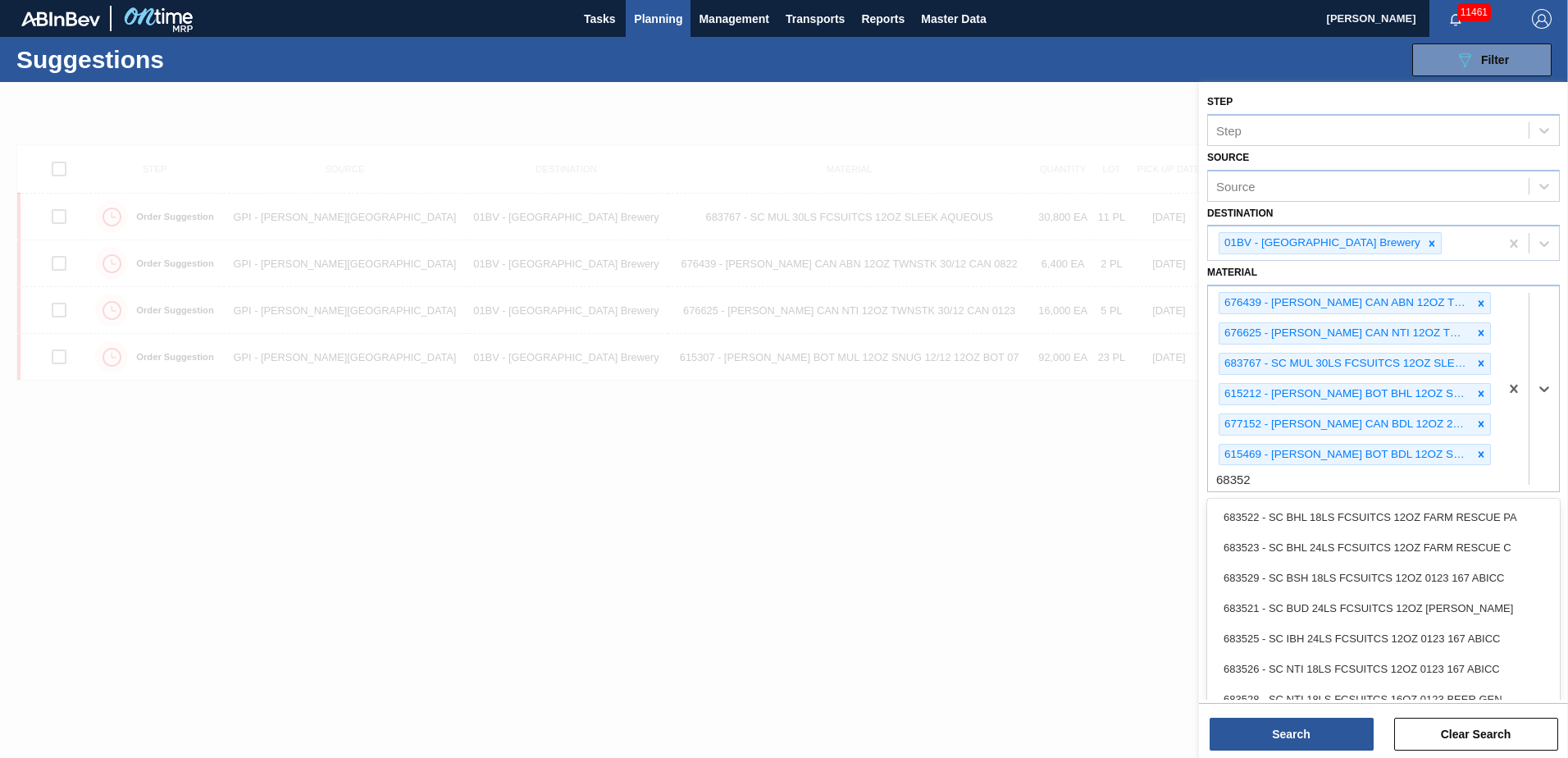
type input "683526"
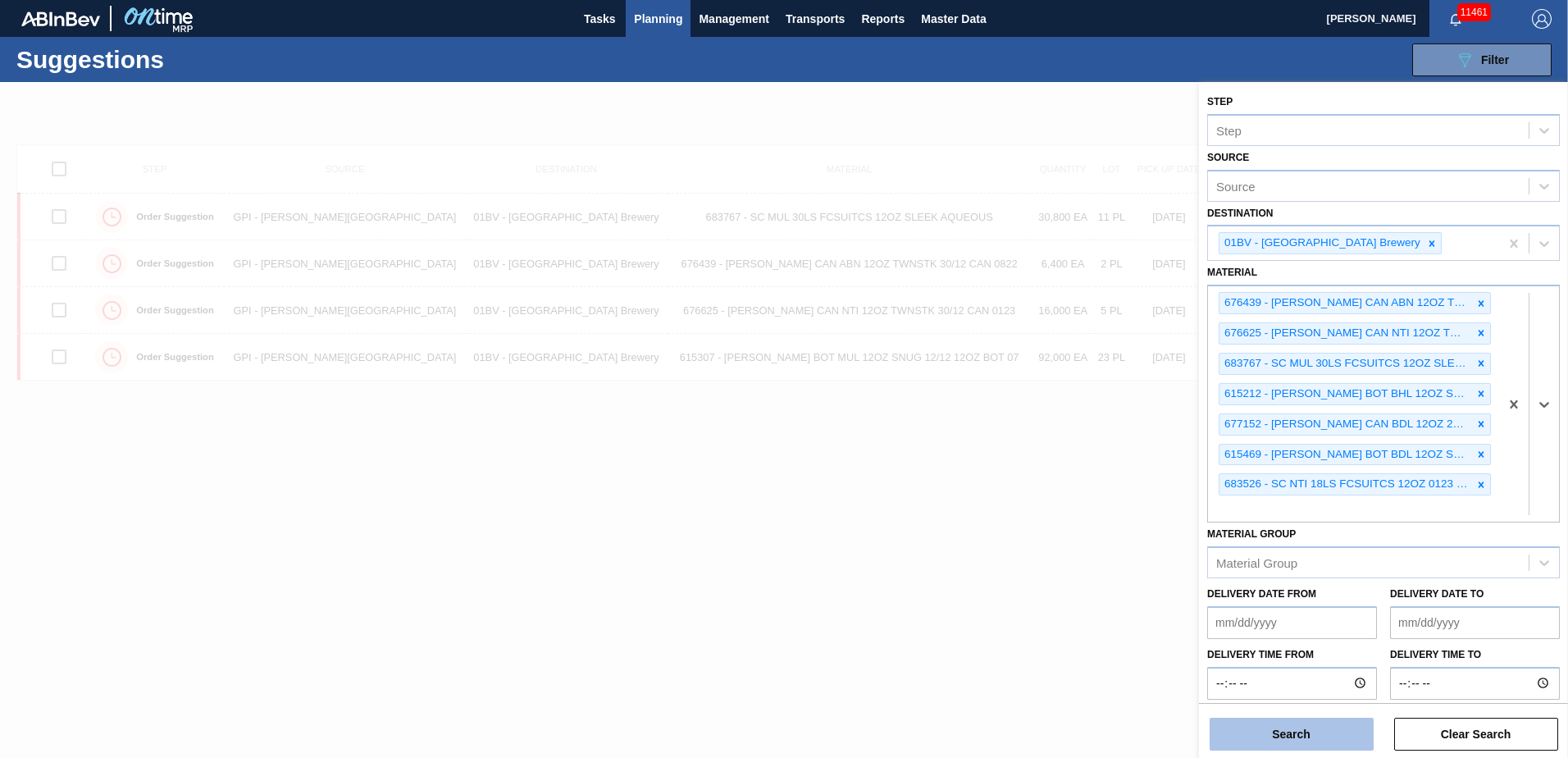
click at [1287, 739] on button "Search" at bounding box center [1292, 734] width 164 height 33
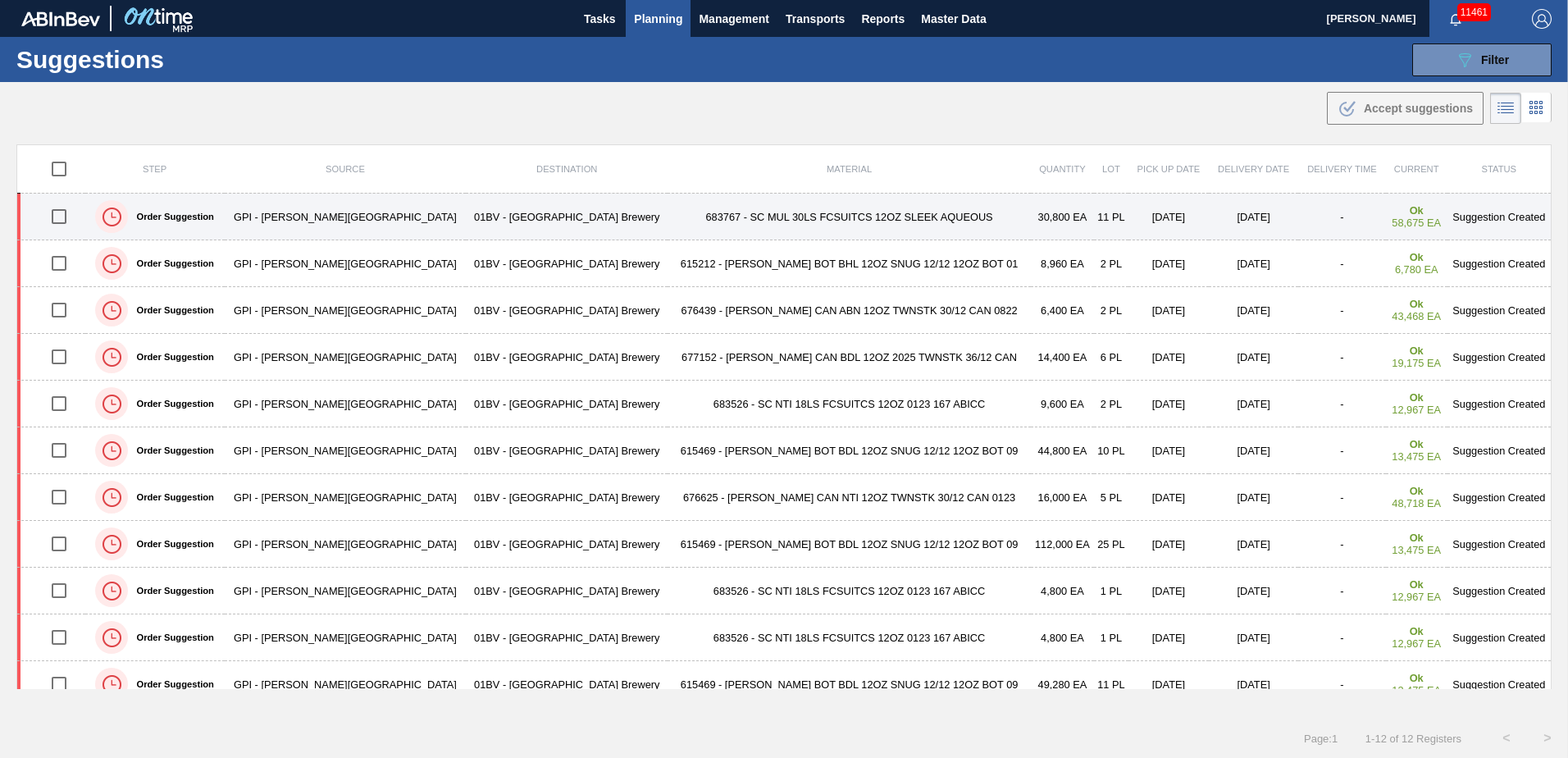
click at [68, 219] on input "checkbox" at bounding box center [59, 216] width 34 height 34
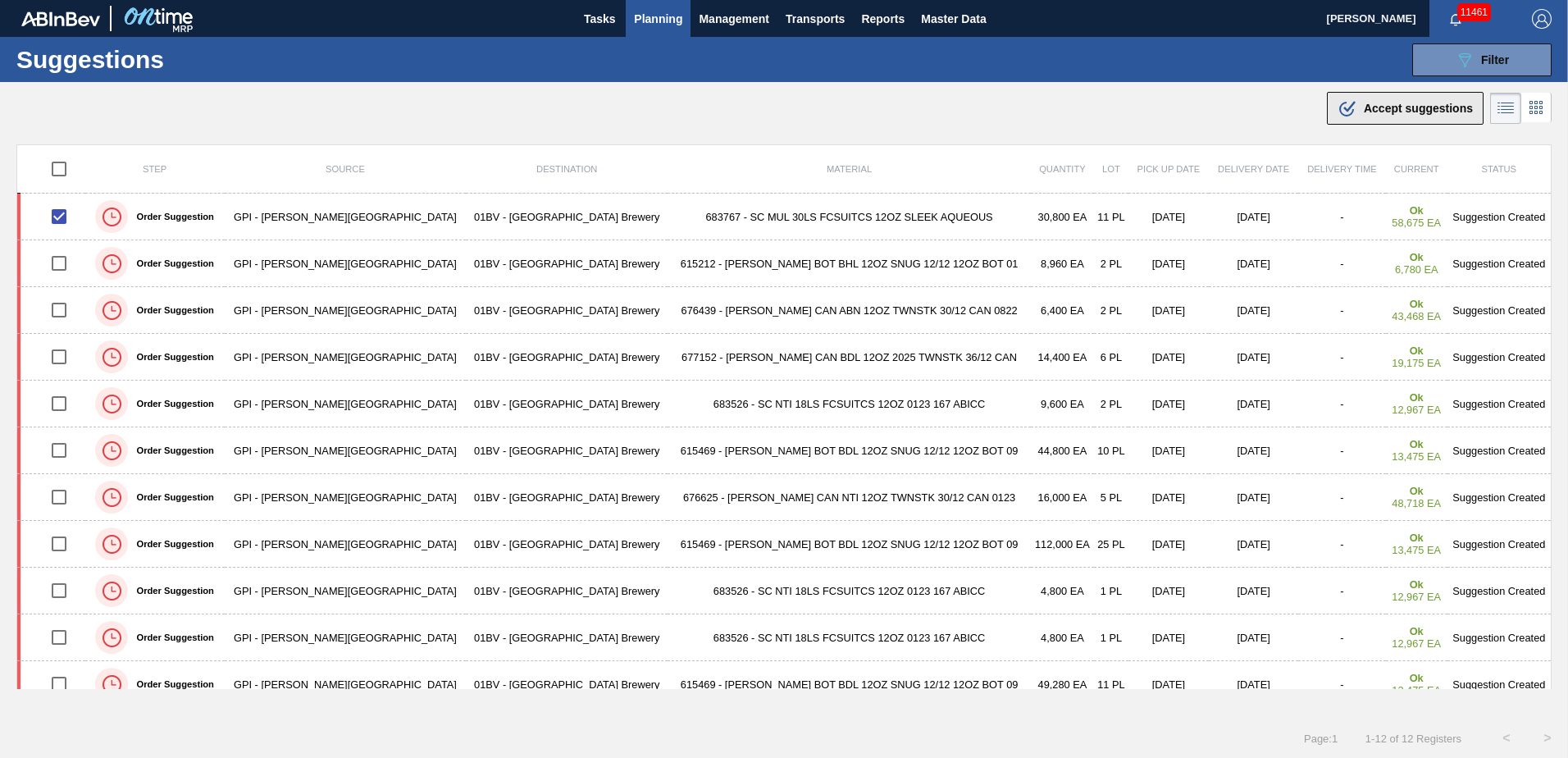
click at [1389, 110] on span "Accept suggestions" at bounding box center [1418, 109] width 109 height 13
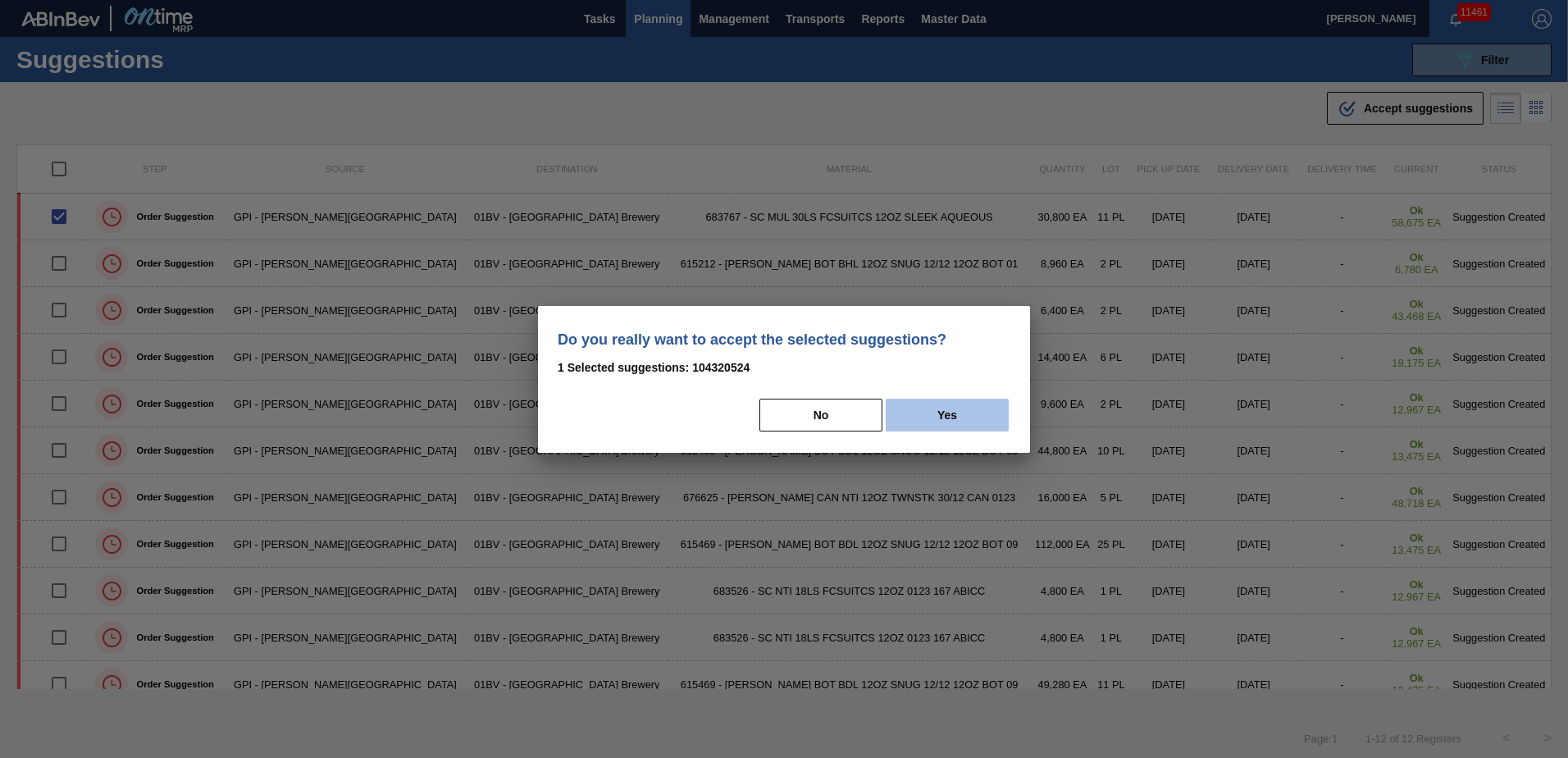
click at [961, 409] on button "Yes" at bounding box center [947, 415] width 123 height 33
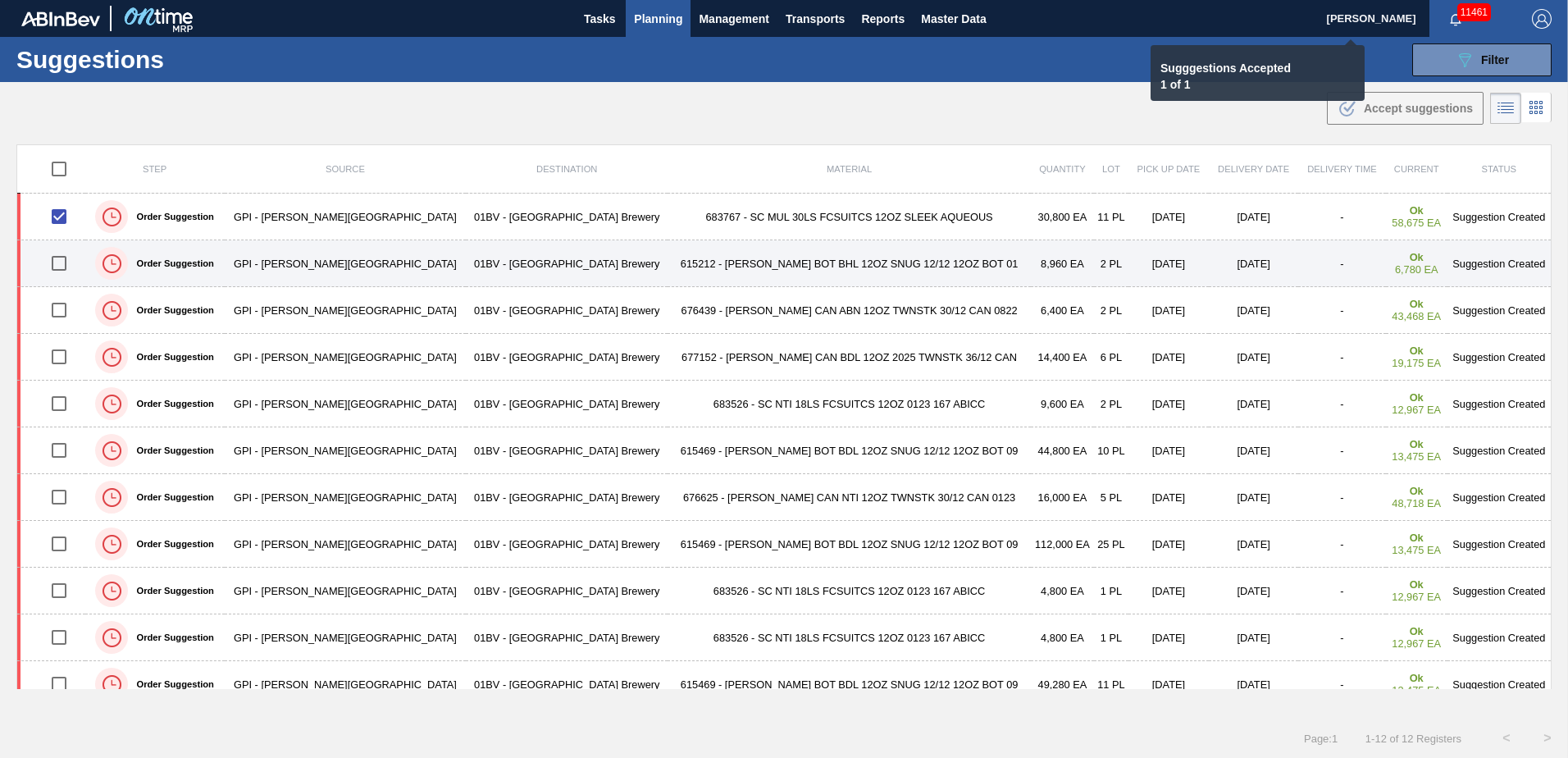
checkbox input "false"
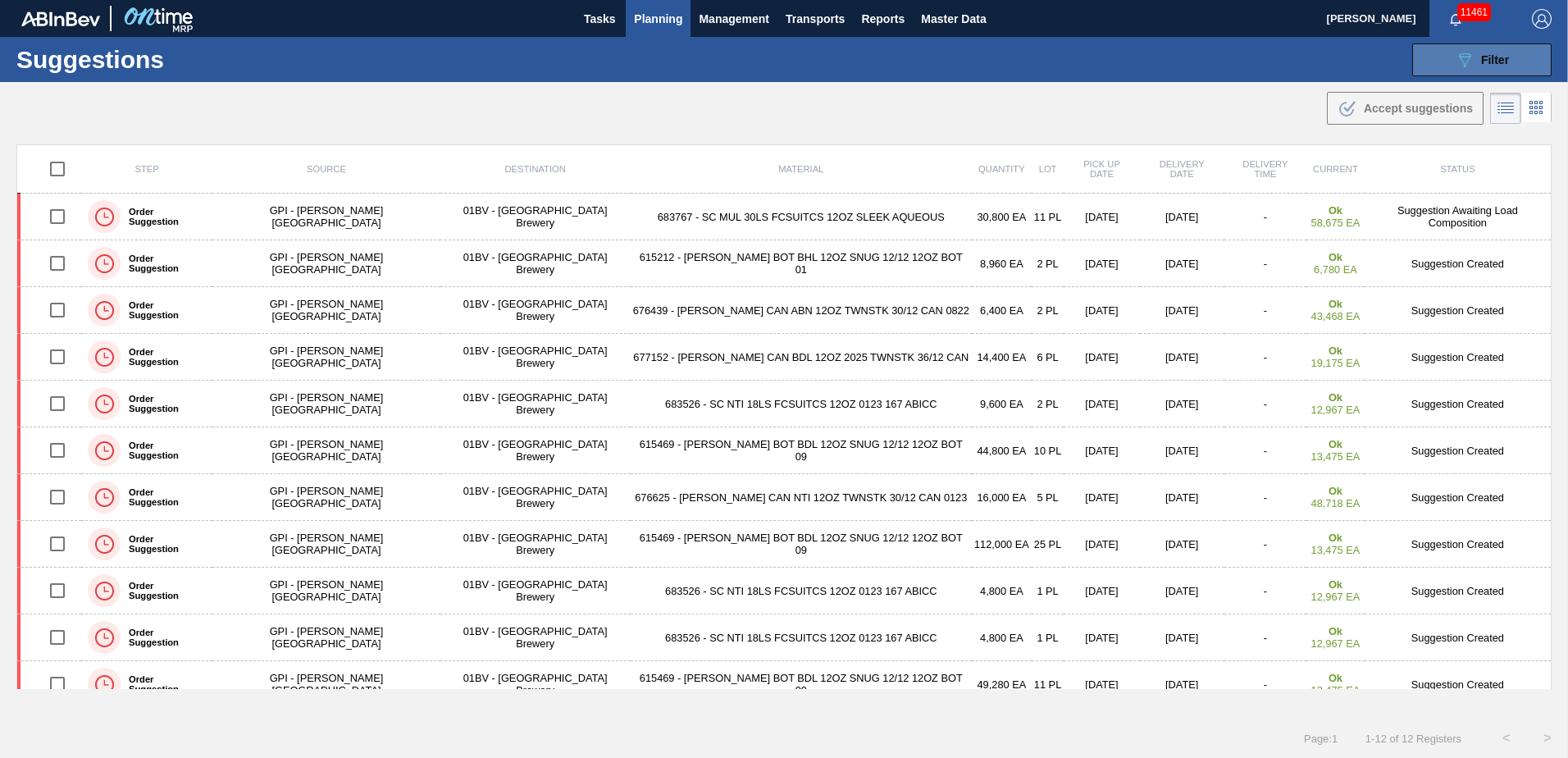
click at [1513, 56] on button "089F7B8B-B2A5-4AFE-B5C0-19BA573D28AC Filter" at bounding box center [1482, 60] width 140 height 33
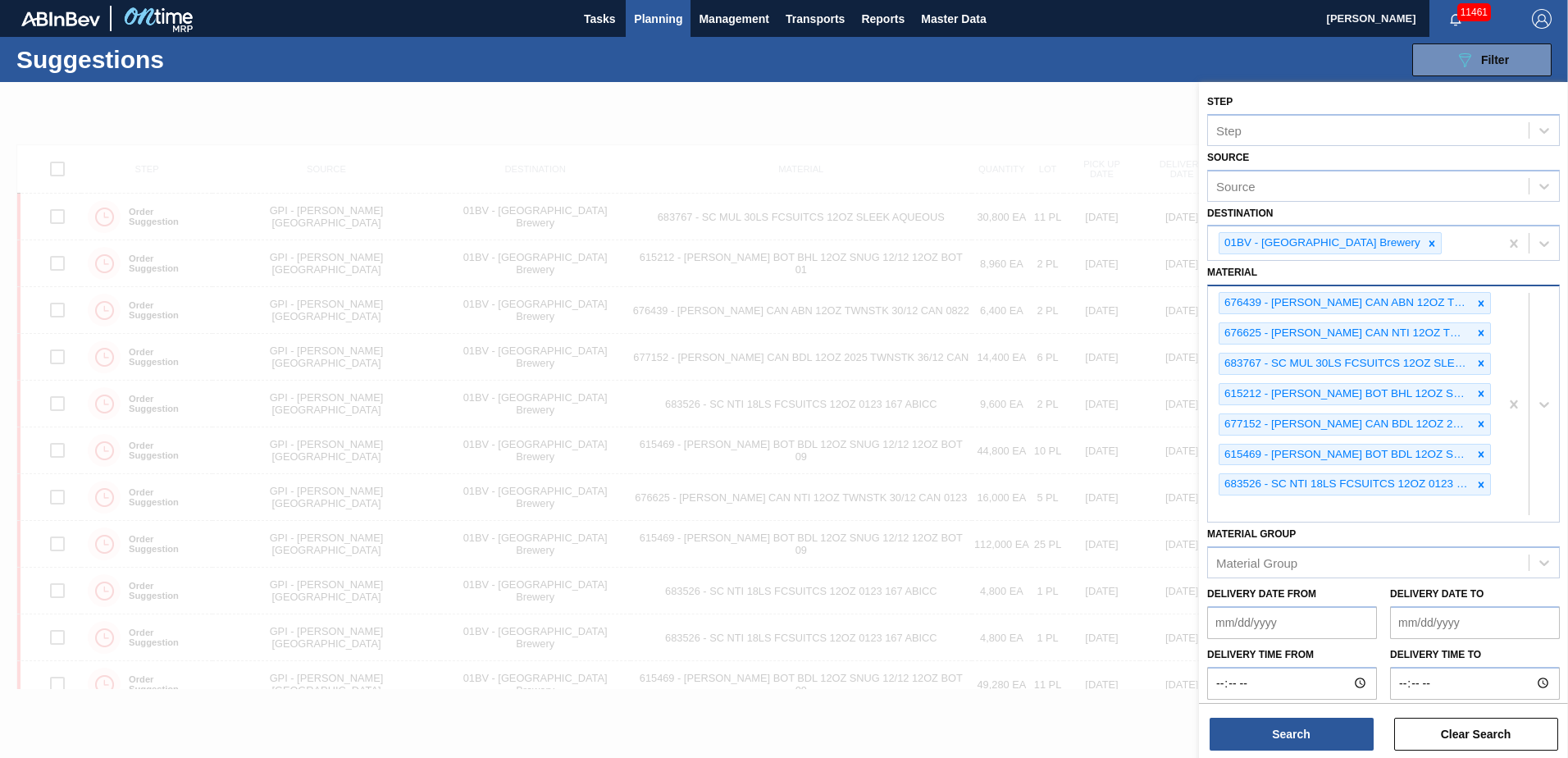
click at [1259, 506] on div "676439 - CARR CAN ABN 12OZ TWNSTK 30/12 CAN 0822 676625 - CARR CAN NTI 12OZ TWN…" at bounding box center [1354, 404] width 291 height 235
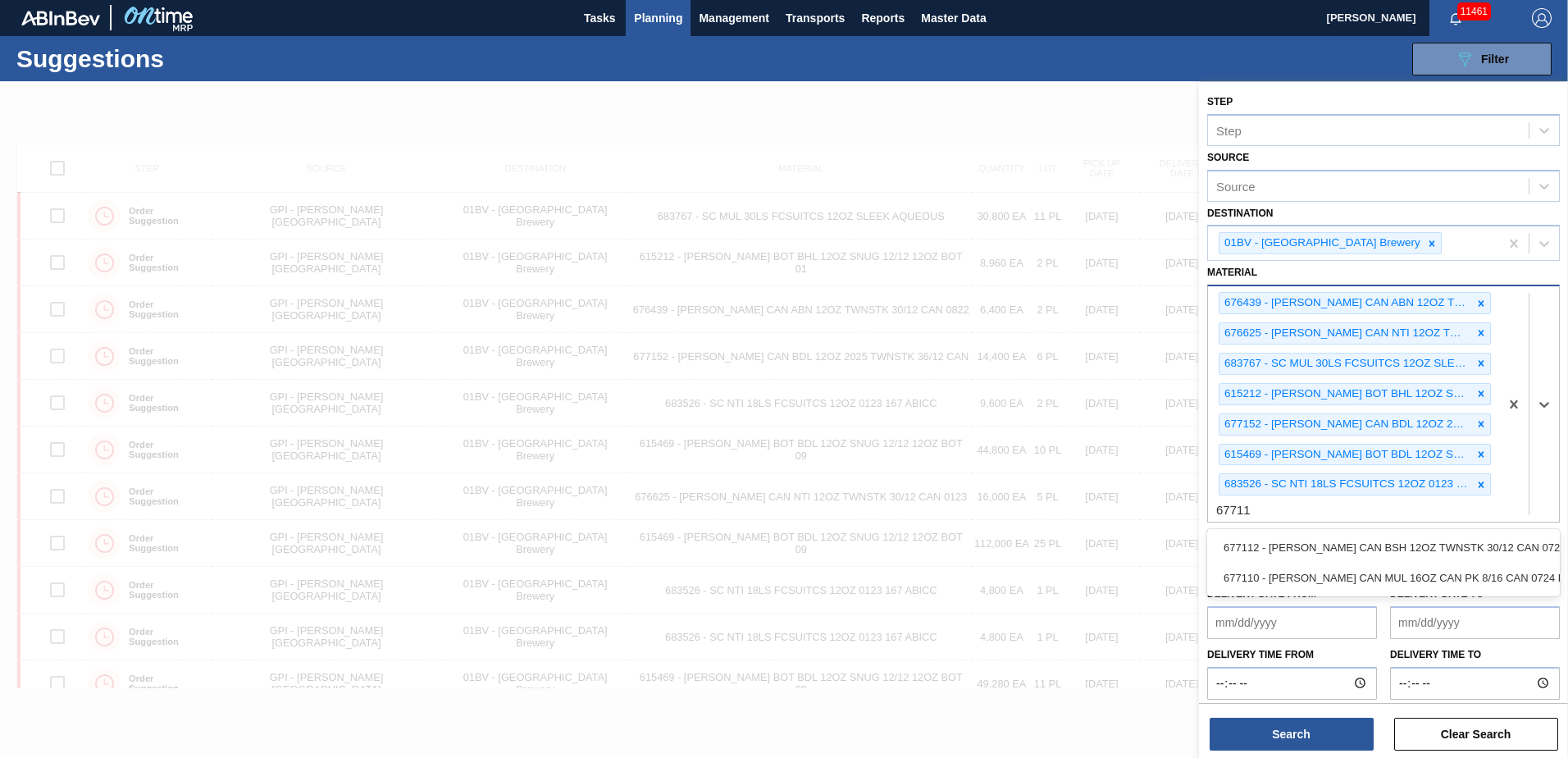
type input "677110"
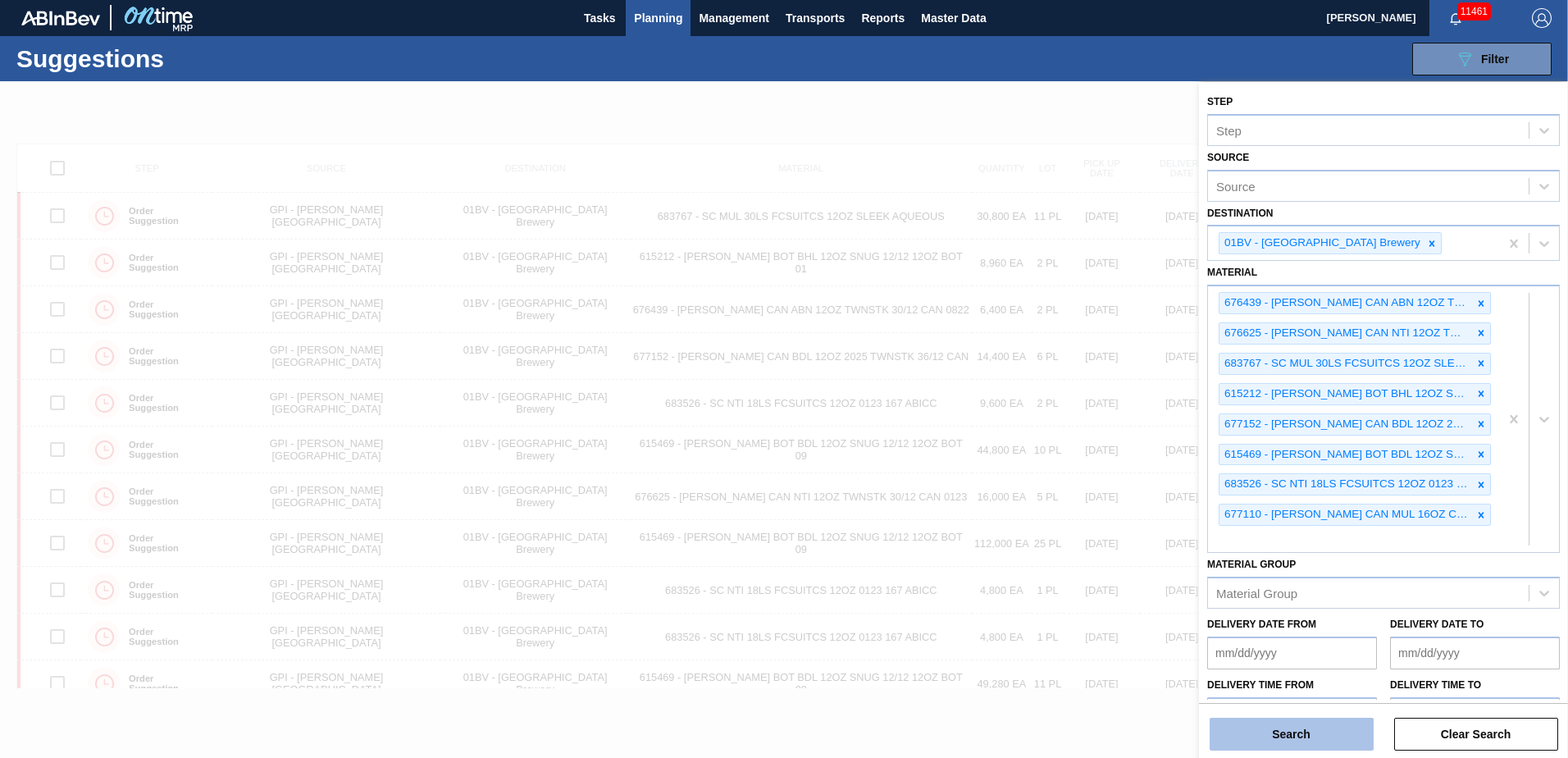
click at [1278, 732] on button "Search" at bounding box center [1292, 734] width 164 height 33
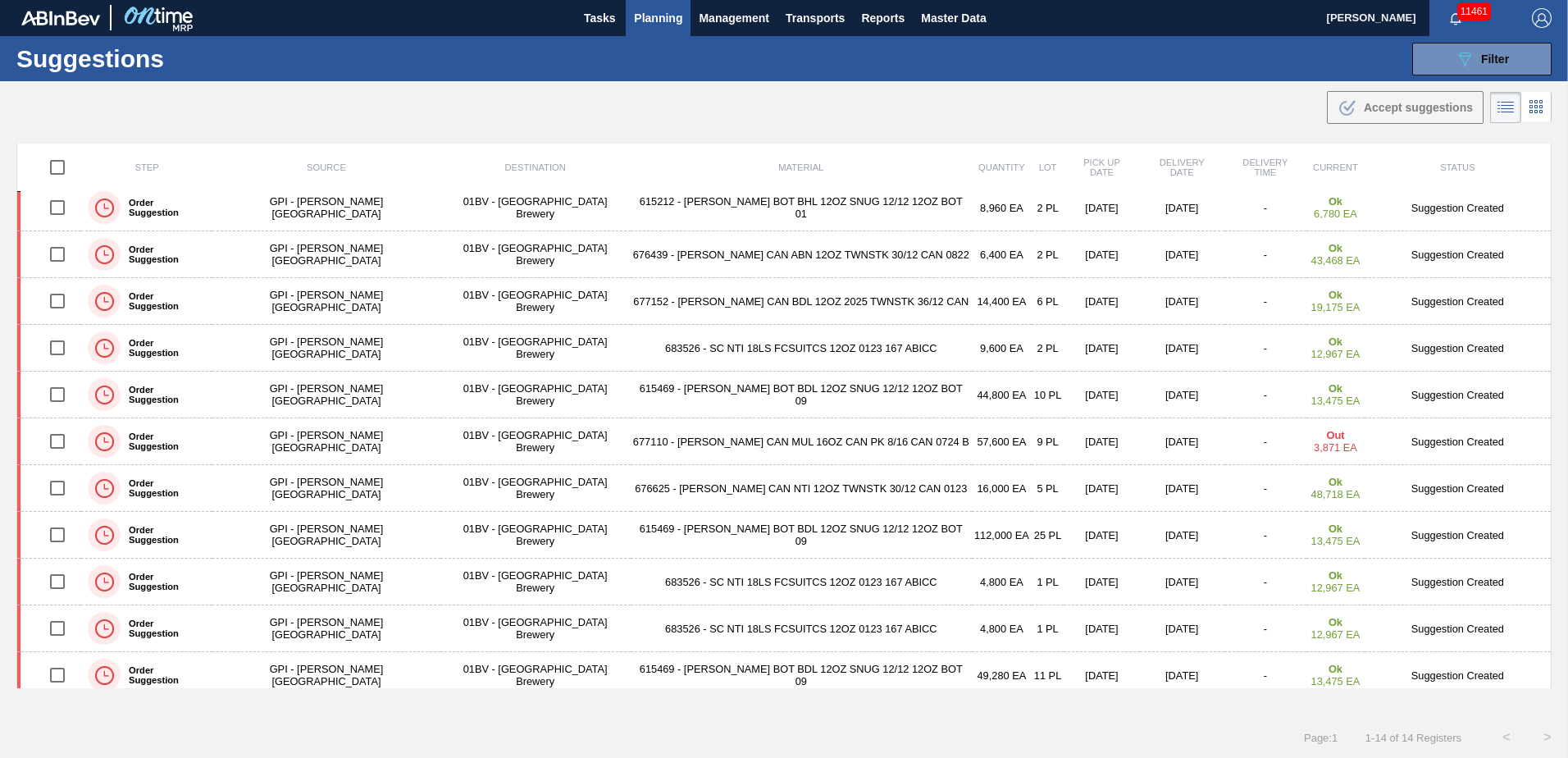
scroll to position [0, 0]
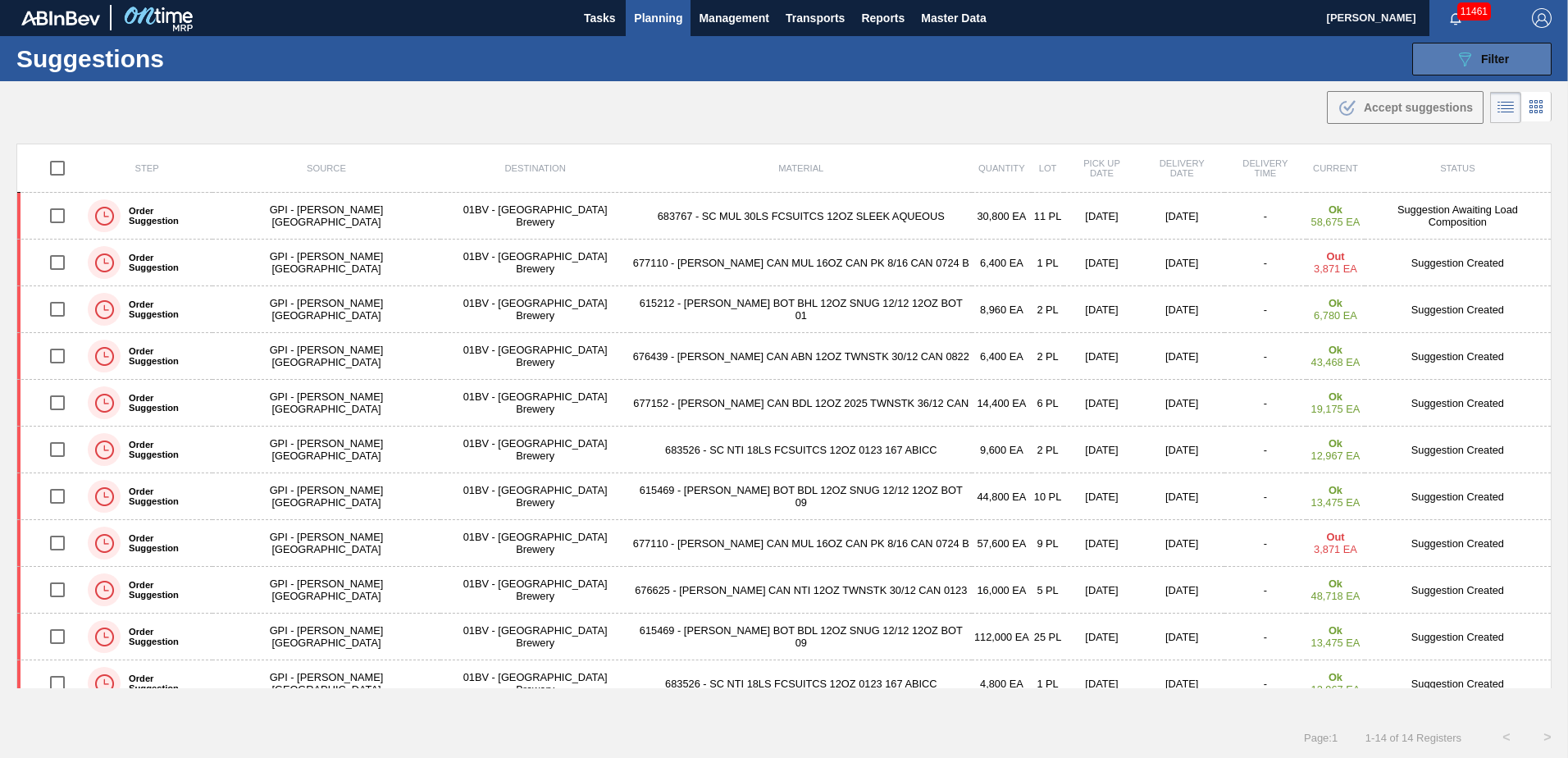
click at [1481, 62] on span "Filter" at bounding box center [1495, 60] width 28 height 13
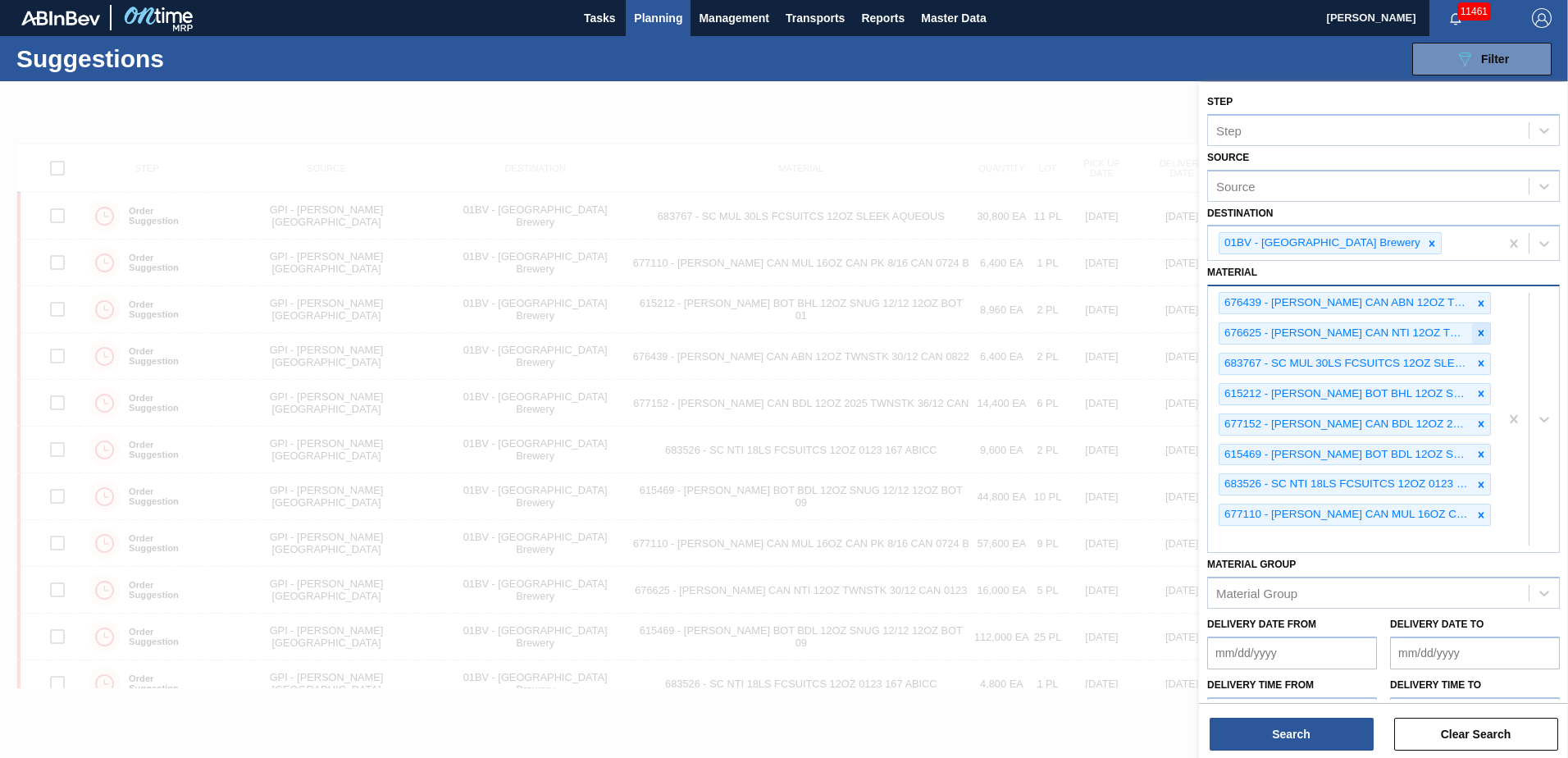
click at [1483, 336] on icon at bounding box center [1481, 333] width 11 height 11
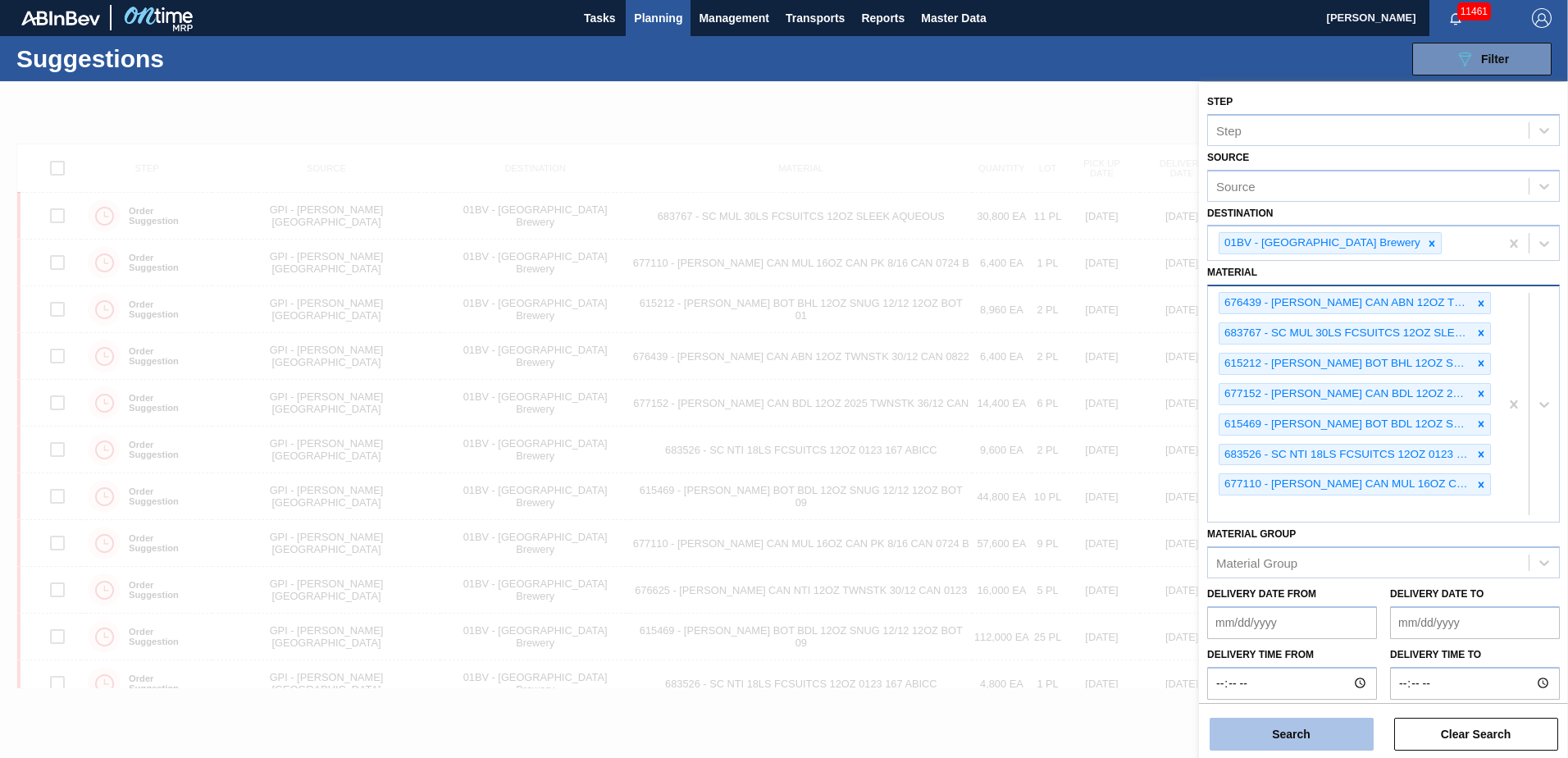
click at [1253, 728] on button "Search" at bounding box center [1292, 734] width 164 height 33
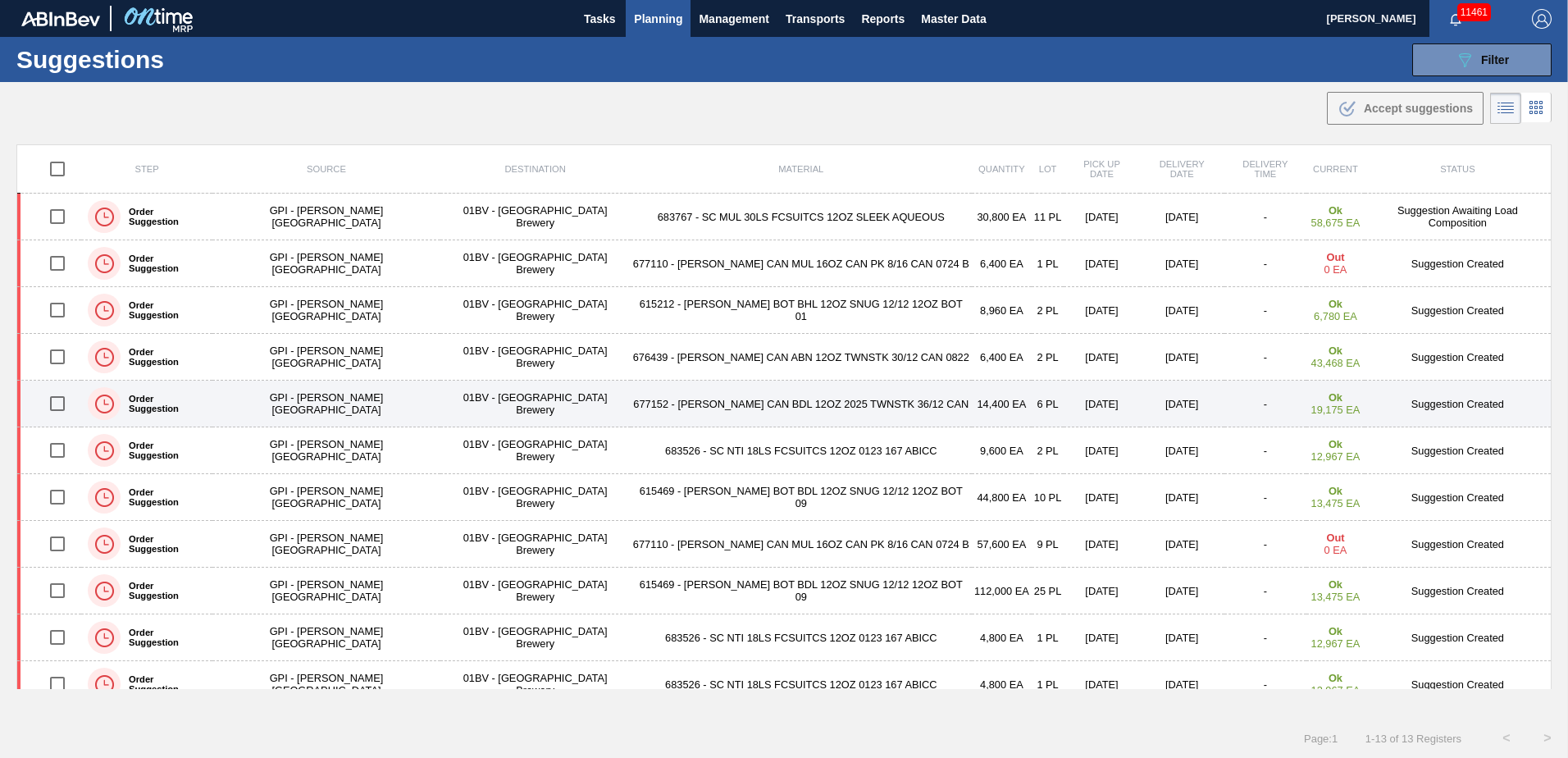
drag, startPoint x: 60, startPoint y: 449, endPoint x: 188, endPoint y: 421, distance: 131.0
click at [60, 449] on input "checkbox" at bounding box center [58, 450] width 34 height 34
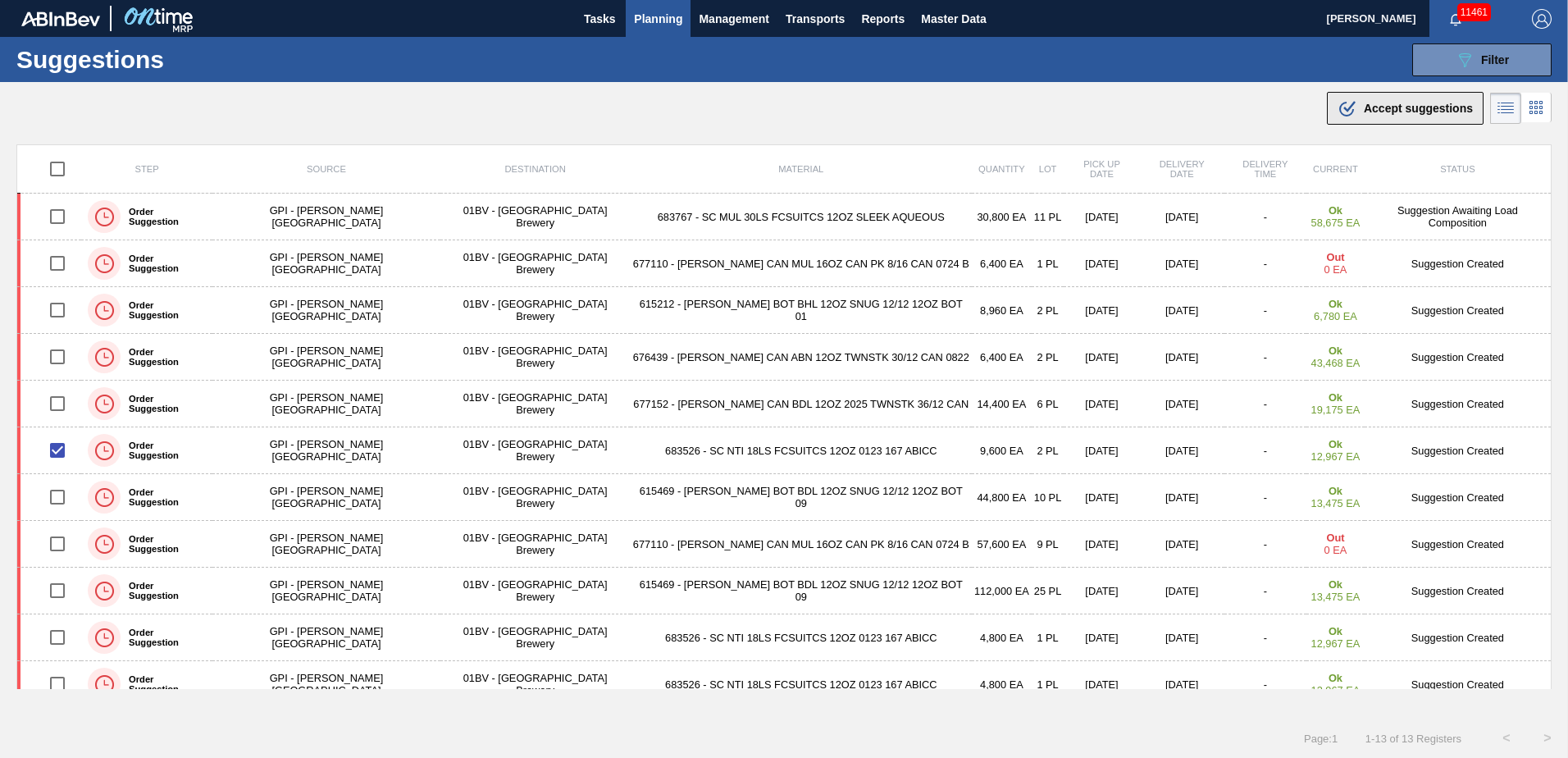
click at [1390, 109] on span "Accept suggestions" at bounding box center [1418, 109] width 109 height 13
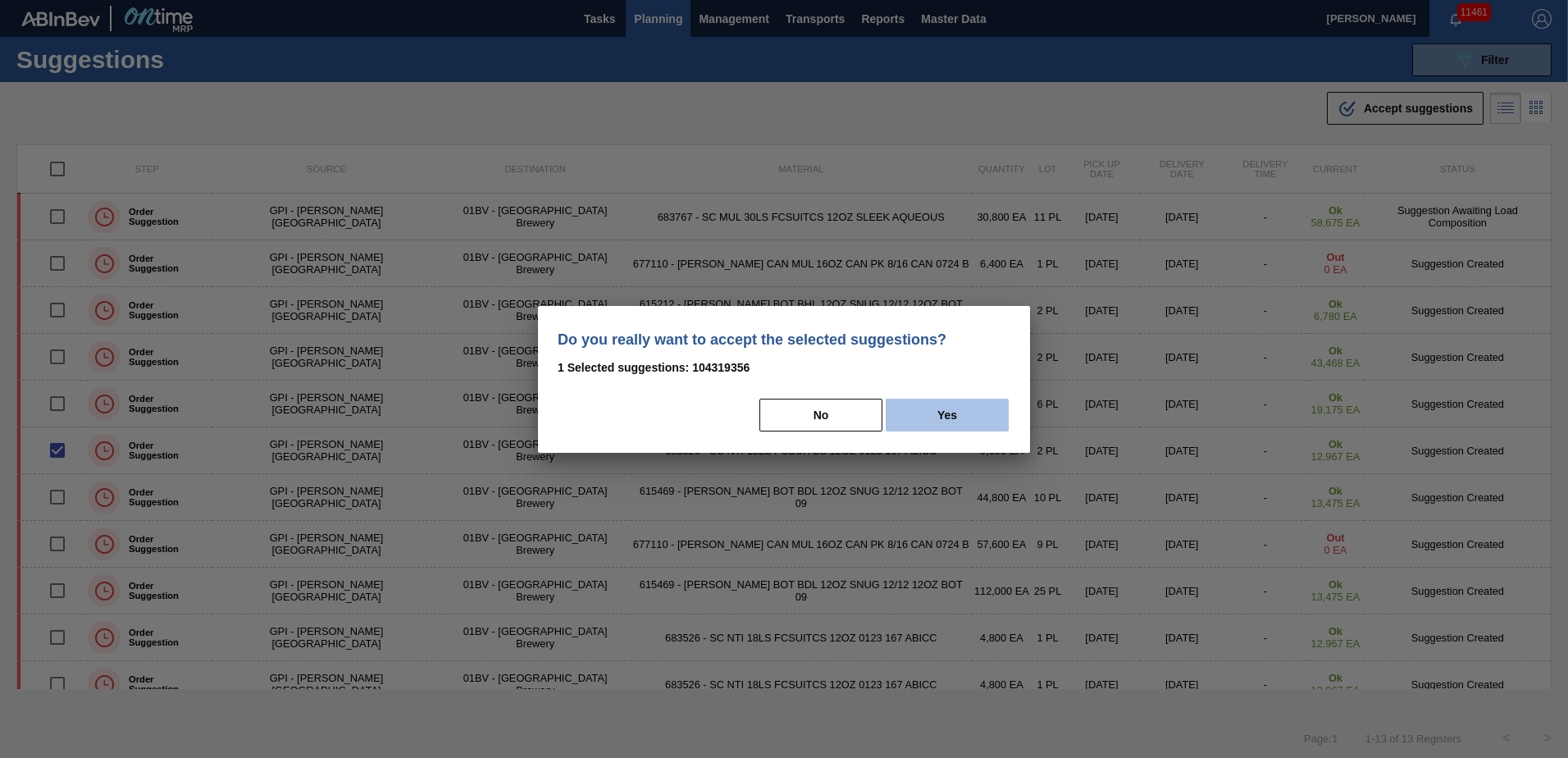
click at [974, 411] on button "Yes" at bounding box center [947, 415] width 123 height 33
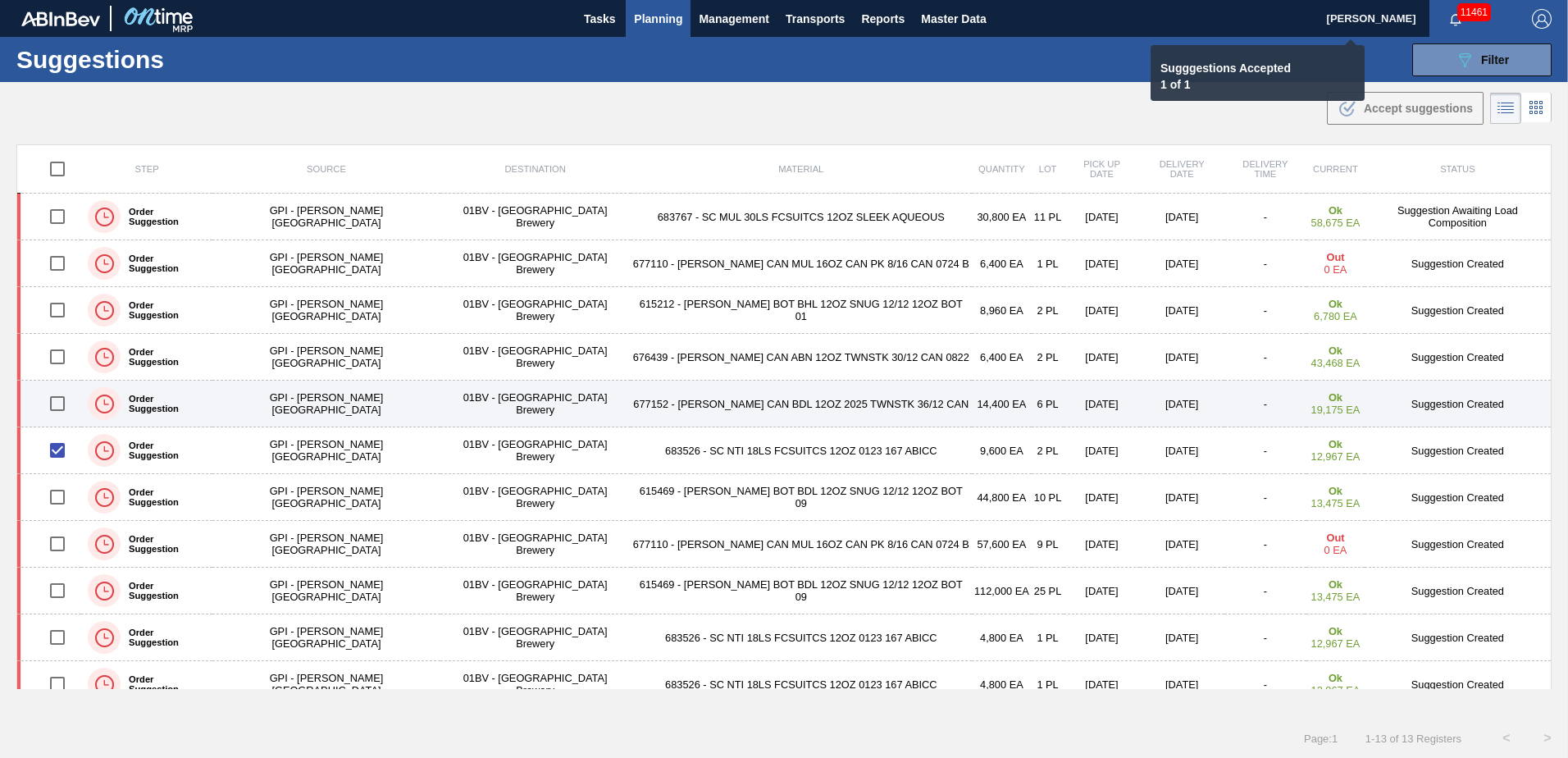
checkbox input "false"
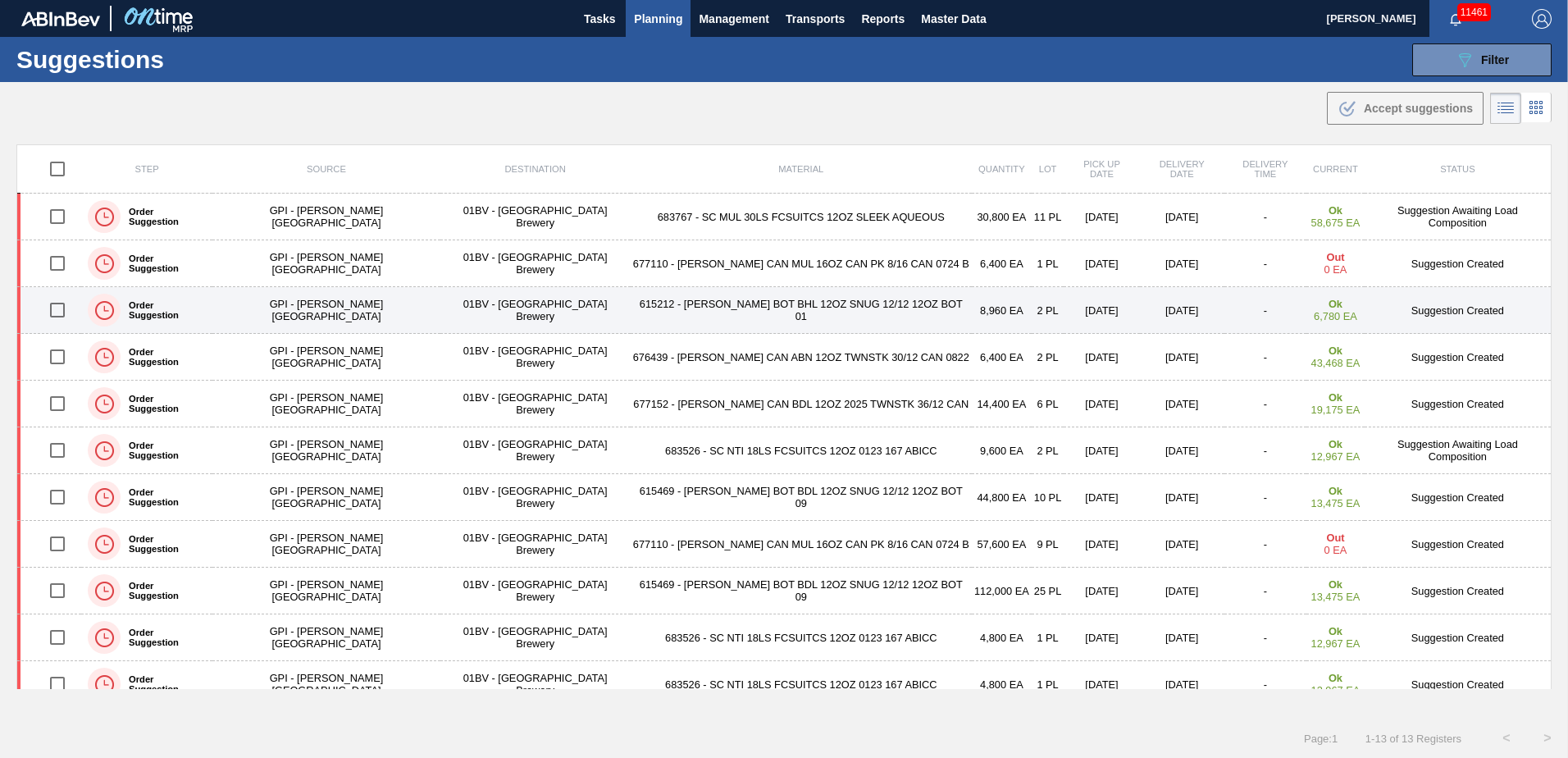
click at [37, 314] on div at bounding box center [57, 310] width 43 height 34
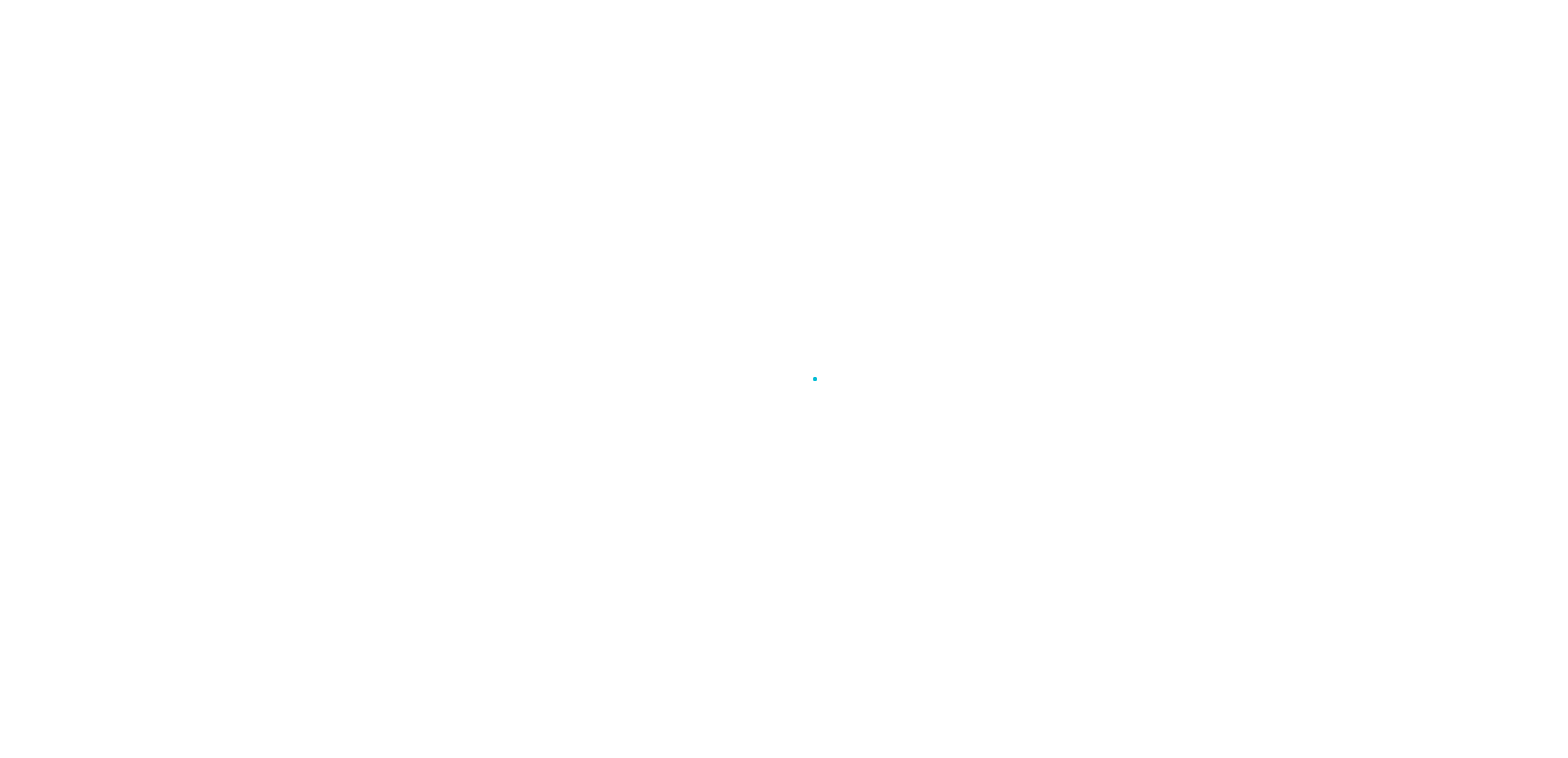
click at [62, 307] on div at bounding box center [784, 379] width 1568 height 758
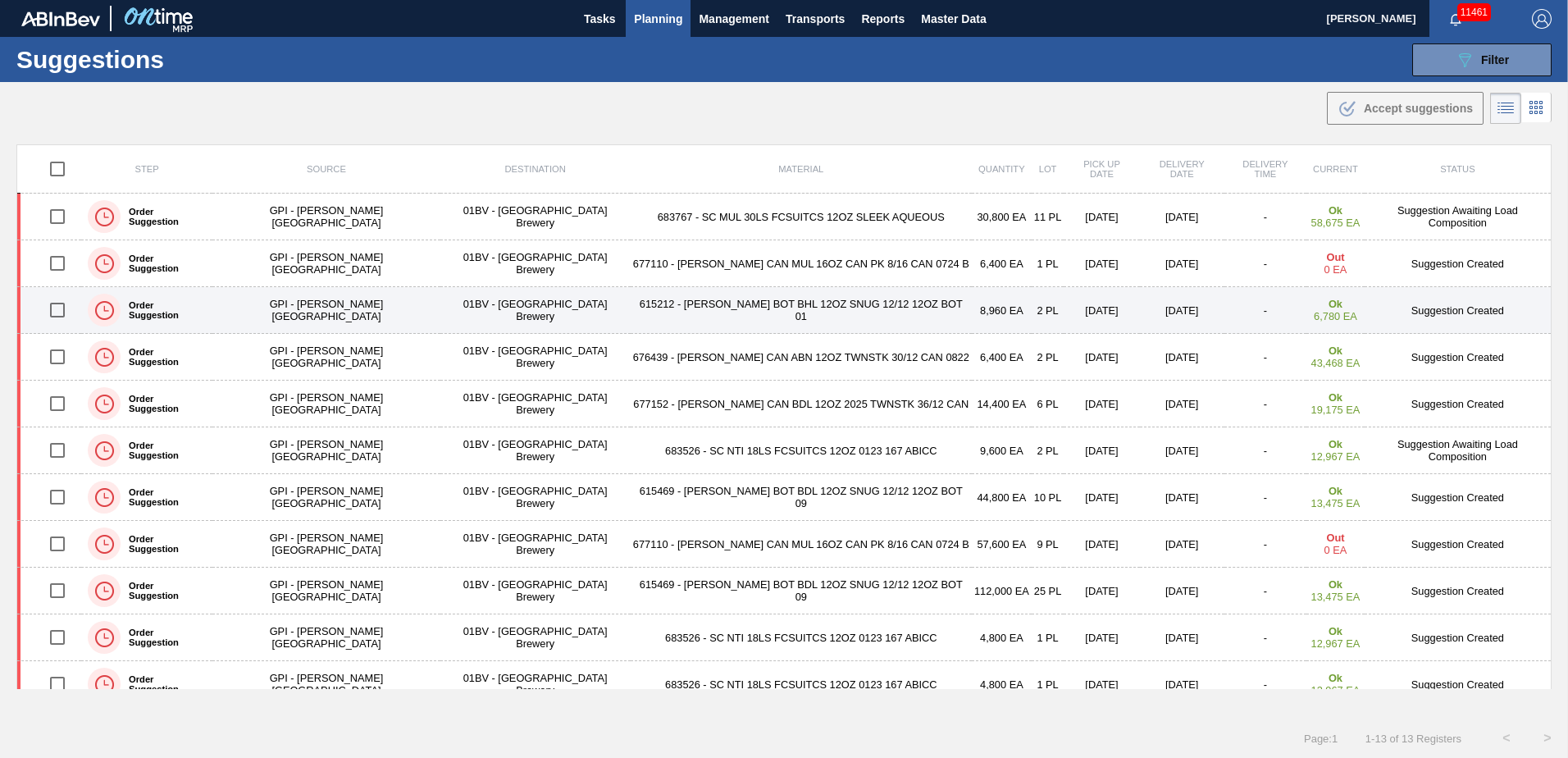
click at [64, 311] on input "checkbox" at bounding box center [58, 310] width 34 height 34
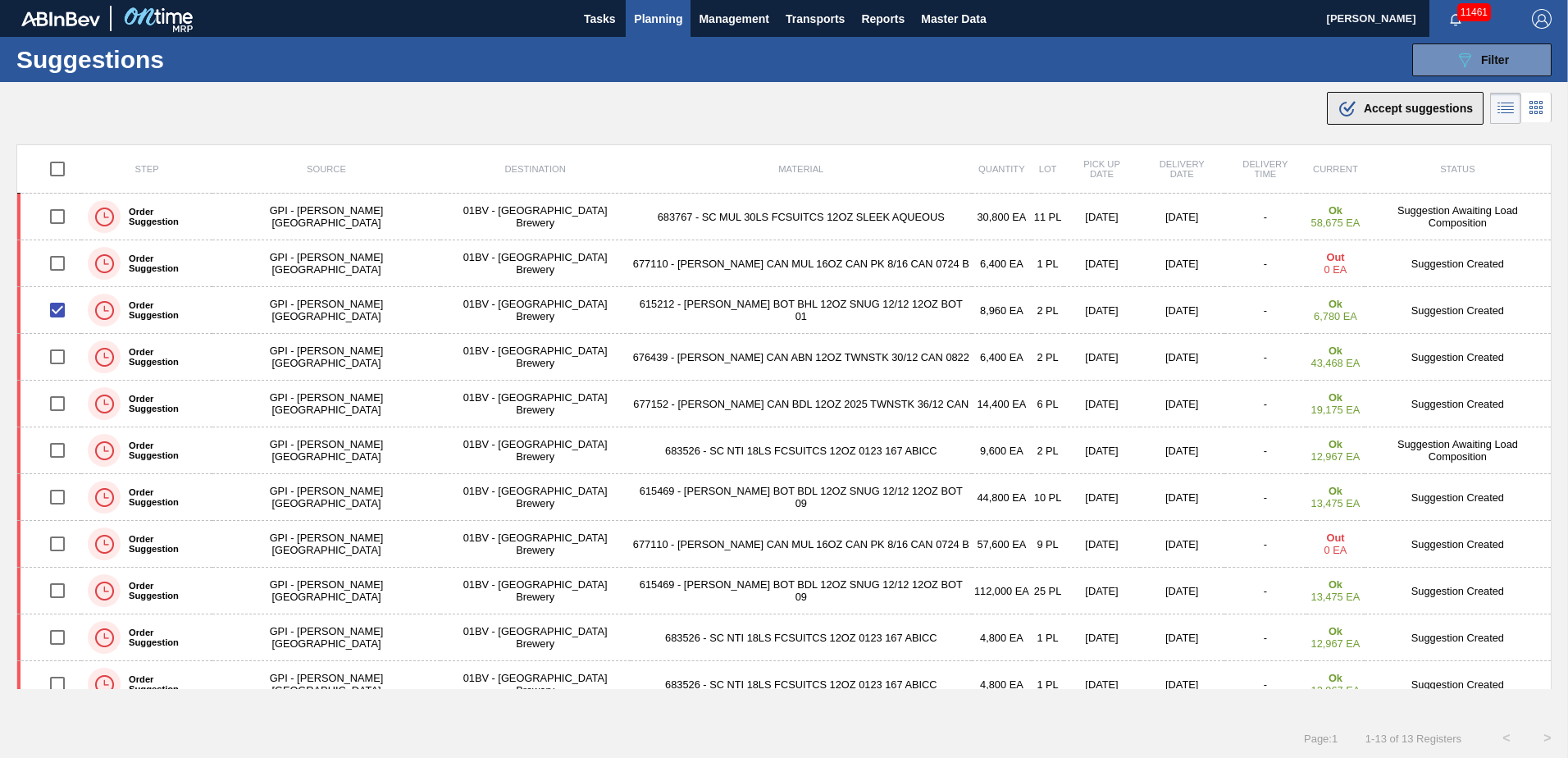
click at [1377, 112] on span "Accept suggestions" at bounding box center [1418, 109] width 109 height 13
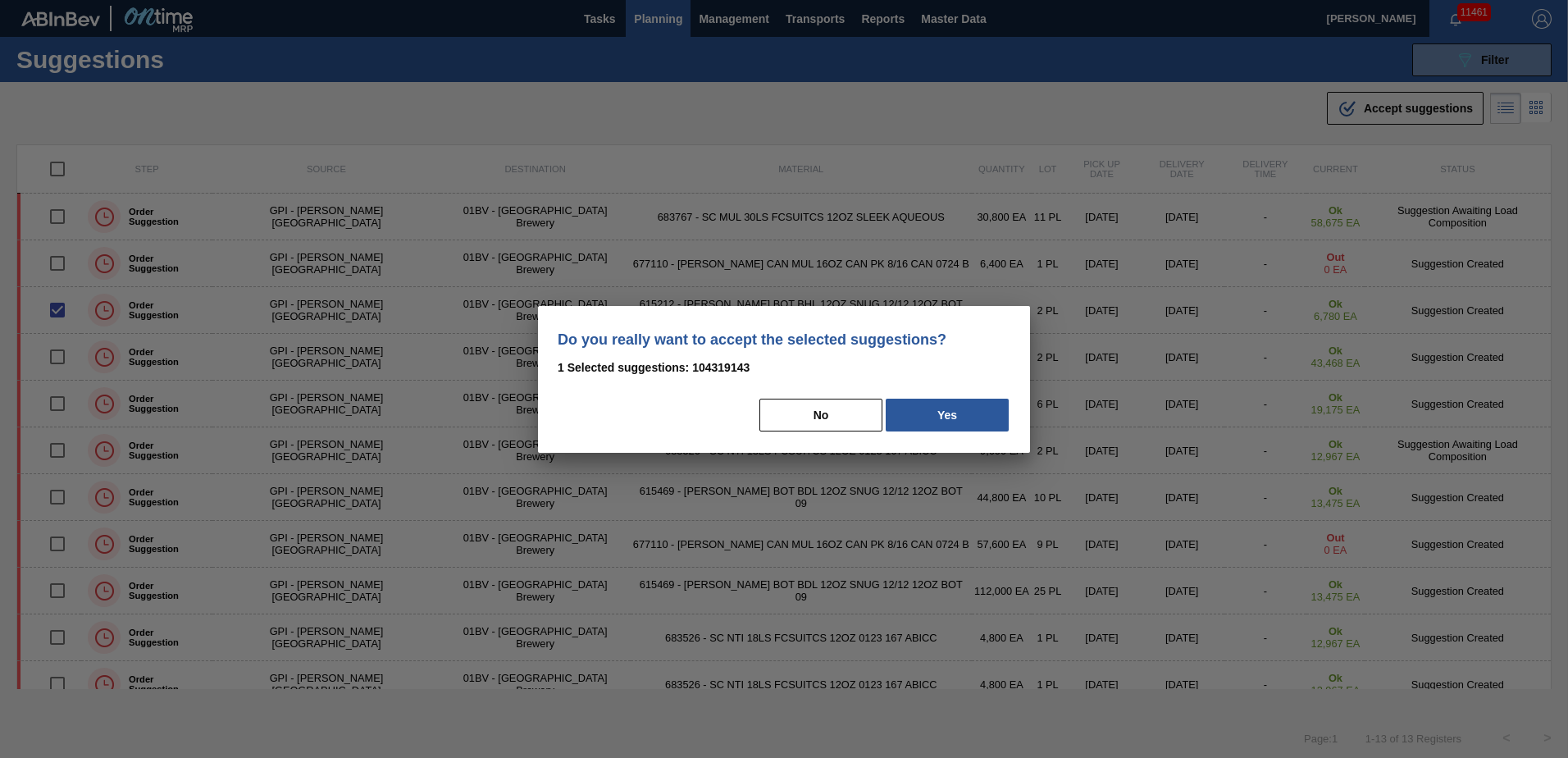
drag, startPoint x: 944, startPoint y: 415, endPoint x: 1005, endPoint y: 463, distance: 77.6
click at [946, 411] on button "Yes" at bounding box center [947, 415] width 123 height 33
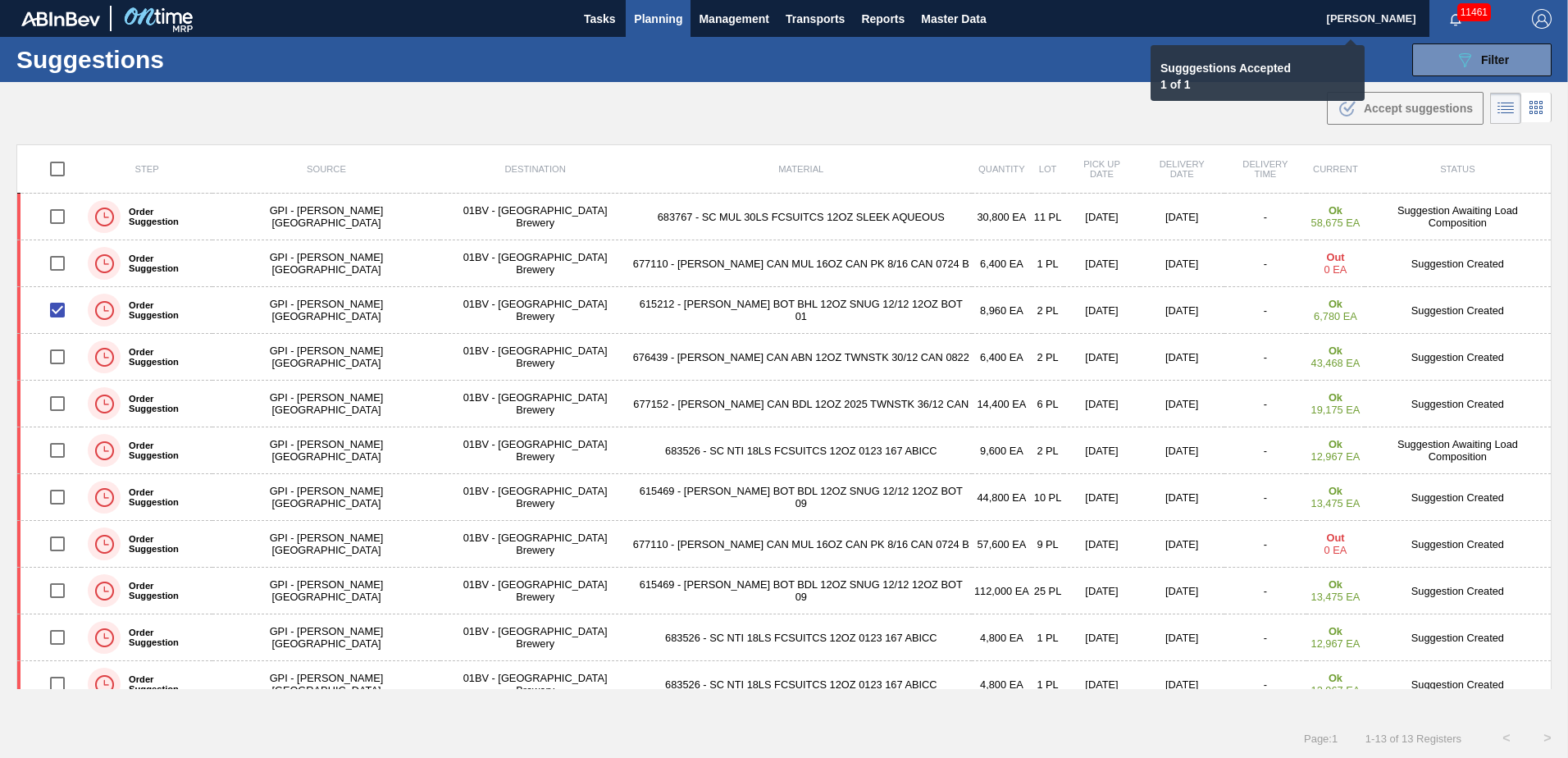
checkbox input "false"
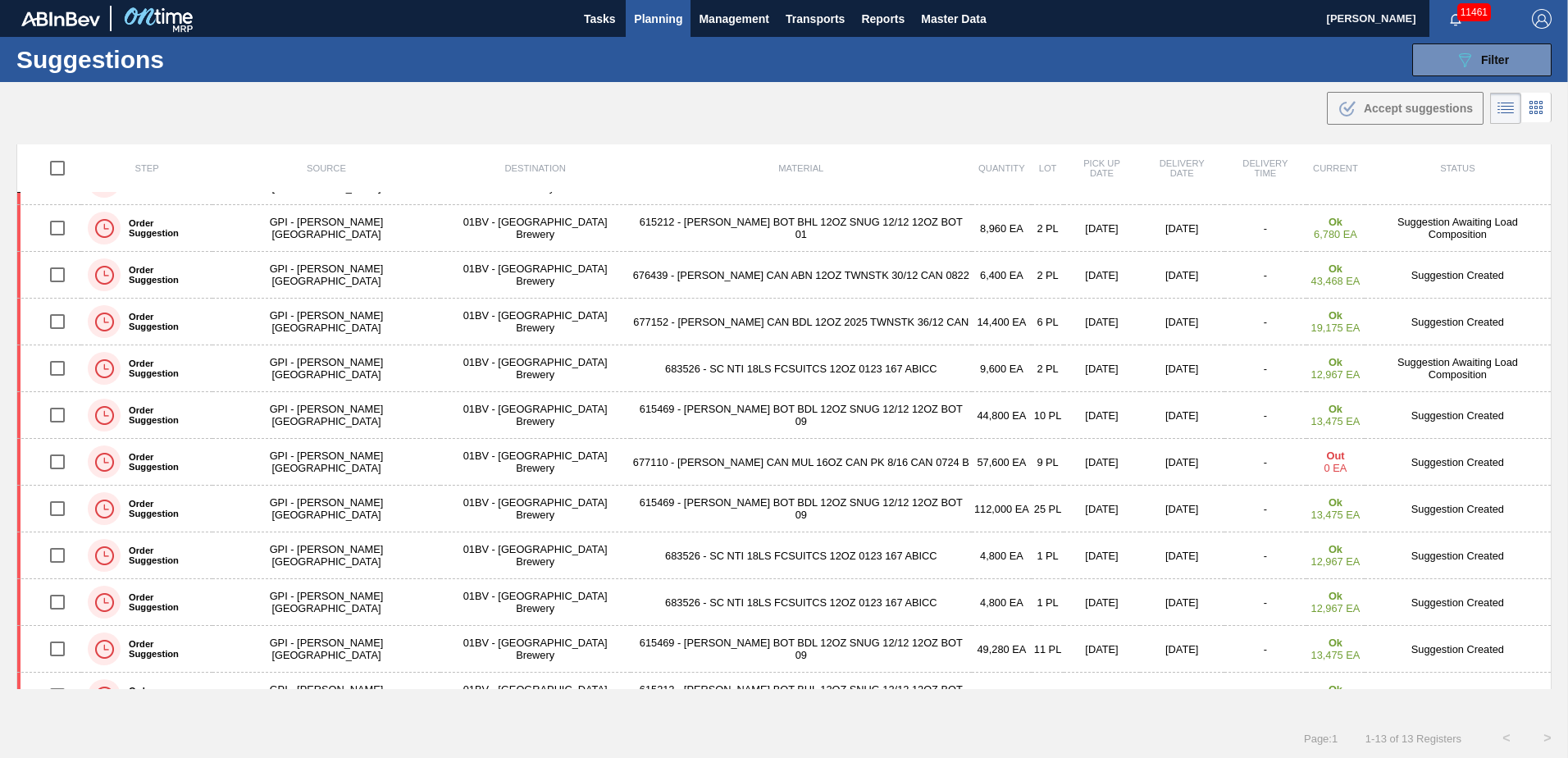
scroll to position [112, 0]
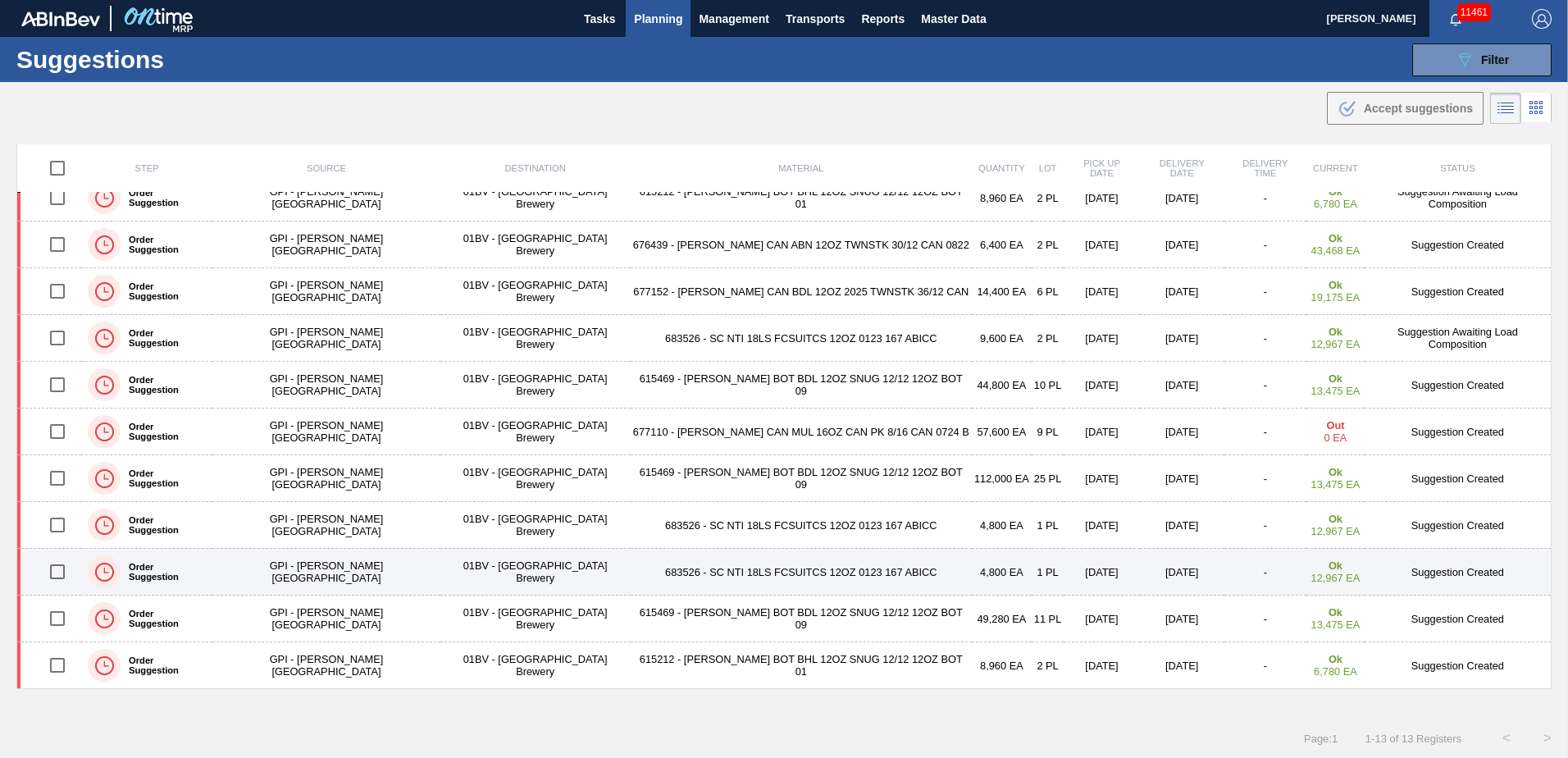
drag, startPoint x: 59, startPoint y: 617, endPoint x: 346, endPoint y: 560, distance: 292.6
click at [60, 617] on input "checkbox" at bounding box center [58, 619] width 34 height 34
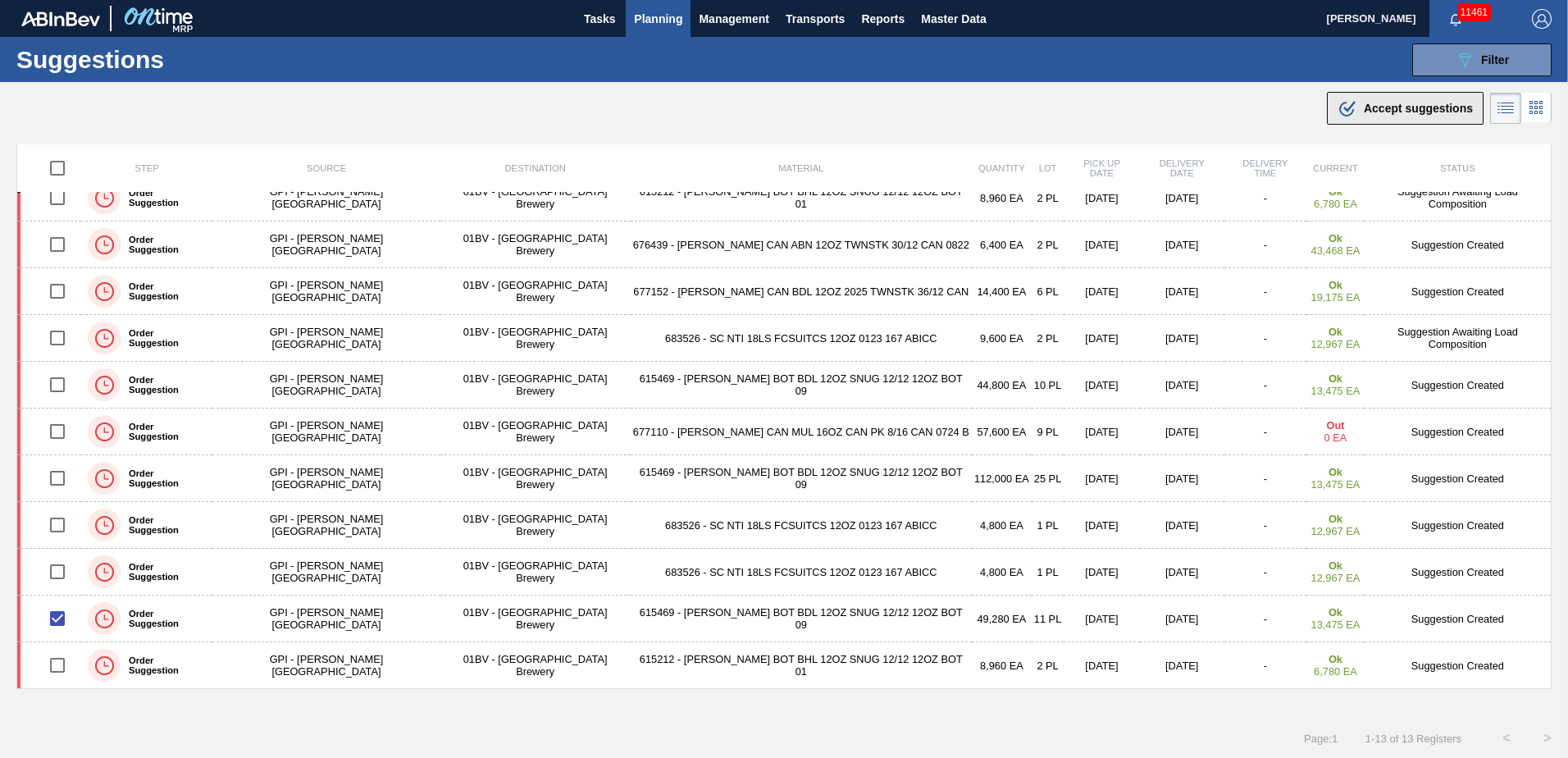
click at [1355, 111] on div ".b{fill:var(--color-action-default)} Accept suggestions" at bounding box center [1405, 108] width 135 height 20
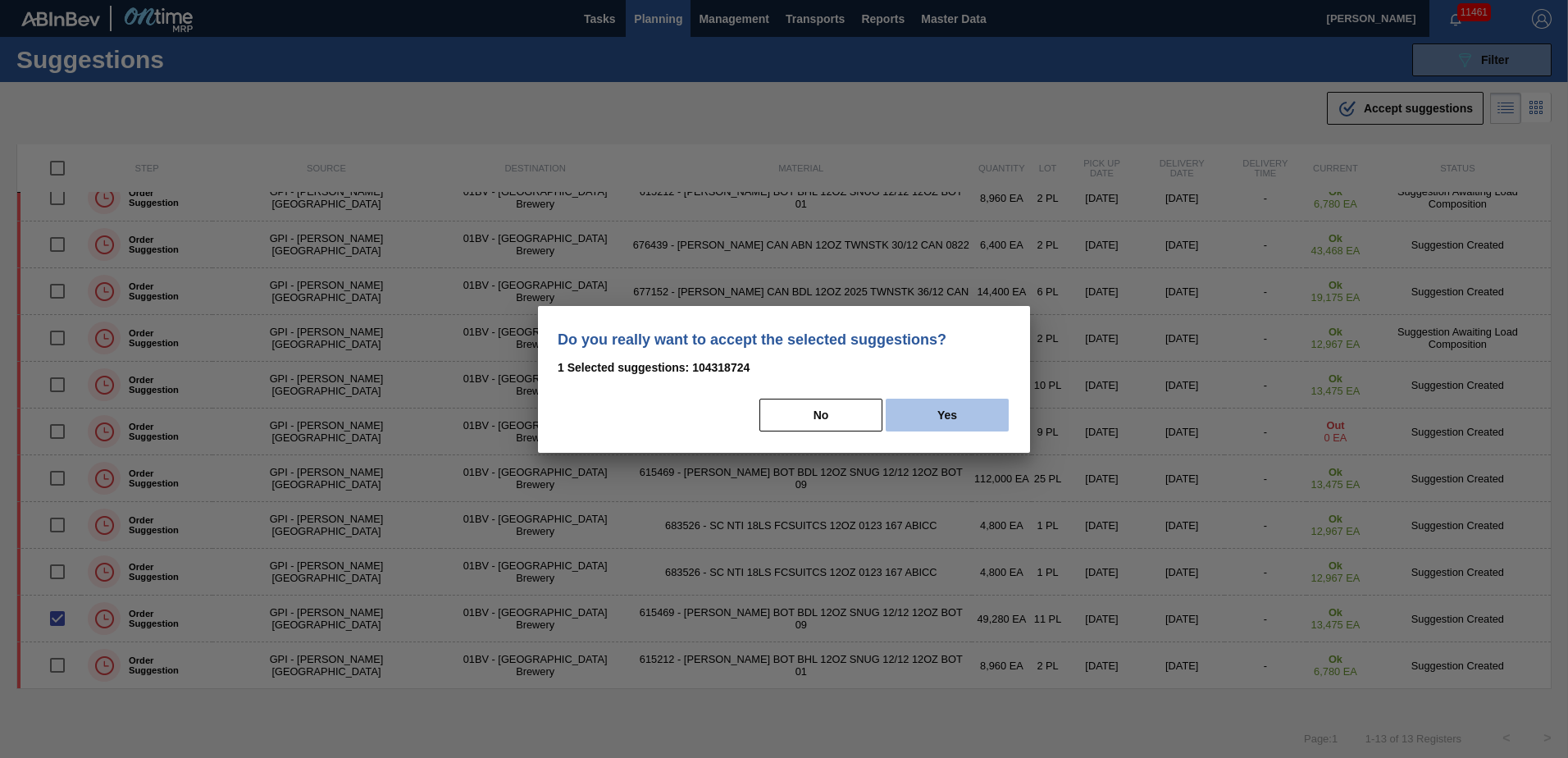
click at [940, 420] on button "Yes" at bounding box center [947, 415] width 123 height 33
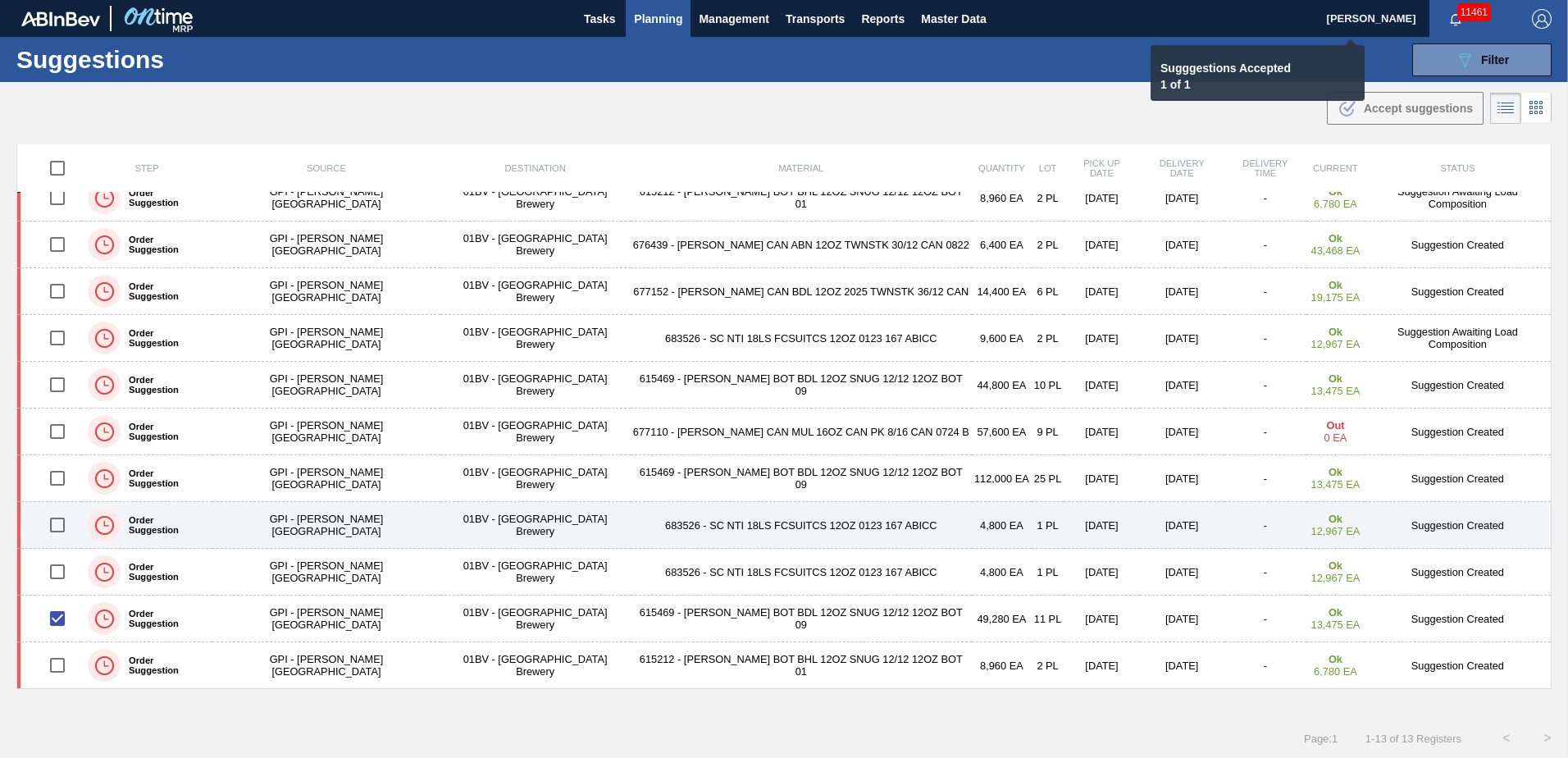
checkbox input "false"
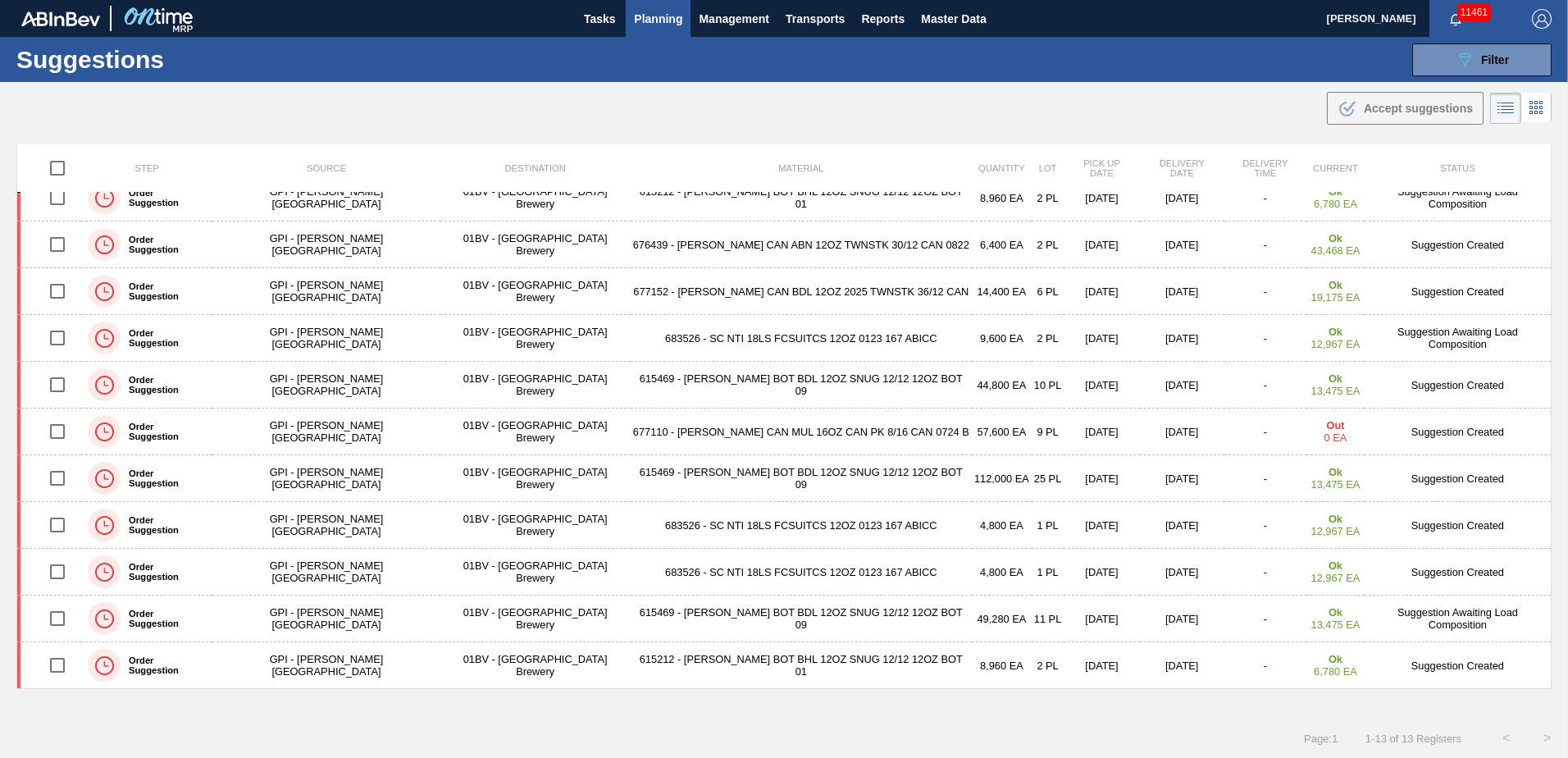
click at [673, 18] on span "Planning" at bounding box center [657, 19] width 48 height 20
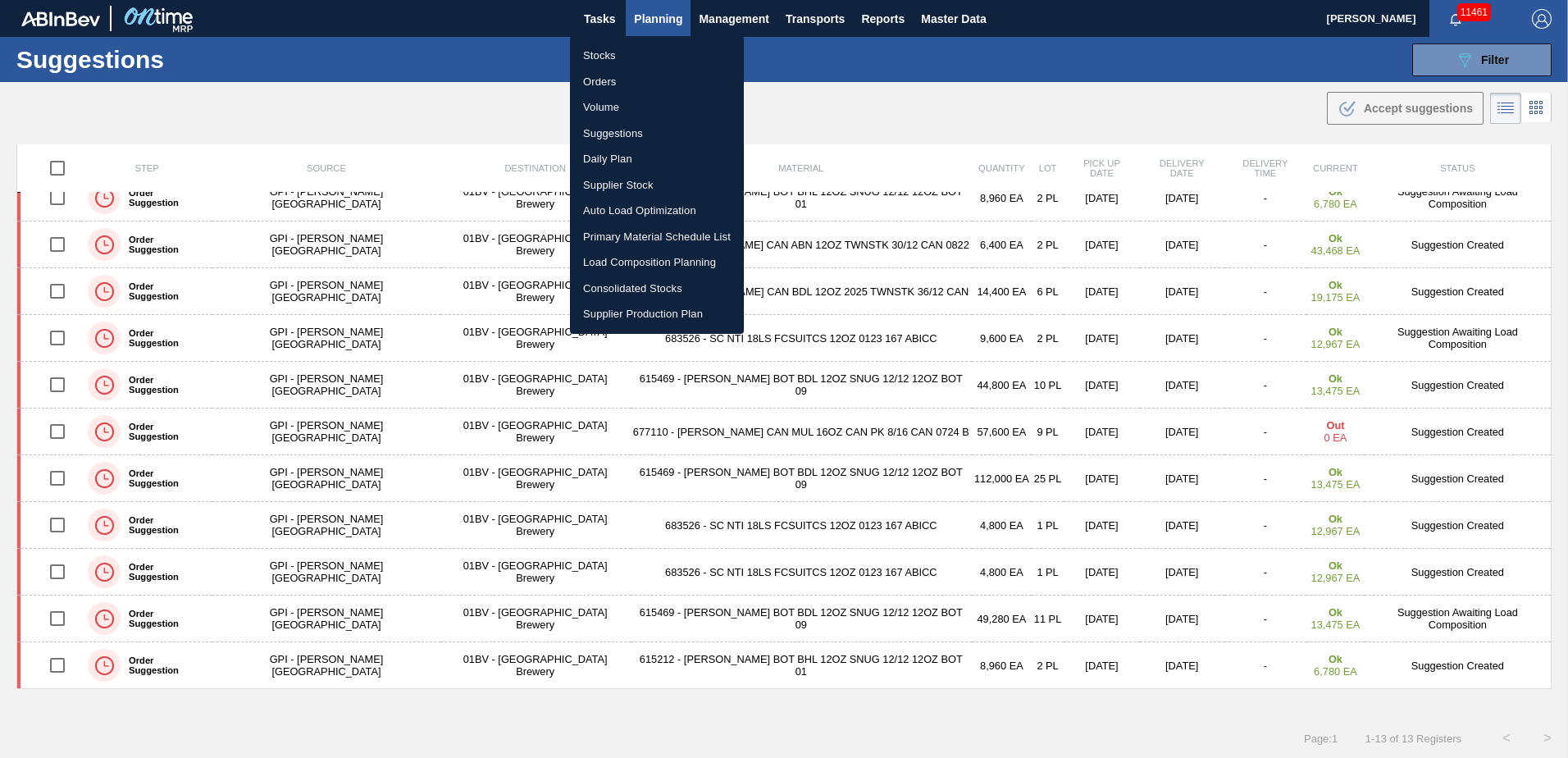
click at [657, 254] on li "Load Composition Planning" at bounding box center [657, 263] width 174 height 26
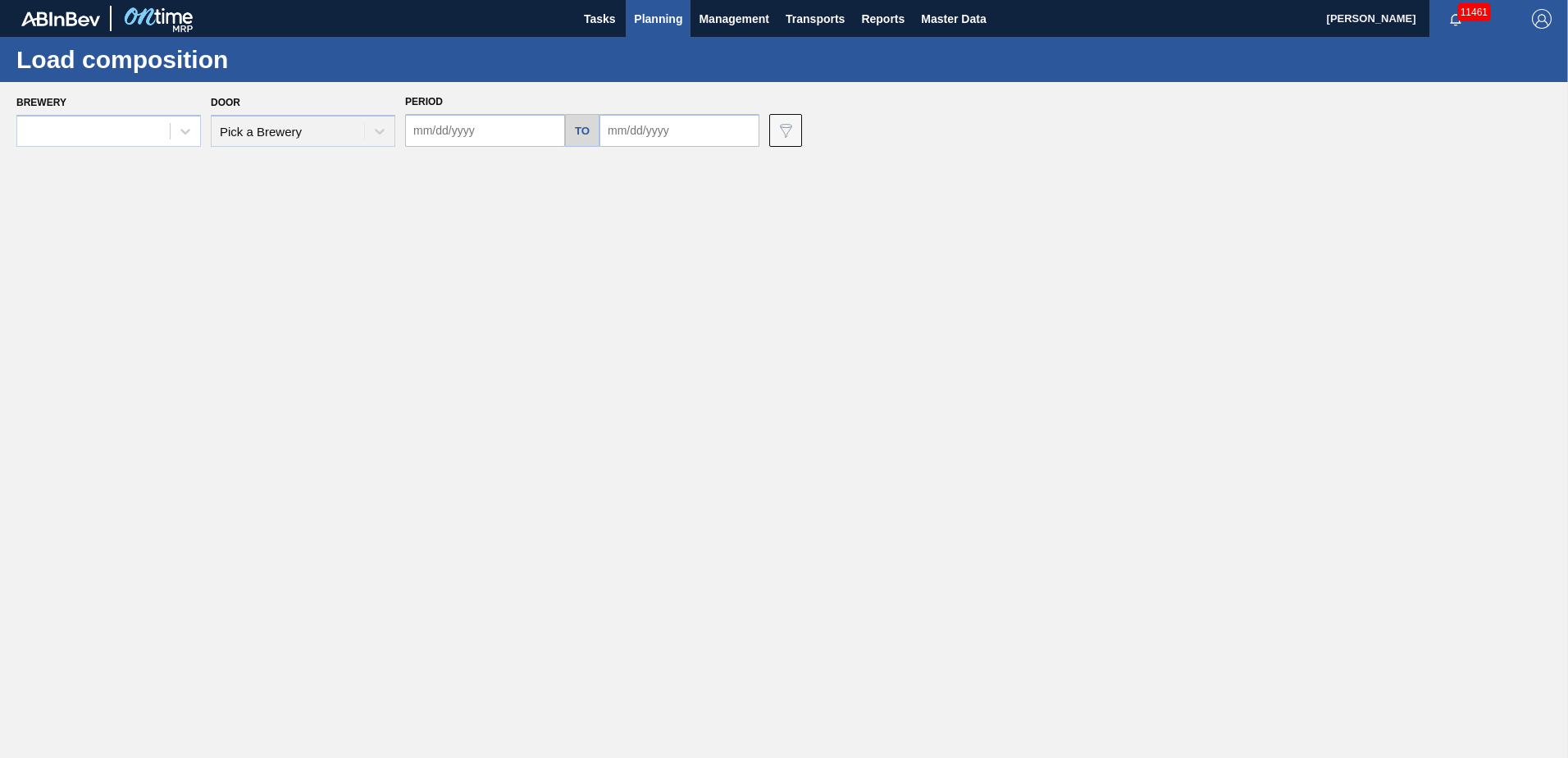
type input "[DATE]"
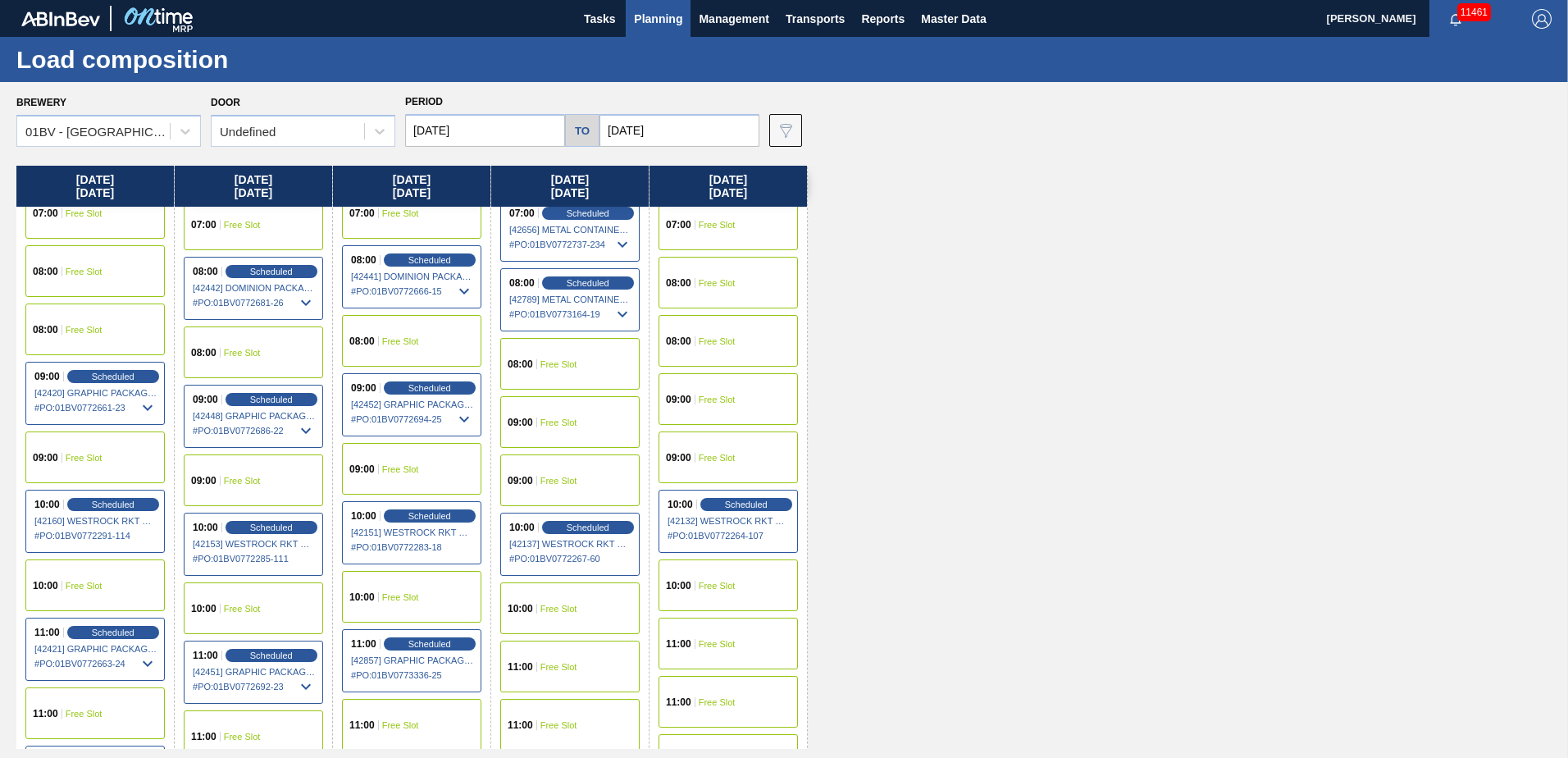
scroll to position [247, 0]
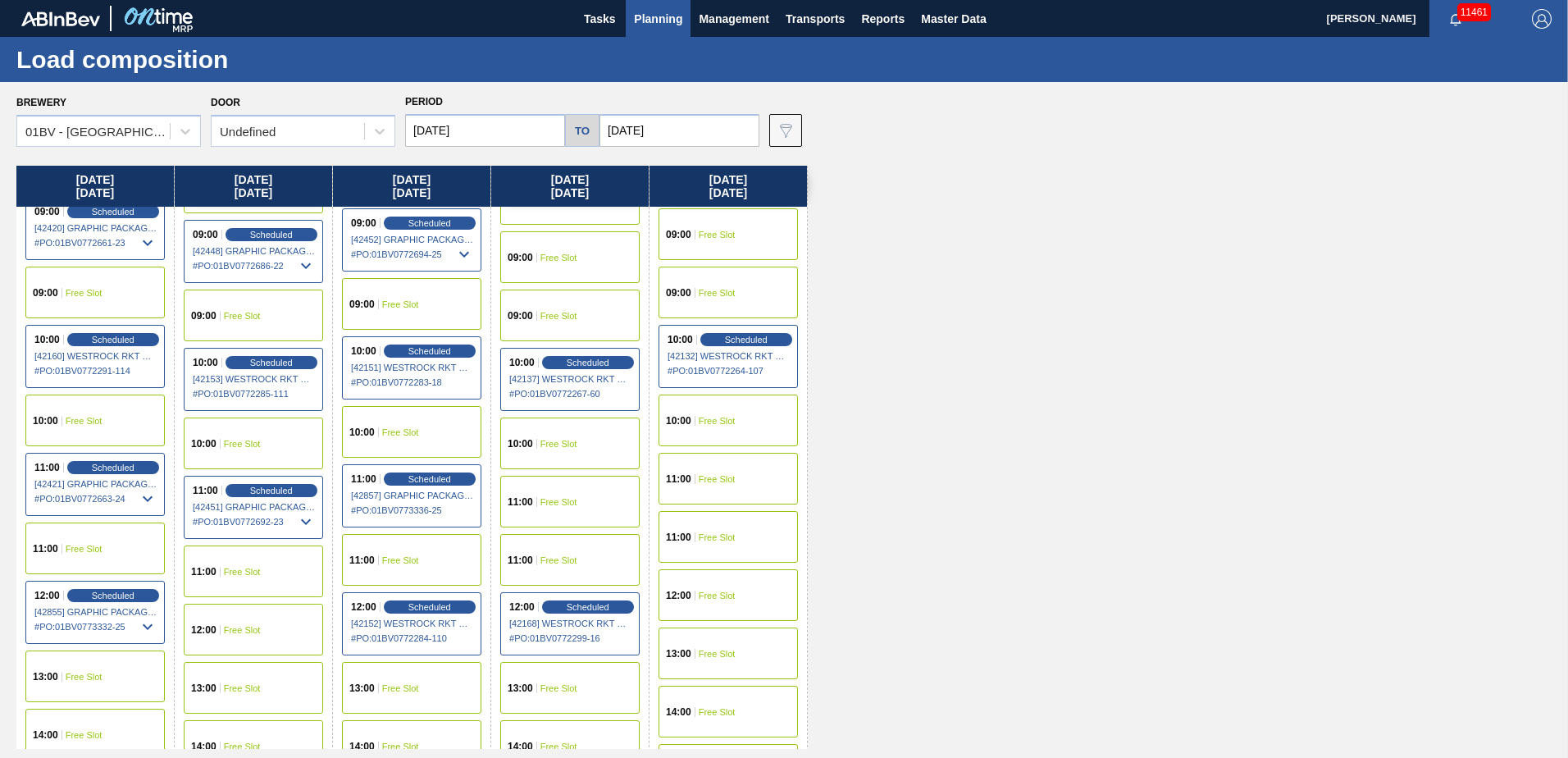
click at [240, 633] on span "Free Slot" at bounding box center [242, 630] width 37 height 9
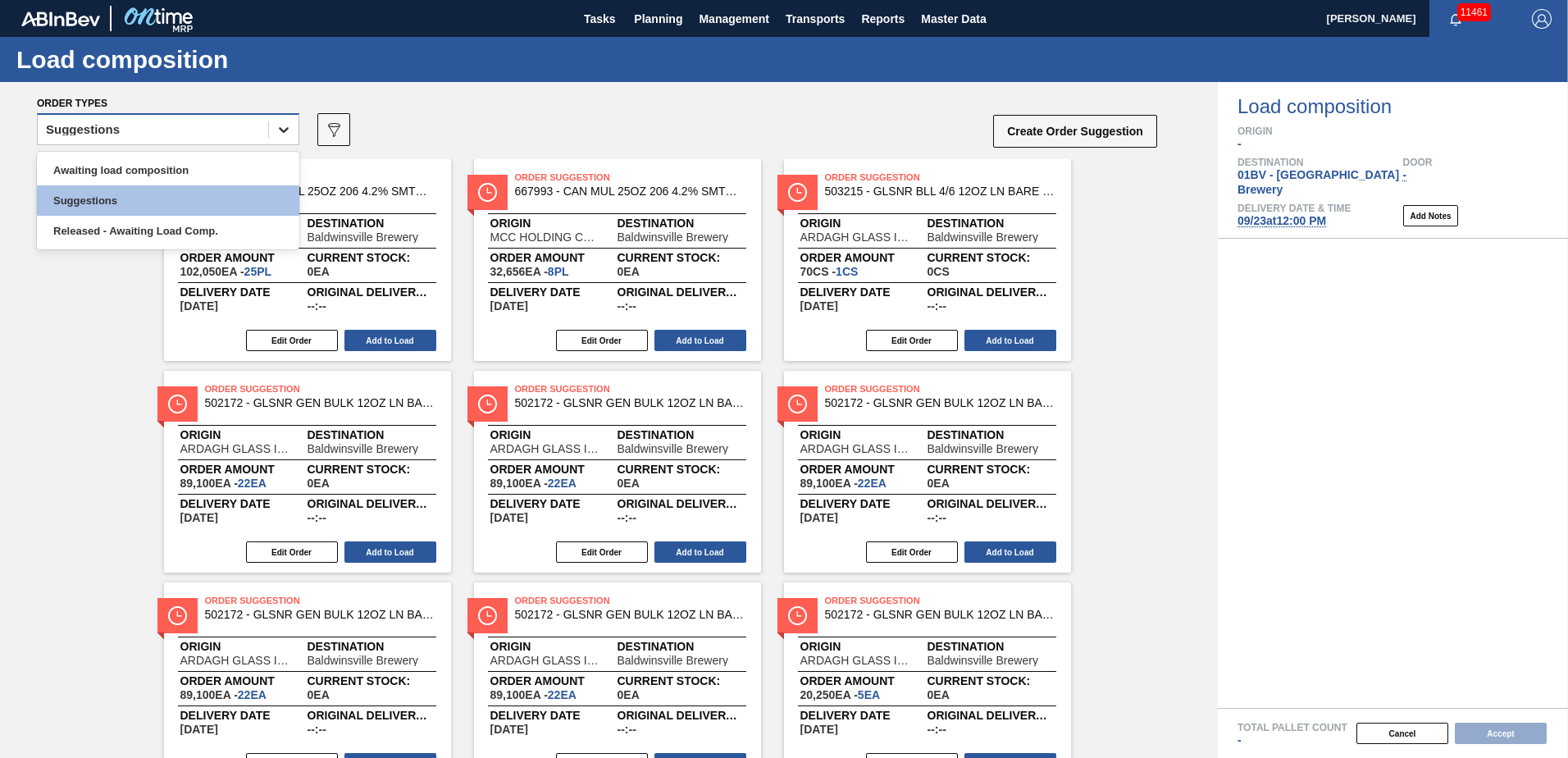
click at [281, 135] on icon at bounding box center [283, 129] width 16 height 16
click at [196, 173] on div "Awaiting load composition" at bounding box center [168, 170] width 263 height 30
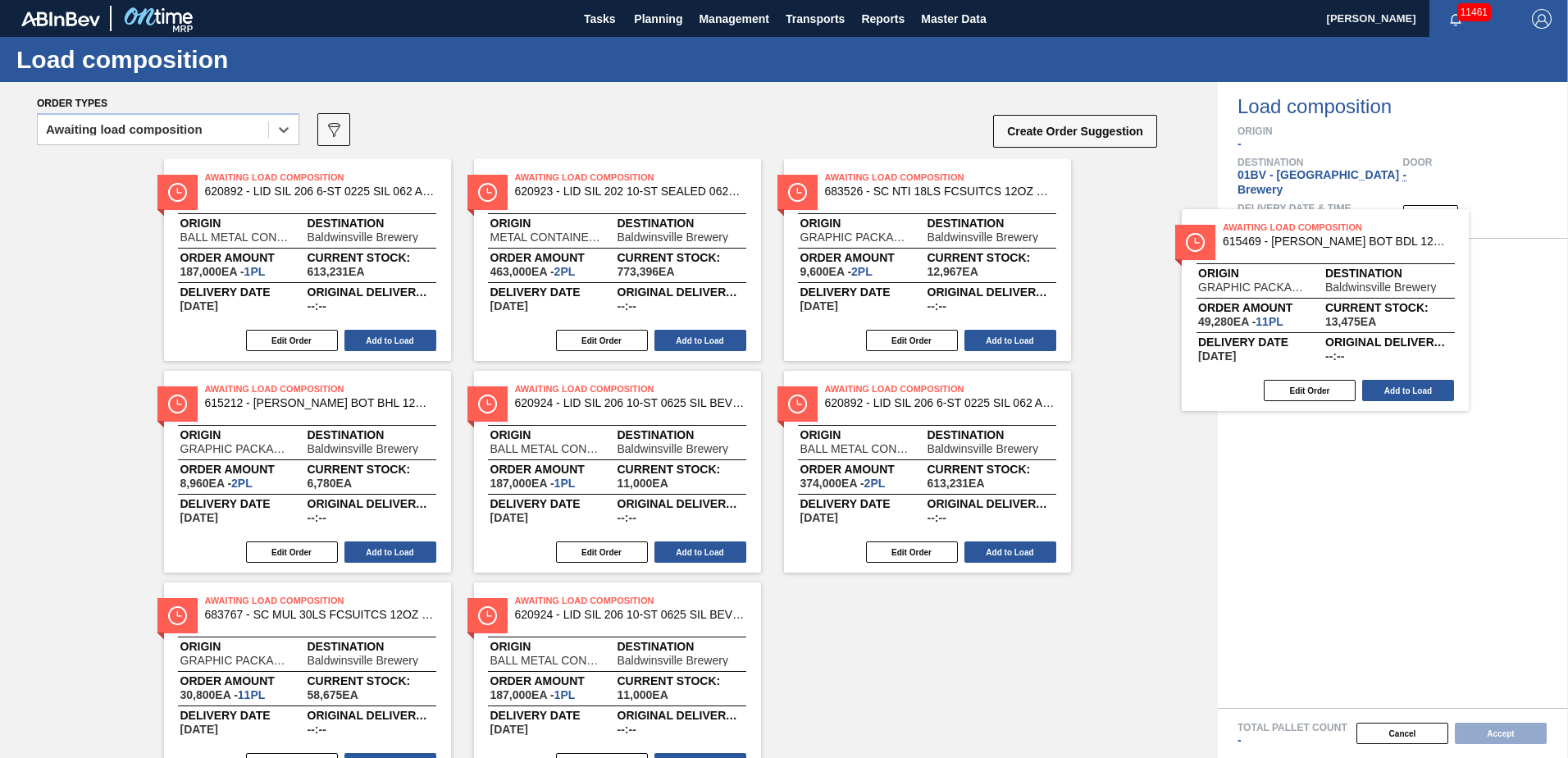
drag, startPoint x: 319, startPoint y: 205, endPoint x: 1392, endPoint y: 259, distance: 1074.4
click at [1392, 259] on div "Order types option Awaiting load composition, selected. Select is focused ,type…" at bounding box center [784, 421] width 1568 height 677
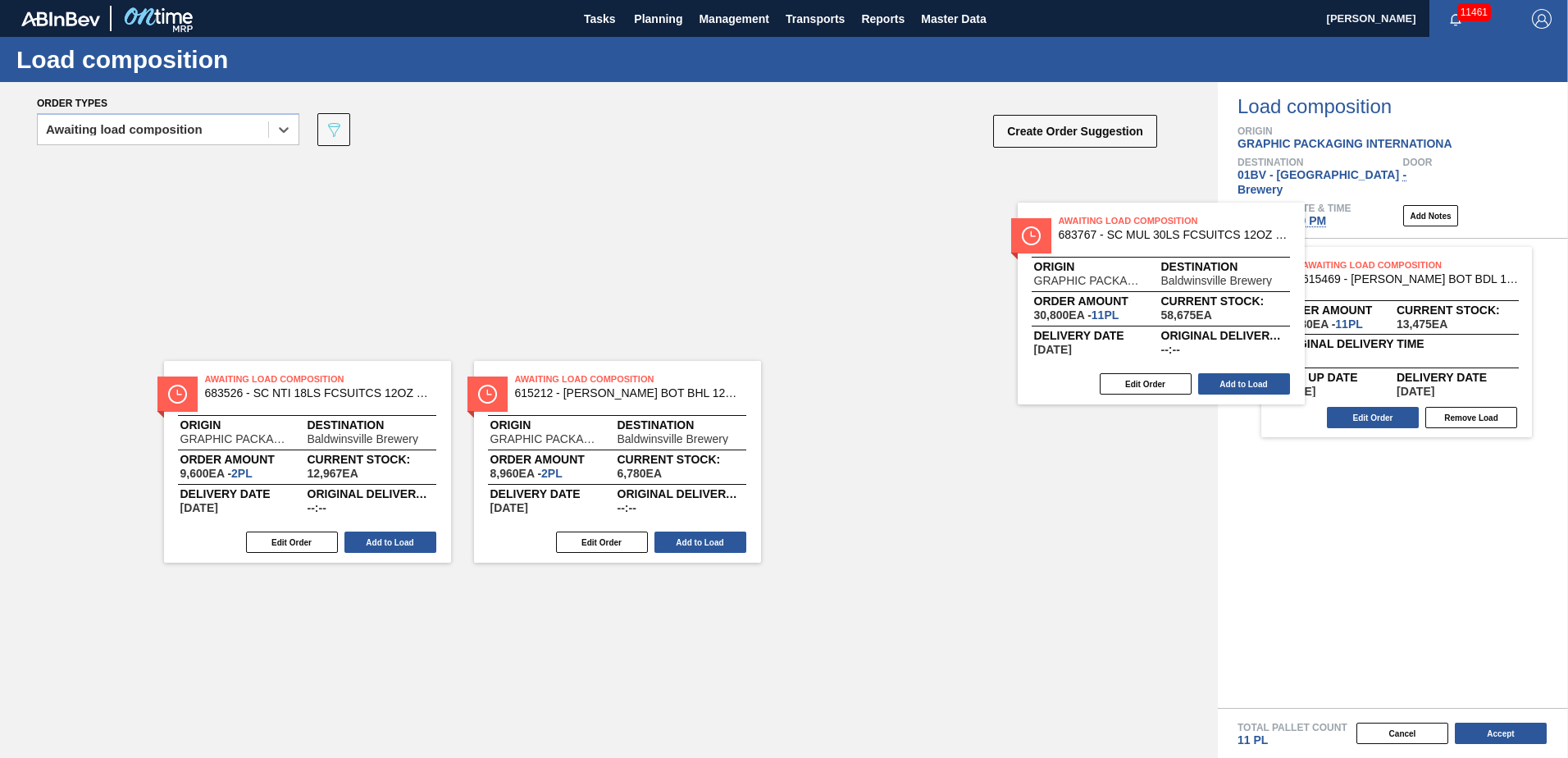
drag, startPoint x: 826, startPoint y: 185, endPoint x: 1268, endPoint y: 275, distance: 451.1
click at [1268, 275] on div "Order types option Awaiting load composition, selected. Select is focused ,type…" at bounding box center [784, 421] width 1568 height 677
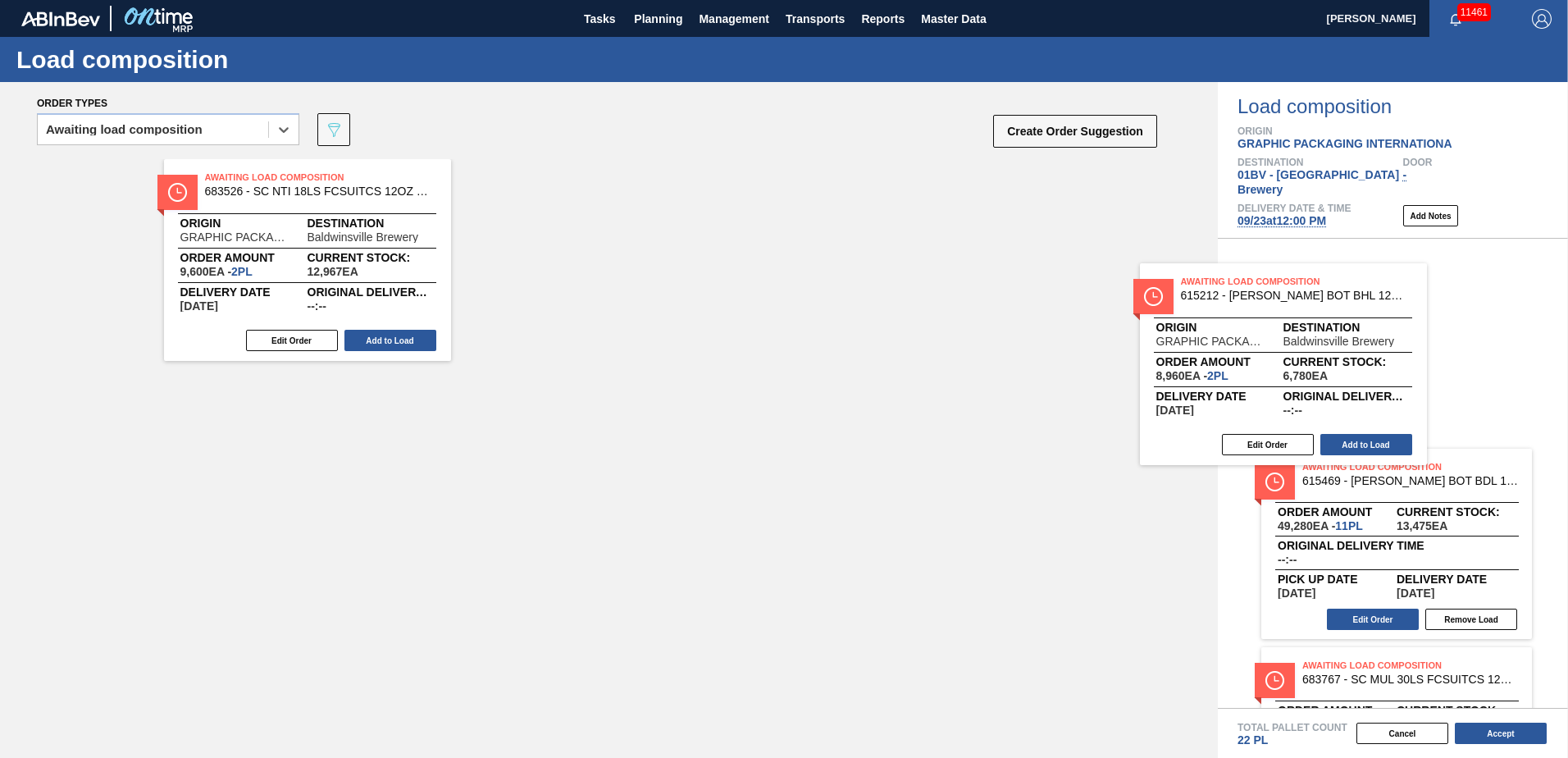
drag, startPoint x: 619, startPoint y: 204, endPoint x: 1368, endPoint y: 332, distance: 759.9
click at [1374, 327] on div "Order types option Awaiting load composition, selected. Select is focused ,type…" at bounding box center [784, 421] width 1568 height 677
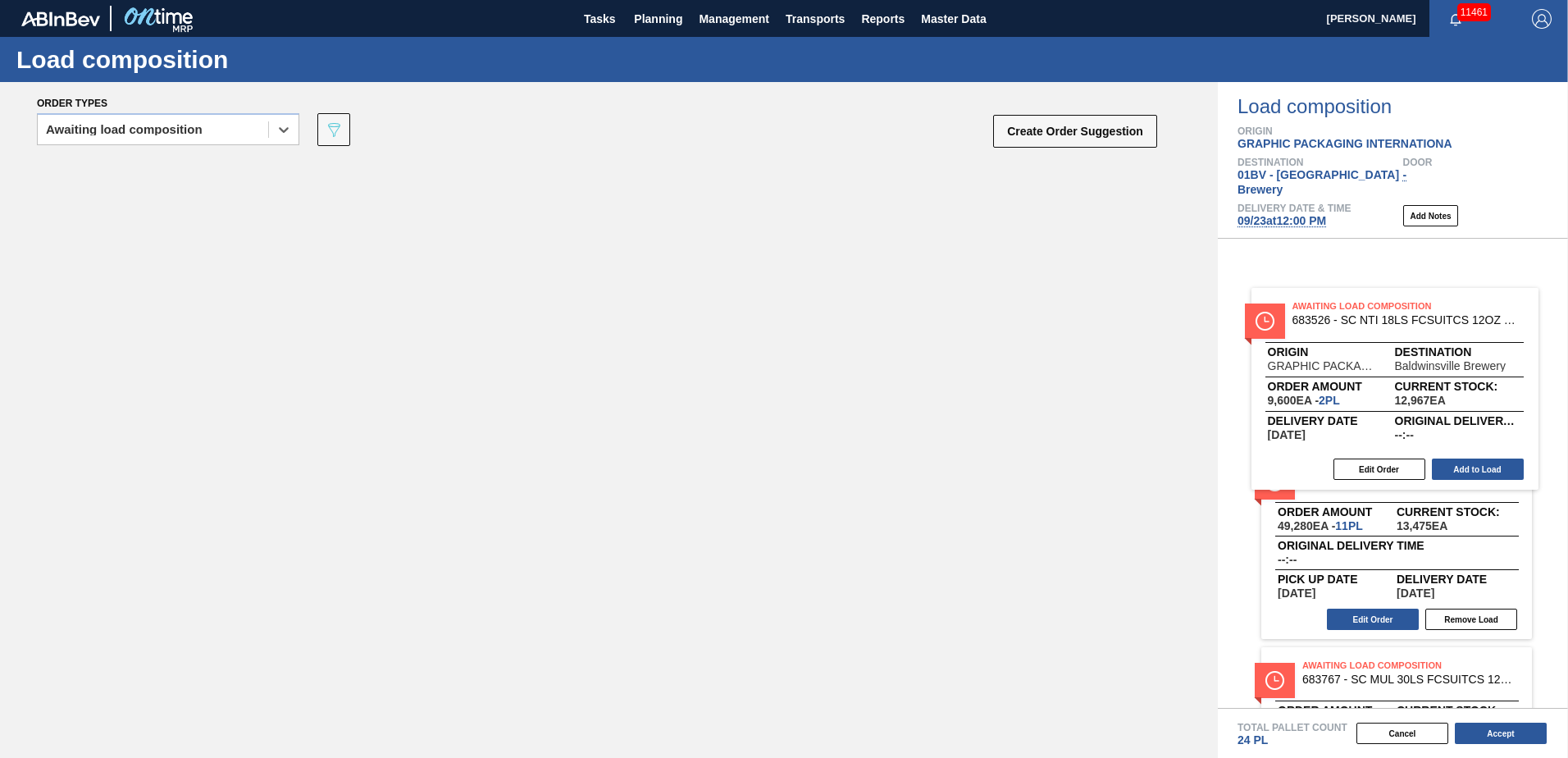
drag, startPoint x: 223, startPoint y: 200, endPoint x: 1333, endPoint y: 335, distance: 1118.2
click at [1333, 334] on div "Order types option Awaiting load composition, selected. Select is focused ,type…" at bounding box center [784, 421] width 1568 height 677
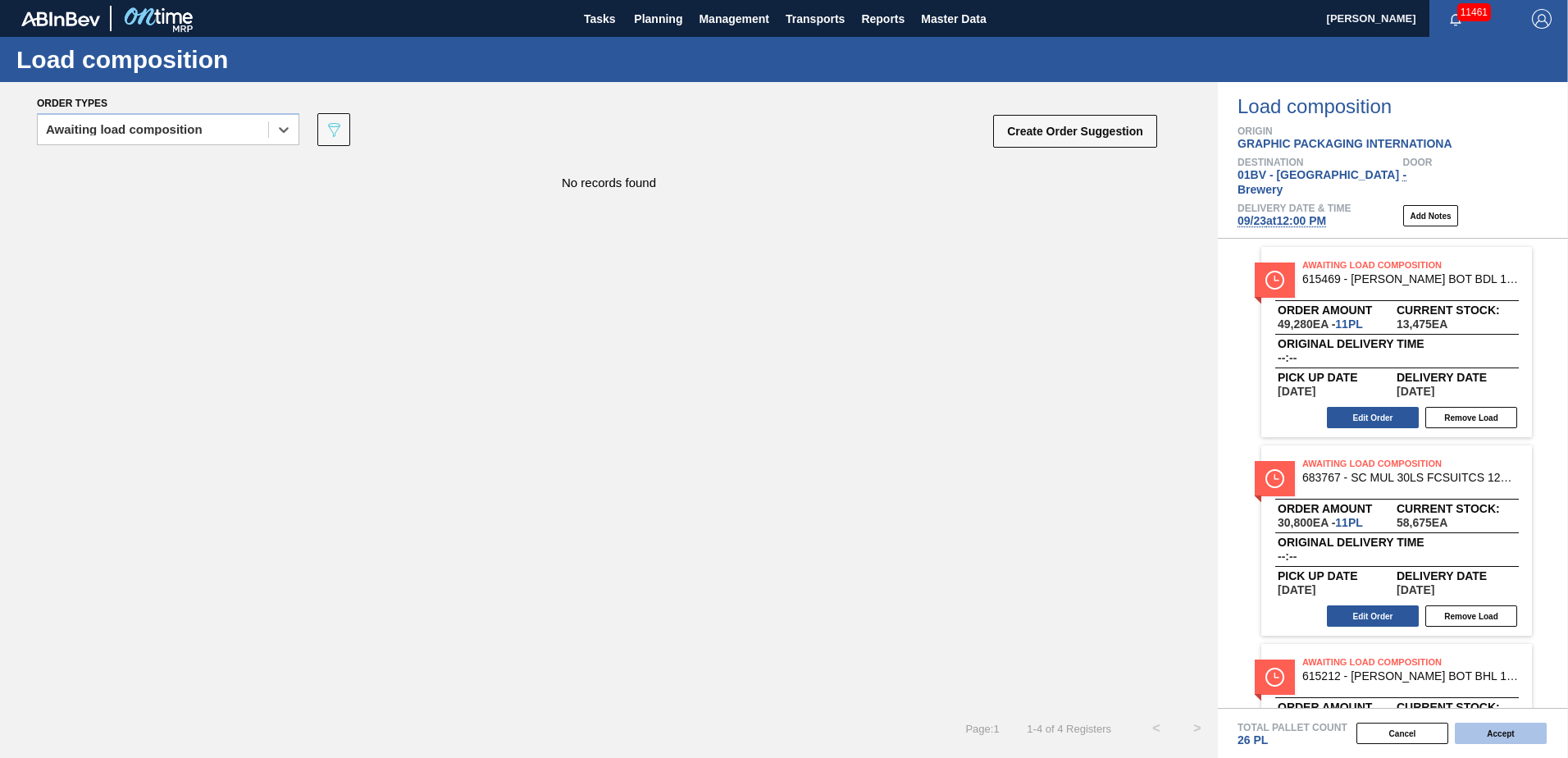
click at [1506, 729] on button "Accept" at bounding box center [1500, 733] width 92 height 22
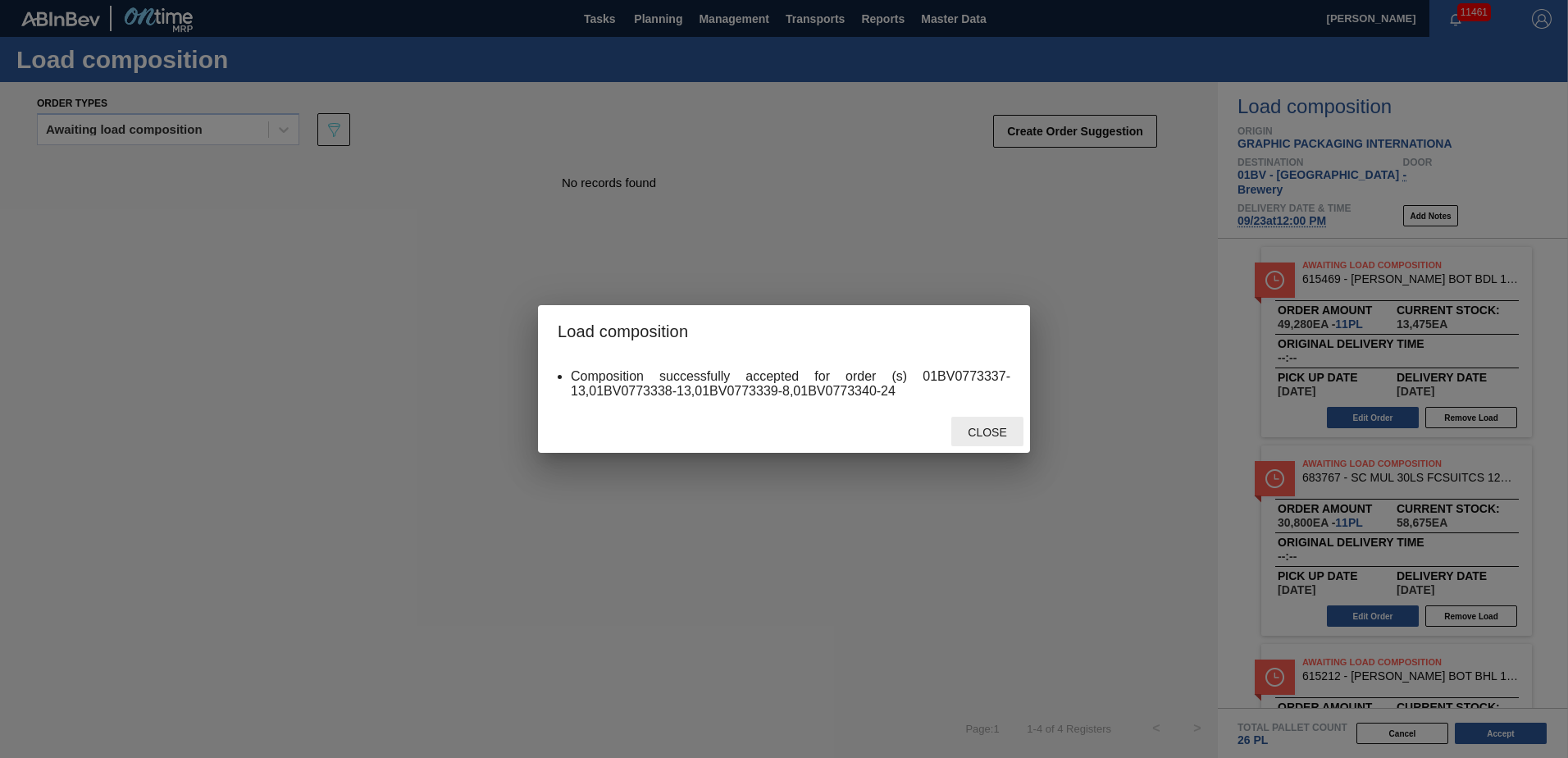
click at [989, 429] on span "Close" at bounding box center [987, 433] width 65 height 13
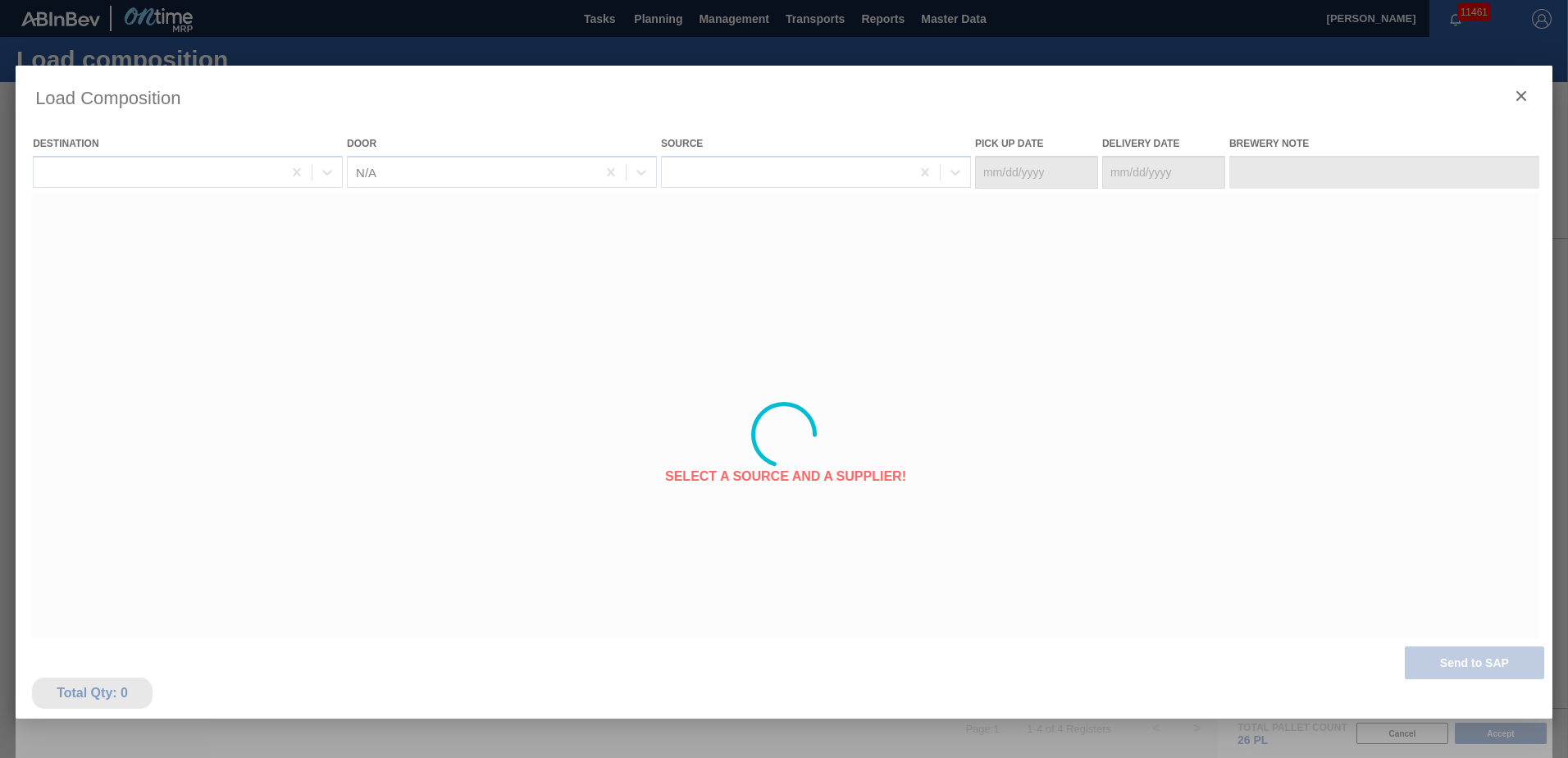
type Date "[DATE]"
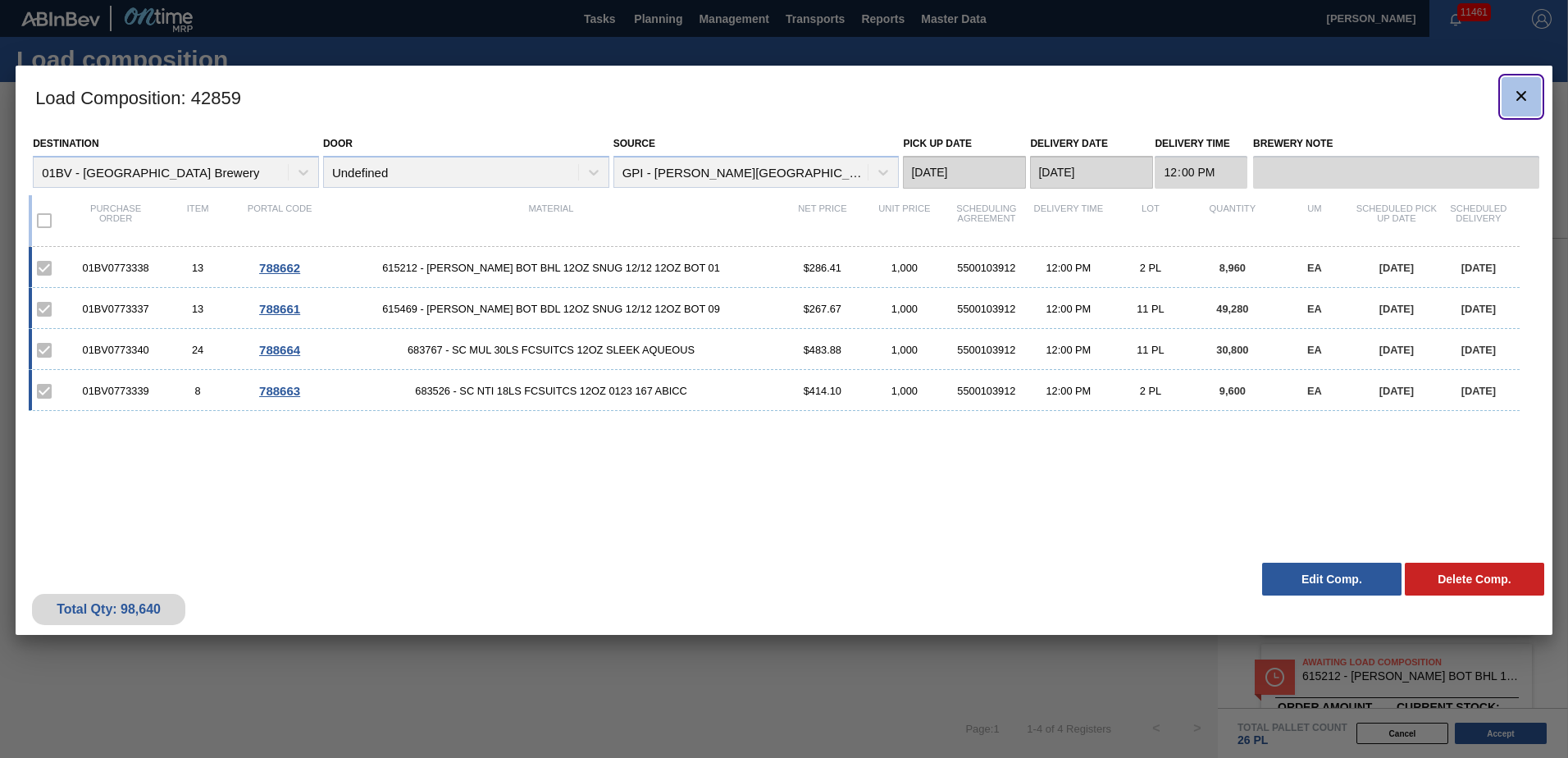
click at [1523, 100] on icon "botão de ícone" at bounding box center [1521, 95] width 20 height 20
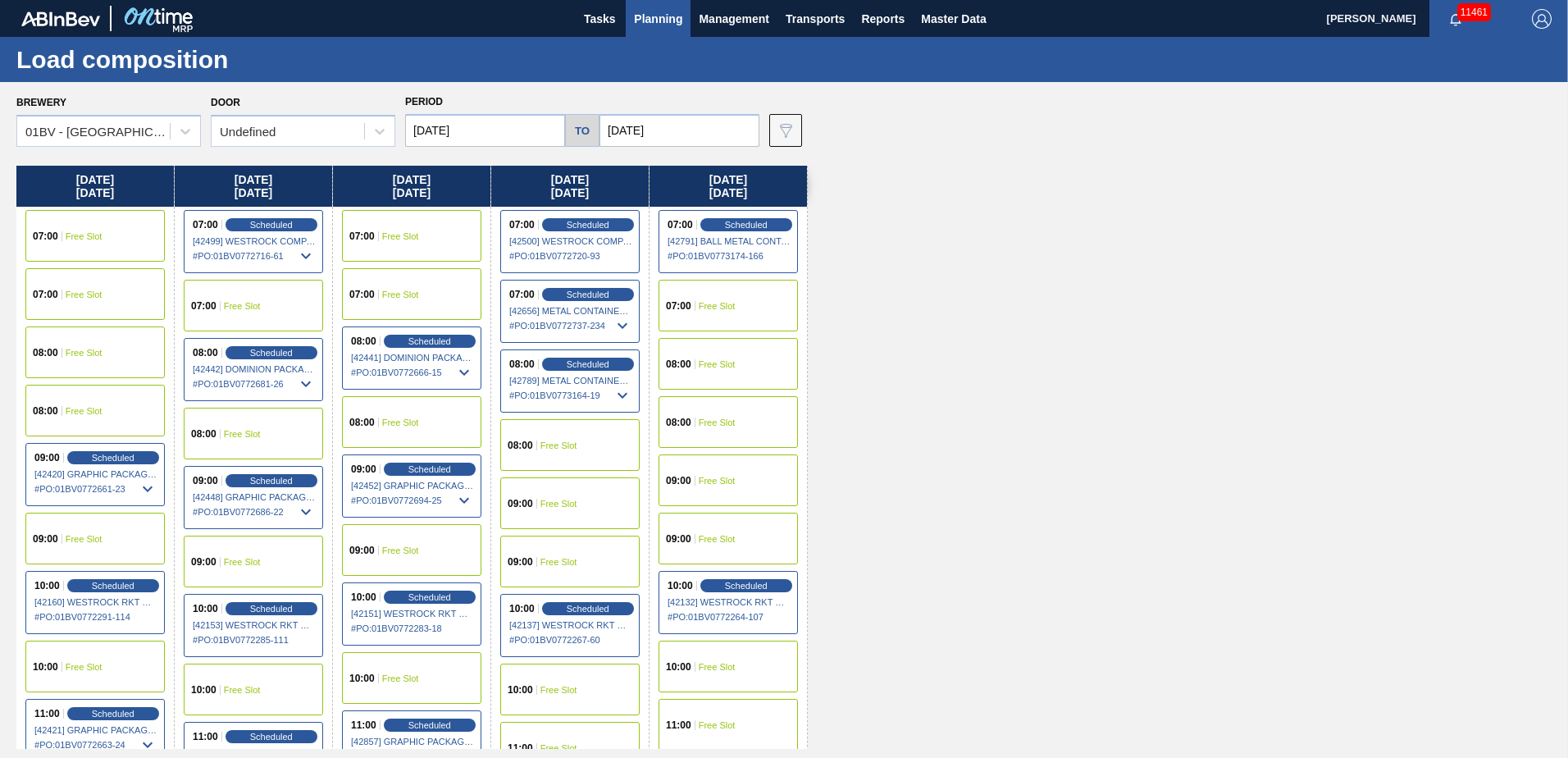
click at [651, 17] on span "Planning" at bounding box center [657, 19] width 48 height 20
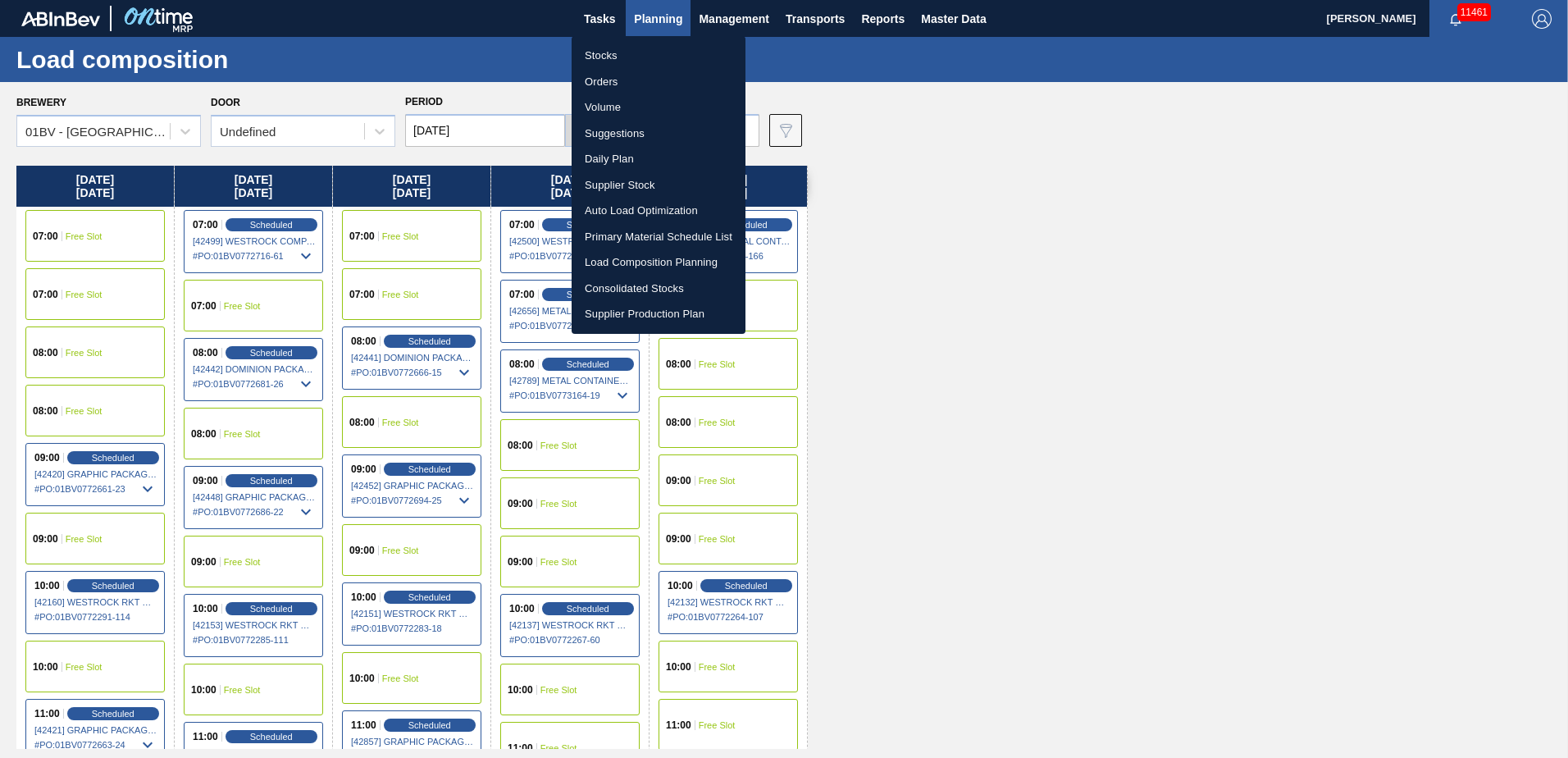
drag, startPoint x: 622, startPoint y: 128, endPoint x: 639, endPoint y: 133, distance: 17.7
click at [622, 128] on li "Suggestions" at bounding box center [658, 134] width 174 height 26
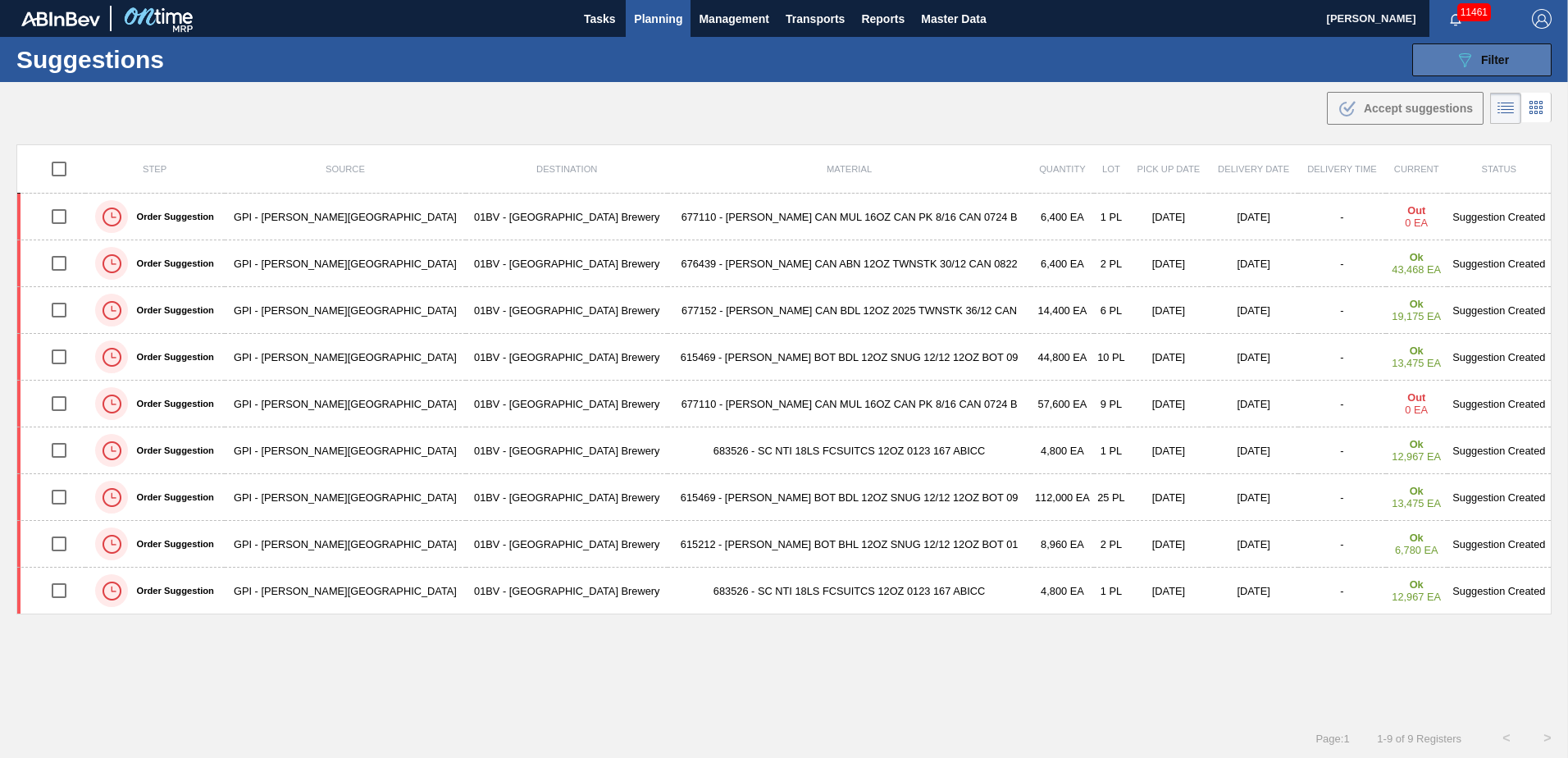
click at [1491, 55] on span "Filter" at bounding box center [1495, 60] width 28 height 13
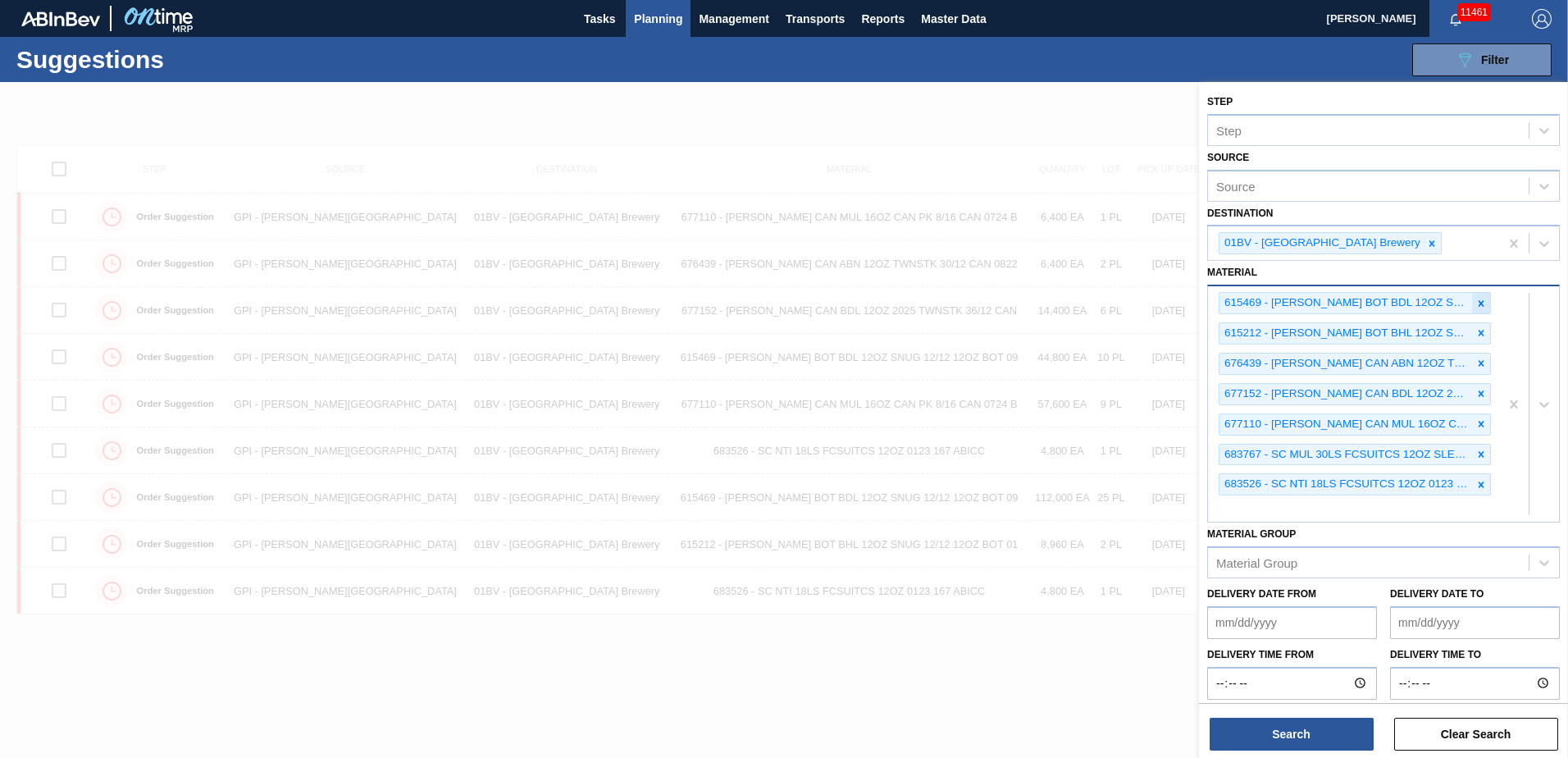
click at [1482, 300] on icon at bounding box center [1481, 303] width 11 height 11
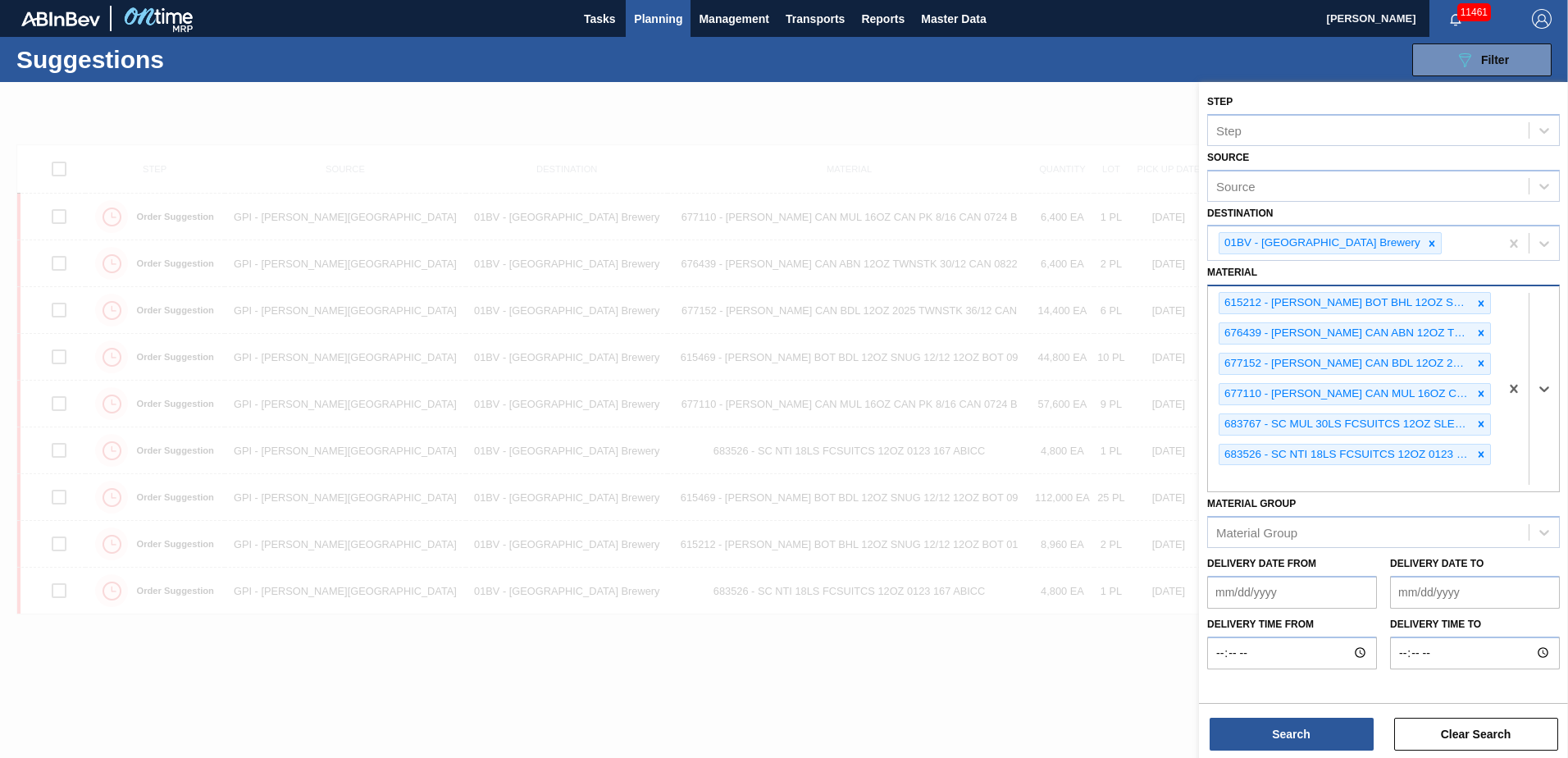
click at [1482, 300] on icon at bounding box center [1481, 303] width 11 height 11
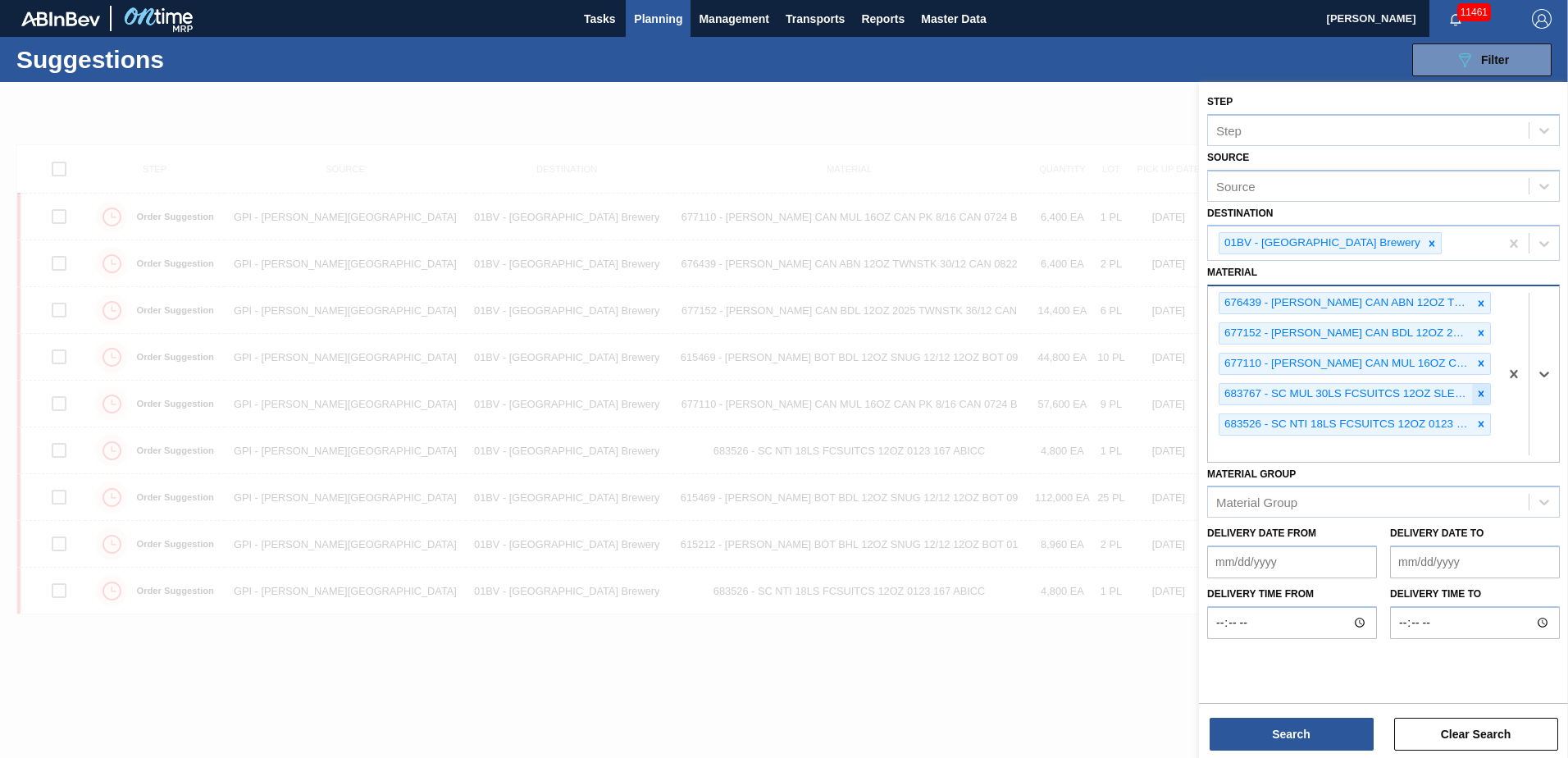
click at [1486, 392] on icon at bounding box center [1481, 394] width 11 height 11
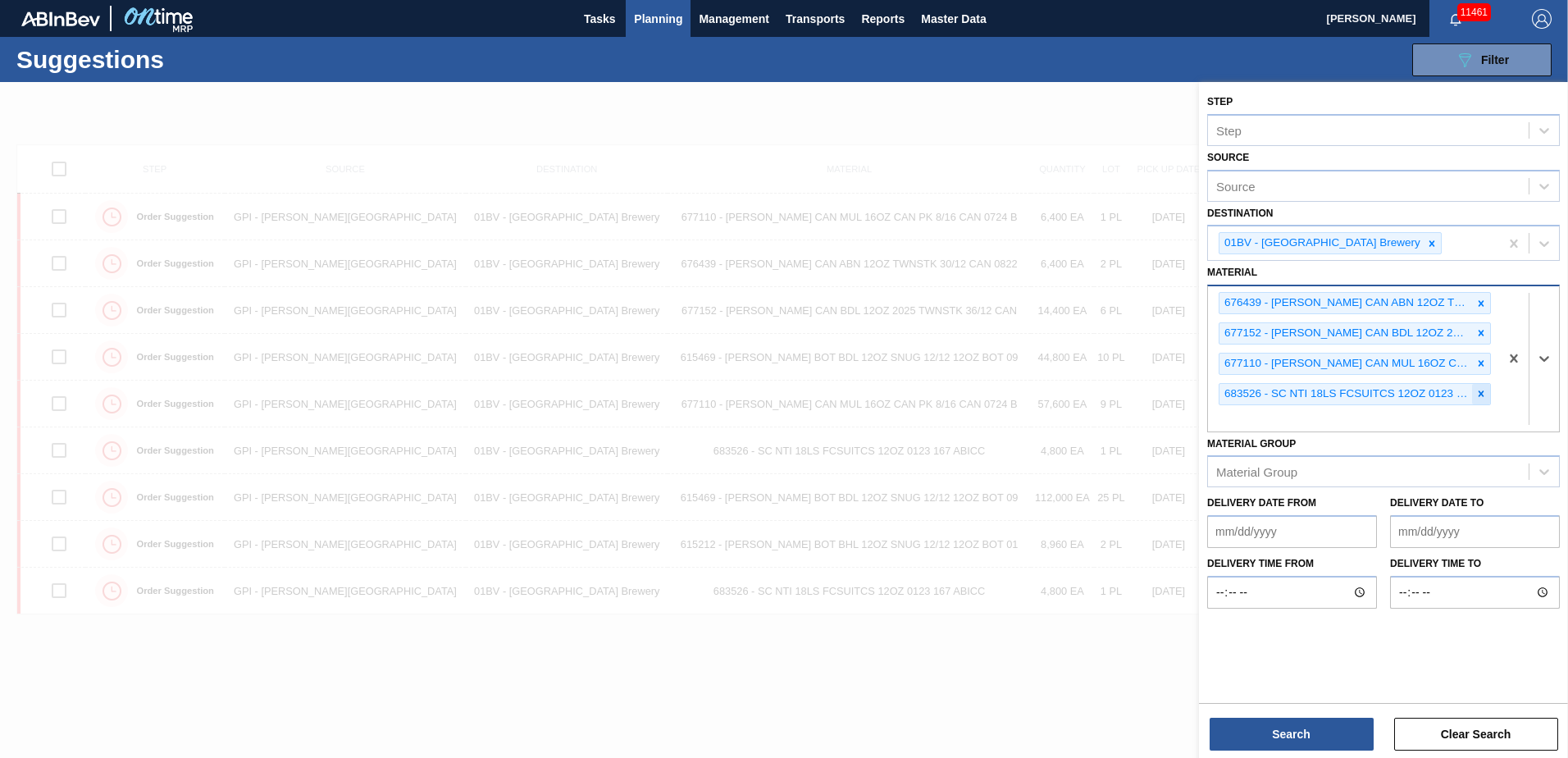
click at [1483, 391] on icon at bounding box center [1482, 394] width 6 height 6
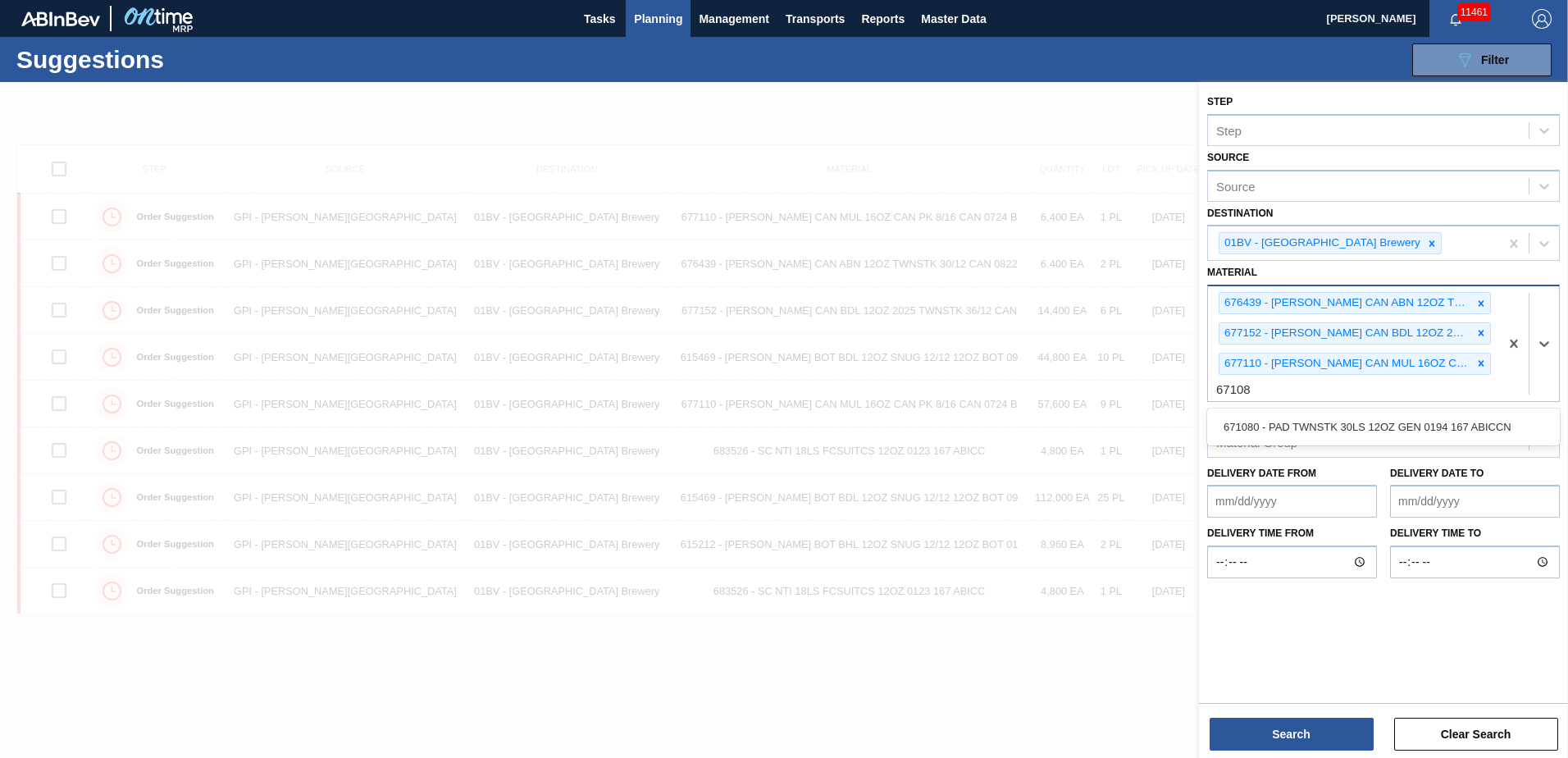
type input "671080"
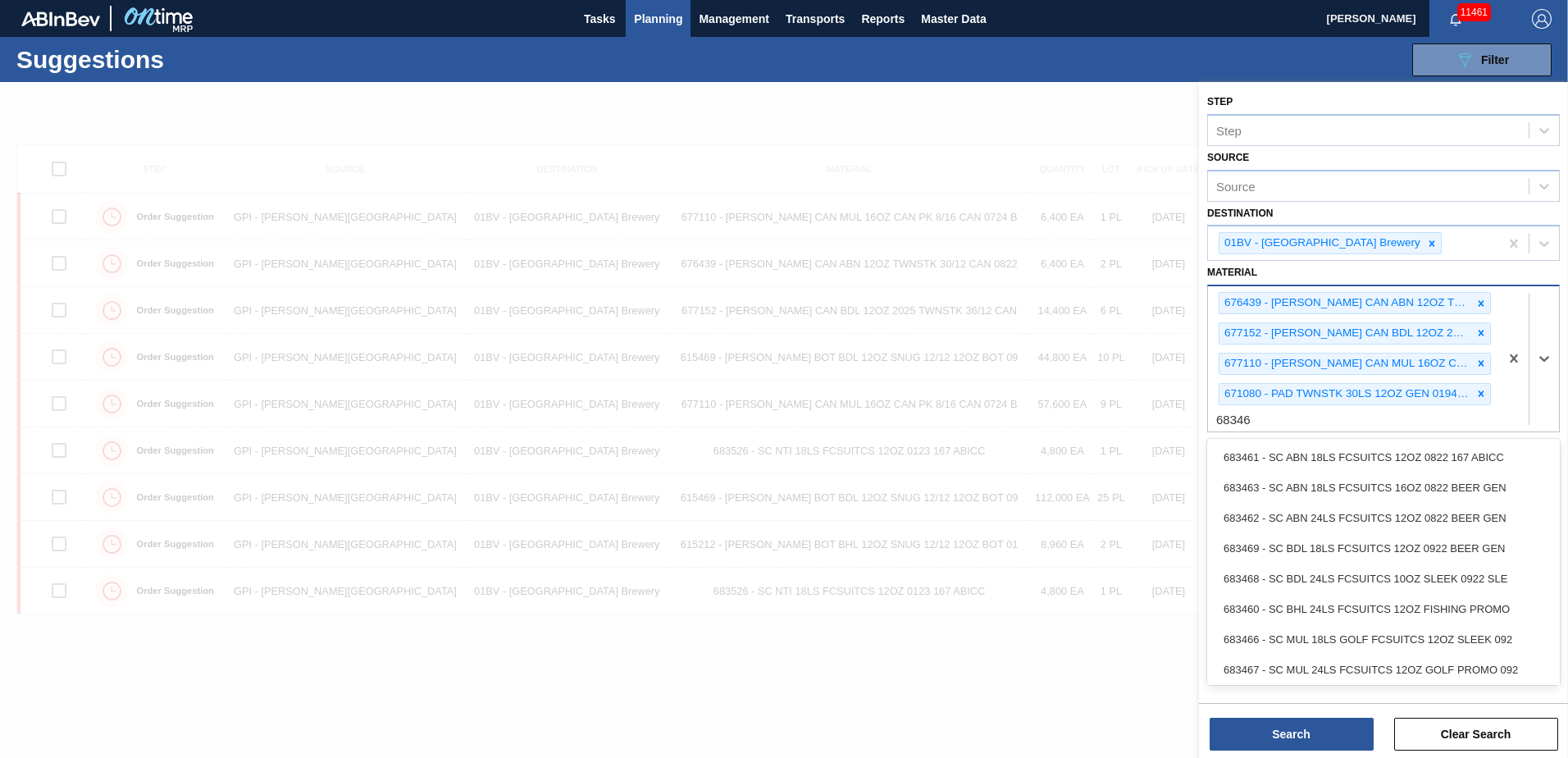
type input "683463"
